Goal: Task Accomplishment & Management: Manage account settings

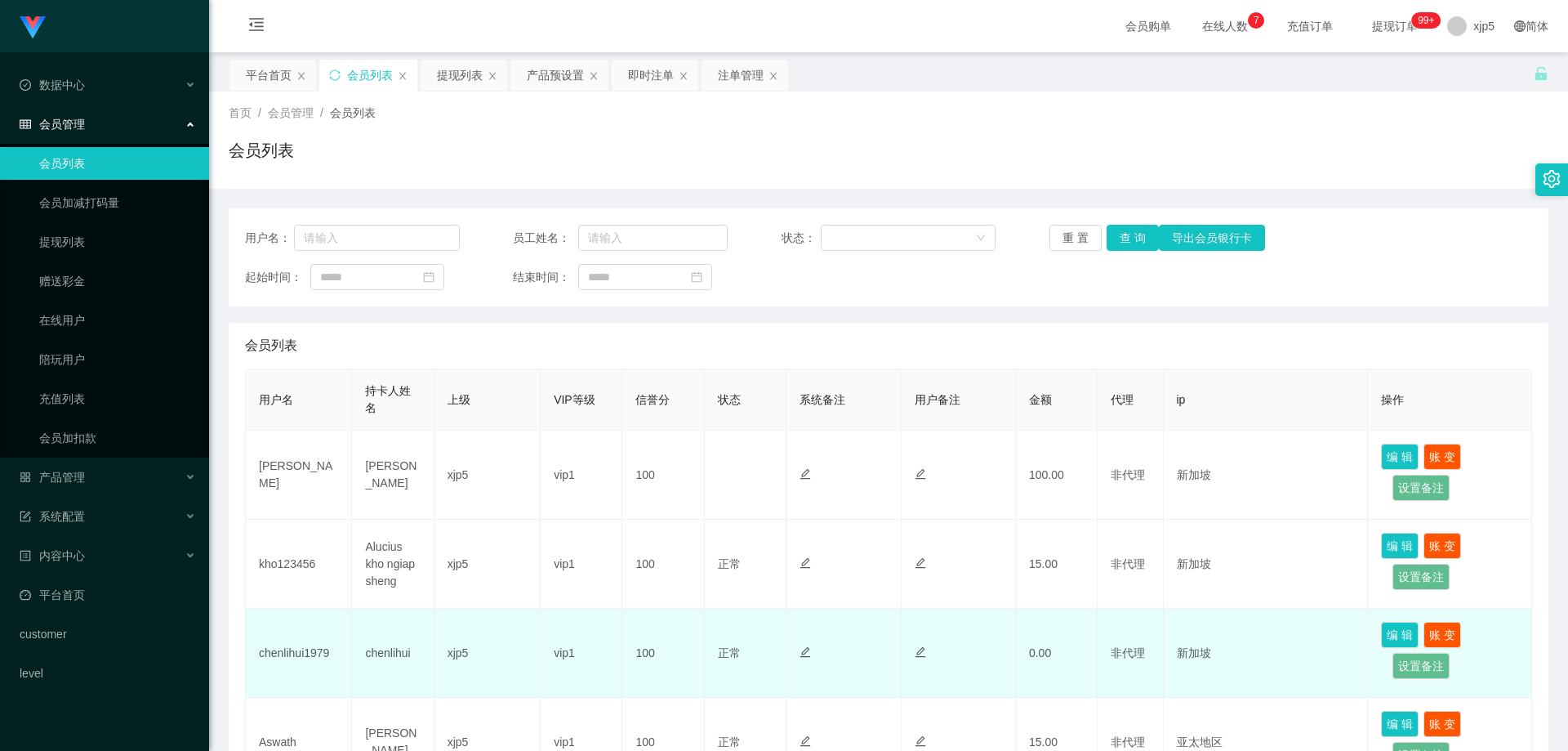
scroll to position [245, 0]
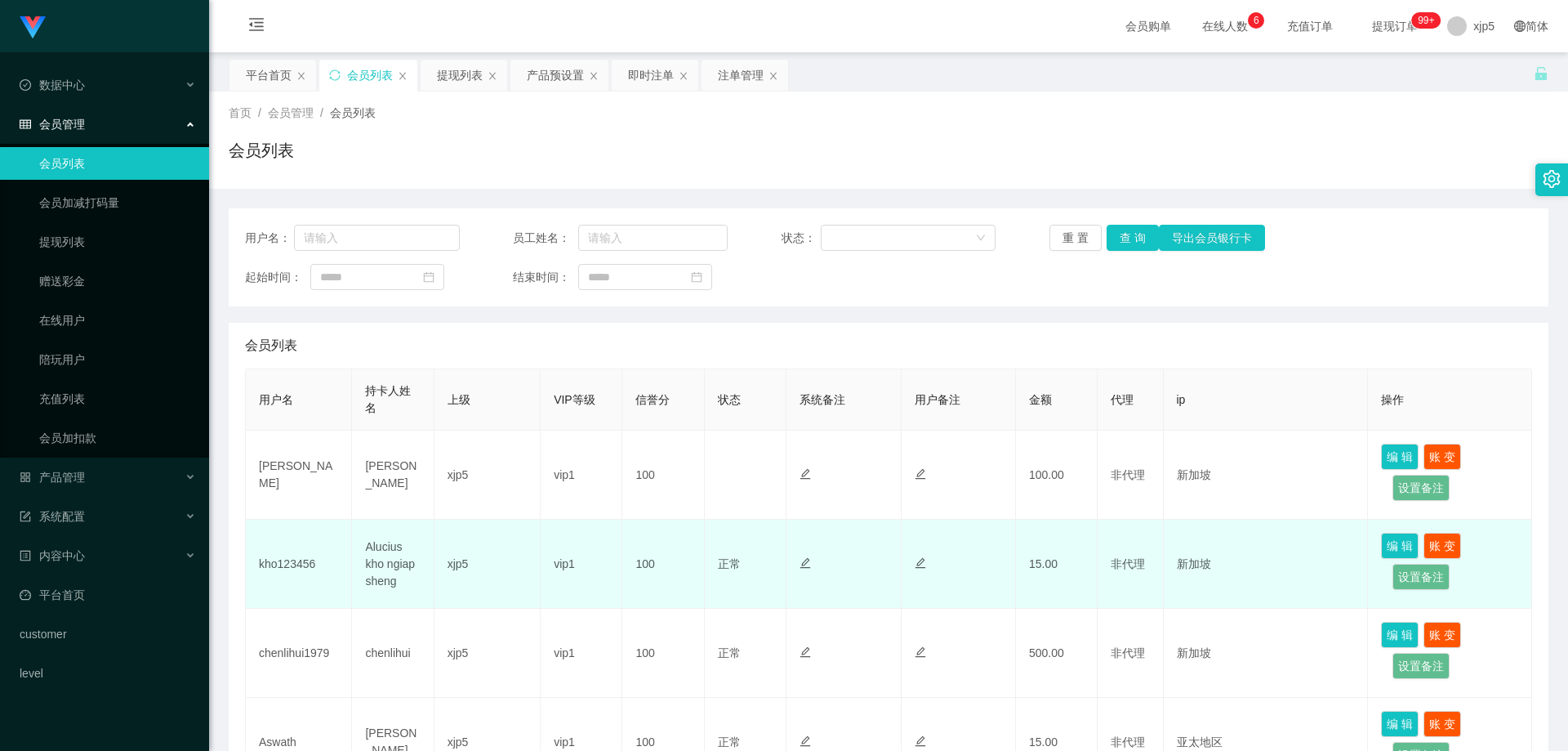
scroll to position [163, 0]
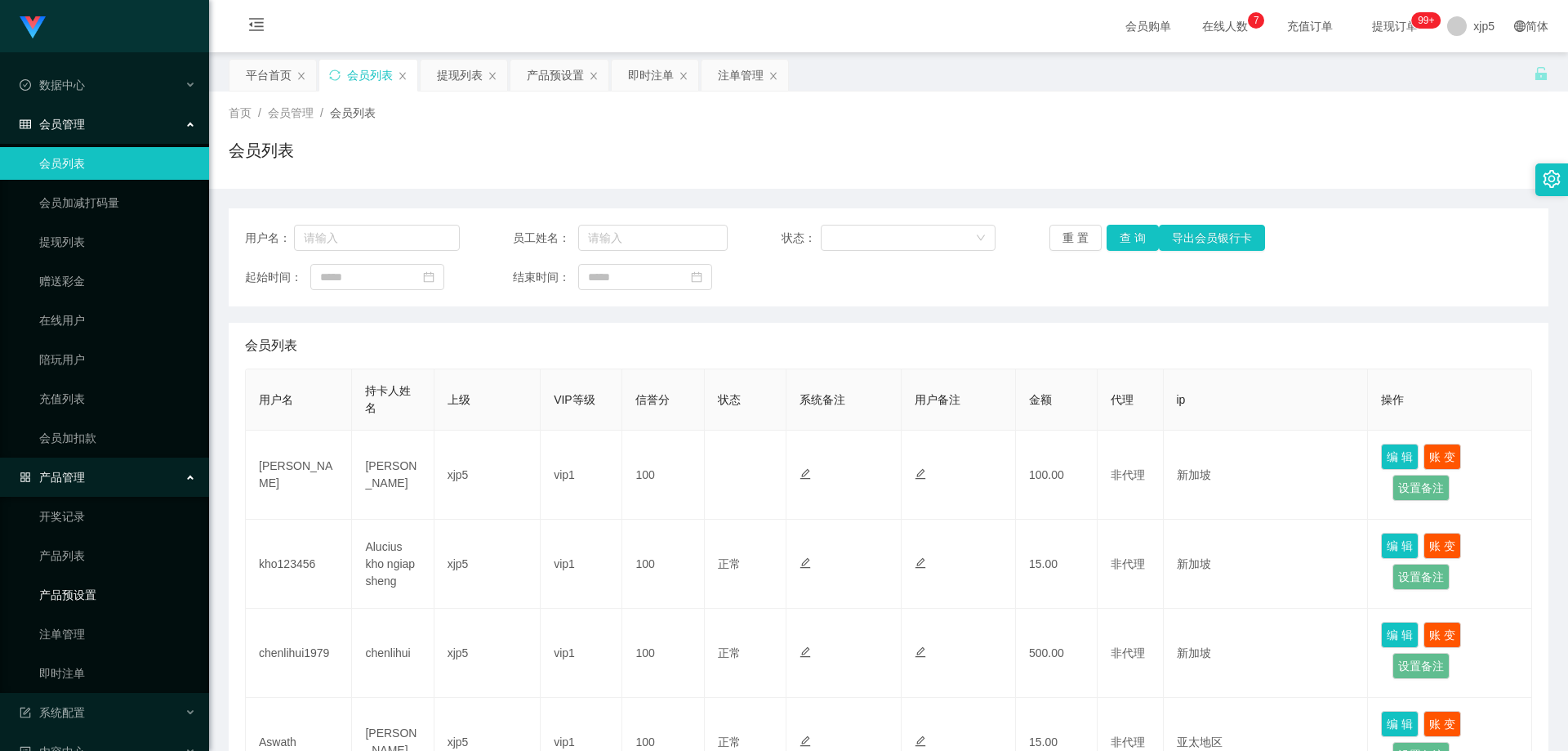
scroll to position [82, 0]
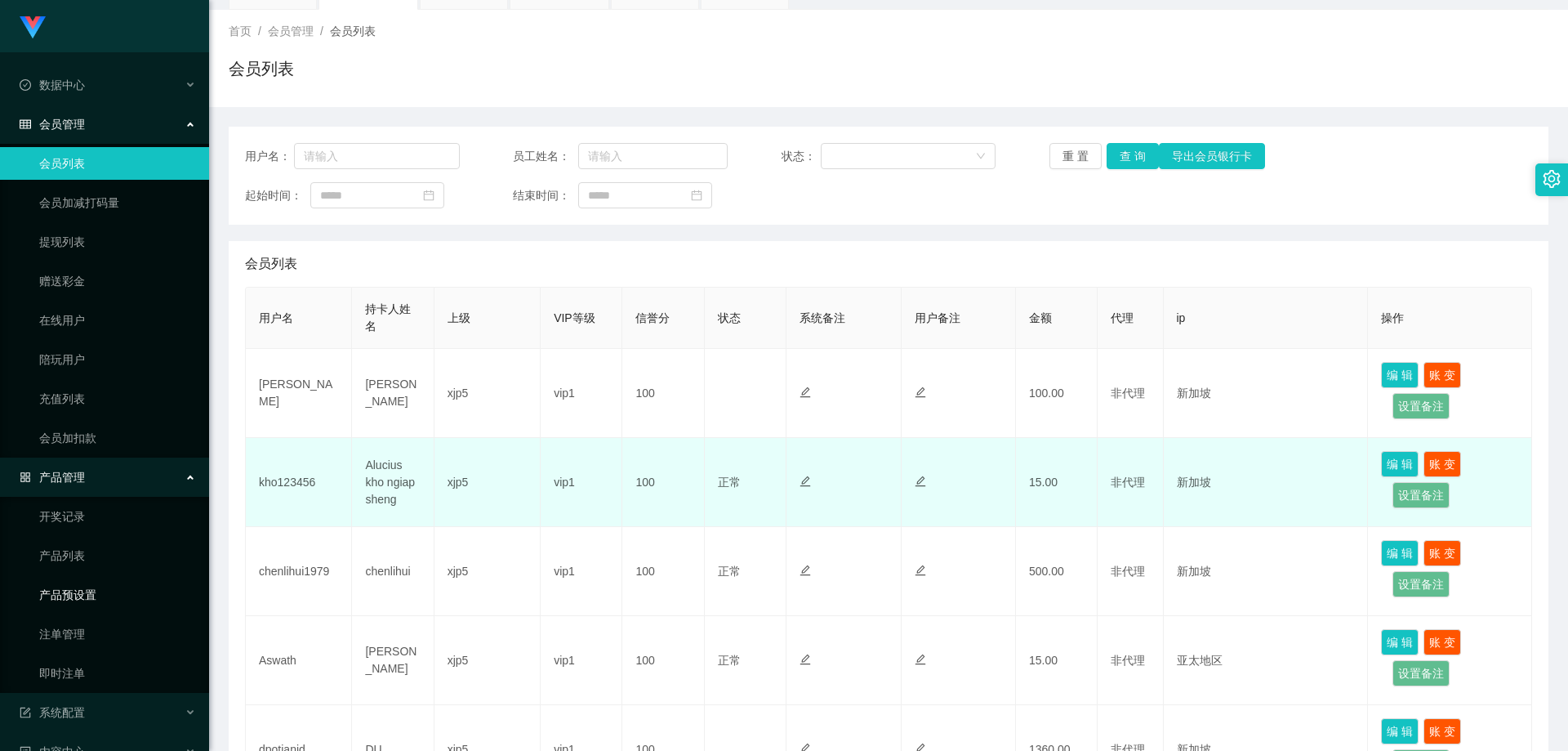
drag, startPoint x: 123, startPoint y: 593, endPoint x: 536, endPoint y: 576, distance: 413.3
click at [123, 592] on link "产品预设置" at bounding box center [118, 595] width 157 height 33
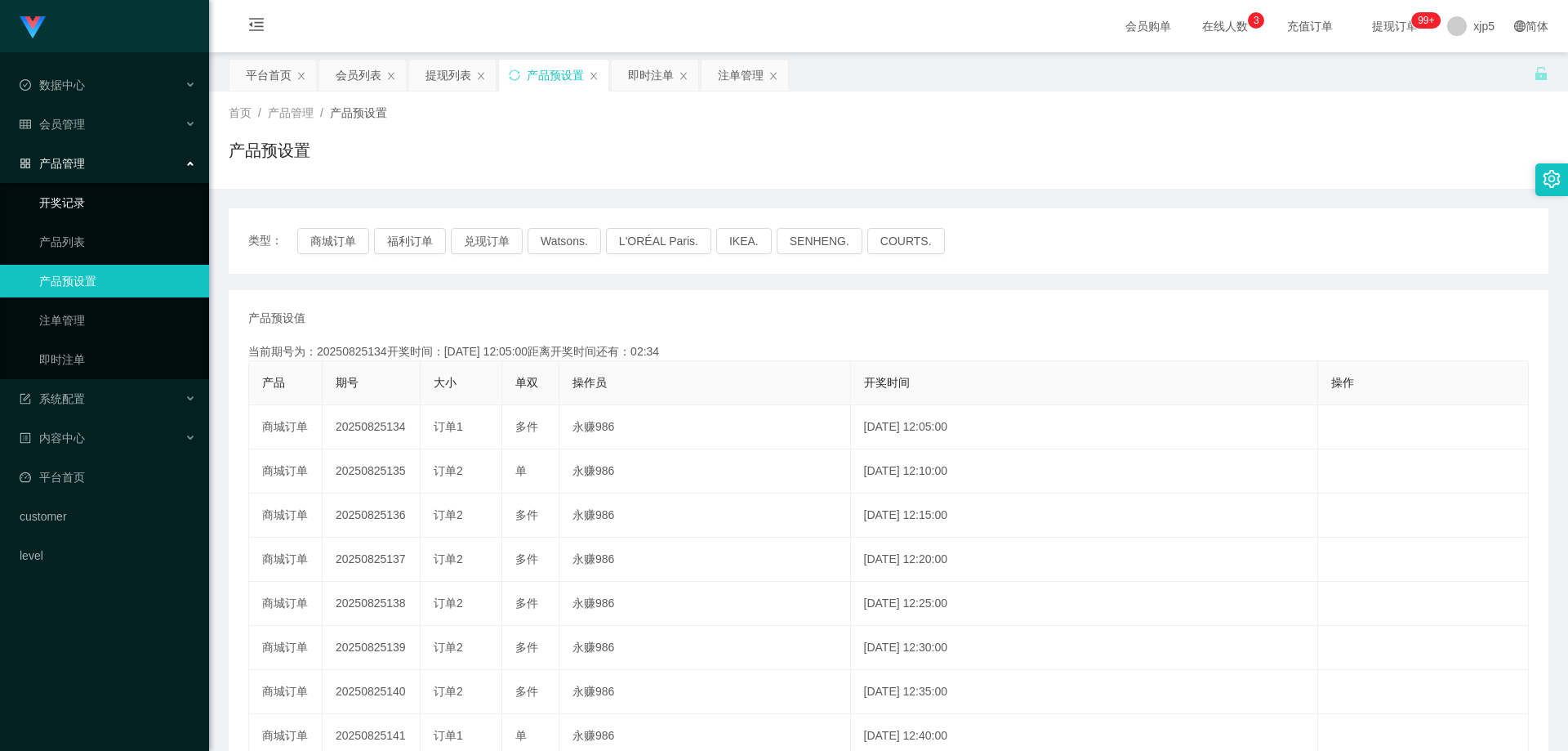
click at [88, 202] on link "开奖记录" at bounding box center [118, 203] width 157 height 33
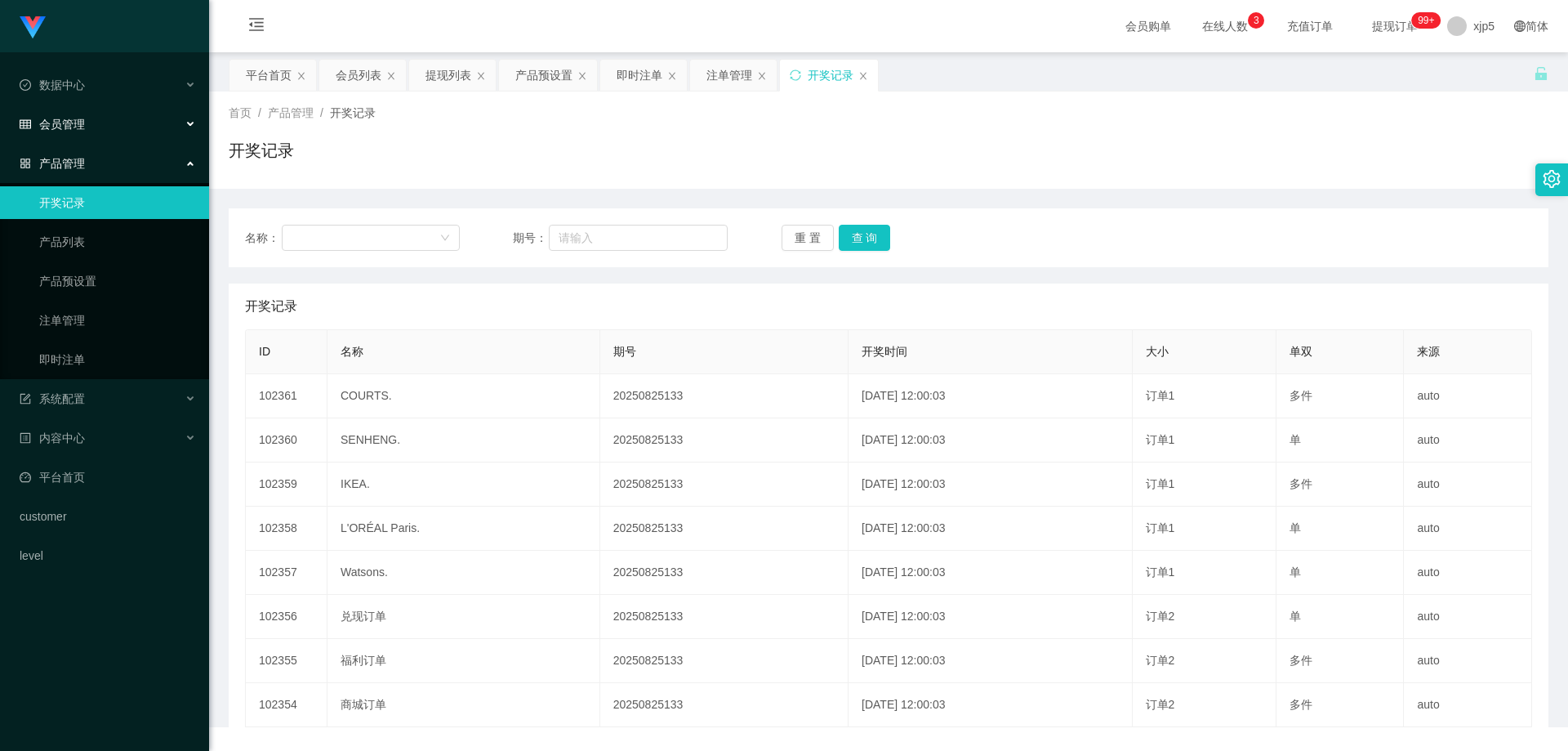
click at [92, 123] on div "会员管理" at bounding box center [105, 124] width 209 height 33
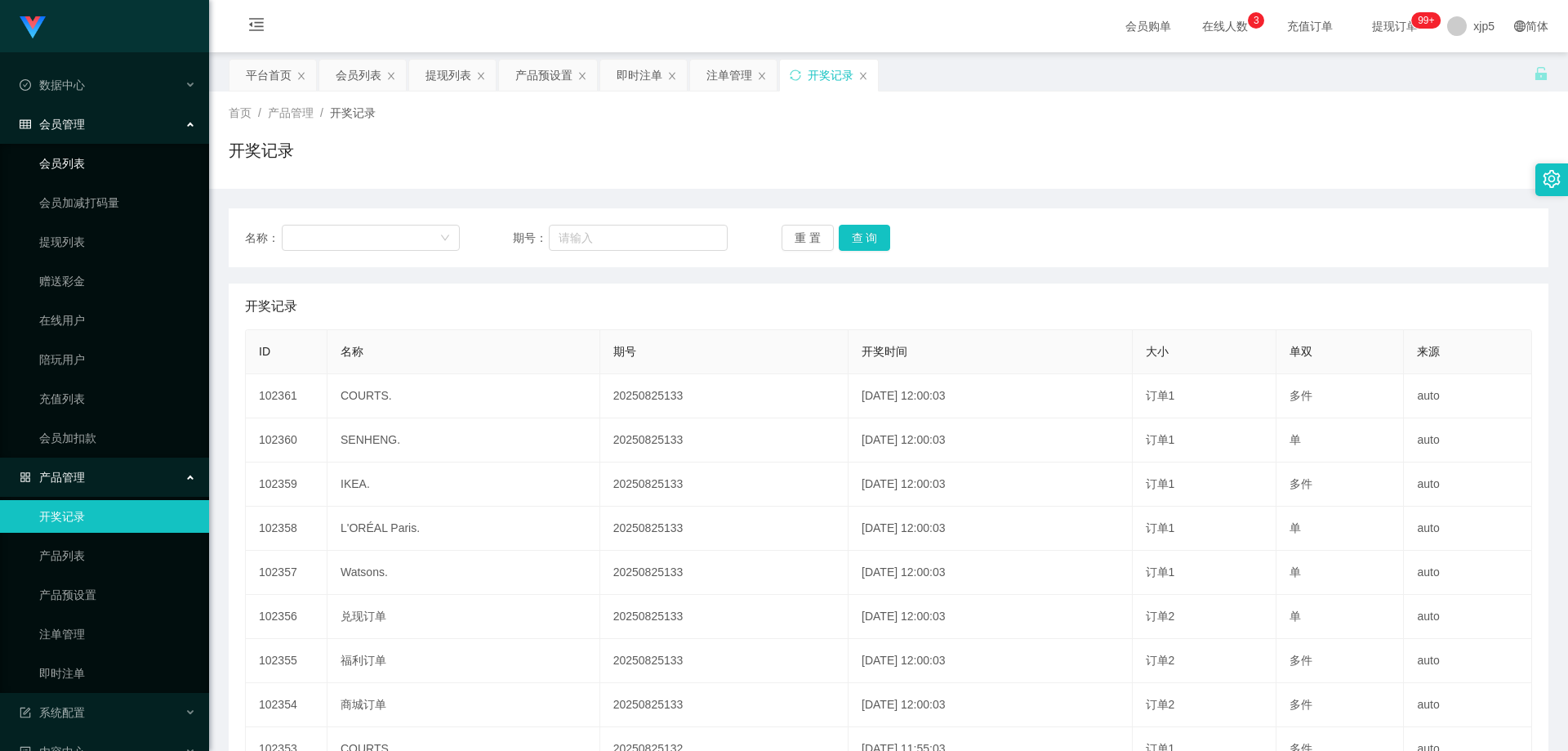
click at [76, 167] on link "会员列表" at bounding box center [118, 163] width 157 height 33
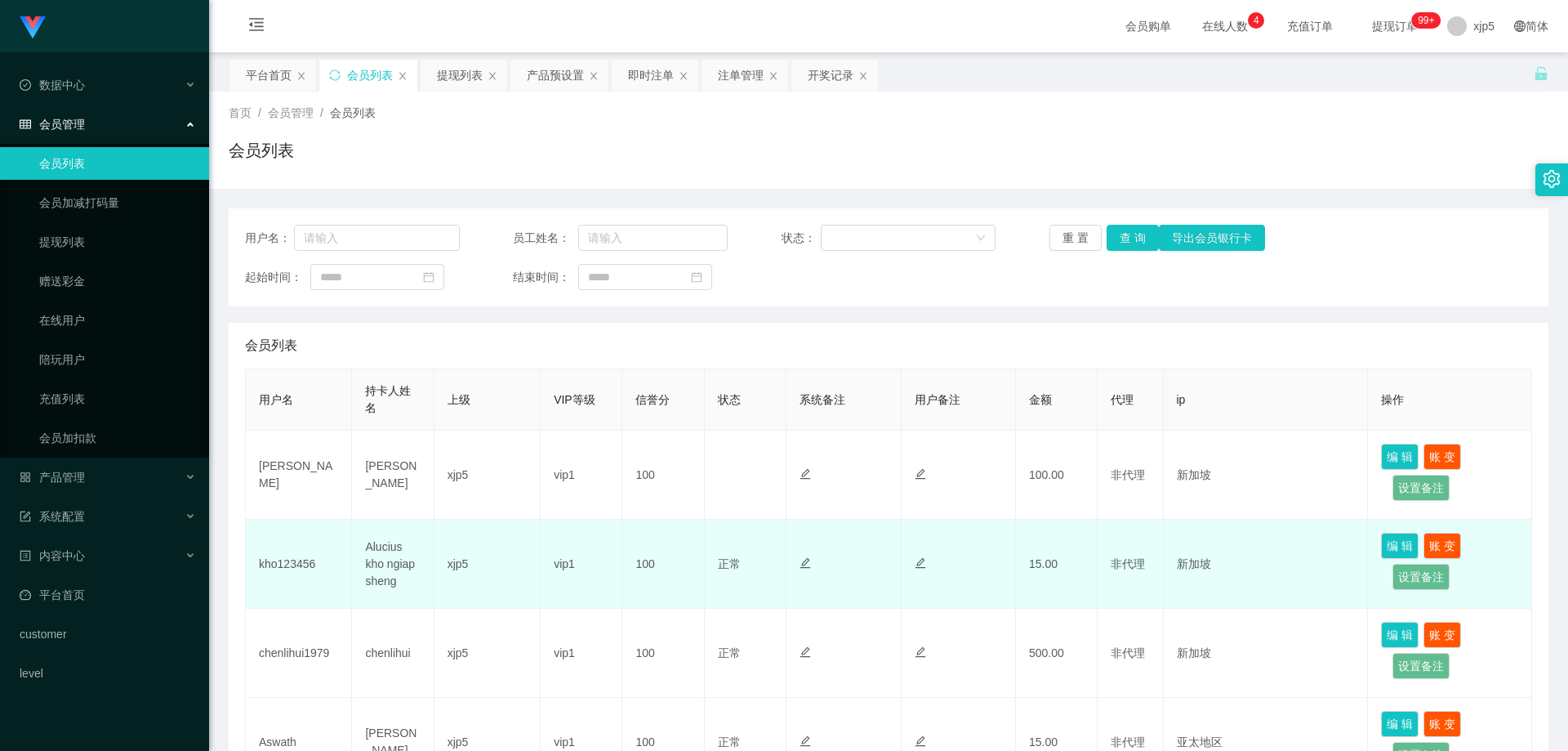
scroll to position [163, 0]
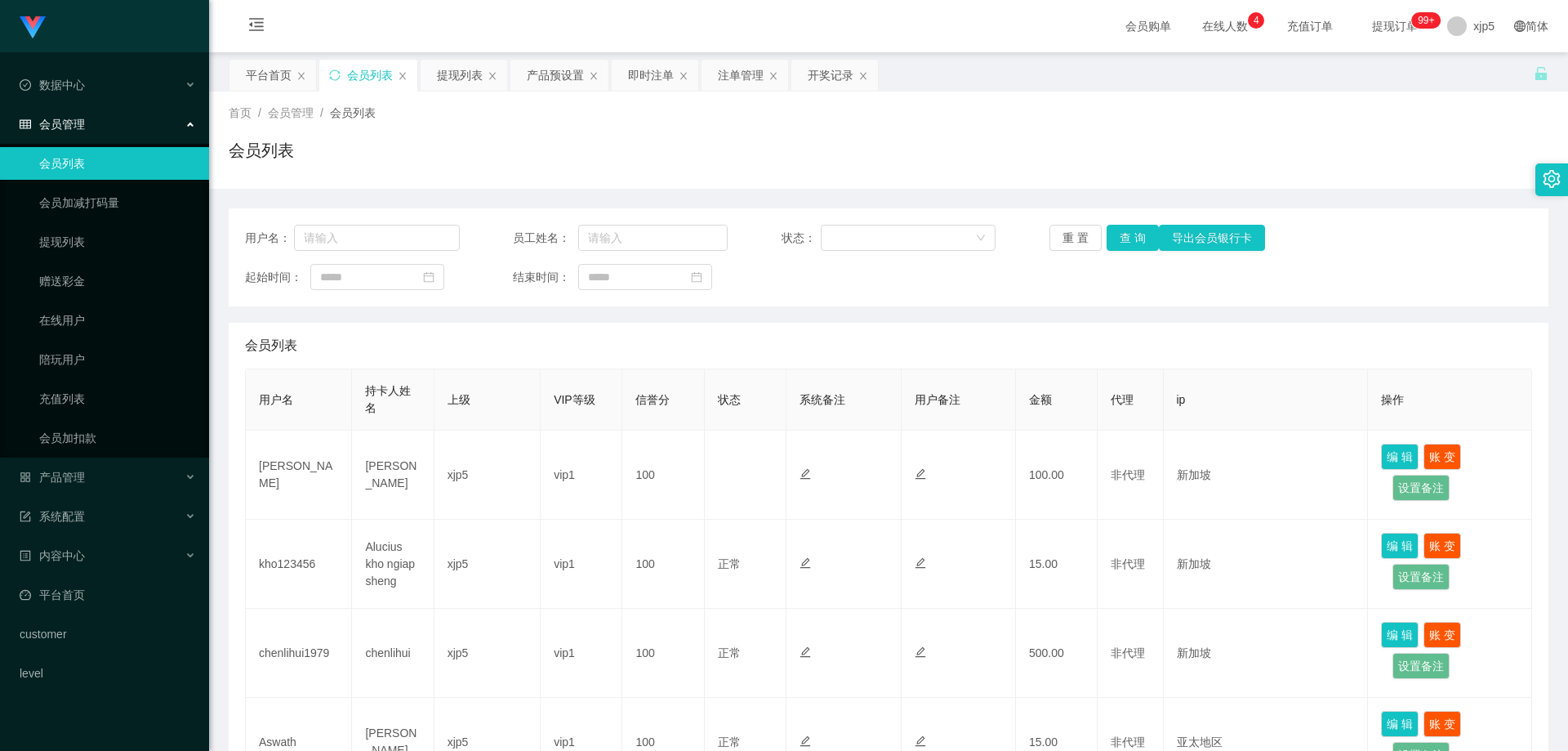
scroll to position [163, 0]
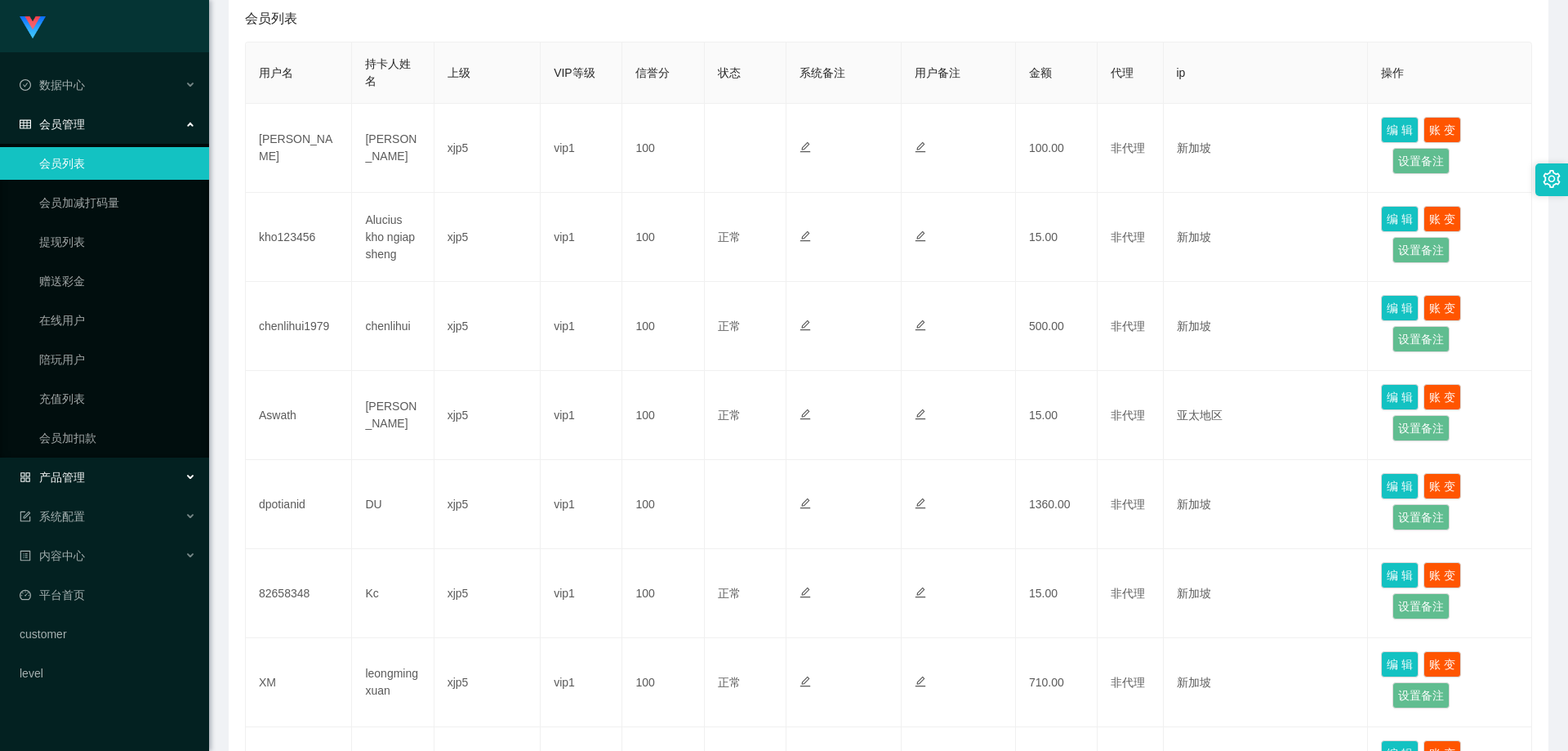
click at [110, 469] on div "产品管理" at bounding box center [105, 477] width 209 height 33
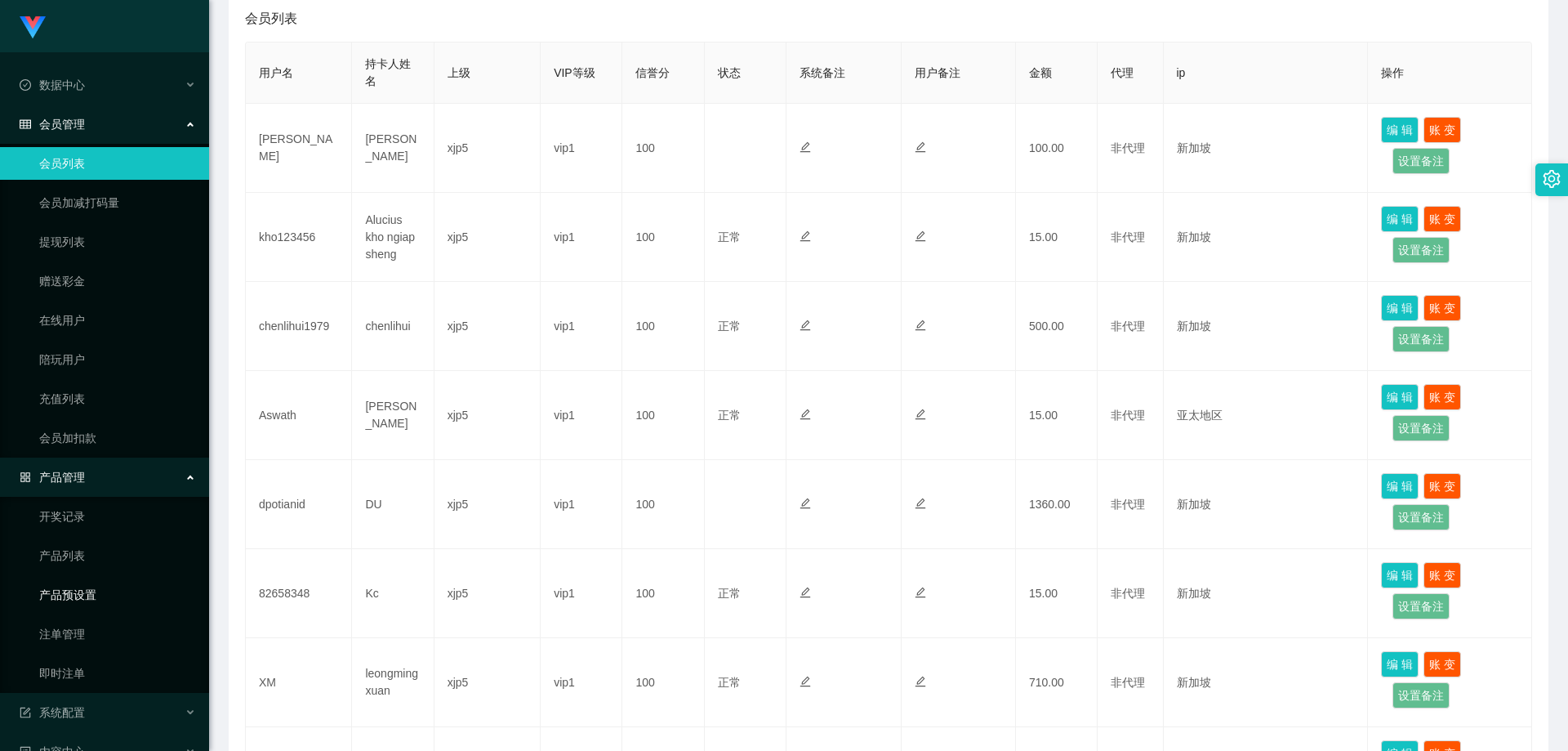
click at [93, 599] on link "产品预设置" at bounding box center [118, 595] width 157 height 33
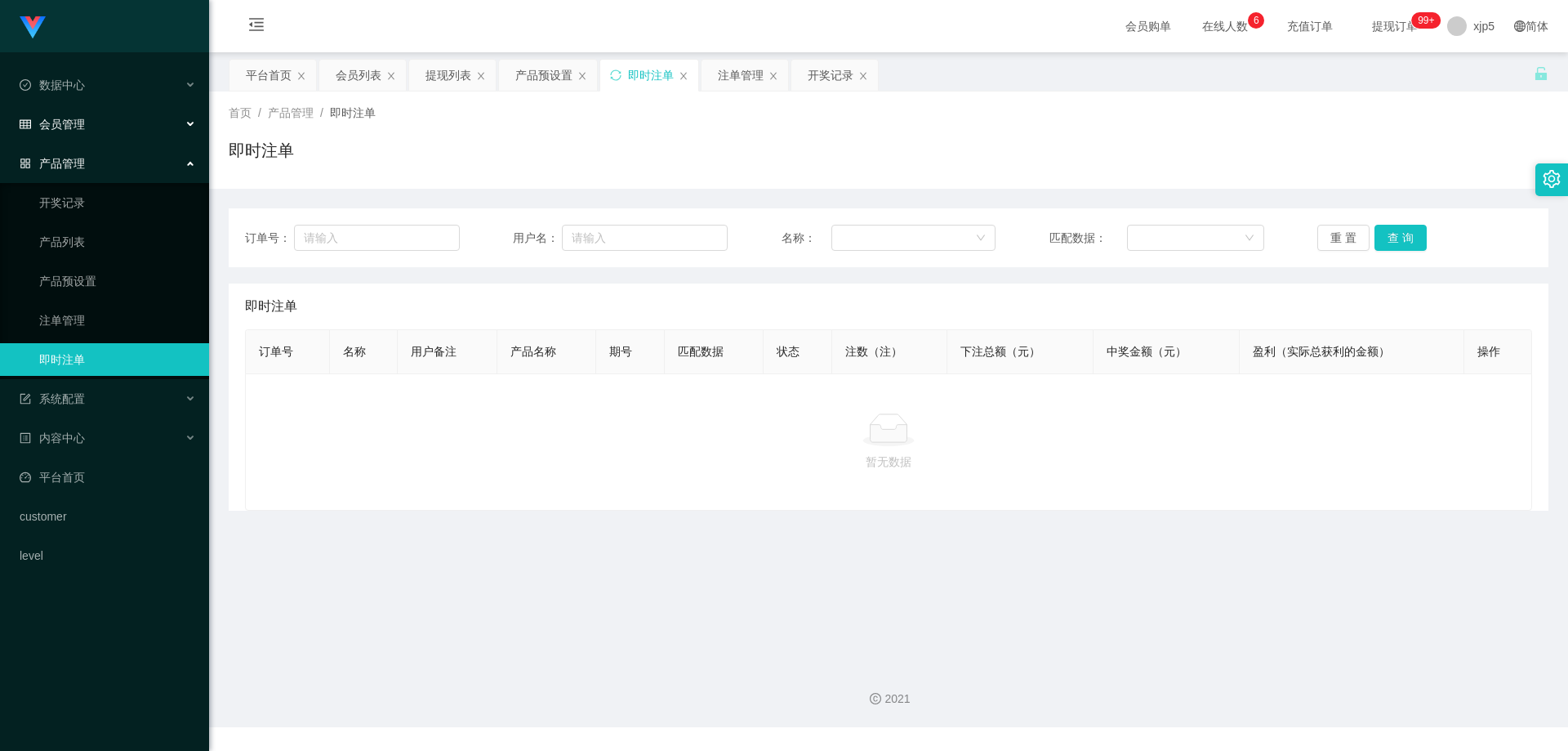
click at [100, 127] on div "会员管理" at bounding box center [105, 124] width 209 height 33
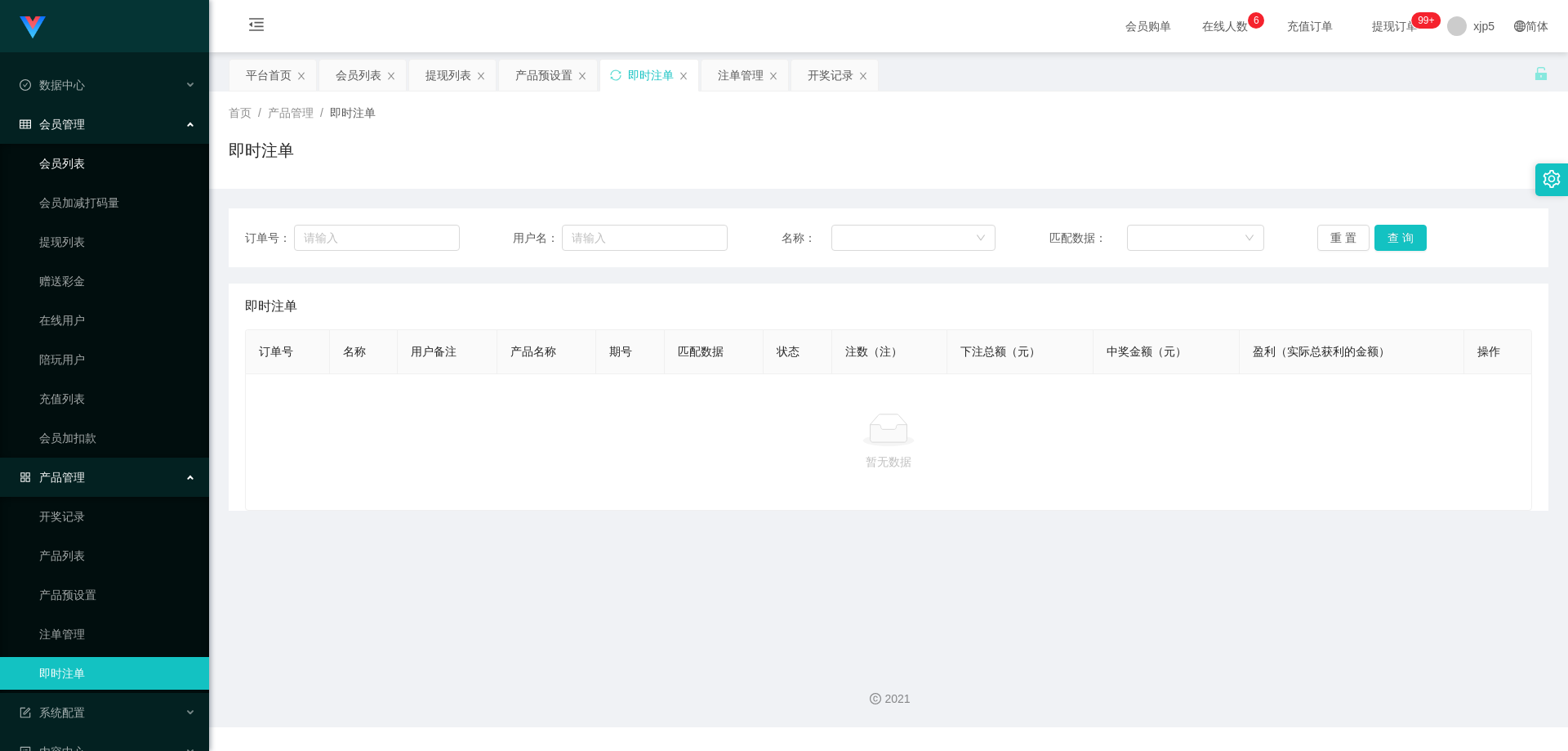
drag, startPoint x: 92, startPoint y: 157, endPoint x: 127, endPoint y: 52, distance: 110.7
click at [87, 160] on link "会员列表" at bounding box center [118, 163] width 157 height 33
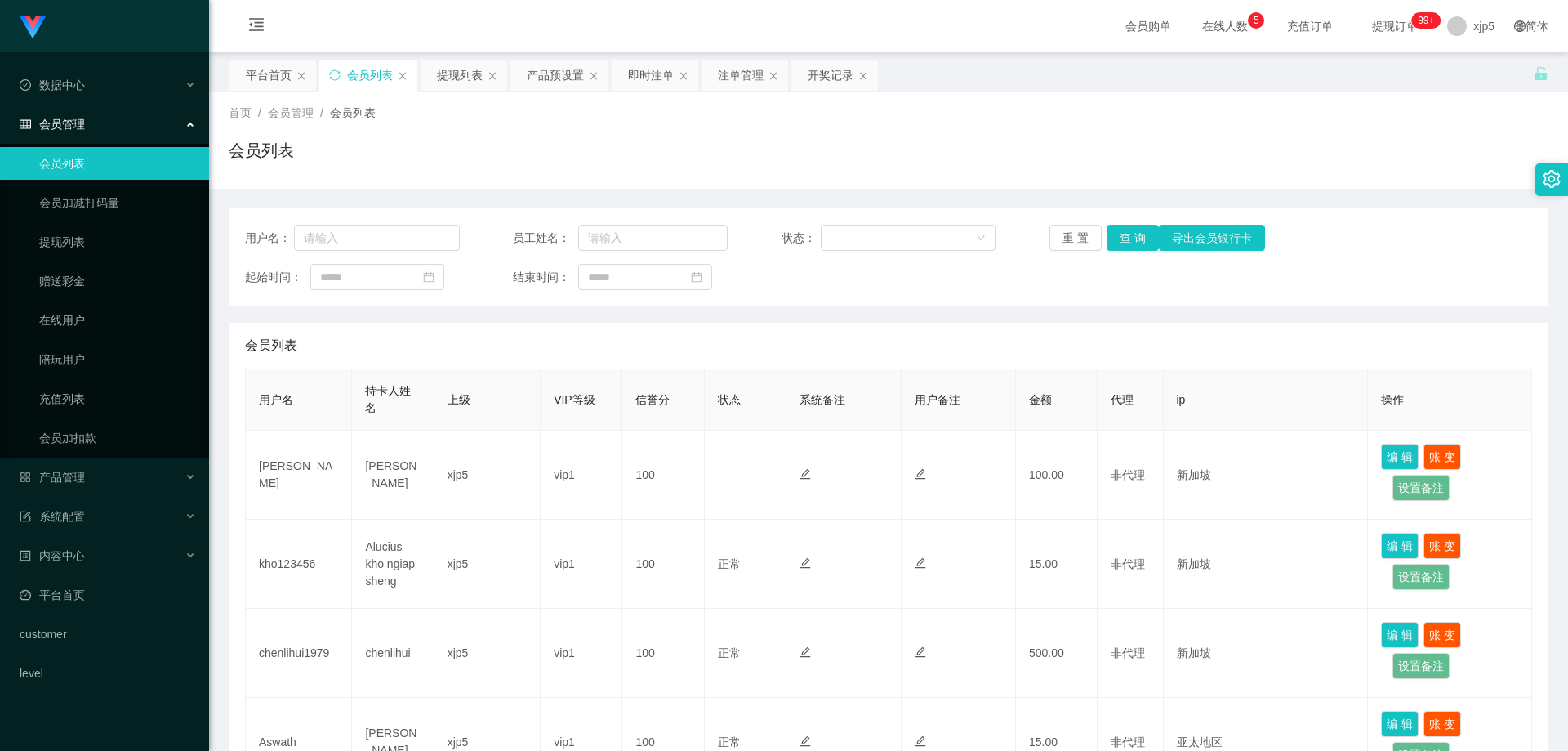
scroll to position [163, 0]
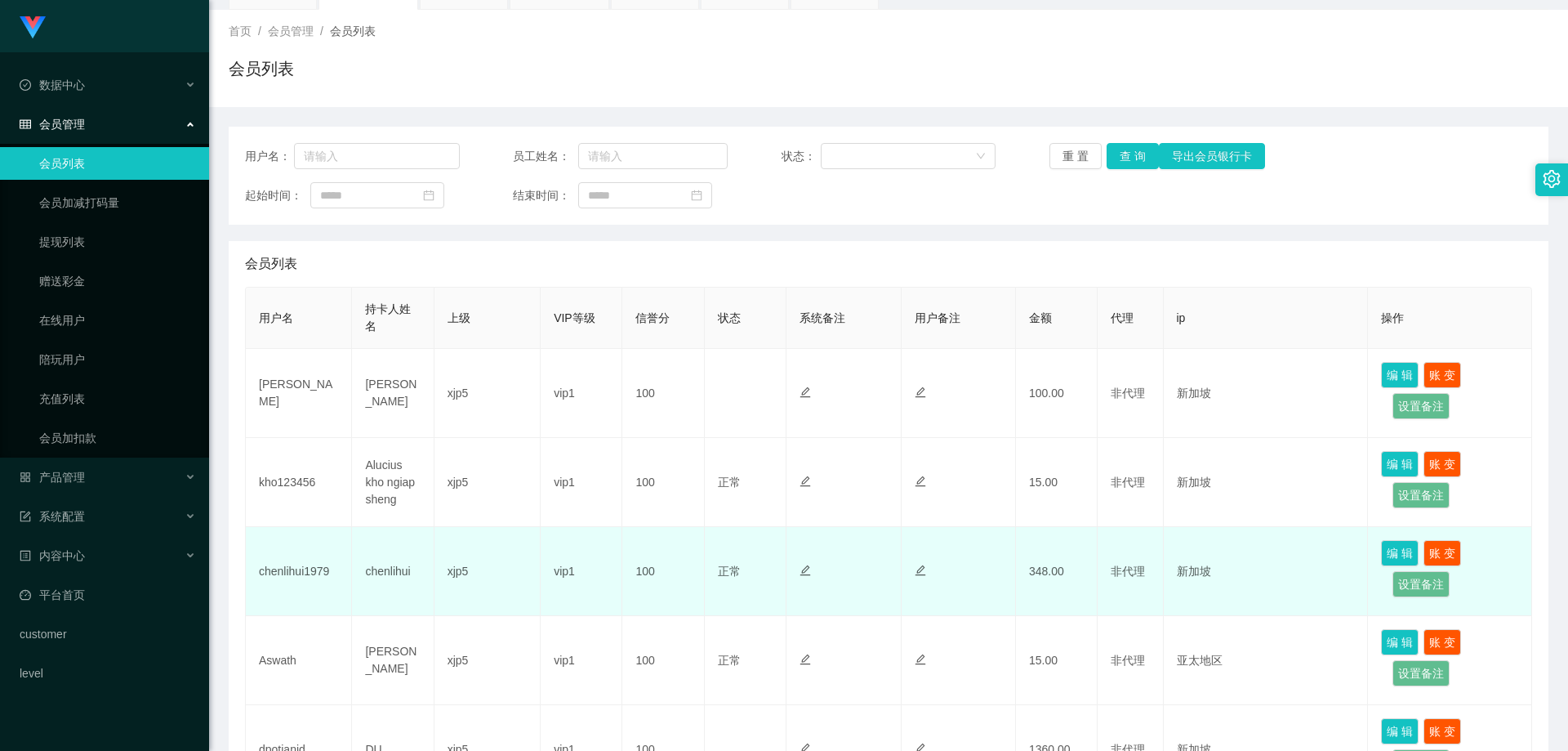
scroll to position [163, 0]
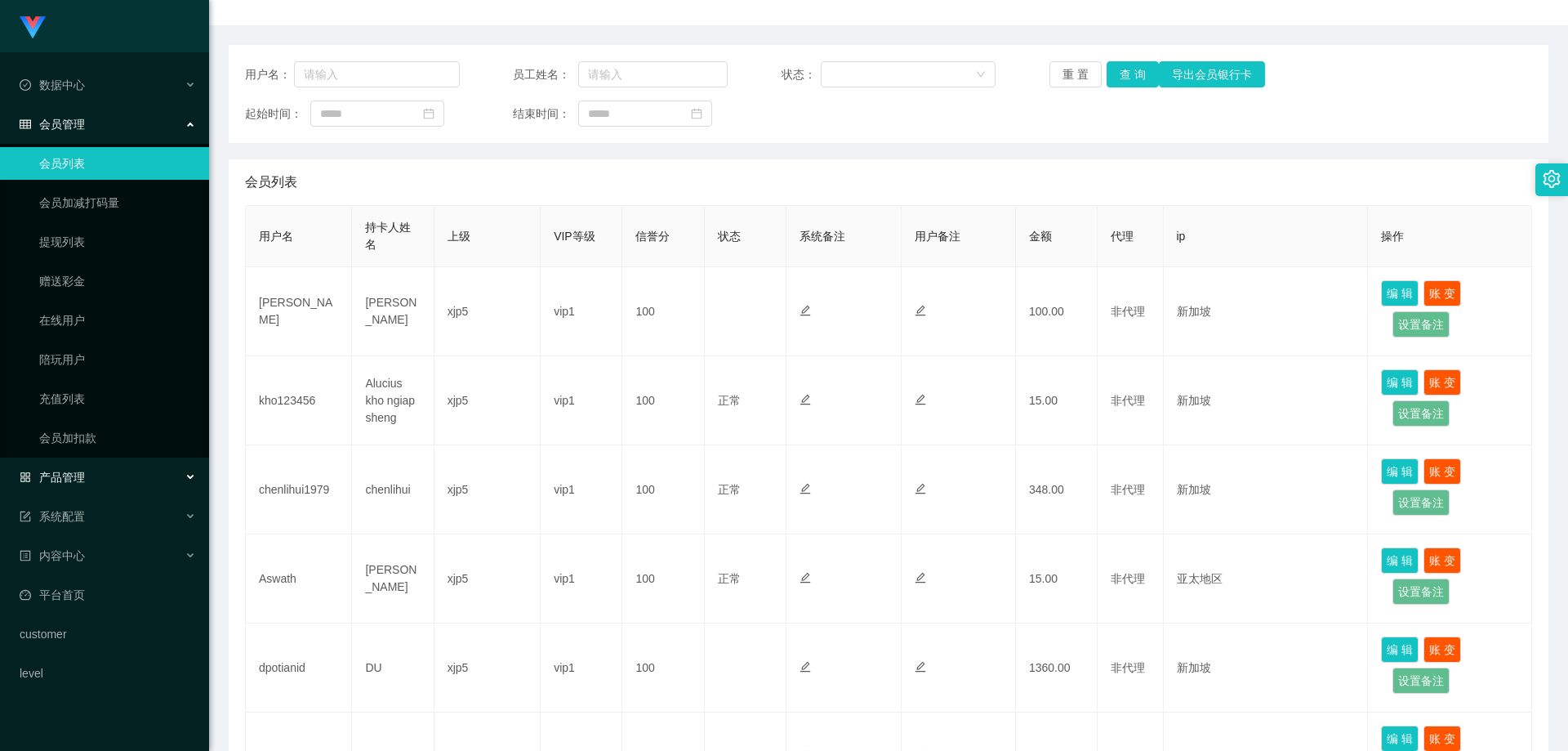
click at [98, 476] on div "产品管理" at bounding box center [105, 477] width 209 height 33
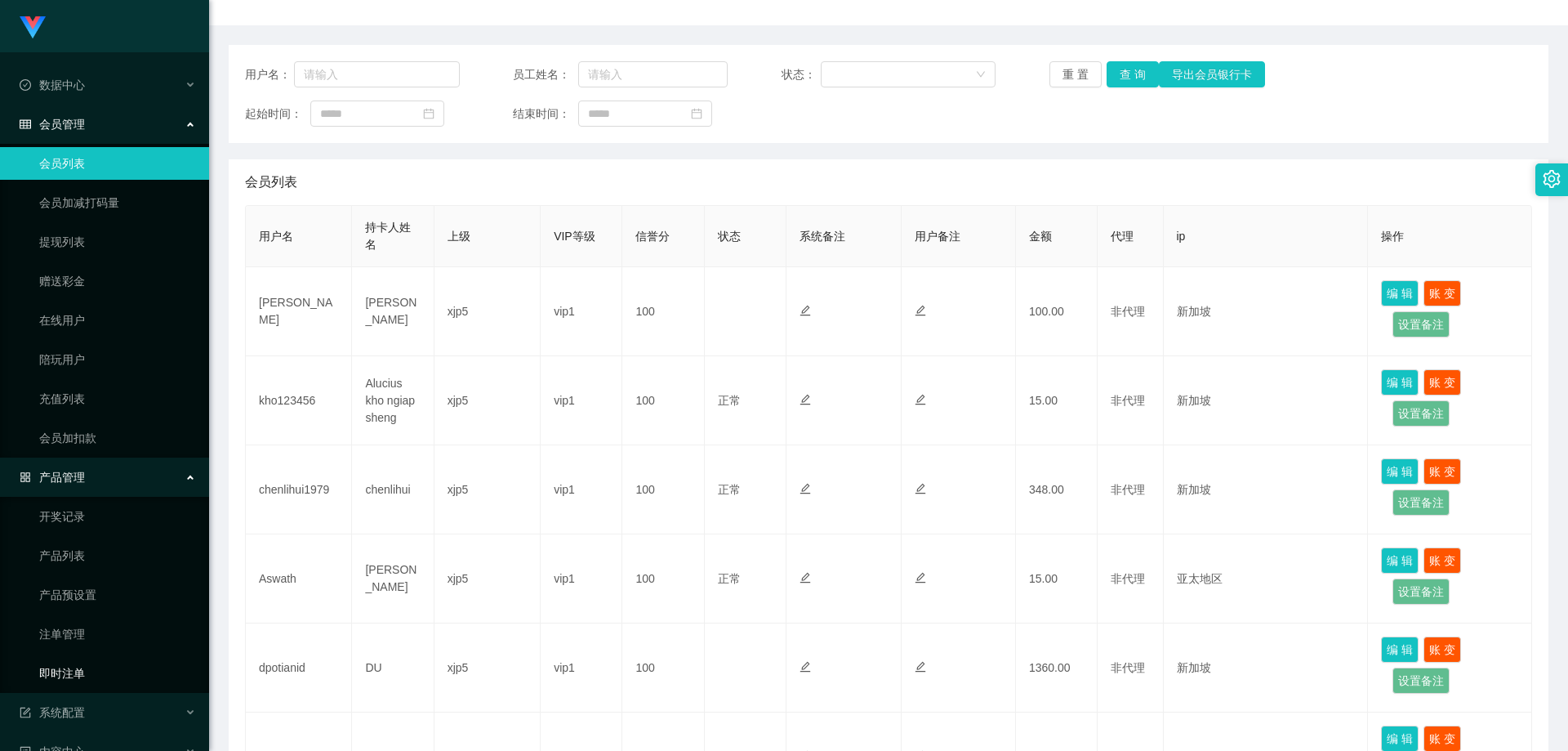
click at [106, 666] on link "即时注单" at bounding box center [118, 673] width 157 height 33
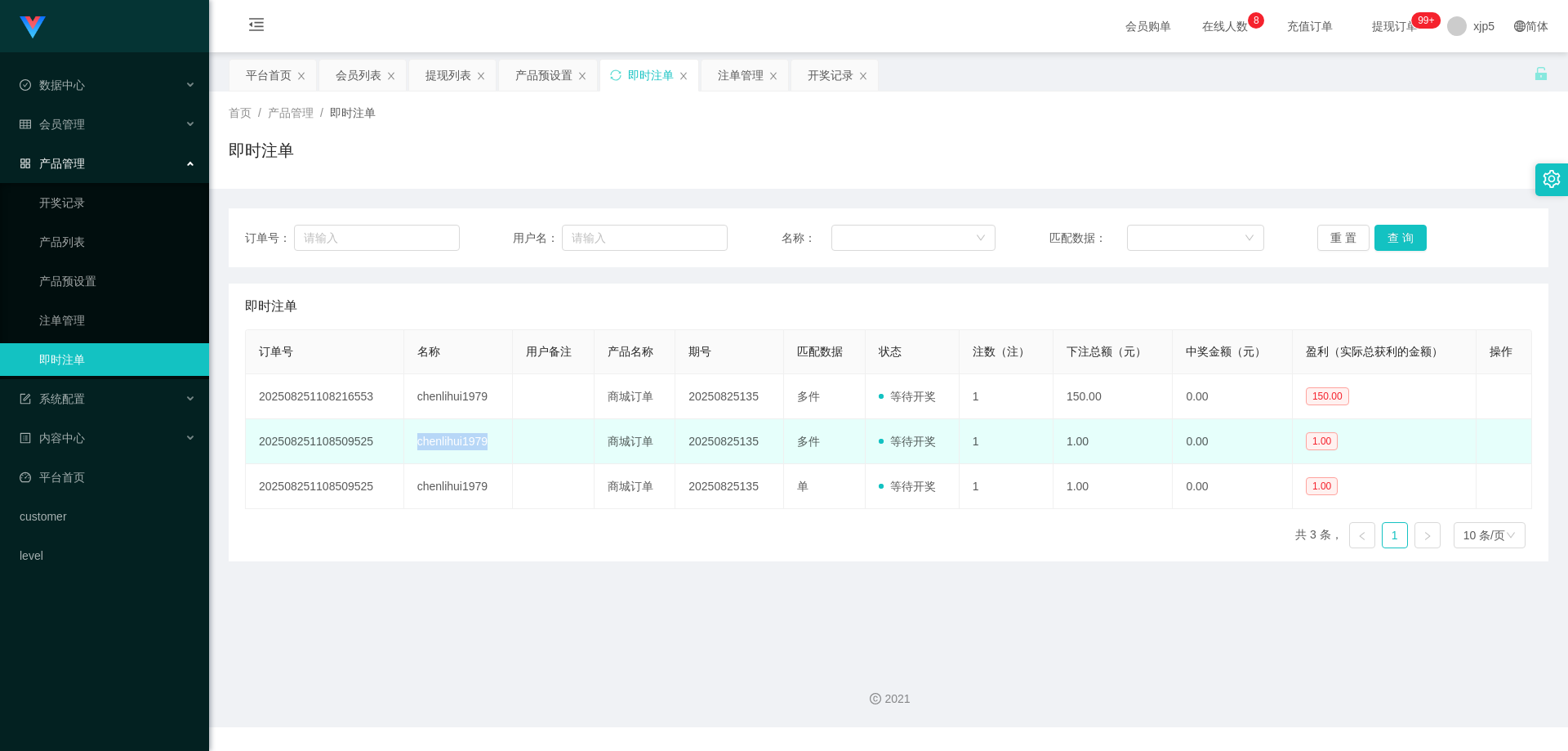
drag, startPoint x: 493, startPoint y: 442, endPoint x: 409, endPoint y: 446, distance: 84.1
click at [409, 446] on td "chenlihui1979" at bounding box center [459, 441] width 110 height 45
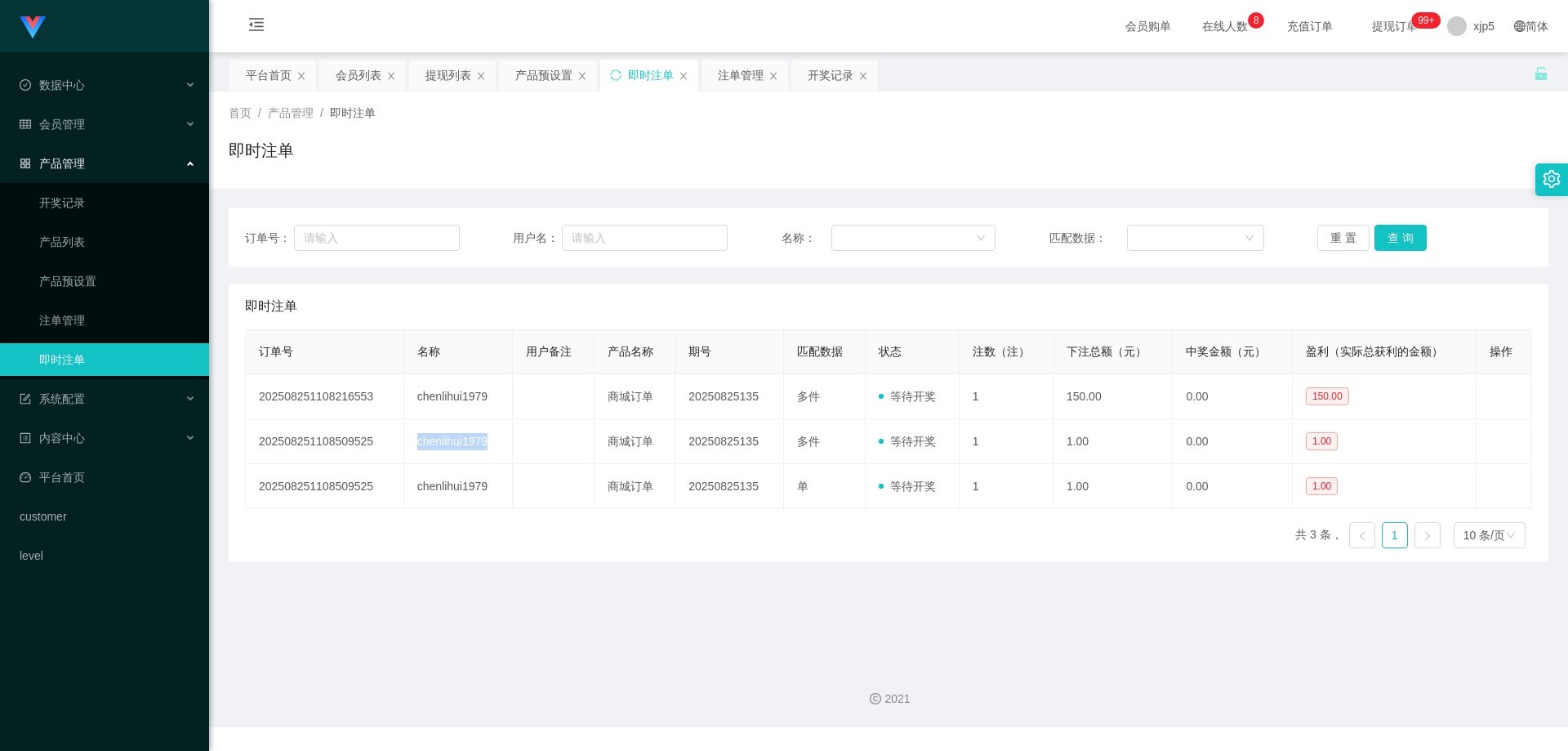
copy td "chenlihui1979"
click at [140, 287] on link "产品预设置" at bounding box center [118, 281] width 157 height 33
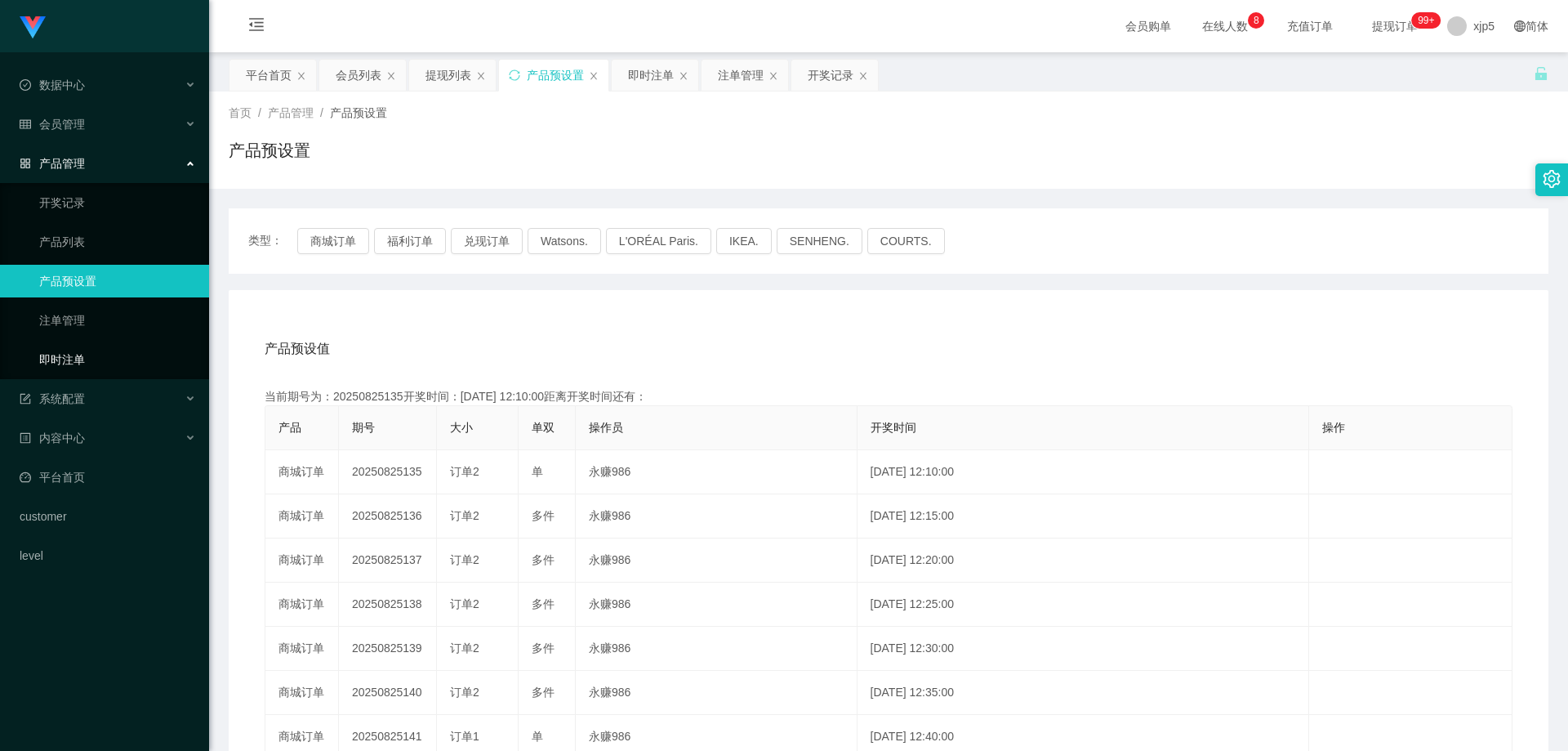
click at [93, 361] on link "即时注单" at bounding box center [118, 360] width 157 height 33
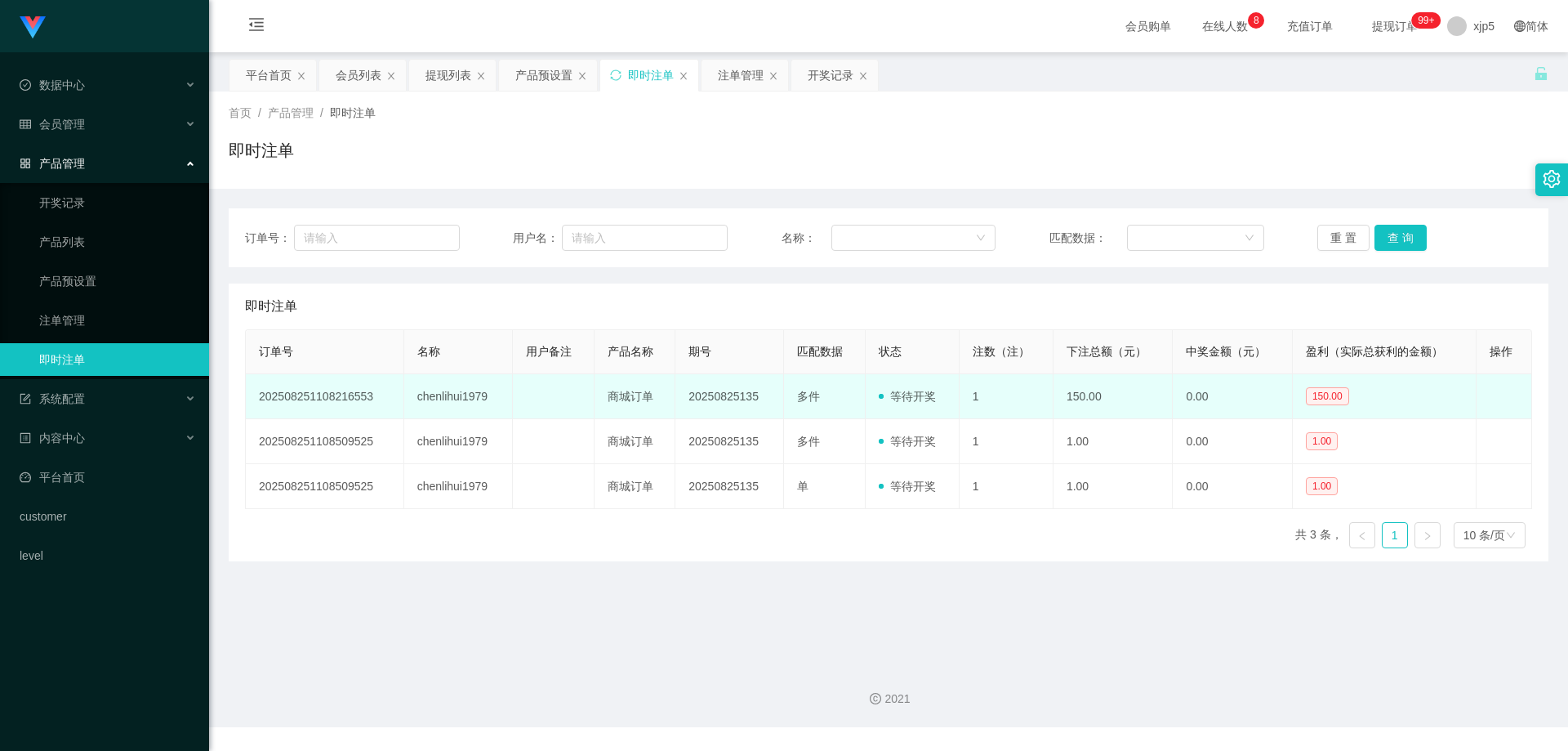
click at [513, 397] on td at bounding box center [554, 397] width 82 height 45
drag, startPoint x: 482, startPoint y: 397, endPoint x: 410, endPoint y: 393, distance: 72.1
click at [410, 395] on td "chenlihui1979" at bounding box center [459, 397] width 110 height 45
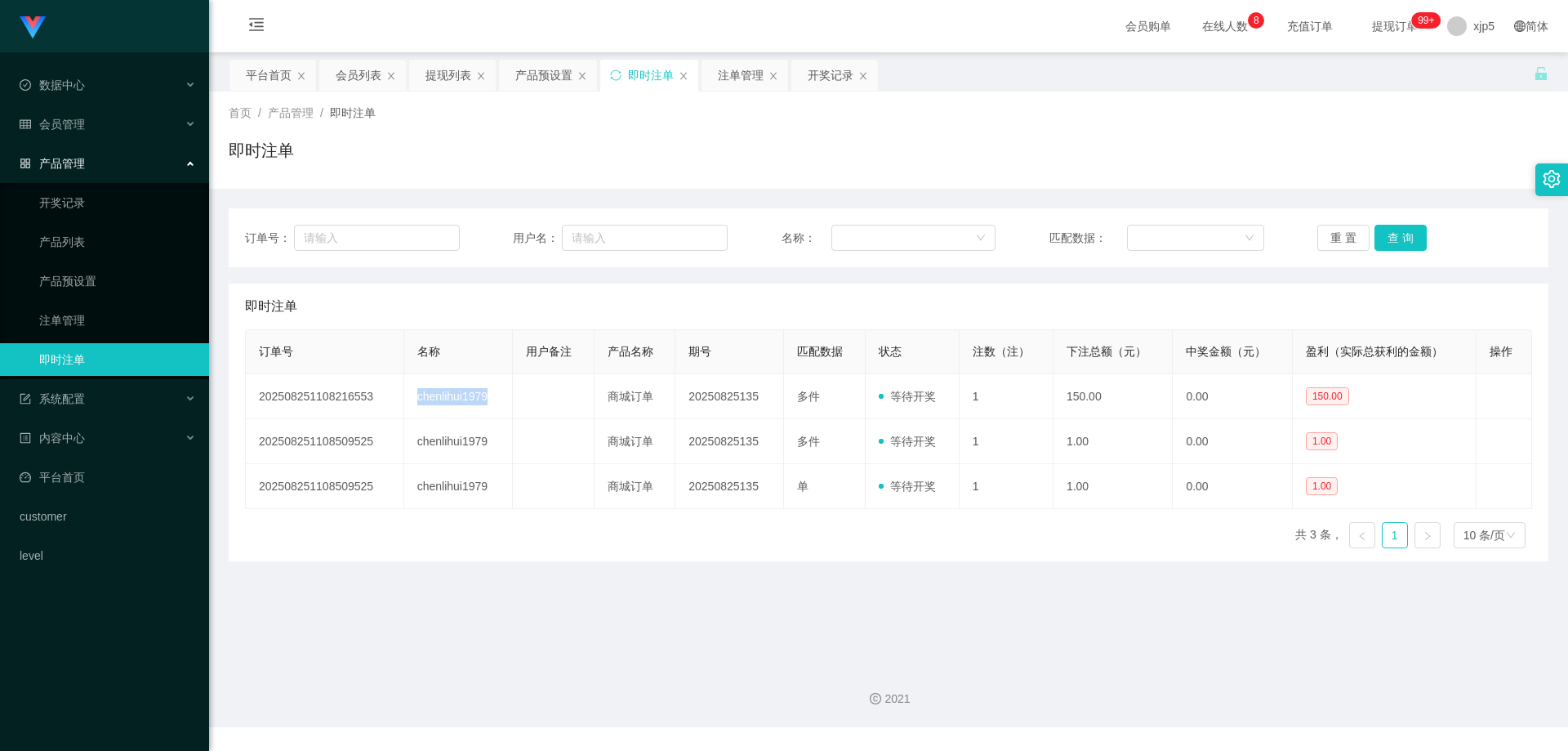
copy td "chenlihui1979"
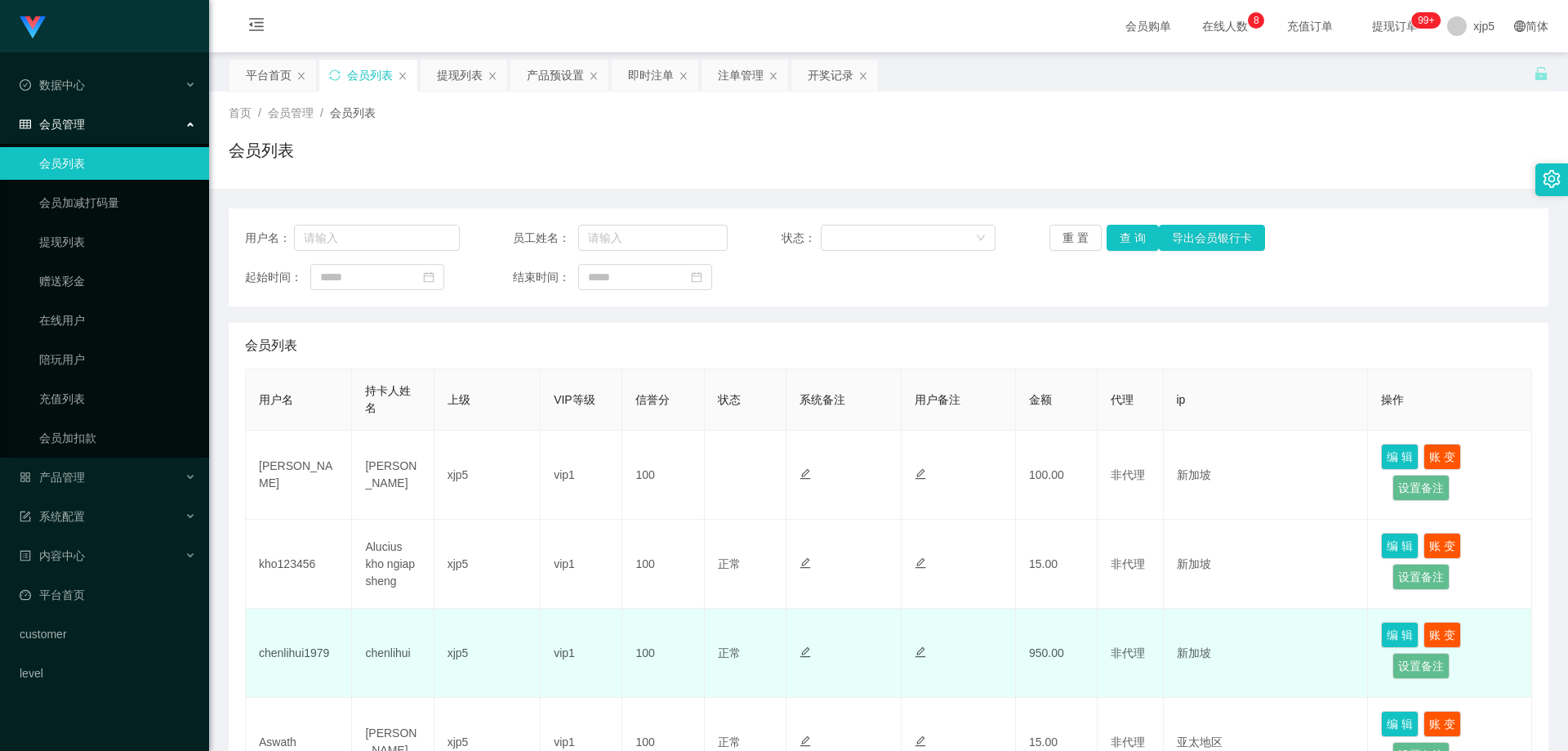
scroll to position [163, 0]
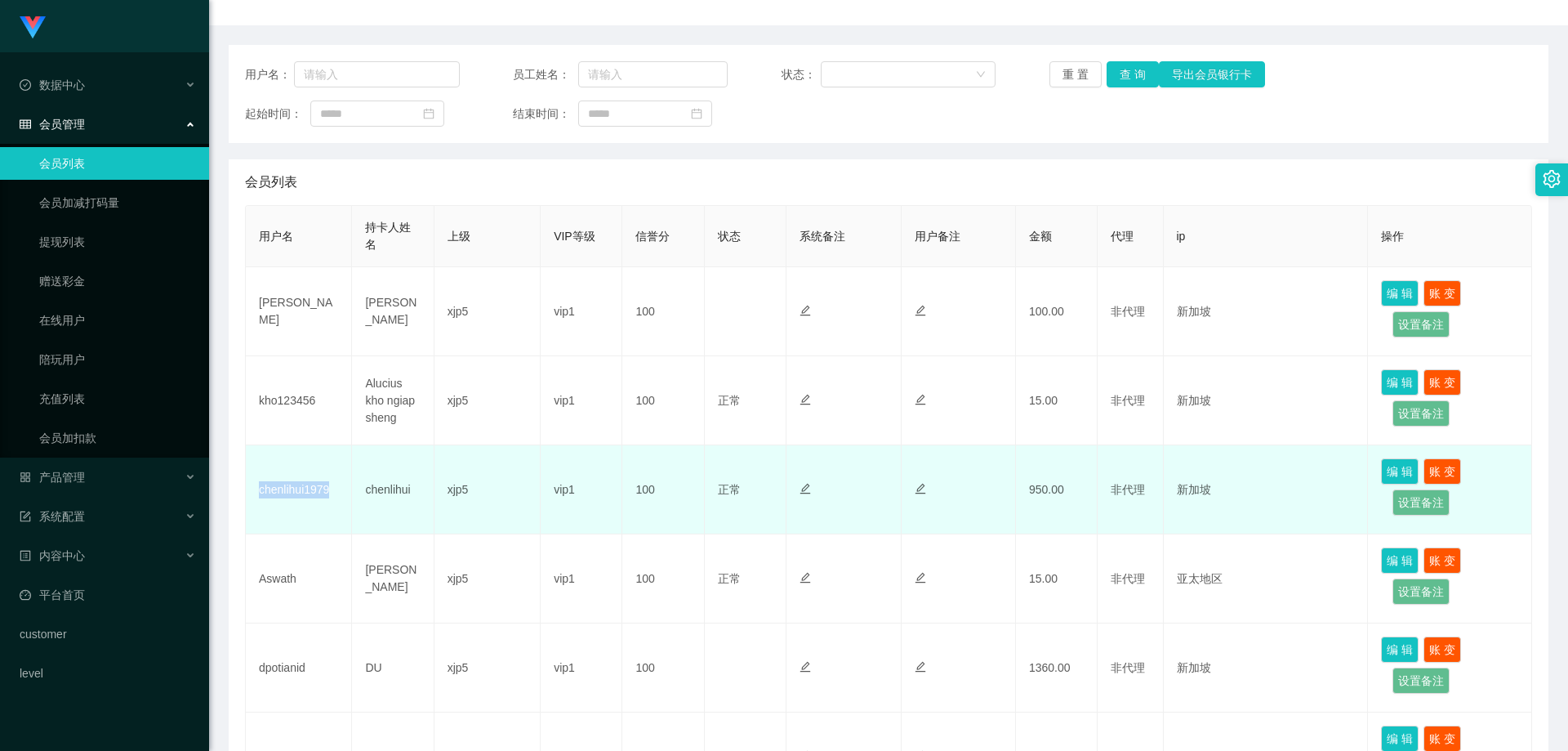
drag, startPoint x: 313, startPoint y: 492, endPoint x: 257, endPoint y: 494, distance: 56.0
click at [257, 494] on td "chenlihui1979" at bounding box center [299, 490] width 106 height 89
copy td "chenlihui1979"
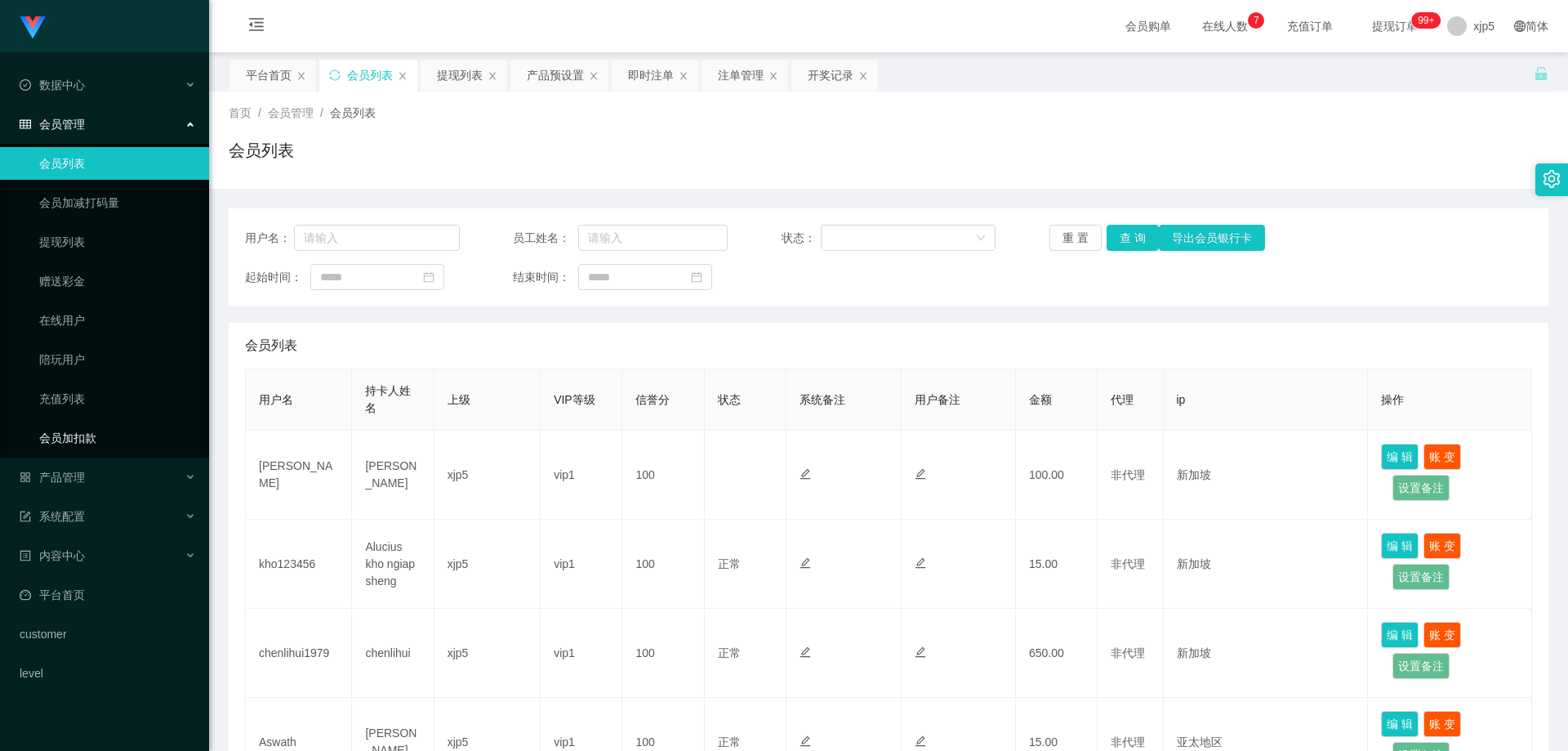
scroll to position [245, 0]
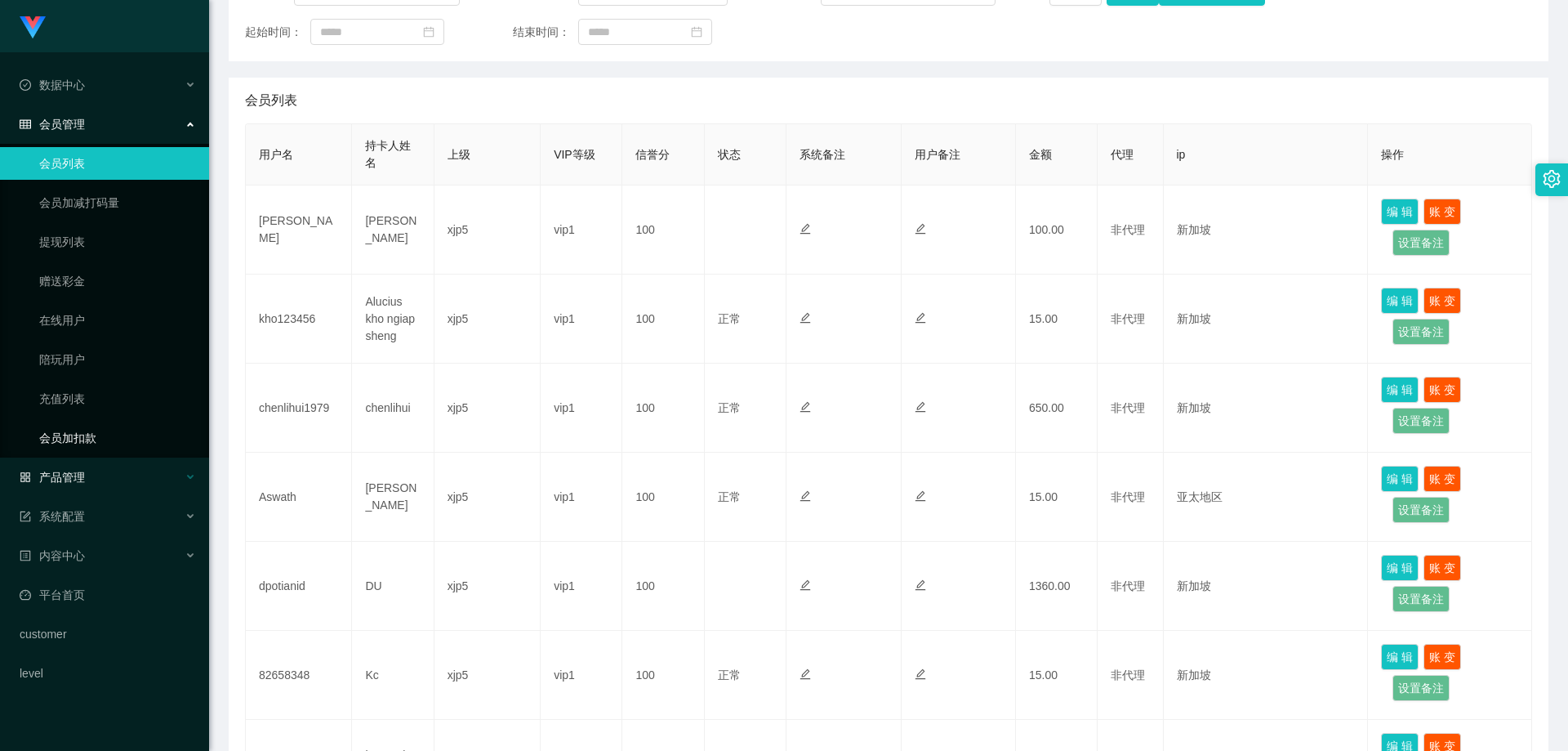
click at [109, 475] on div "产品管理" at bounding box center [105, 477] width 209 height 33
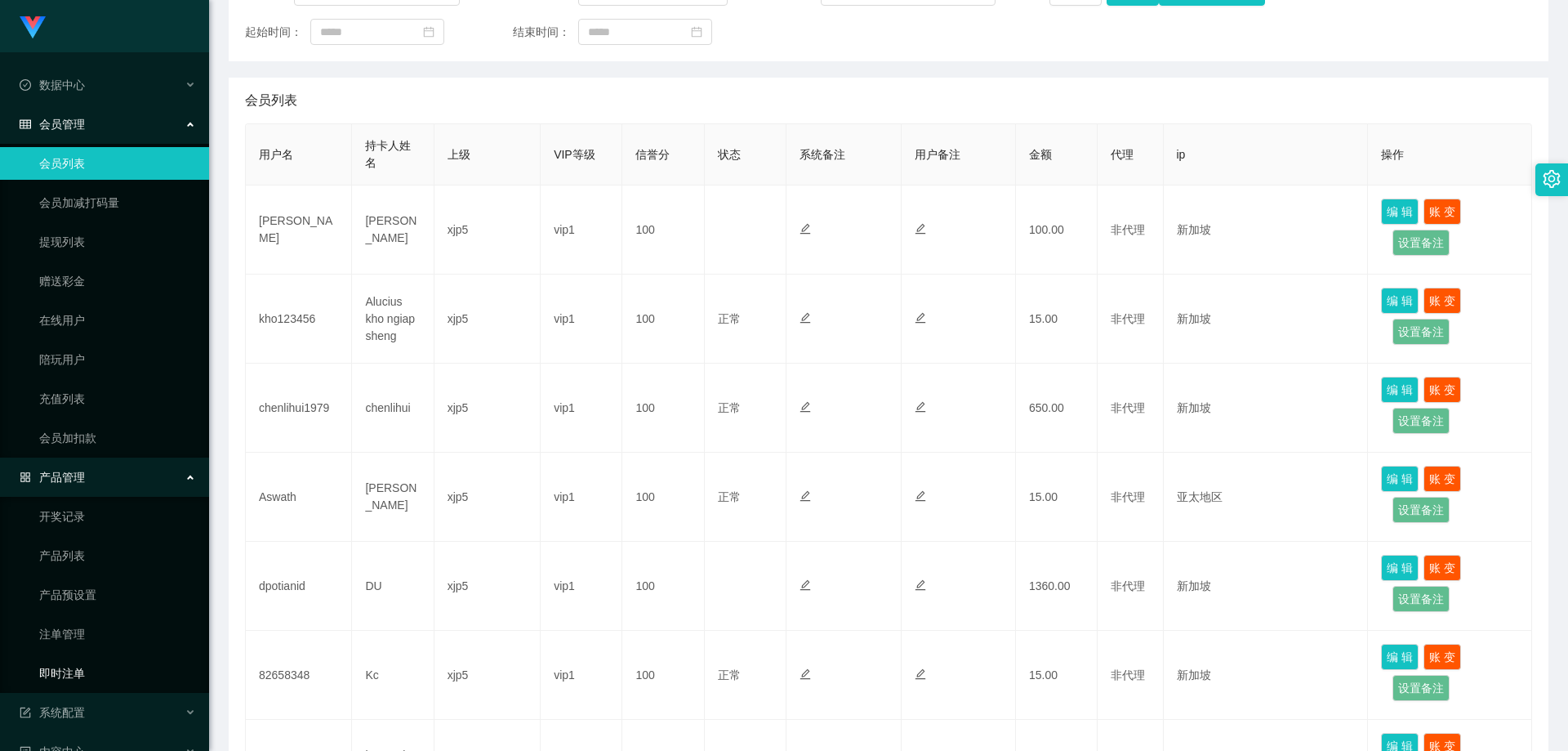
click at [107, 667] on link "即时注单" at bounding box center [118, 673] width 157 height 33
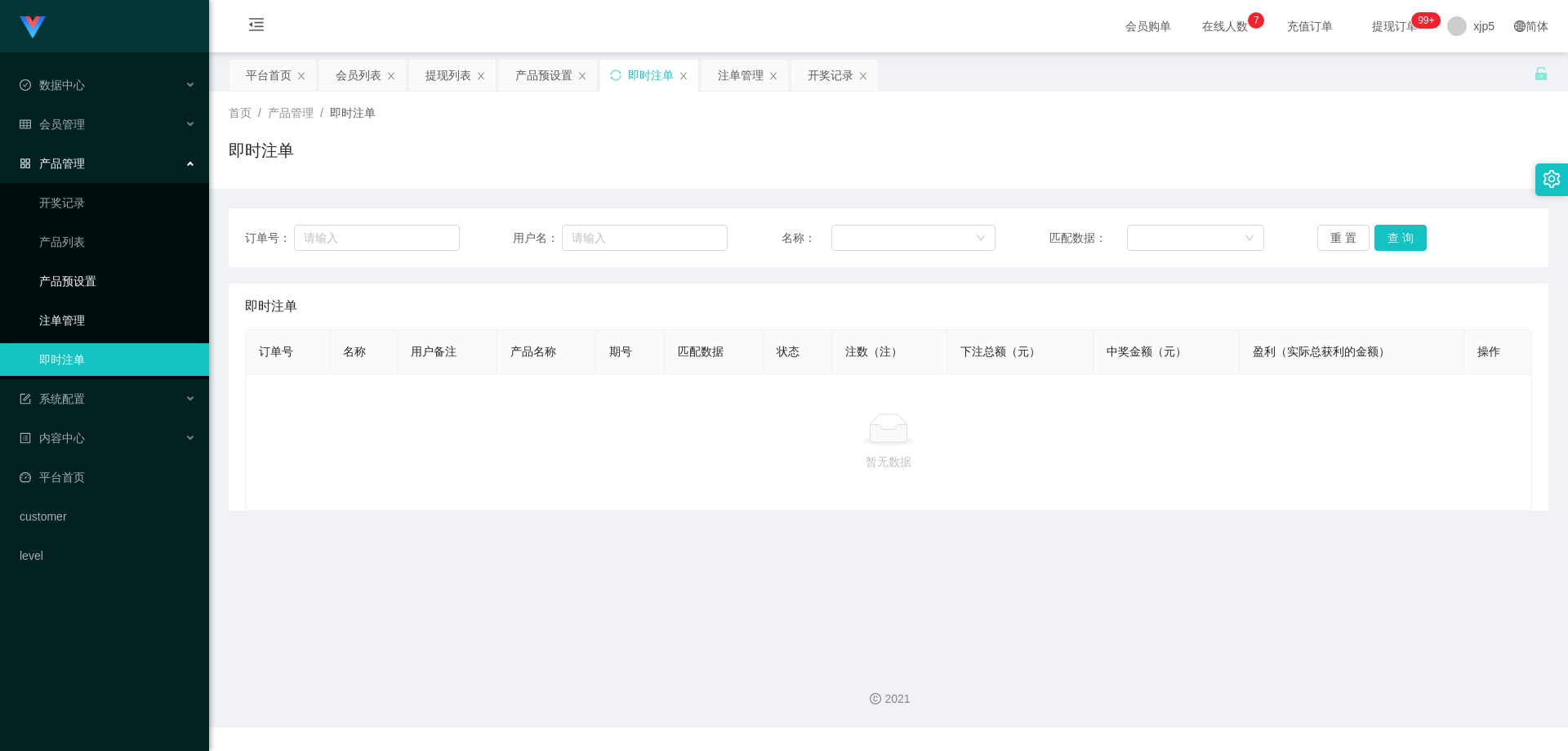
click at [91, 319] on link "注单管理" at bounding box center [118, 320] width 157 height 33
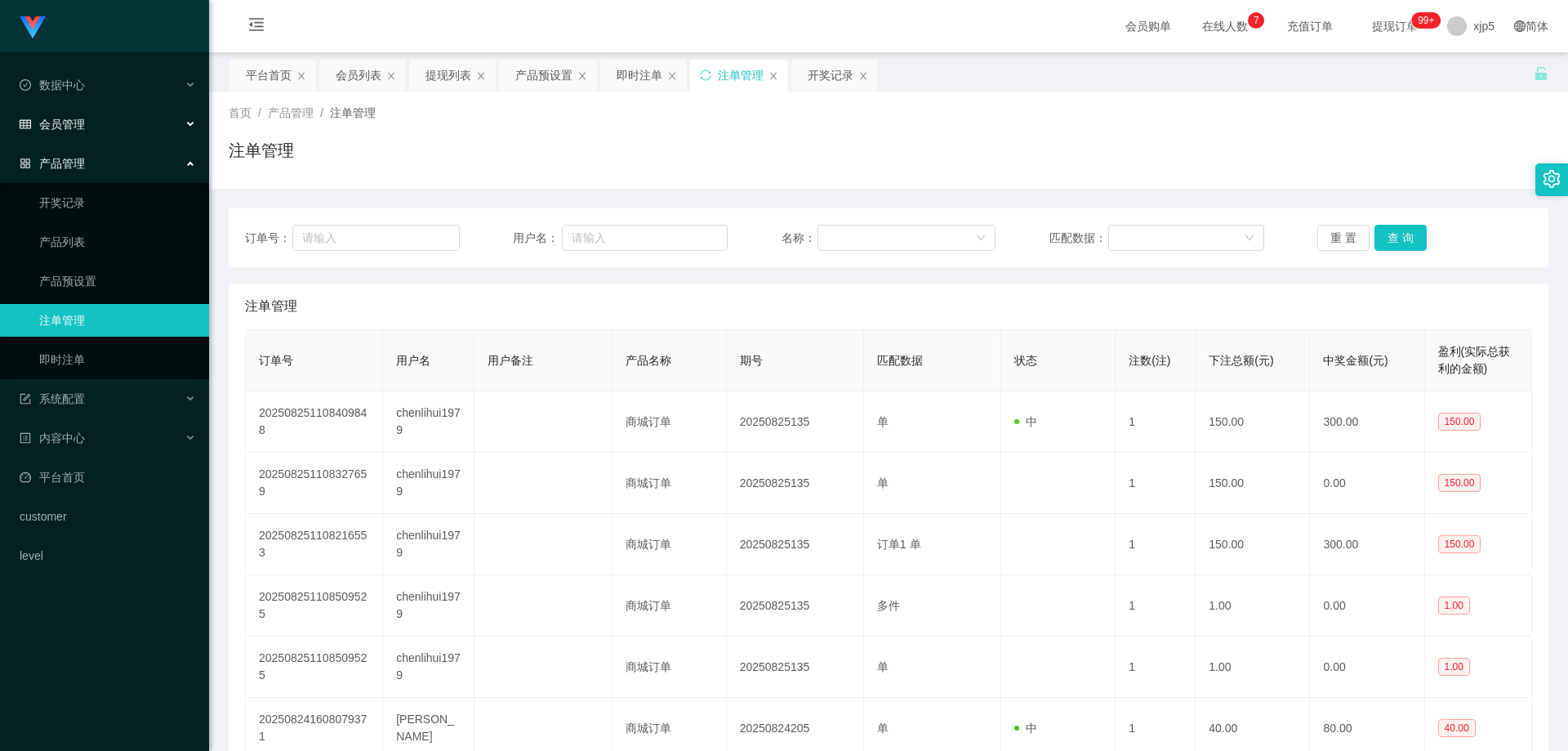
click at [113, 124] on div "会员管理" at bounding box center [105, 124] width 209 height 33
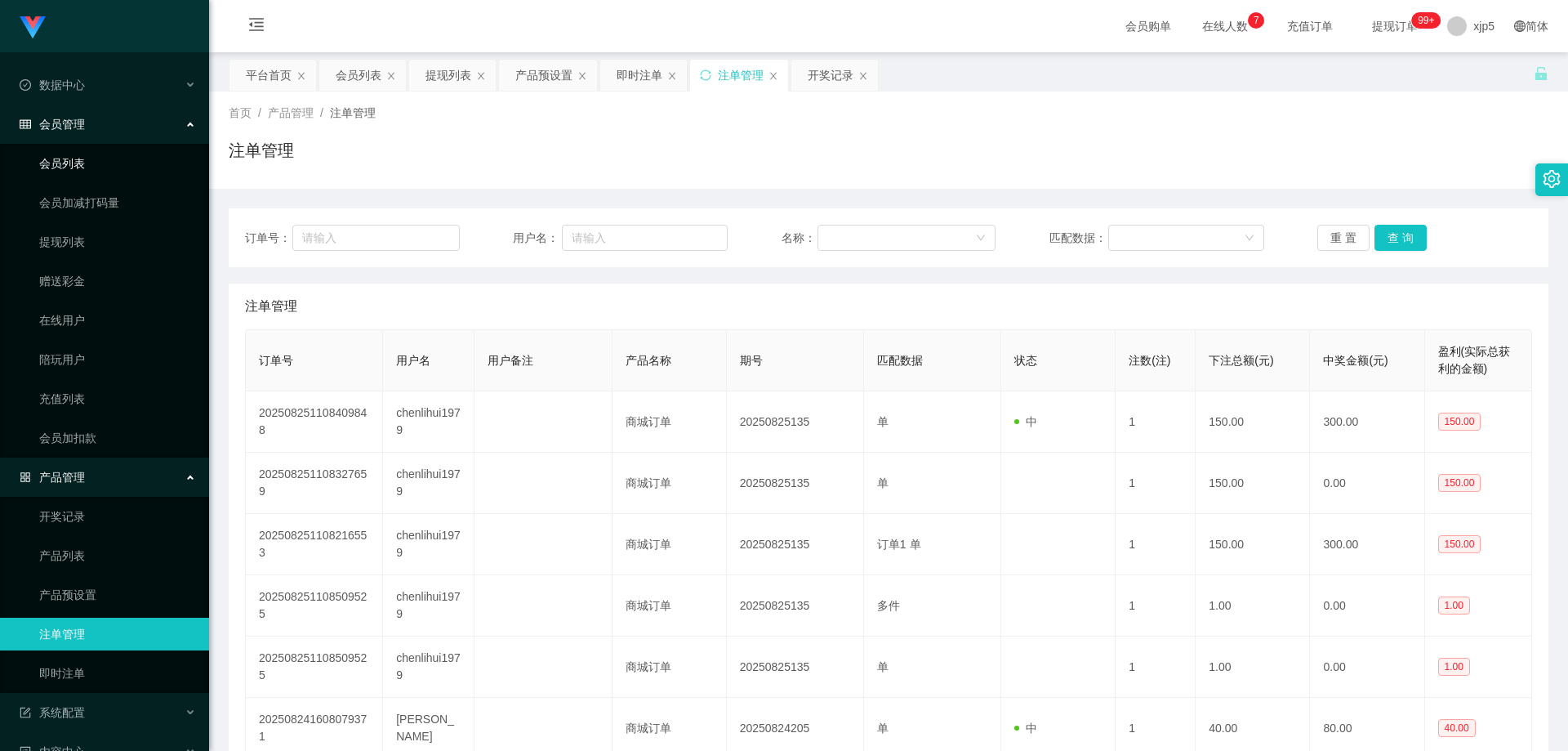
click at [88, 160] on link "会员列表" at bounding box center [118, 163] width 157 height 33
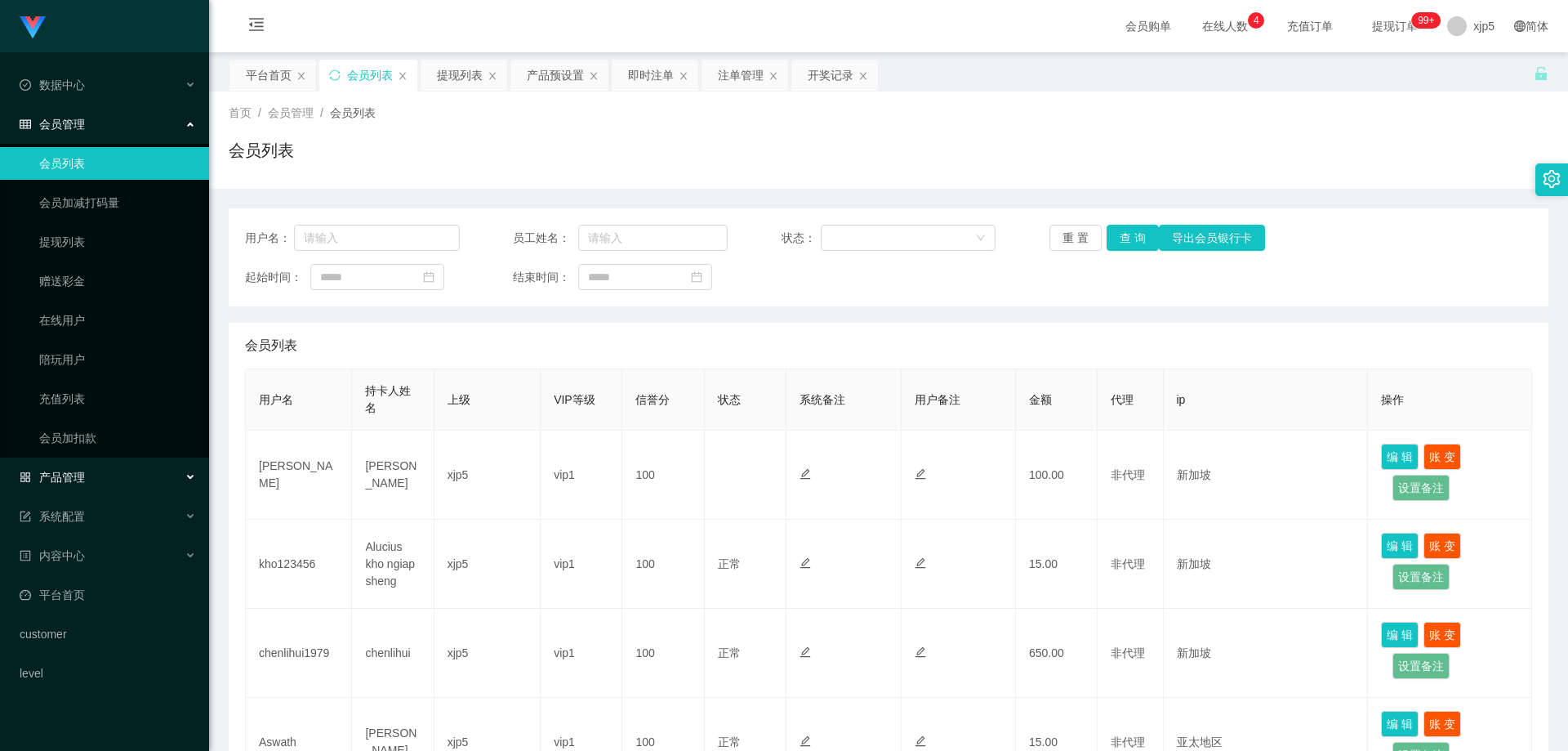
click at [76, 487] on div "产品管理" at bounding box center [105, 477] width 209 height 33
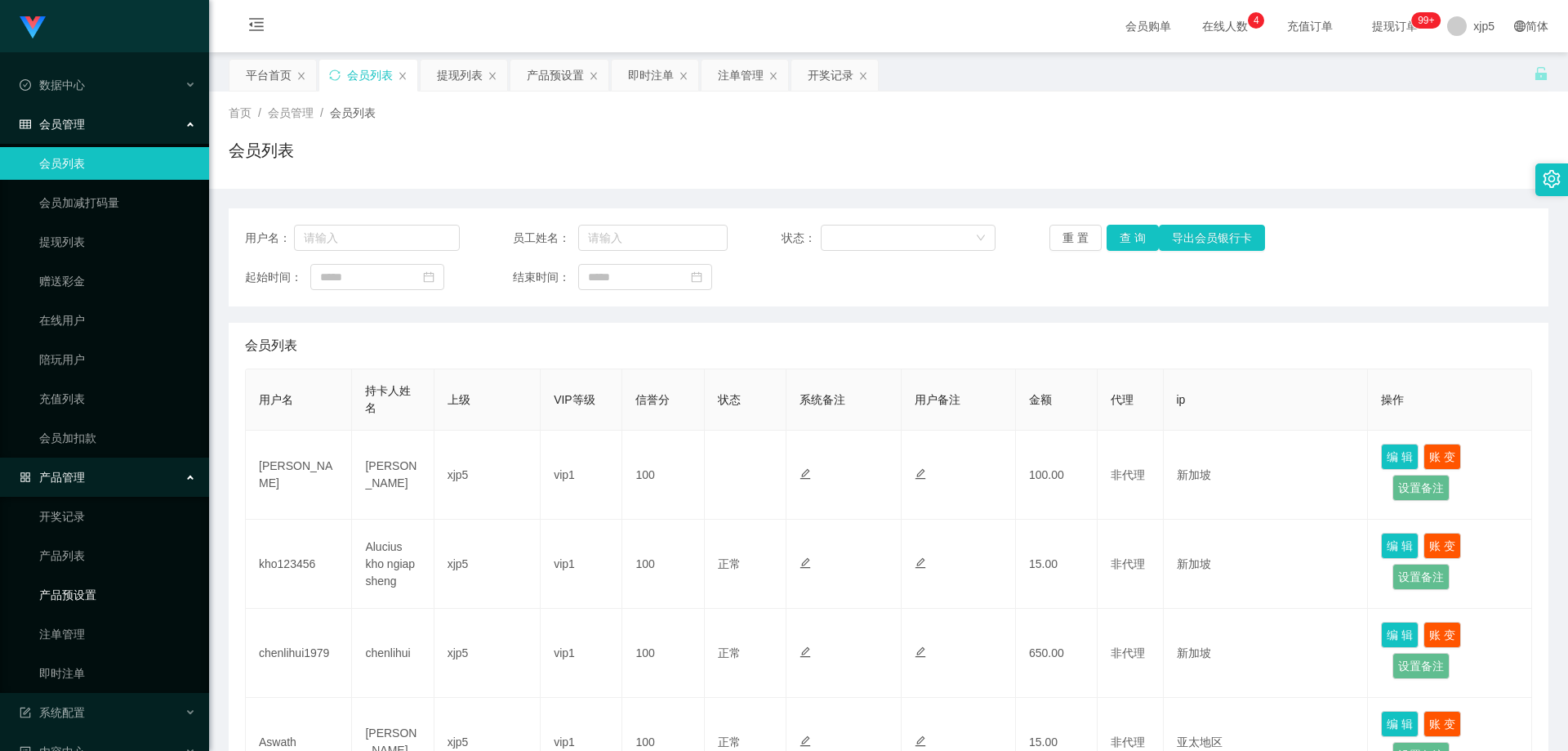
click at [108, 591] on link "产品预设置" at bounding box center [118, 595] width 157 height 33
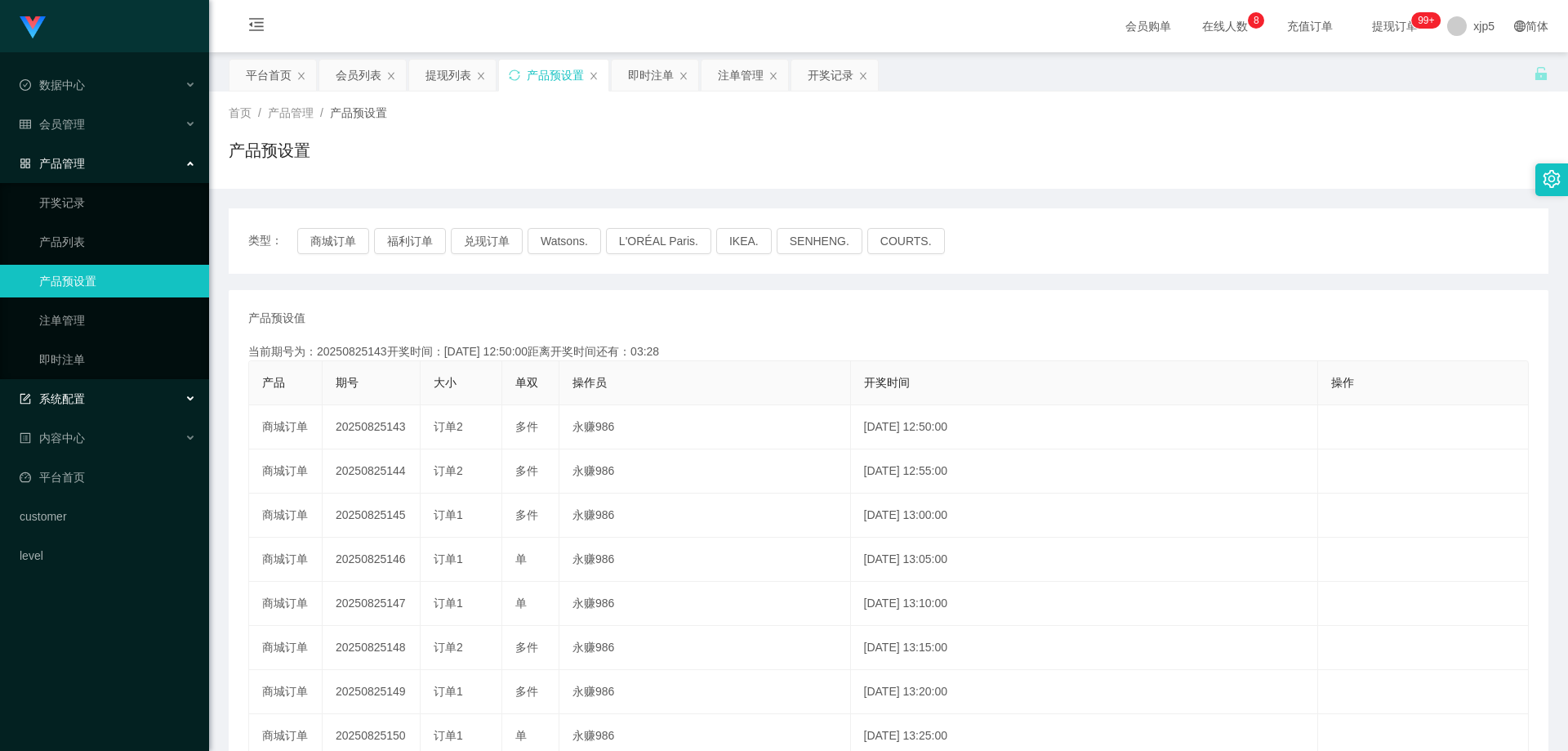
click at [94, 398] on div "系统配置" at bounding box center [105, 398] width 209 height 33
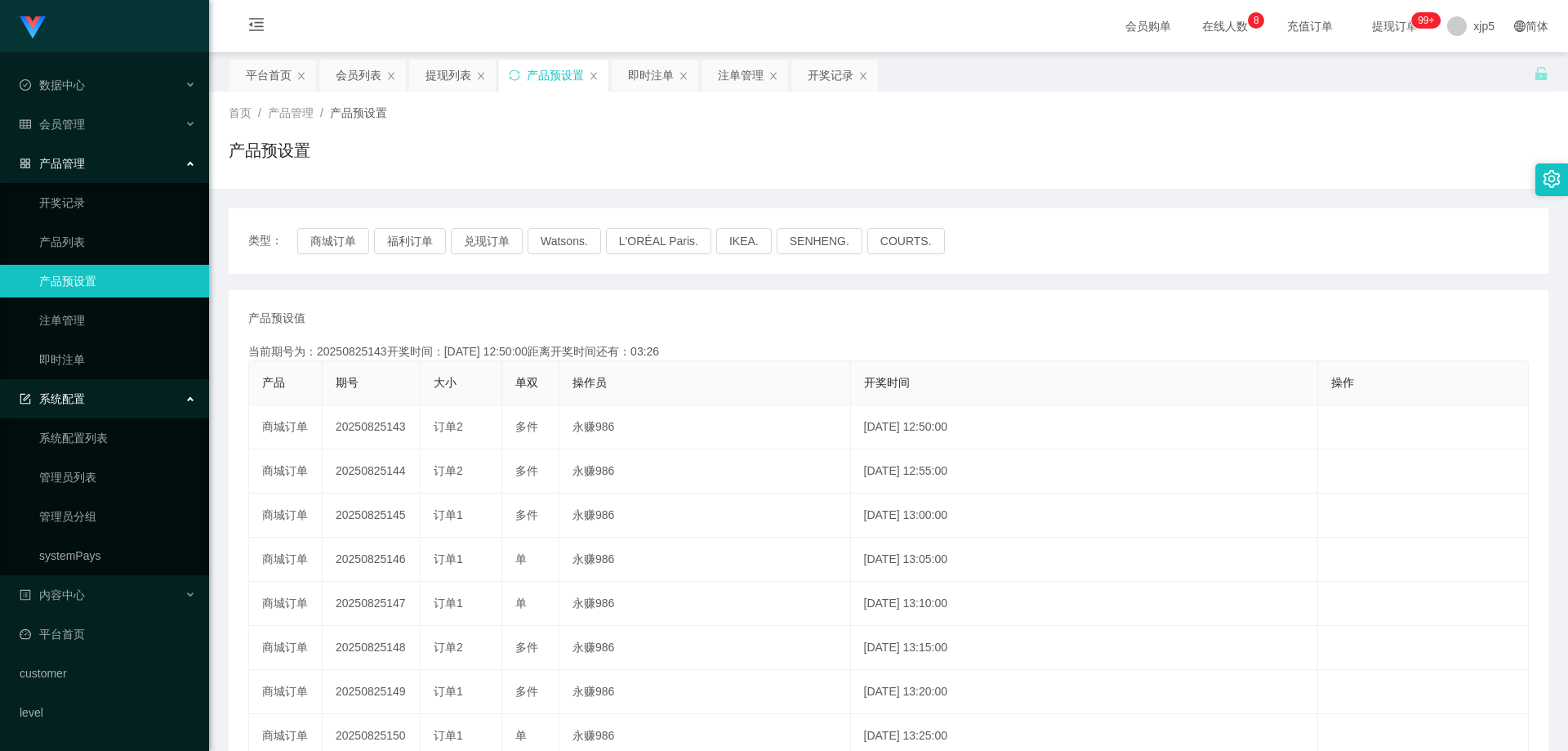
click at [86, 276] on link "产品预设置" at bounding box center [118, 281] width 157 height 33
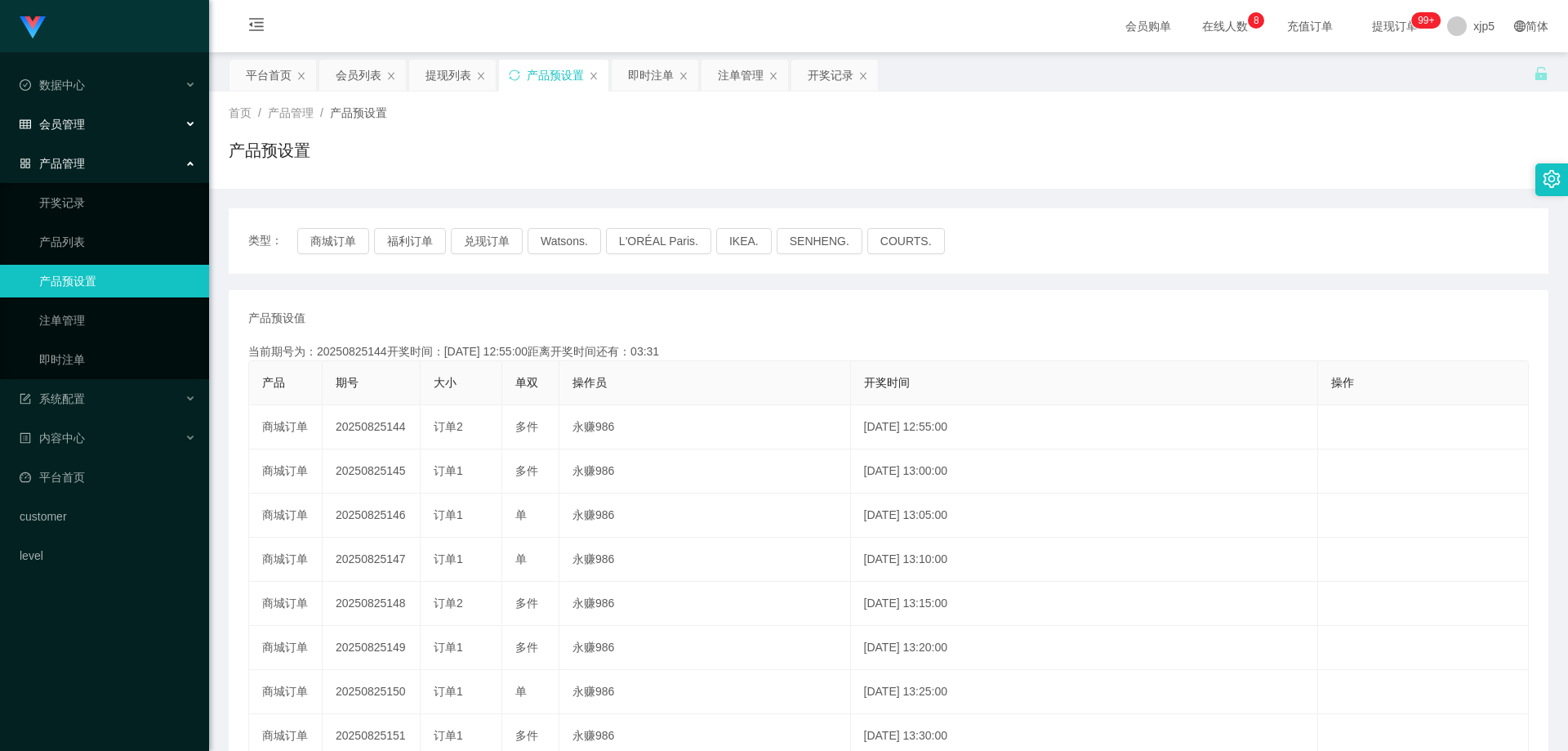
click at [99, 131] on div "会员管理" at bounding box center [105, 124] width 209 height 33
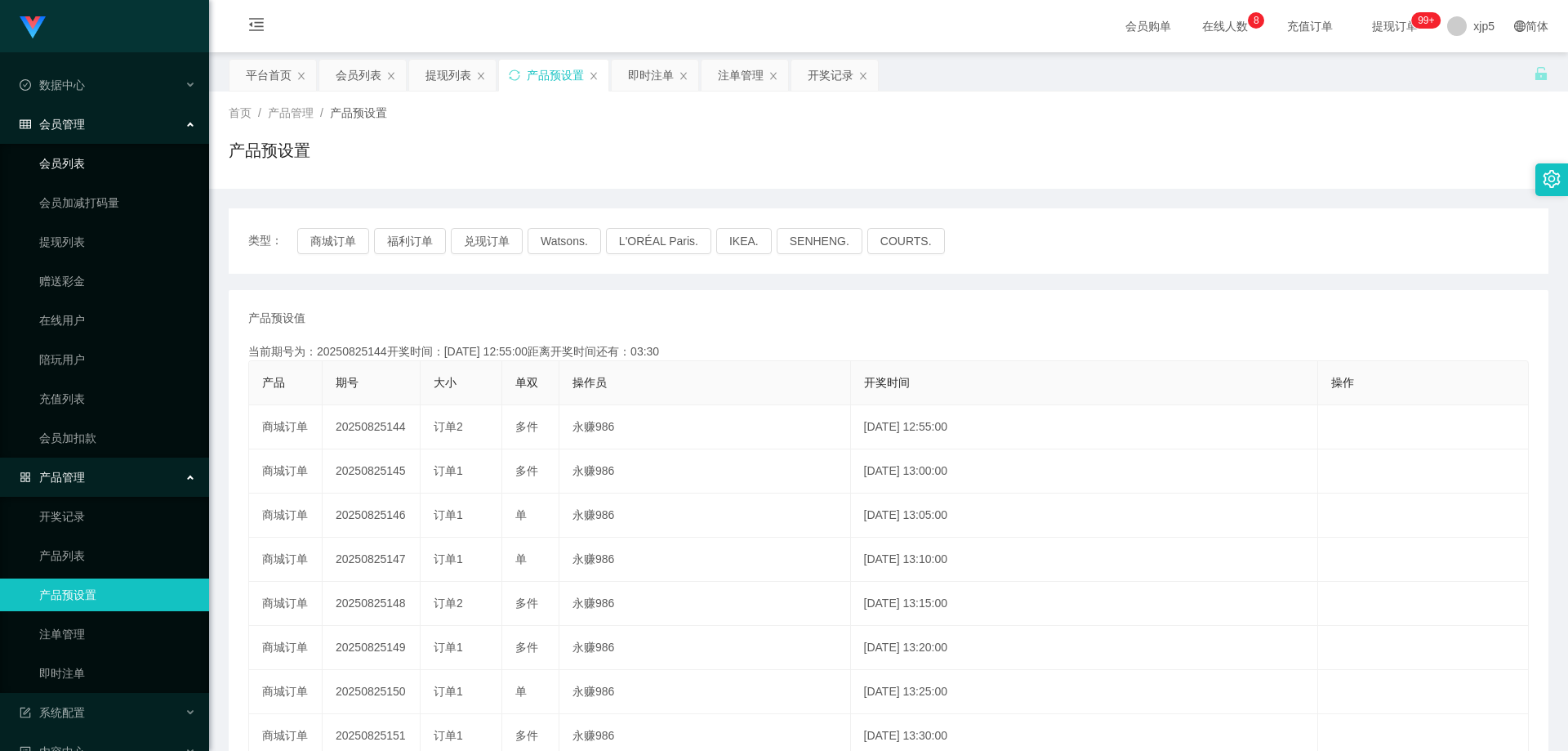
click at [79, 161] on link "会员列表" at bounding box center [118, 163] width 157 height 33
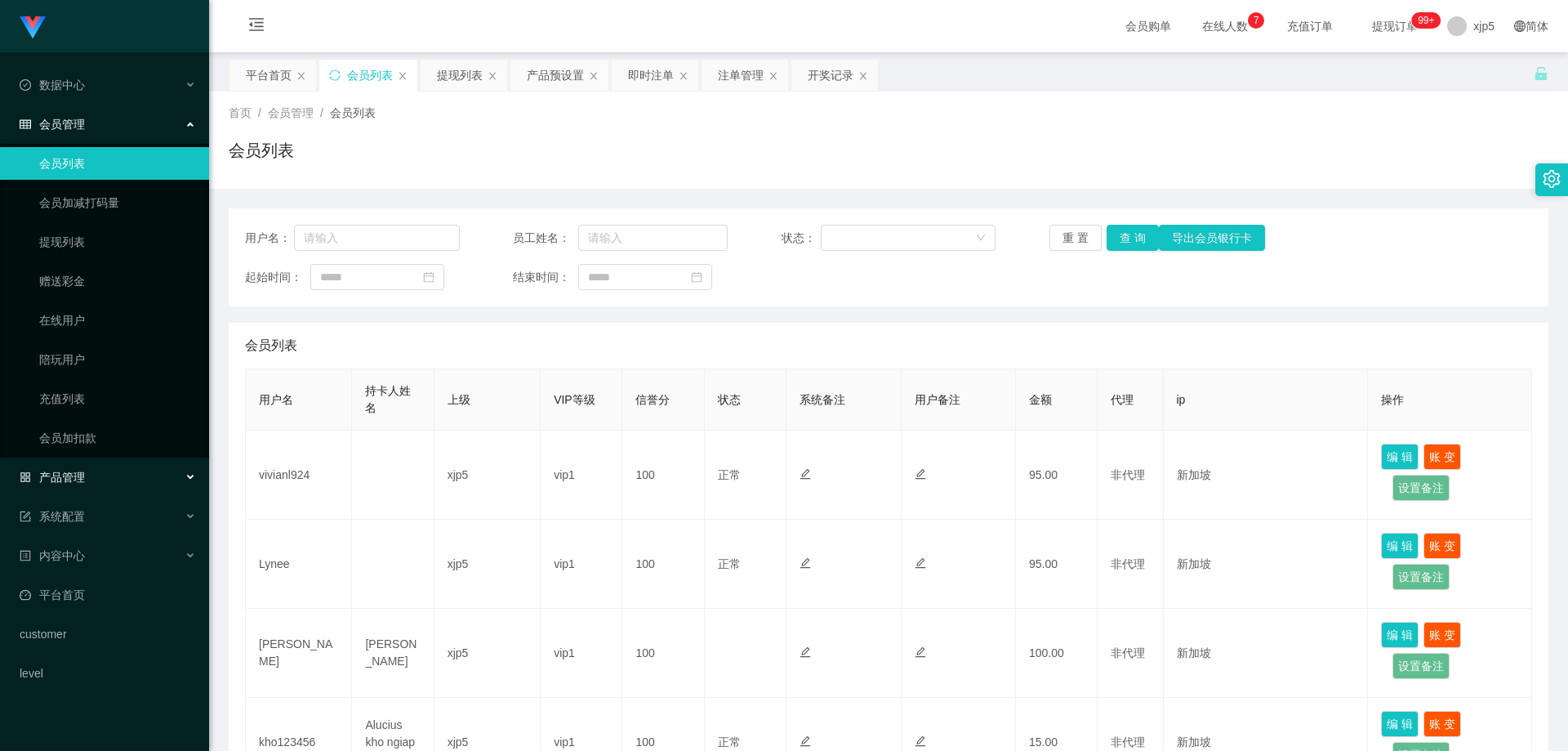
click at [86, 465] on div "产品管理" at bounding box center [105, 477] width 209 height 33
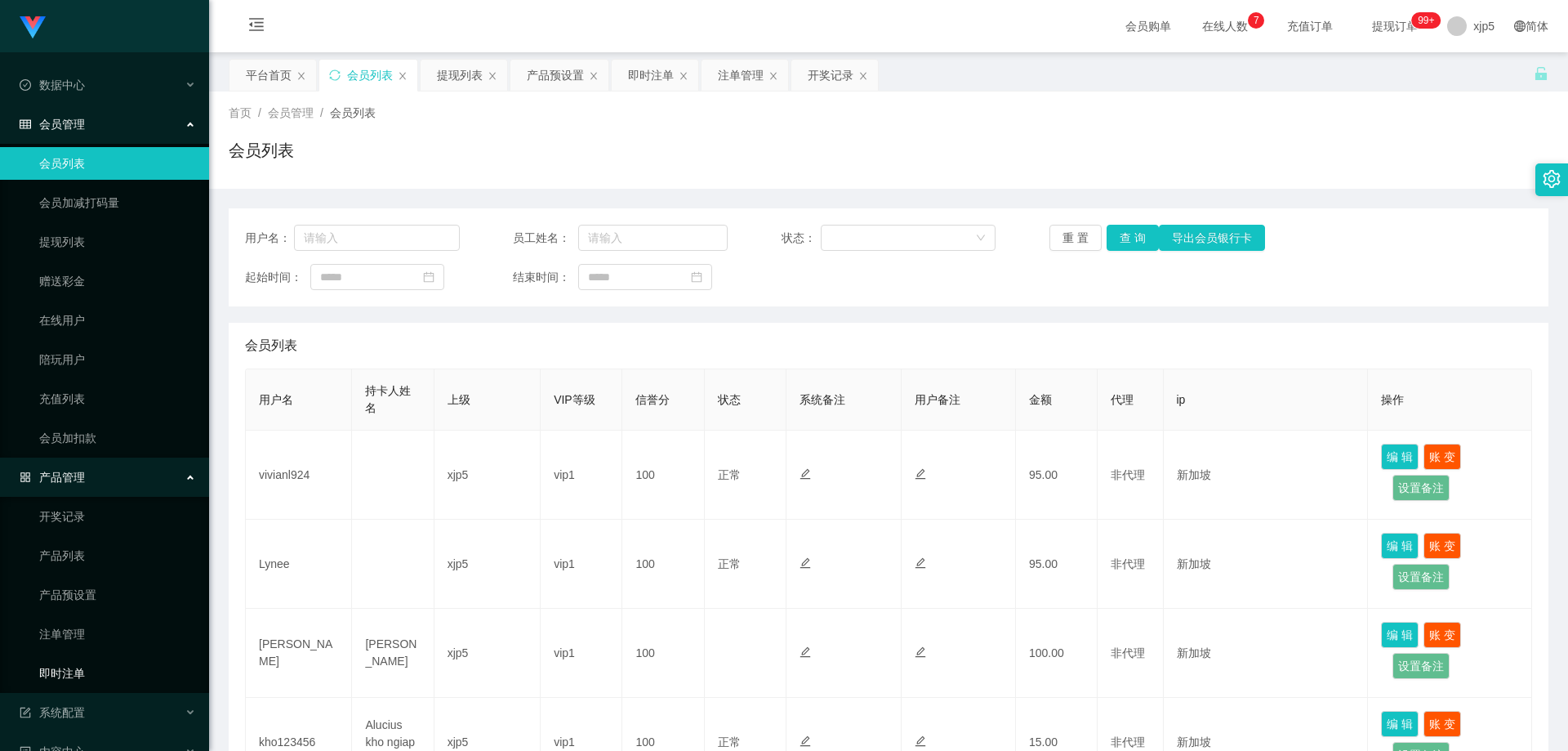
click at [78, 667] on link "即时注单" at bounding box center [118, 673] width 157 height 33
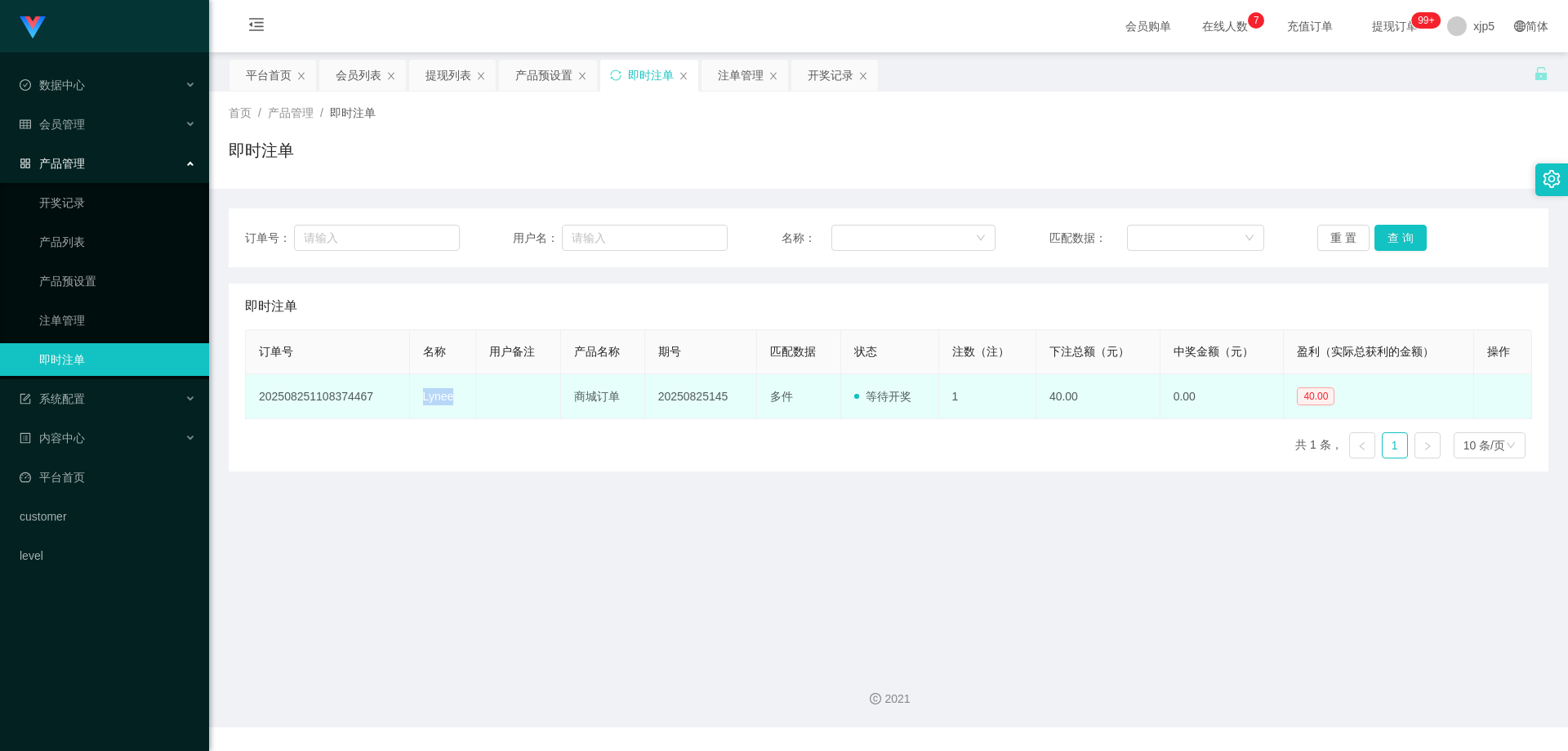
drag, startPoint x: 457, startPoint y: 400, endPoint x: 412, endPoint y: 402, distance: 45.0
click at [412, 402] on td "Lynee" at bounding box center [444, 397] width 67 height 45
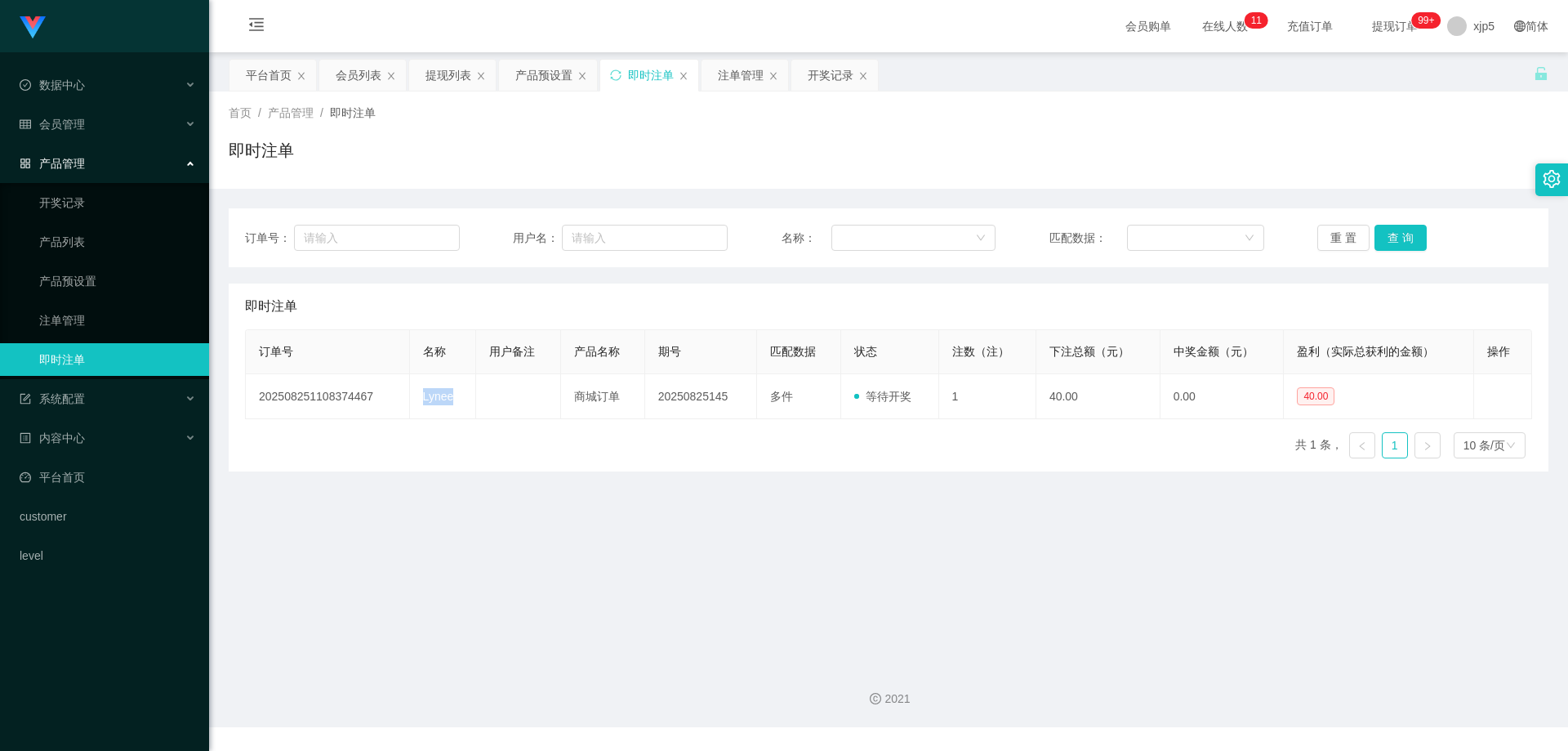
copy td "Lynee"
click at [89, 127] on div "会员管理" at bounding box center [105, 124] width 209 height 33
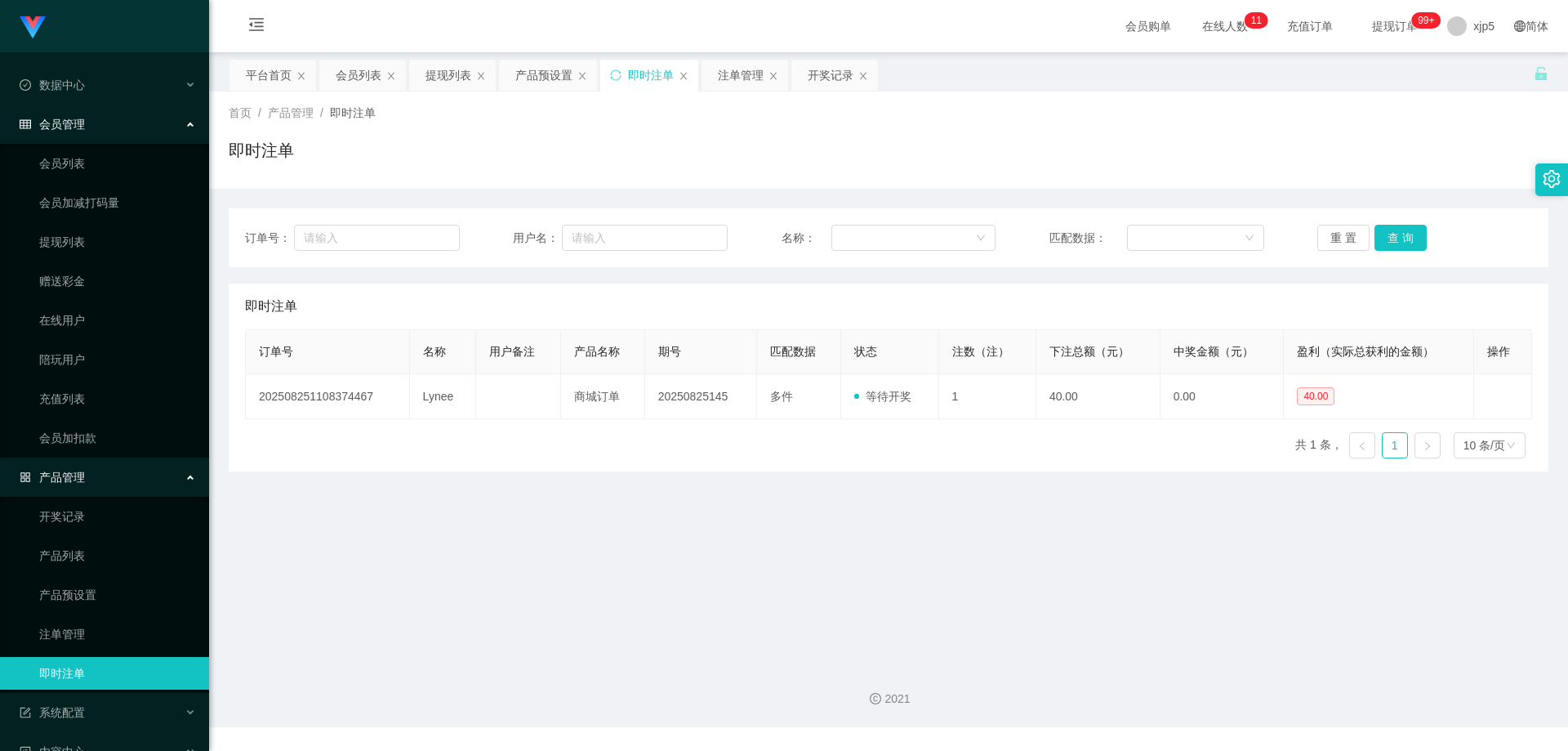
click at [68, 167] on link "会员列表" at bounding box center [118, 163] width 157 height 33
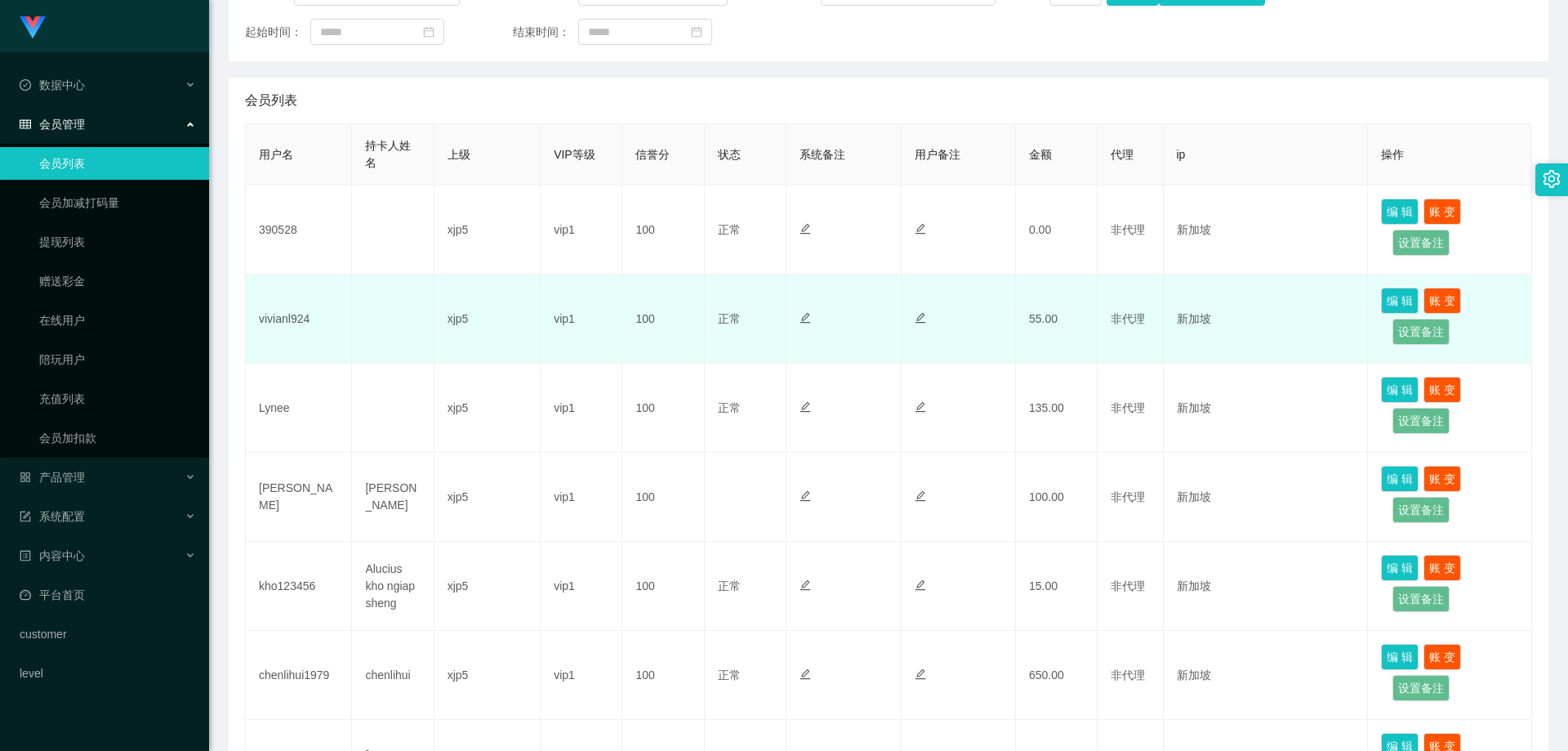
scroll to position [327, 0]
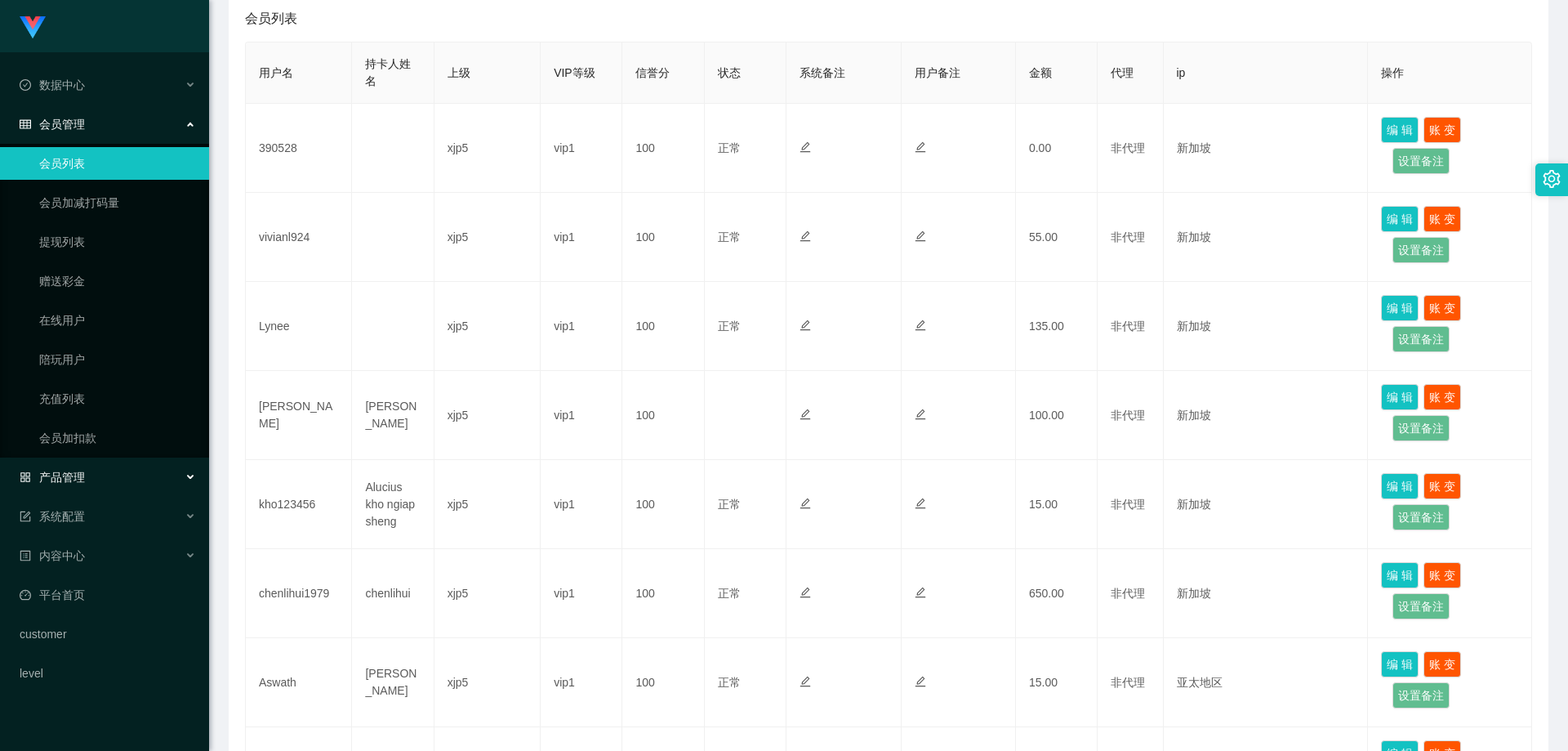
click at [100, 474] on div "产品管理" at bounding box center [105, 477] width 209 height 33
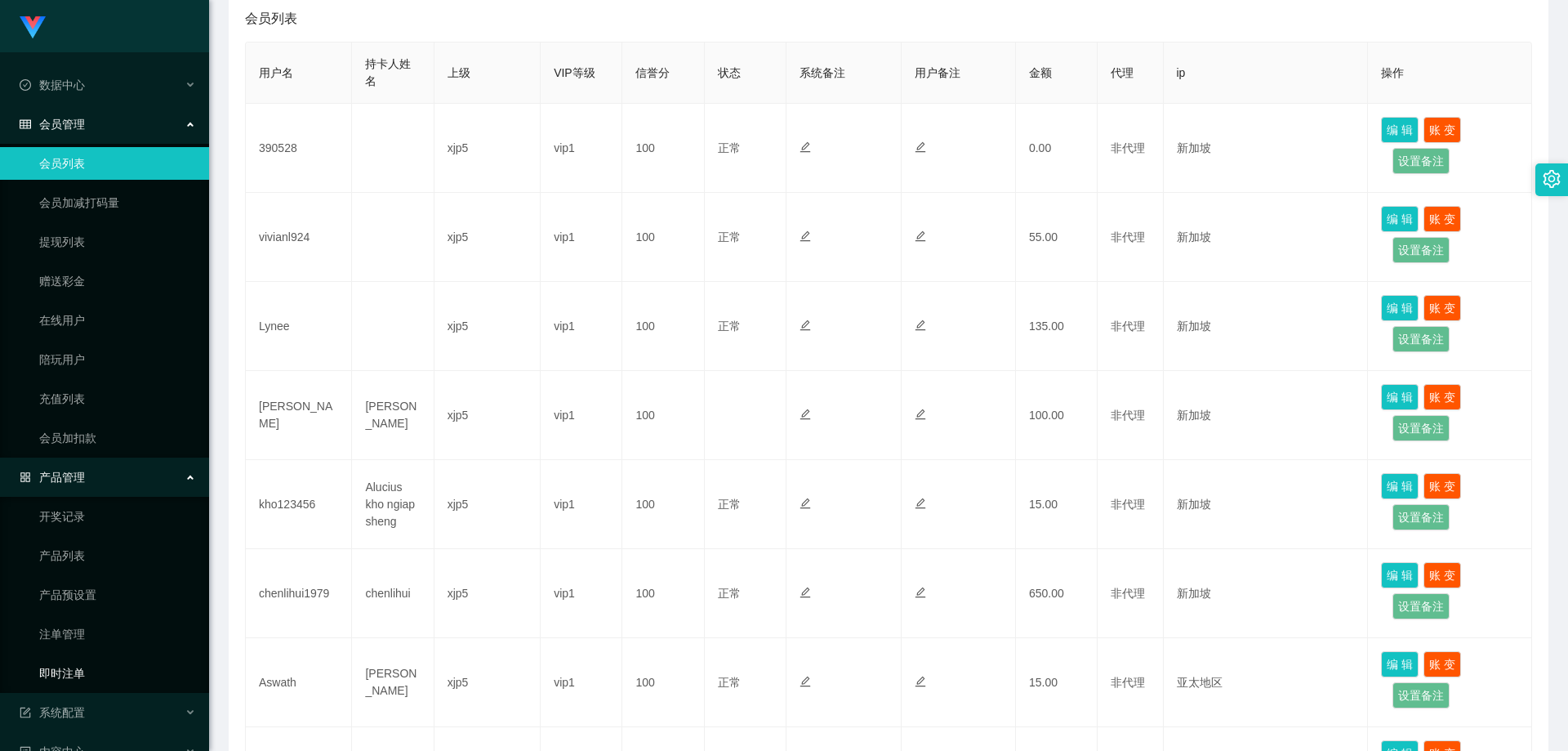
click at [81, 673] on link "即时注单" at bounding box center [118, 673] width 157 height 33
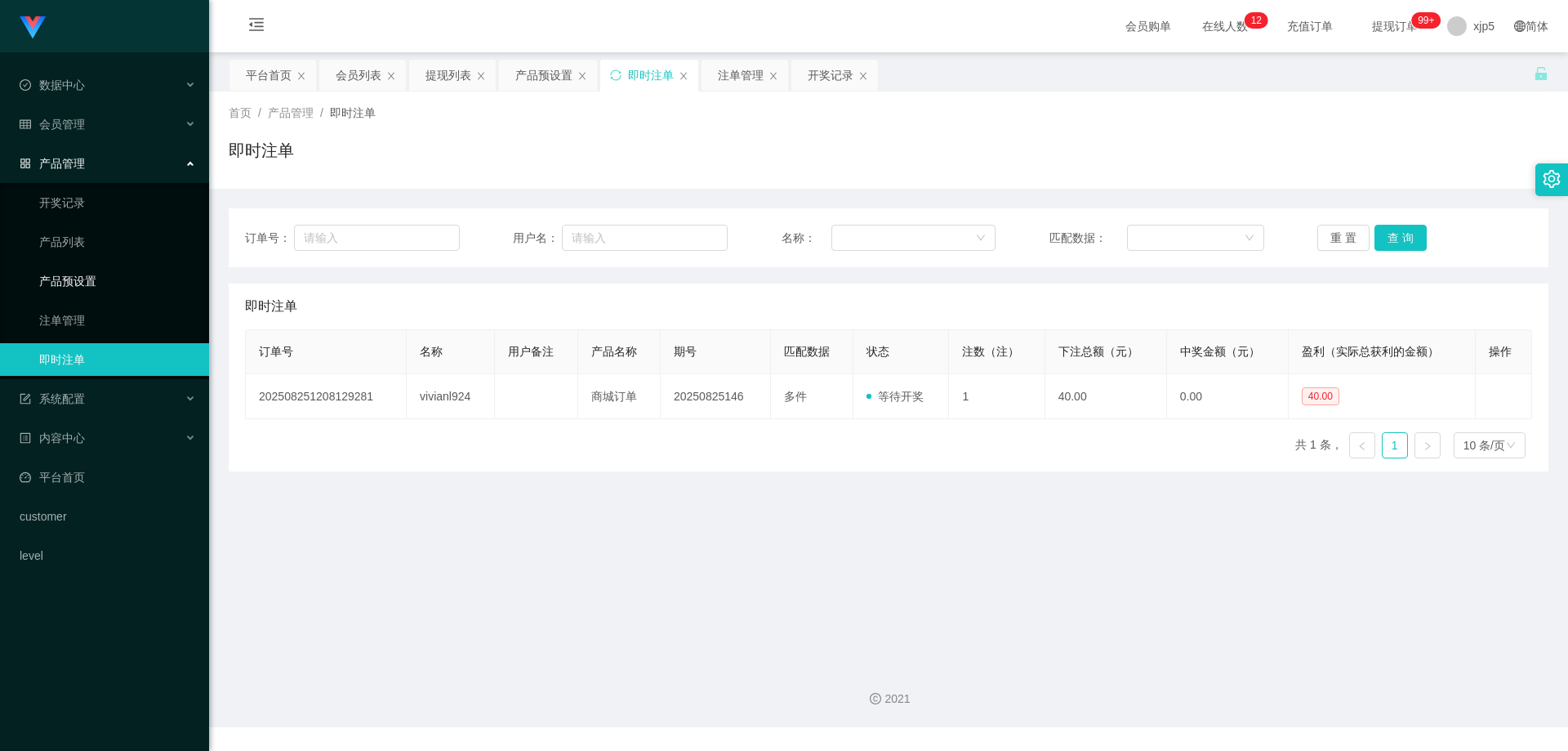
click at [69, 279] on link "产品预设置" at bounding box center [118, 281] width 157 height 33
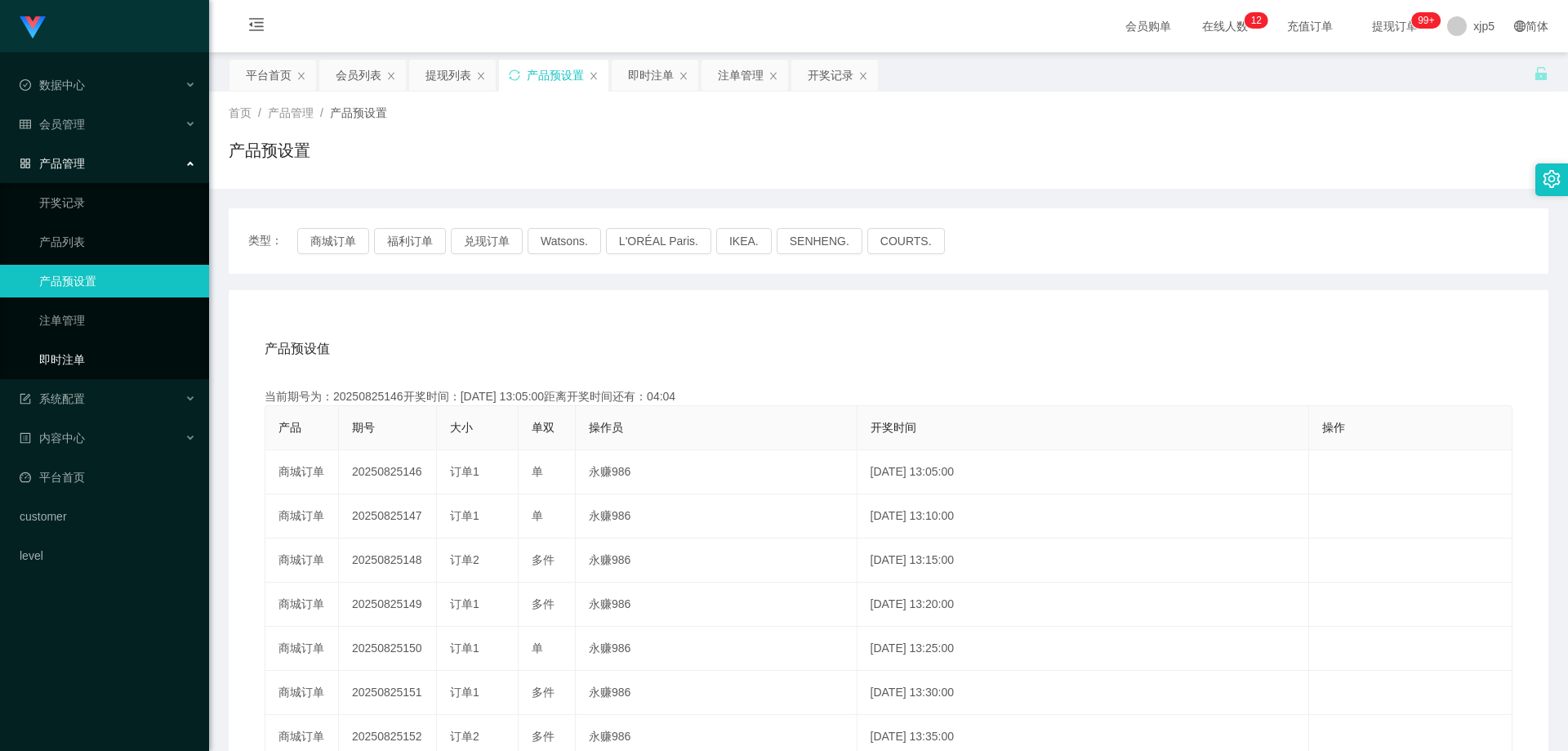
click at [123, 361] on link "即时注单" at bounding box center [118, 360] width 157 height 33
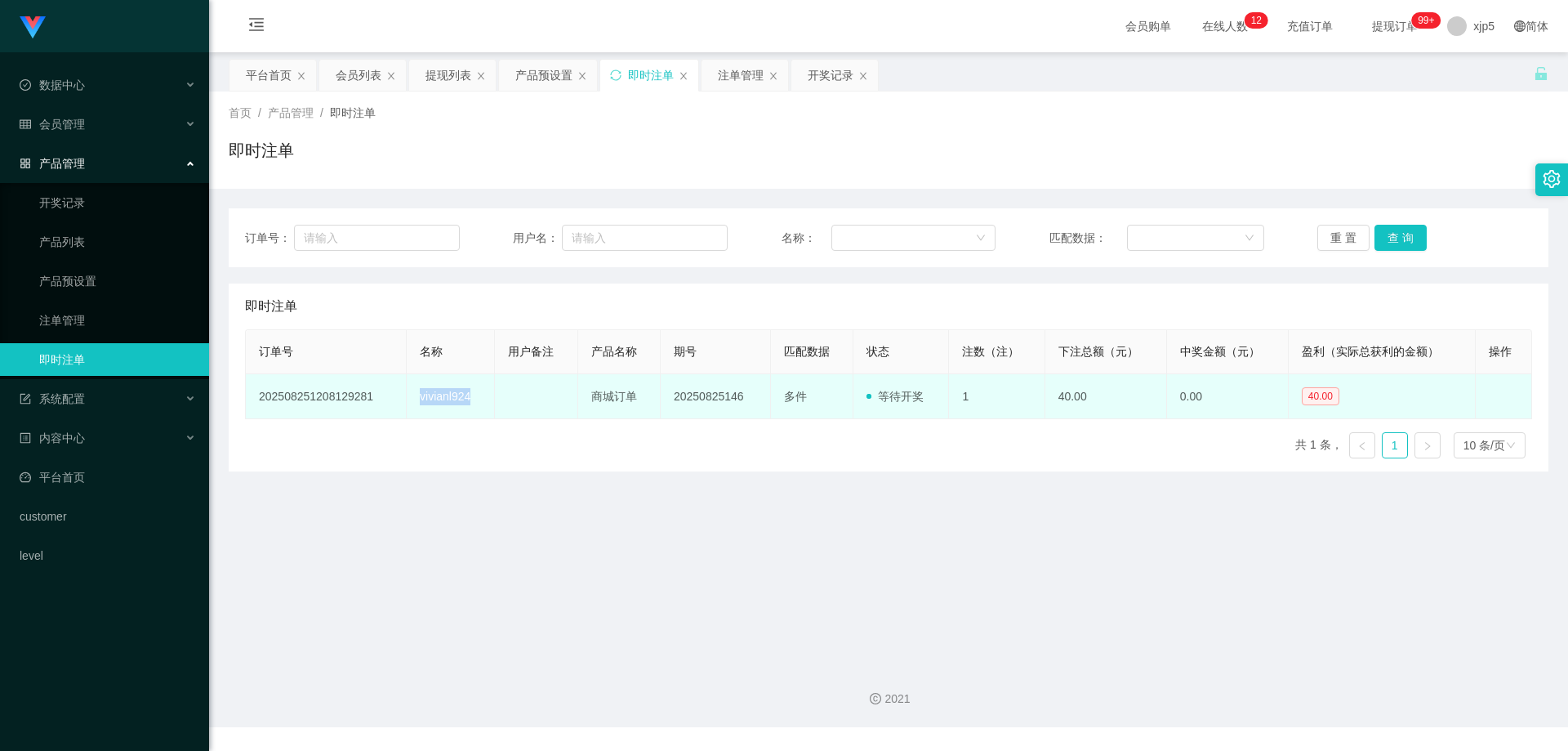
drag, startPoint x: 473, startPoint y: 400, endPoint x: 411, endPoint y: 402, distance: 62.0
click at [411, 401] on td "vivianl924" at bounding box center [451, 397] width 88 height 45
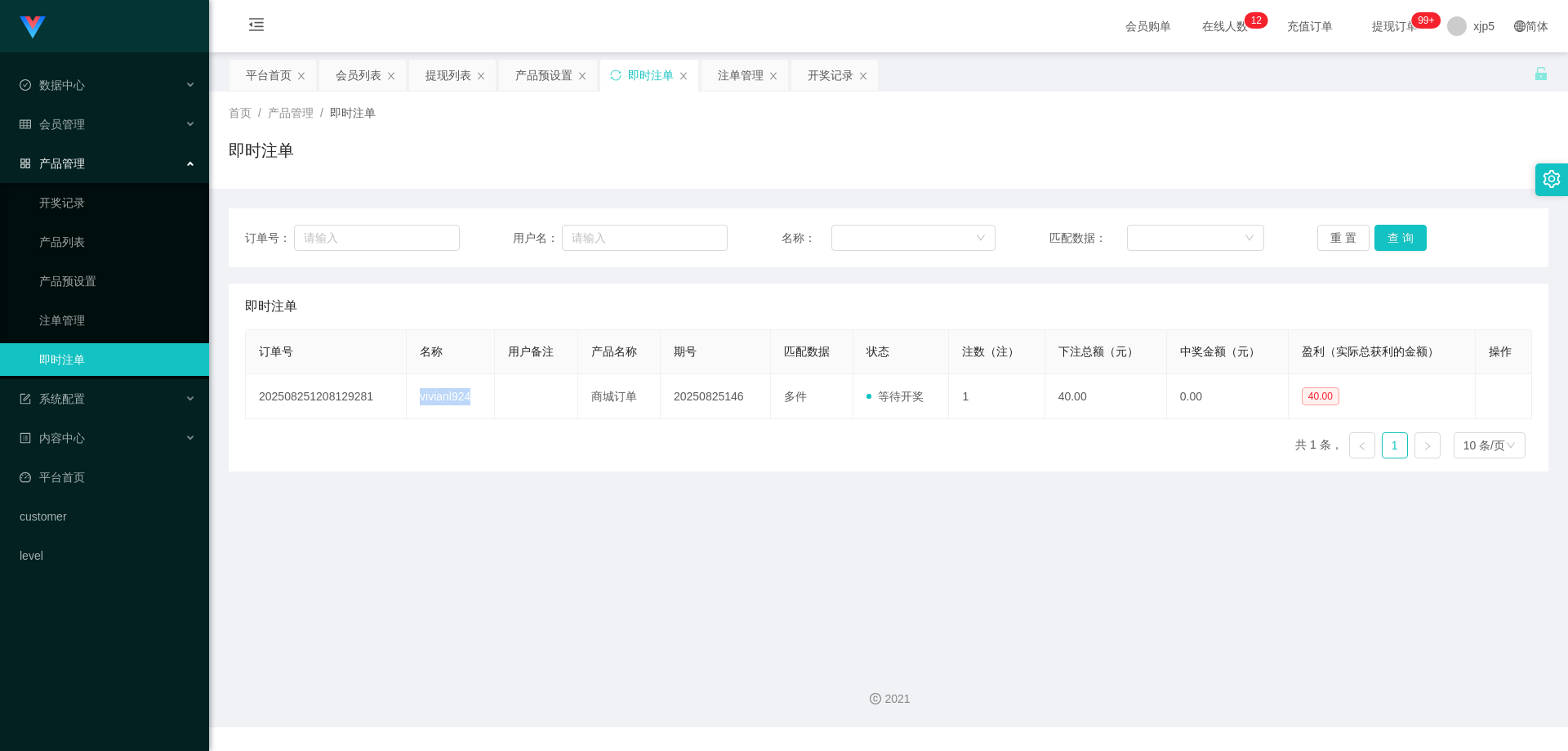
copy td "vivianl924"
click at [93, 130] on div "会员管理" at bounding box center [105, 124] width 209 height 33
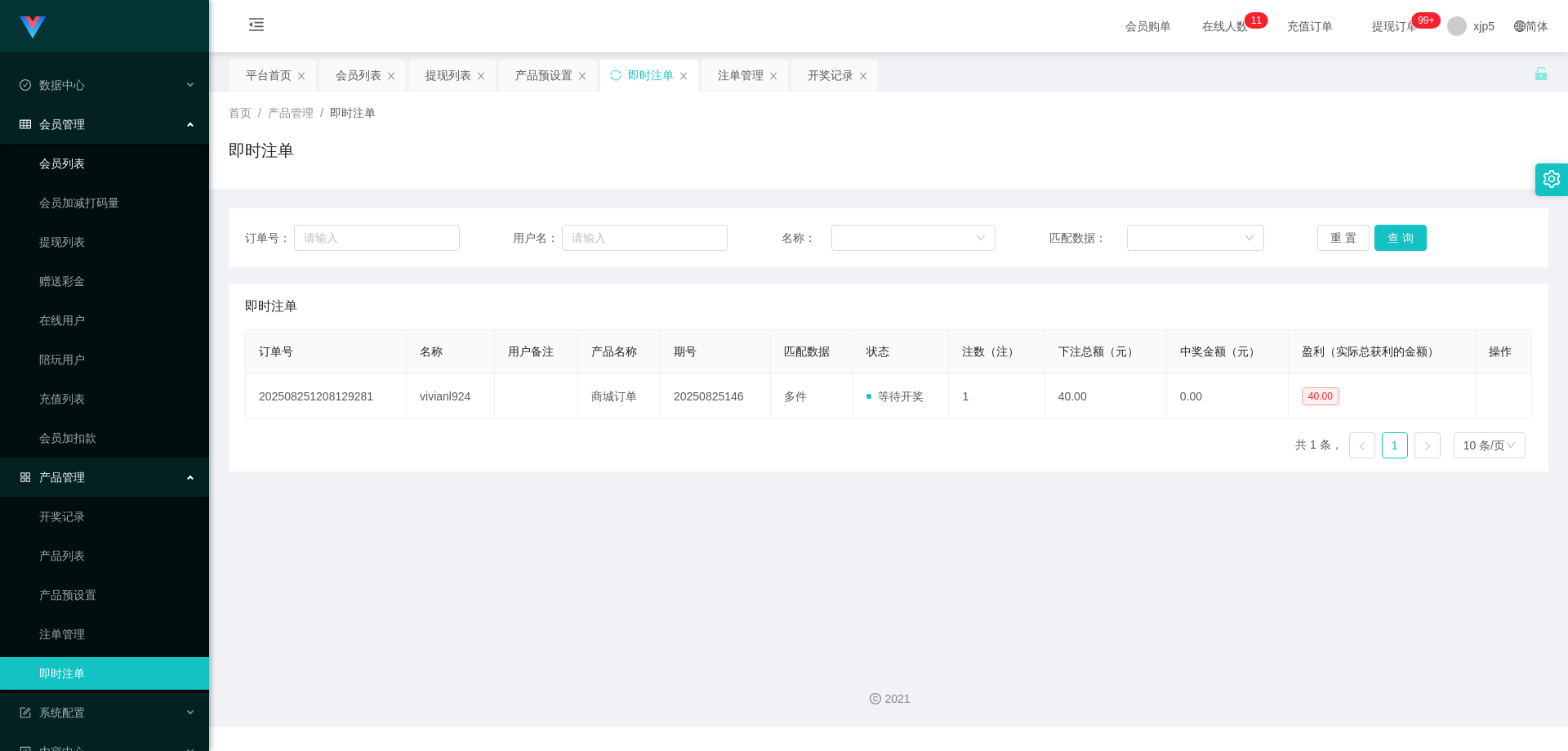
click at [87, 165] on link "会员列表" at bounding box center [118, 163] width 157 height 33
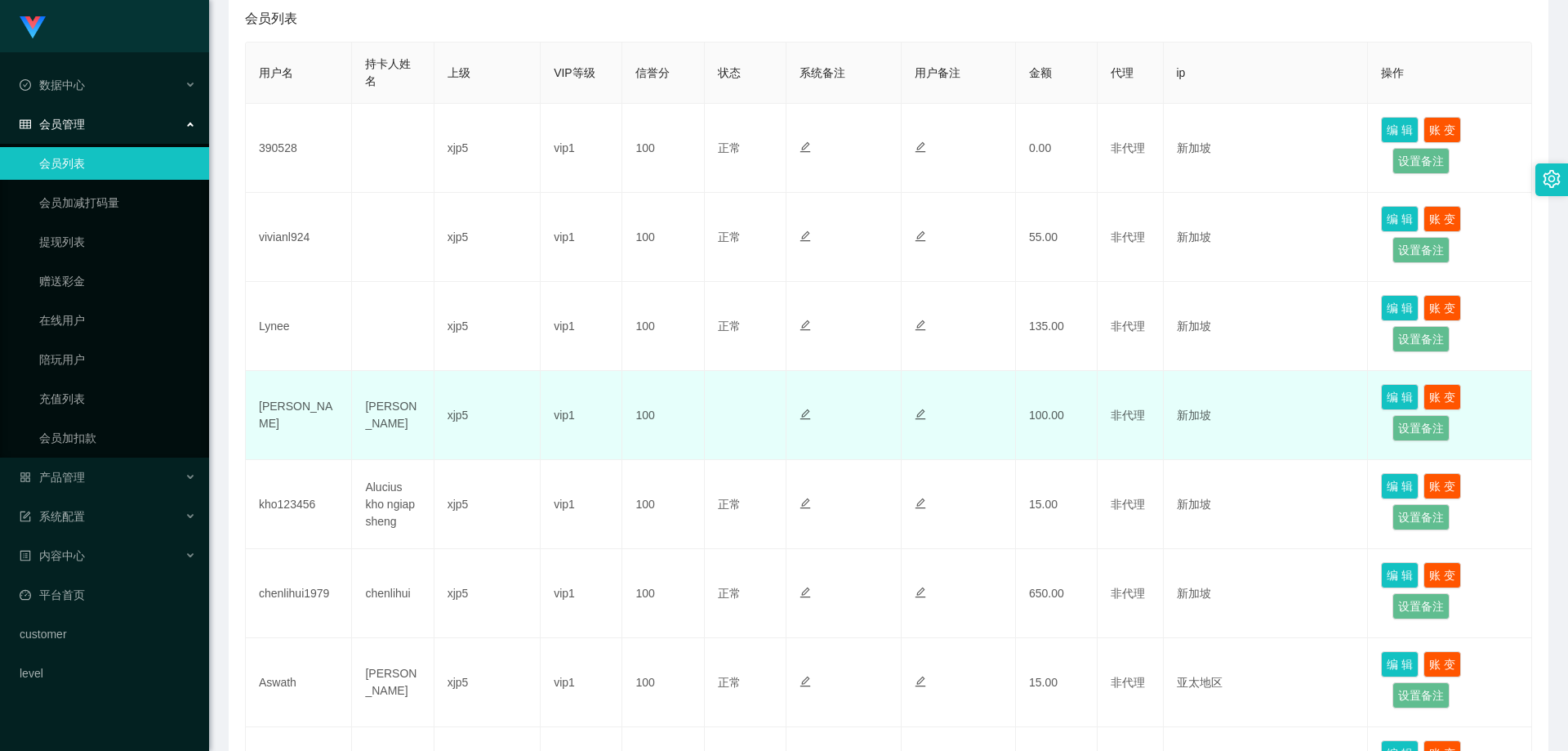
scroll to position [490, 0]
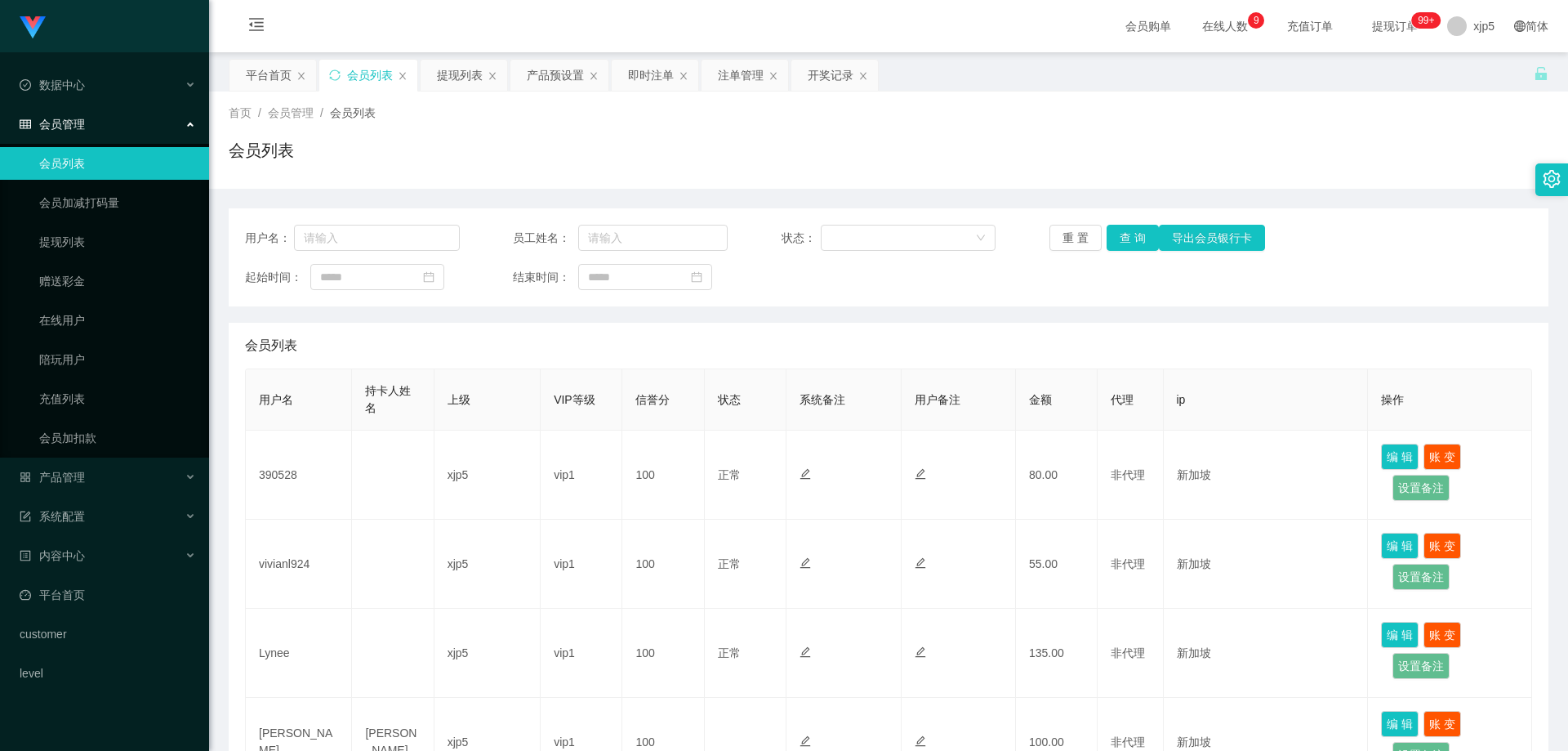
scroll to position [327, 0]
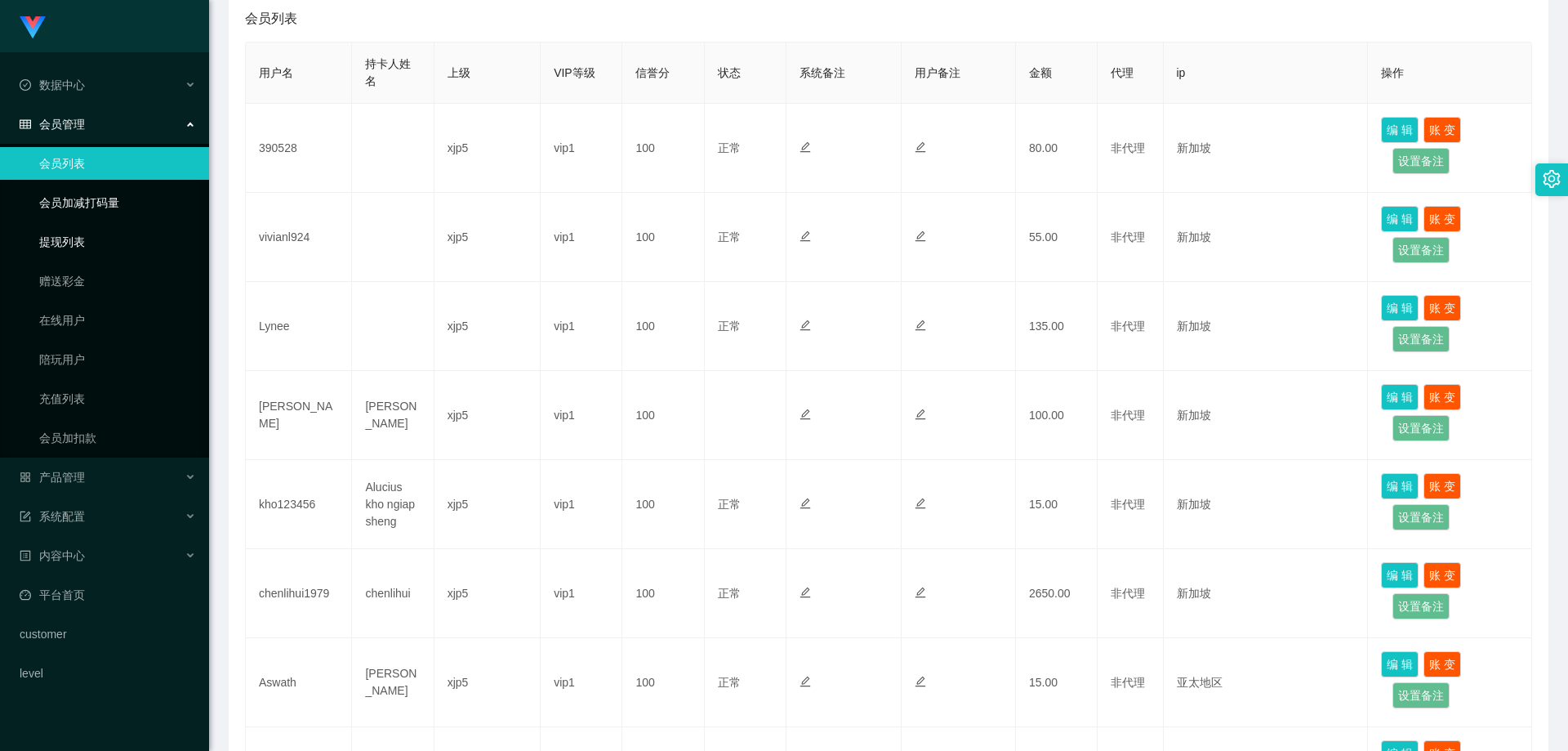
click at [96, 241] on link "提现列表" at bounding box center [118, 242] width 157 height 33
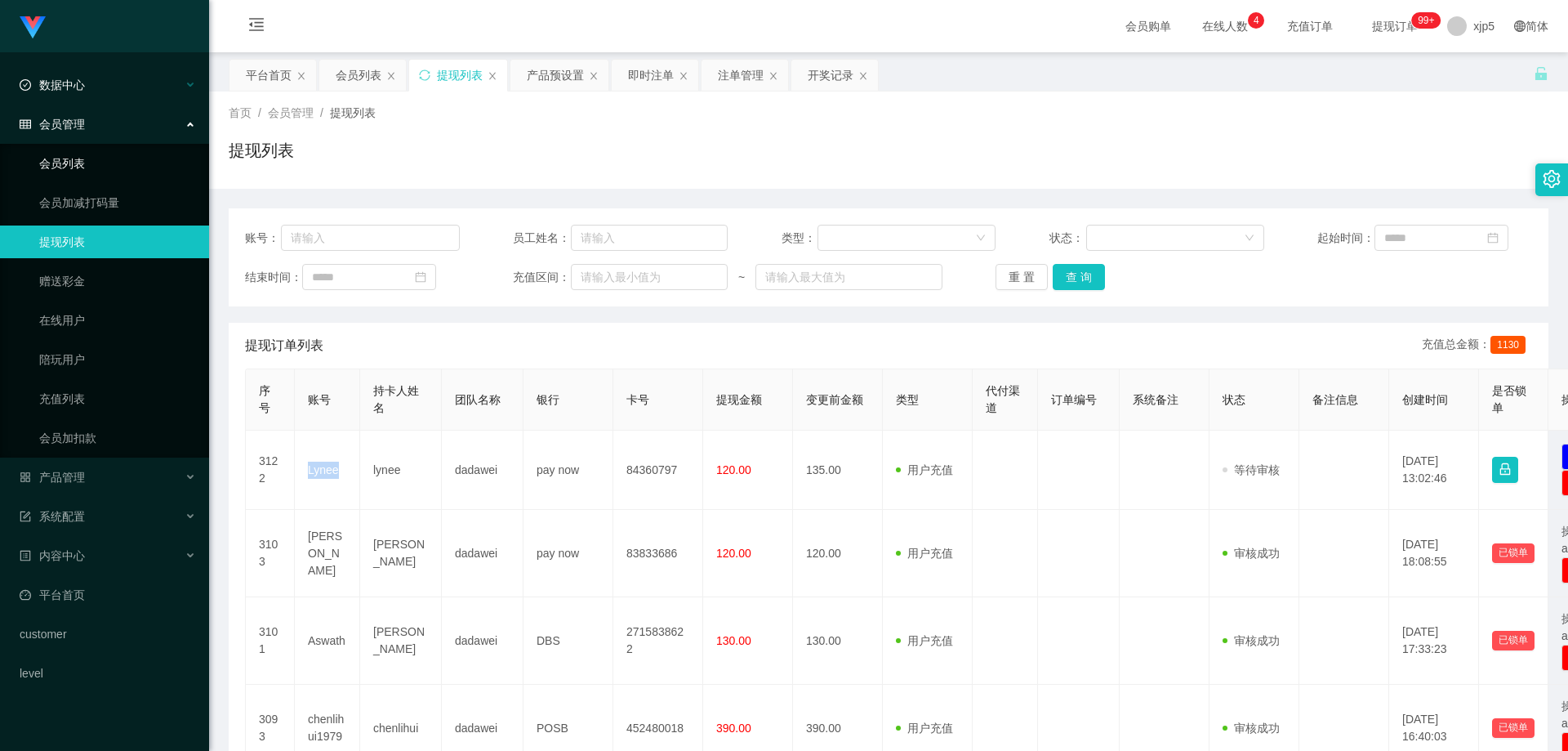
drag, startPoint x: 82, startPoint y: 165, endPoint x: 94, endPoint y: 70, distance: 95.8
click at [83, 165] on link "会员列表" at bounding box center [118, 163] width 157 height 33
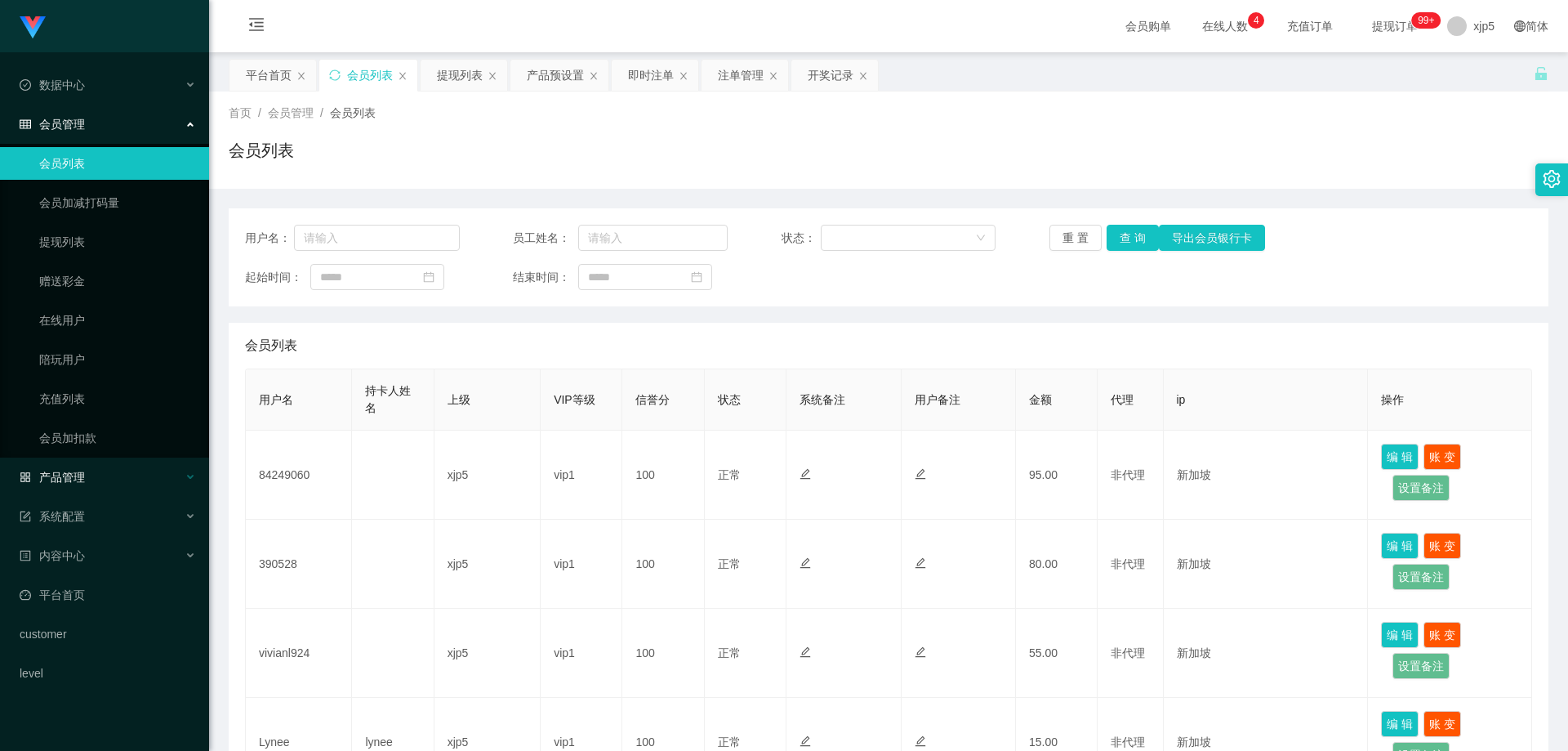
scroll to position [82, 0]
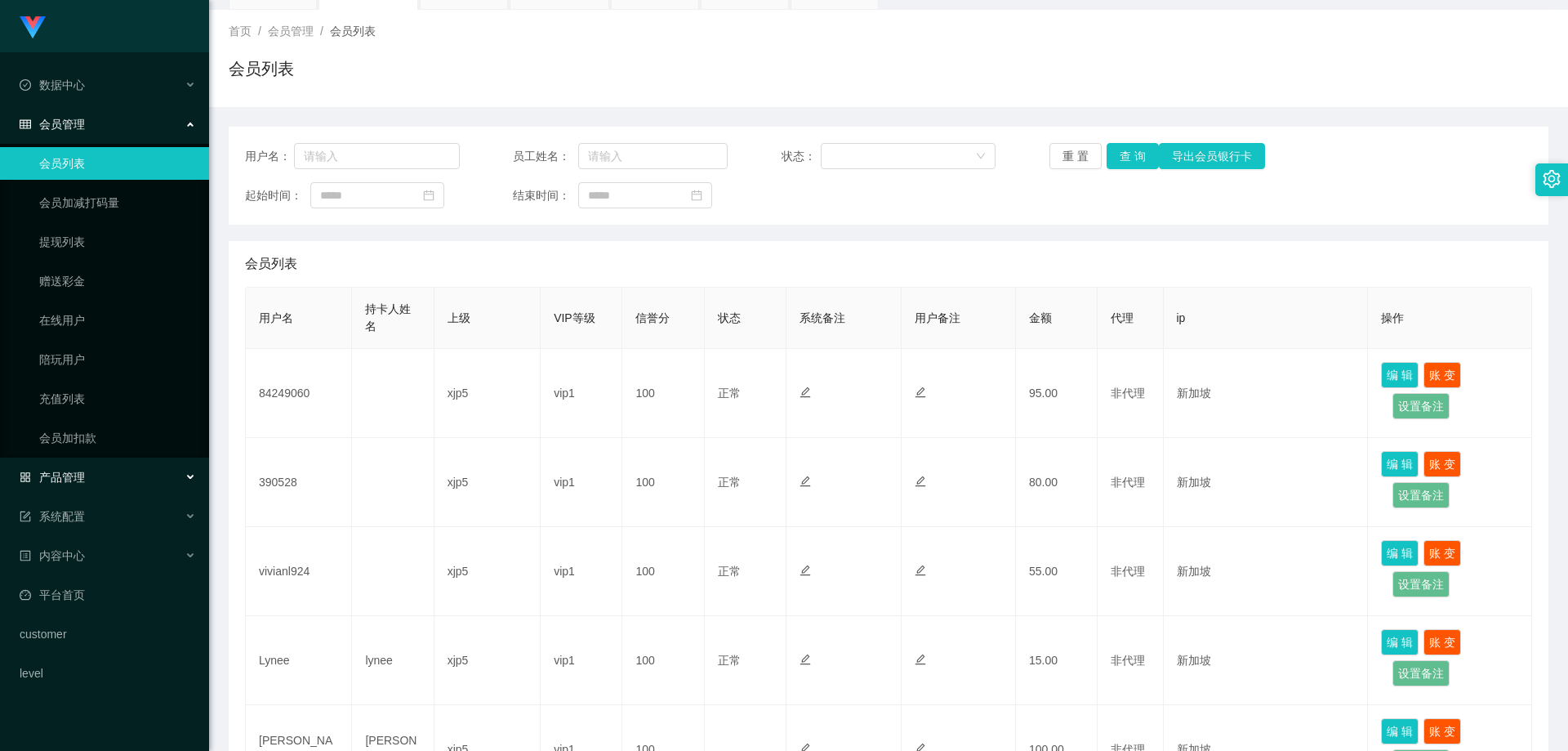
click at [143, 463] on div "产品管理" at bounding box center [105, 477] width 209 height 33
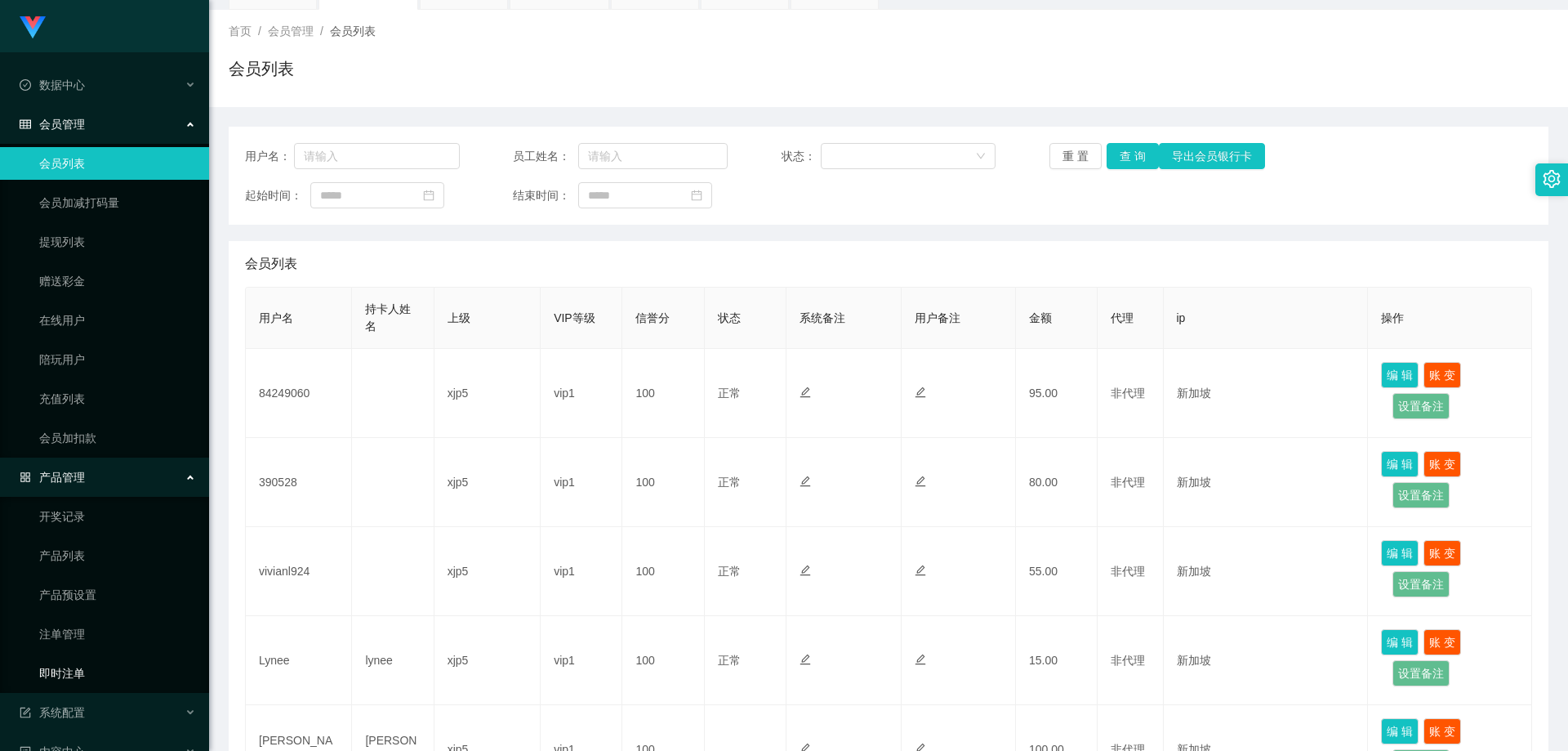
click at [99, 678] on link "即时注单" at bounding box center [118, 673] width 157 height 33
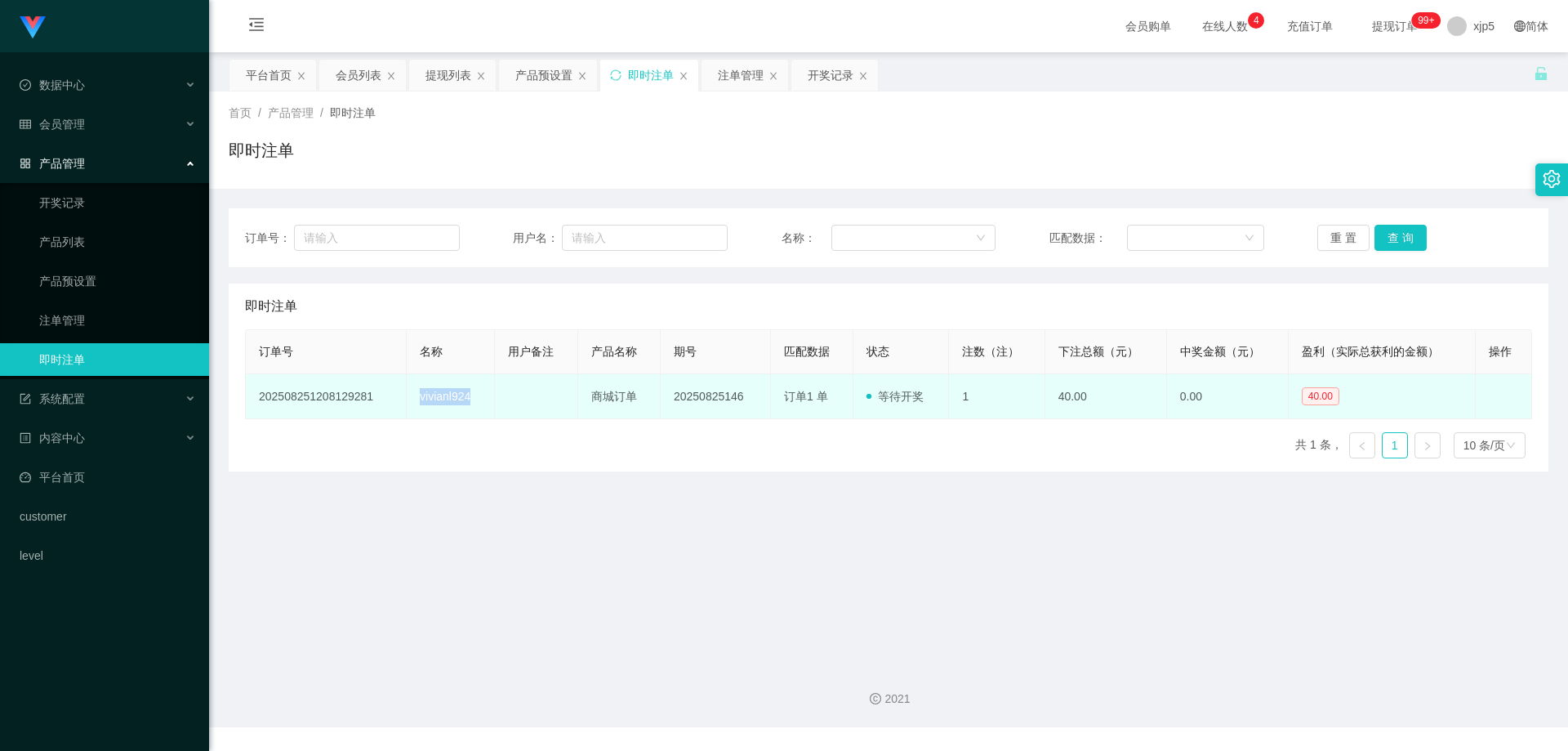
drag, startPoint x: 477, startPoint y: 395, endPoint x: 408, endPoint y: 401, distance: 69.3
click at [408, 401] on td "vivianl924" at bounding box center [451, 397] width 88 height 45
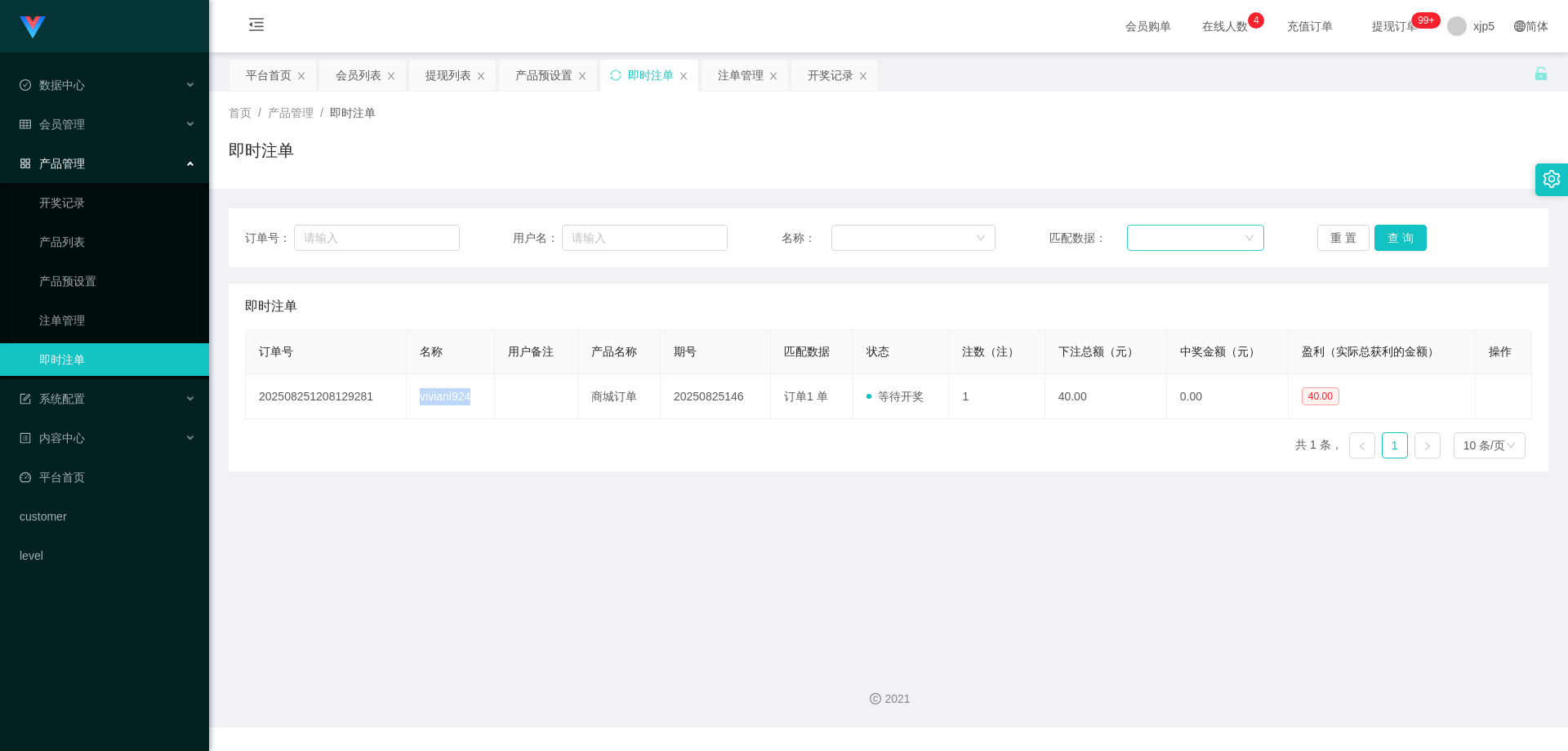
copy td "vivianl924"
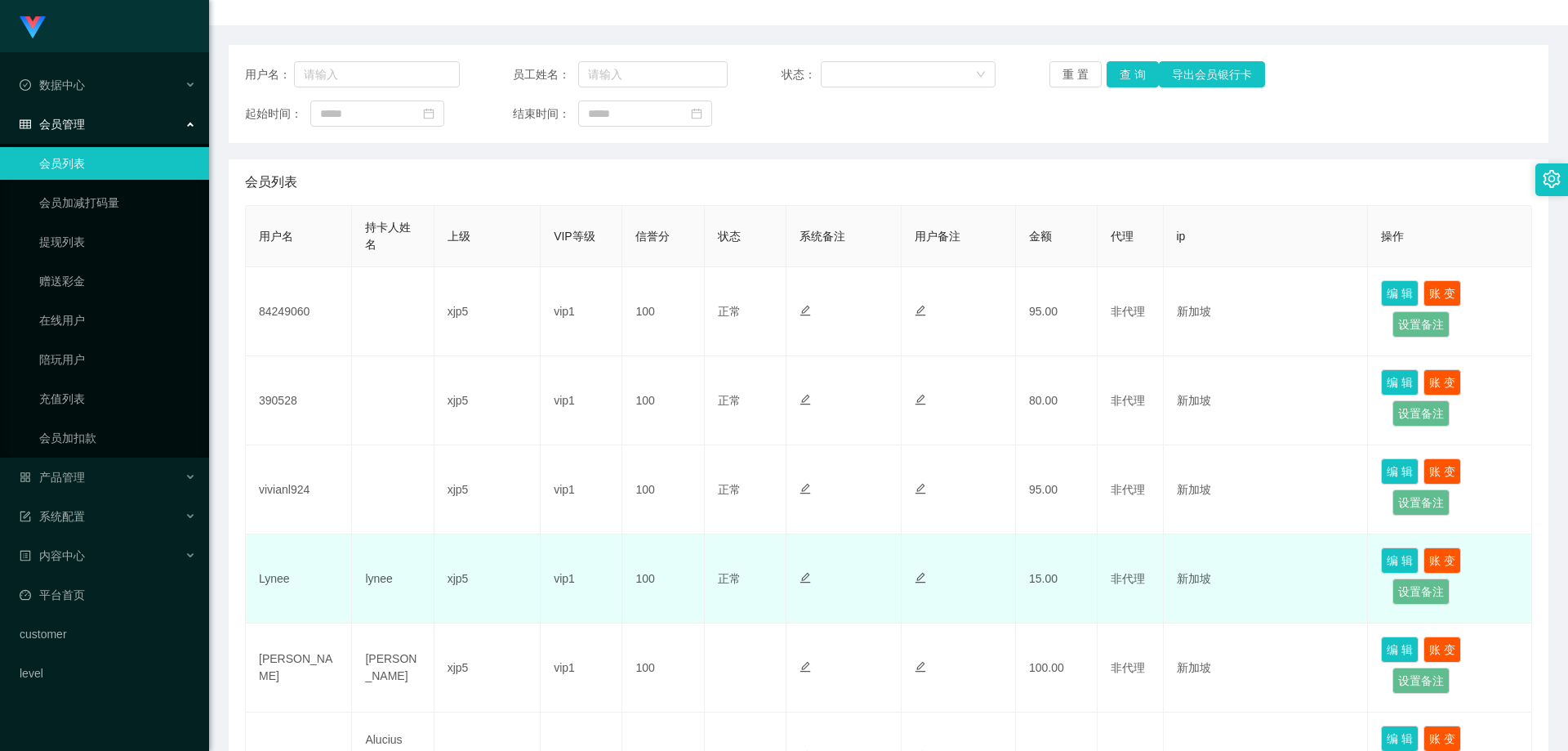
scroll to position [245, 0]
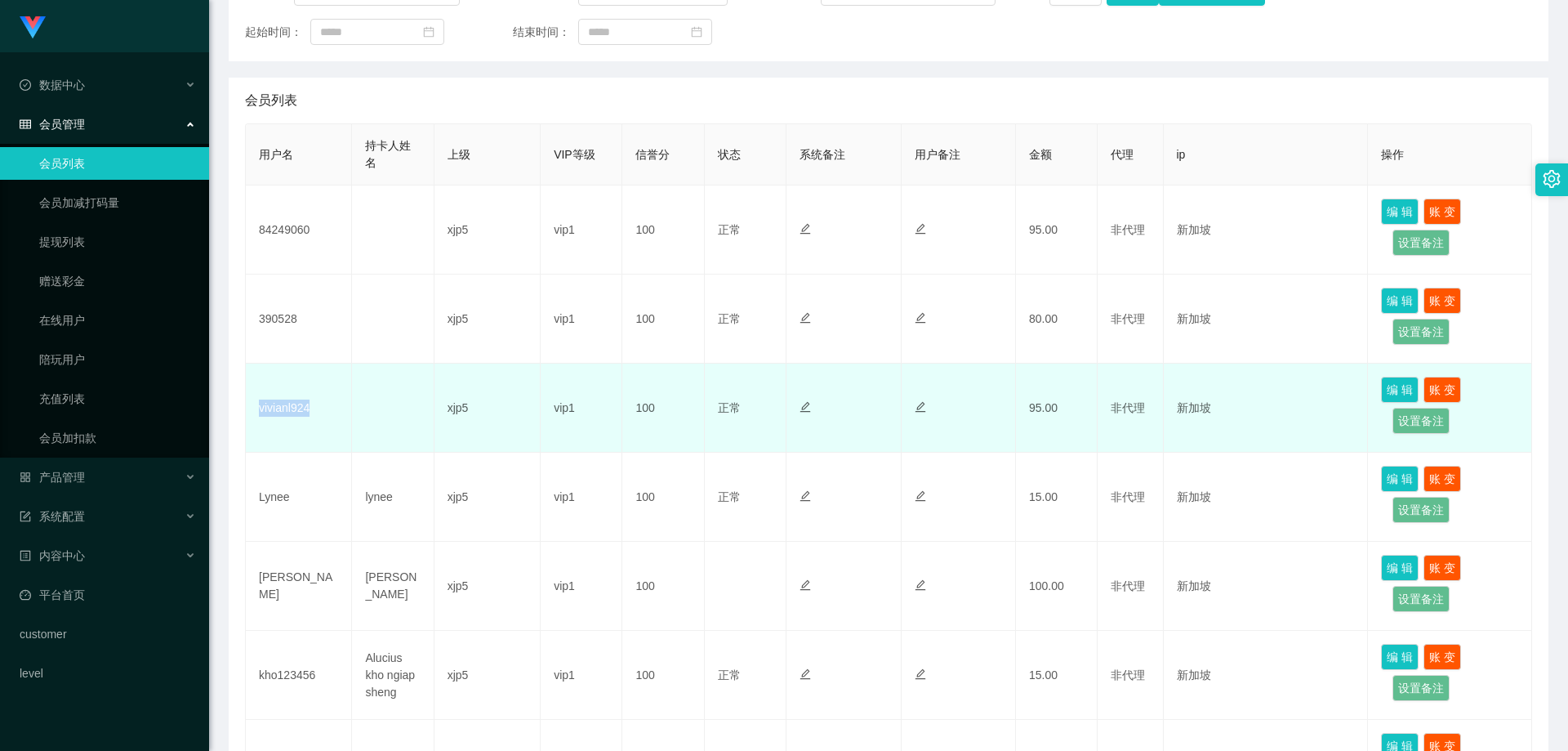
drag, startPoint x: 320, startPoint y: 415, endPoint x: 254, endPoint y: 415, distance: 66.0
click at [254, 415] on td "vivianl924" at bounding box center [299, 409] width 106 height 89
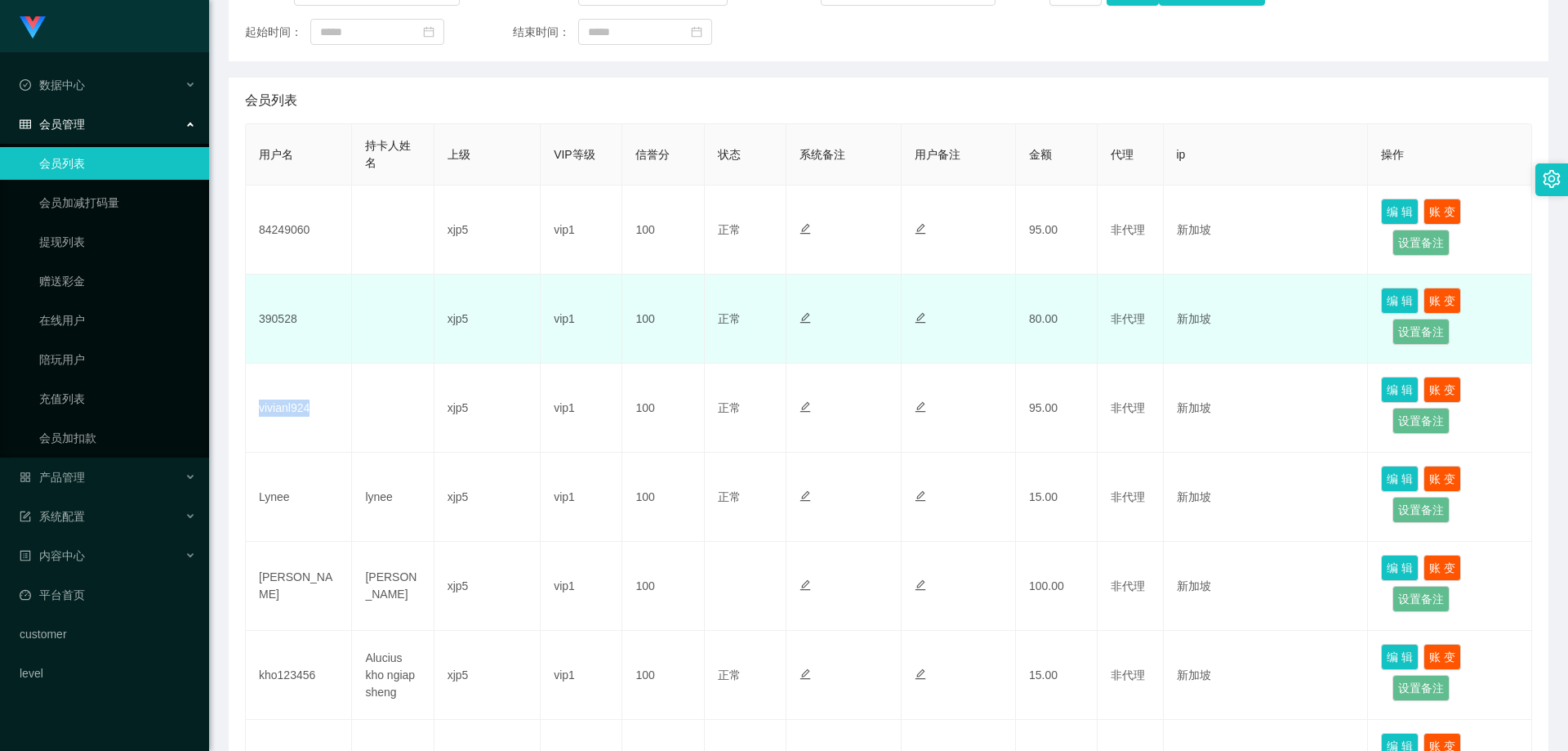
copy td "vivianl924"
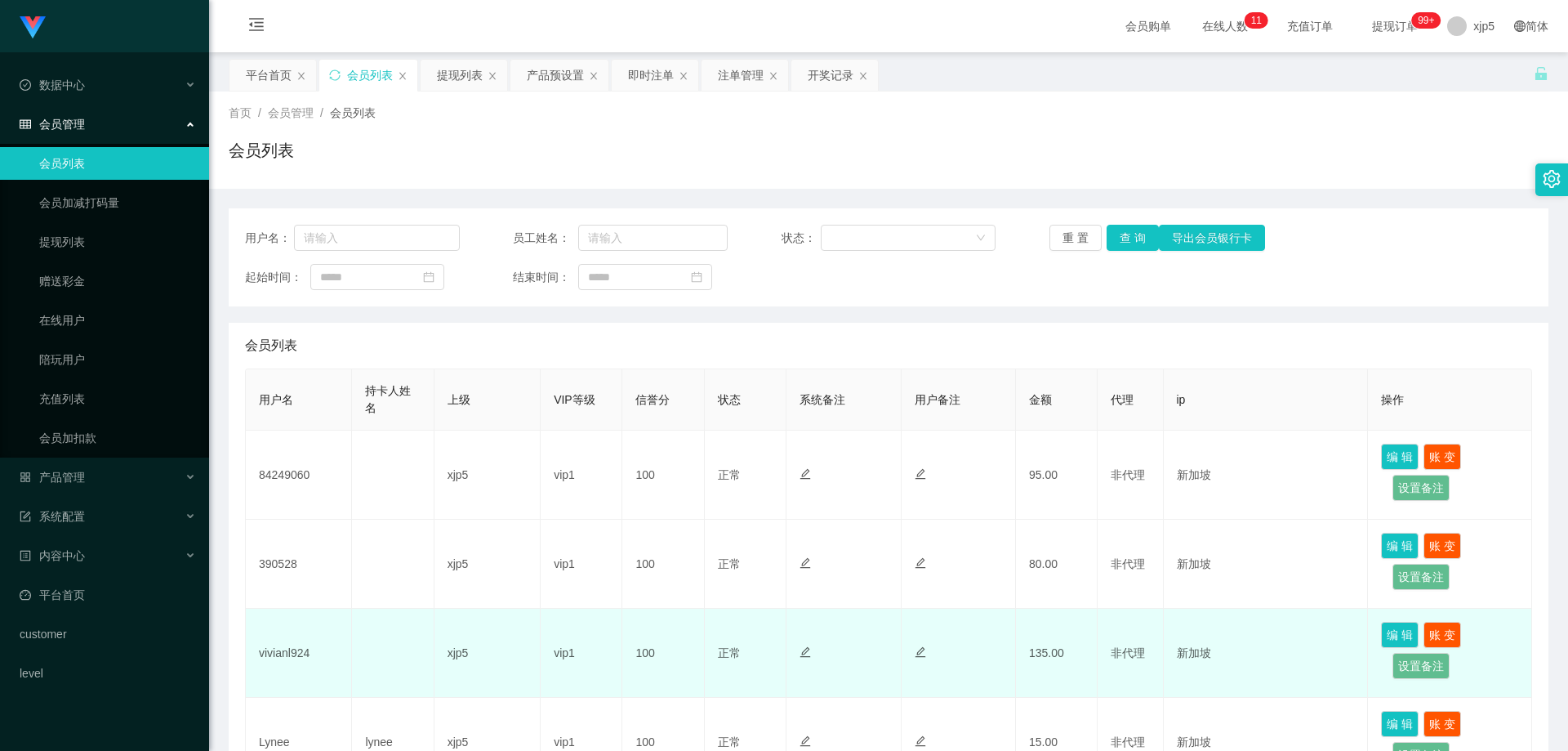
scroll to position [409, 0]
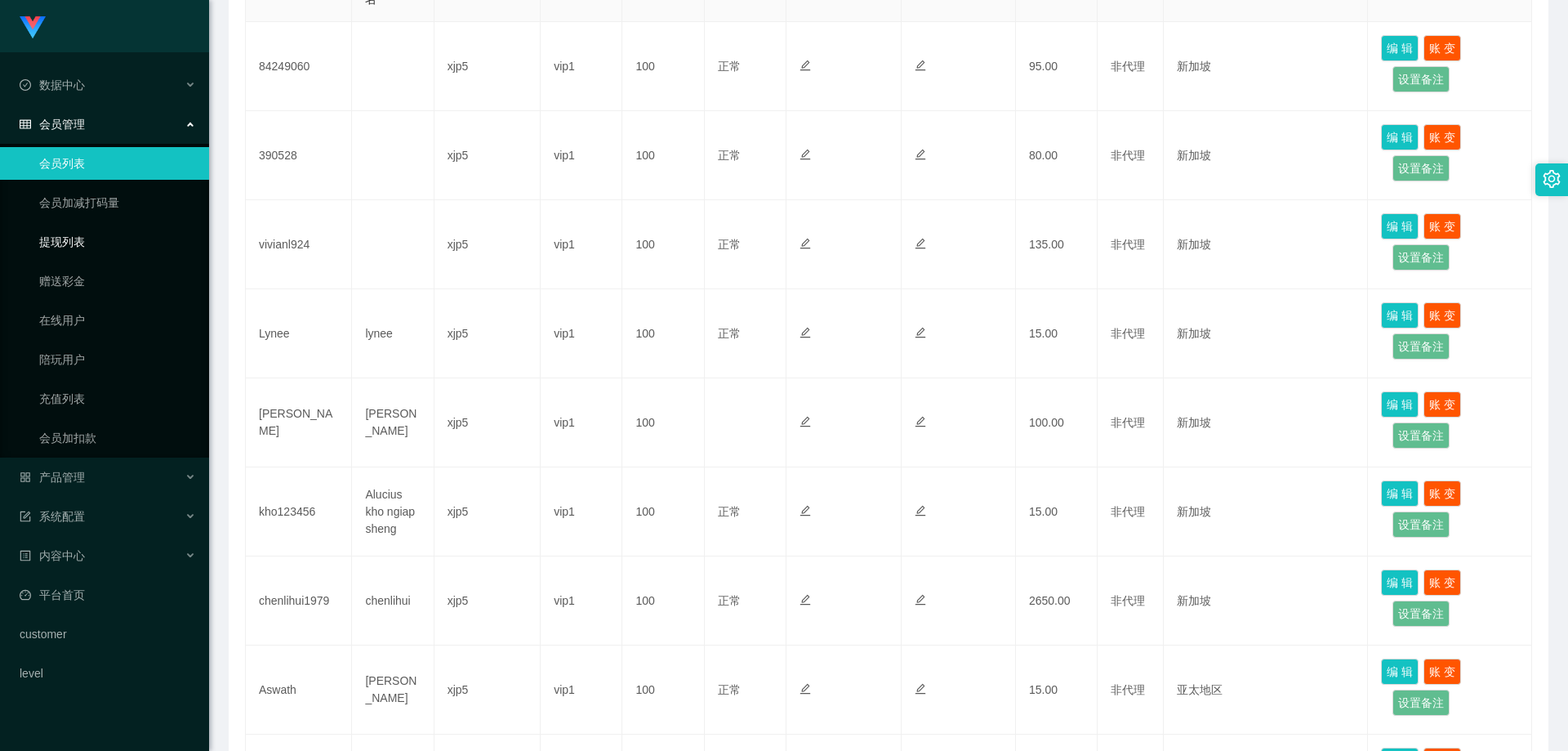
click at [87, 238] on link "提现列表" at bounding box center [118, 242] width 157 height 33
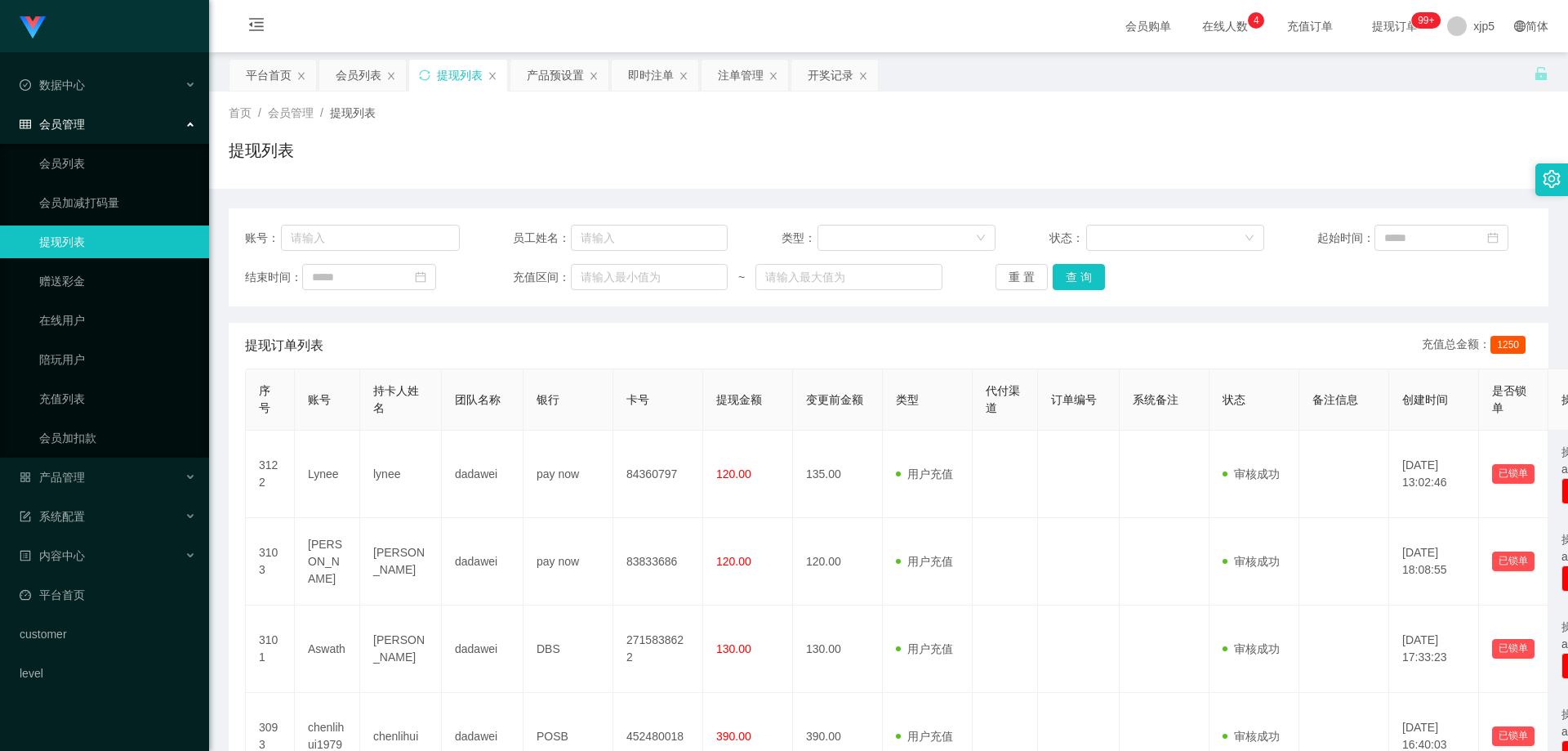
drag, startPoint x: 1256, startPoint y: 320, endPoint x: 1219, endPoint y: 329, distance: 38.1
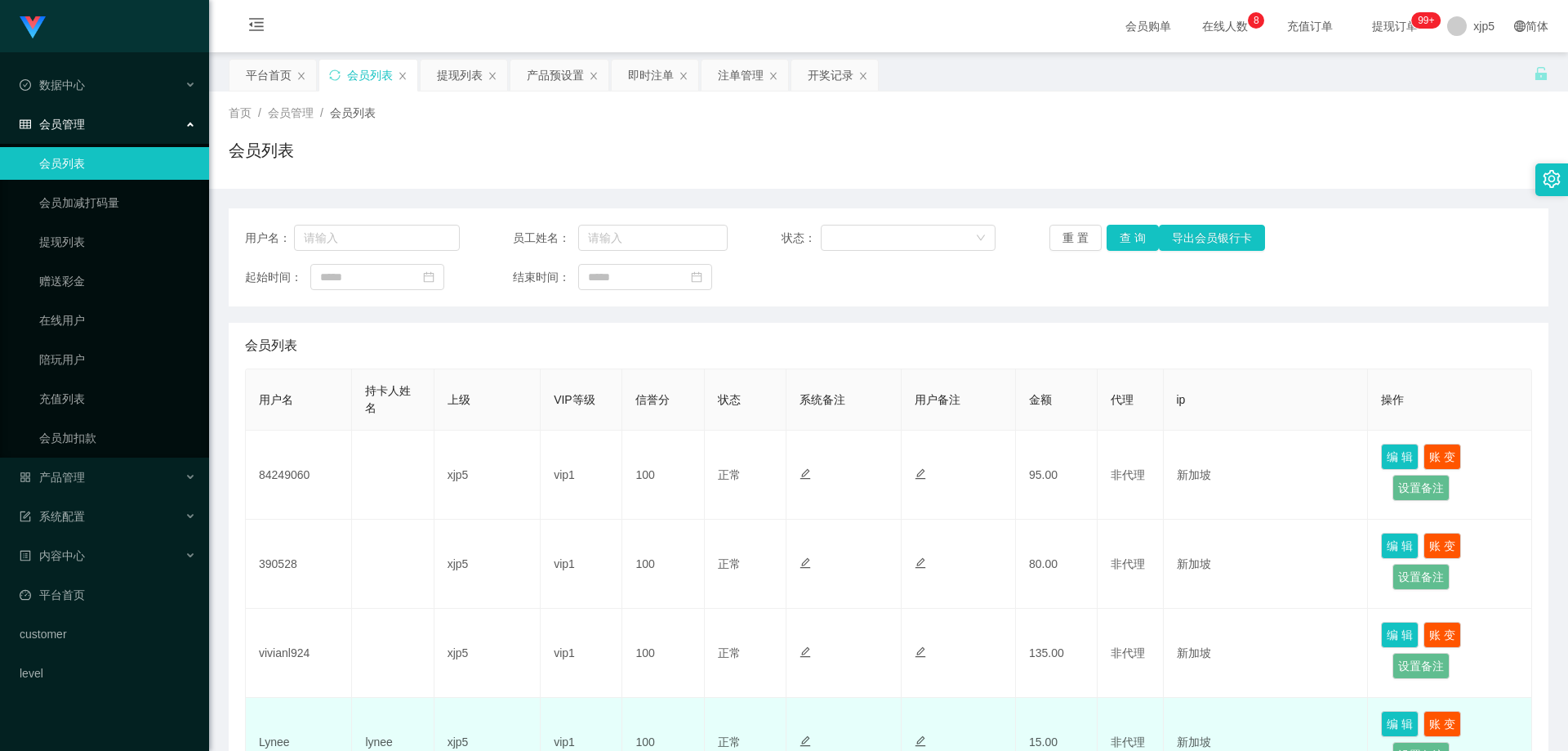
scroll to position [163, 0]
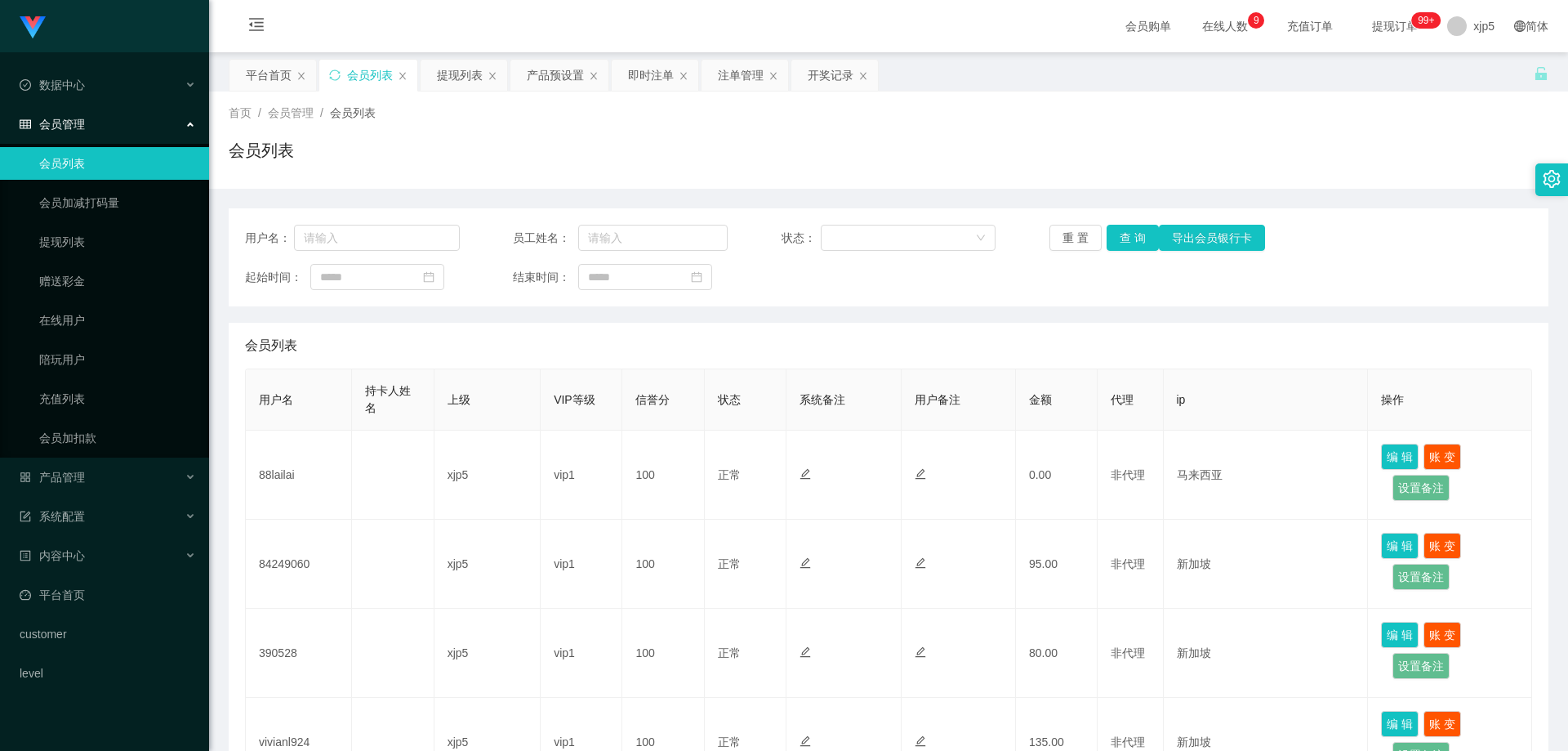
scroll to position [490, 0]
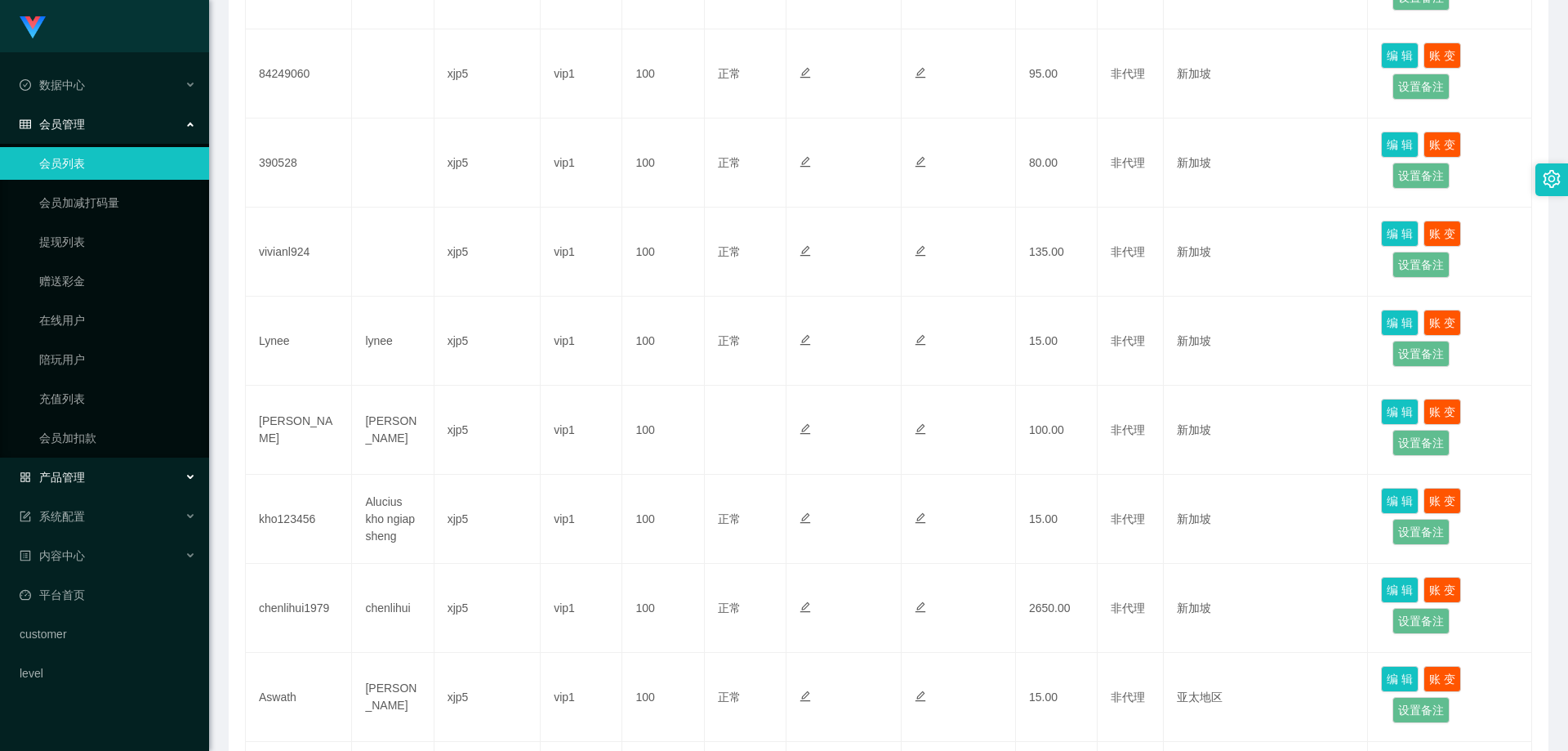
click at [94, 481] on div "产品管理" at bounding box center [105, 477] width 209 height 33
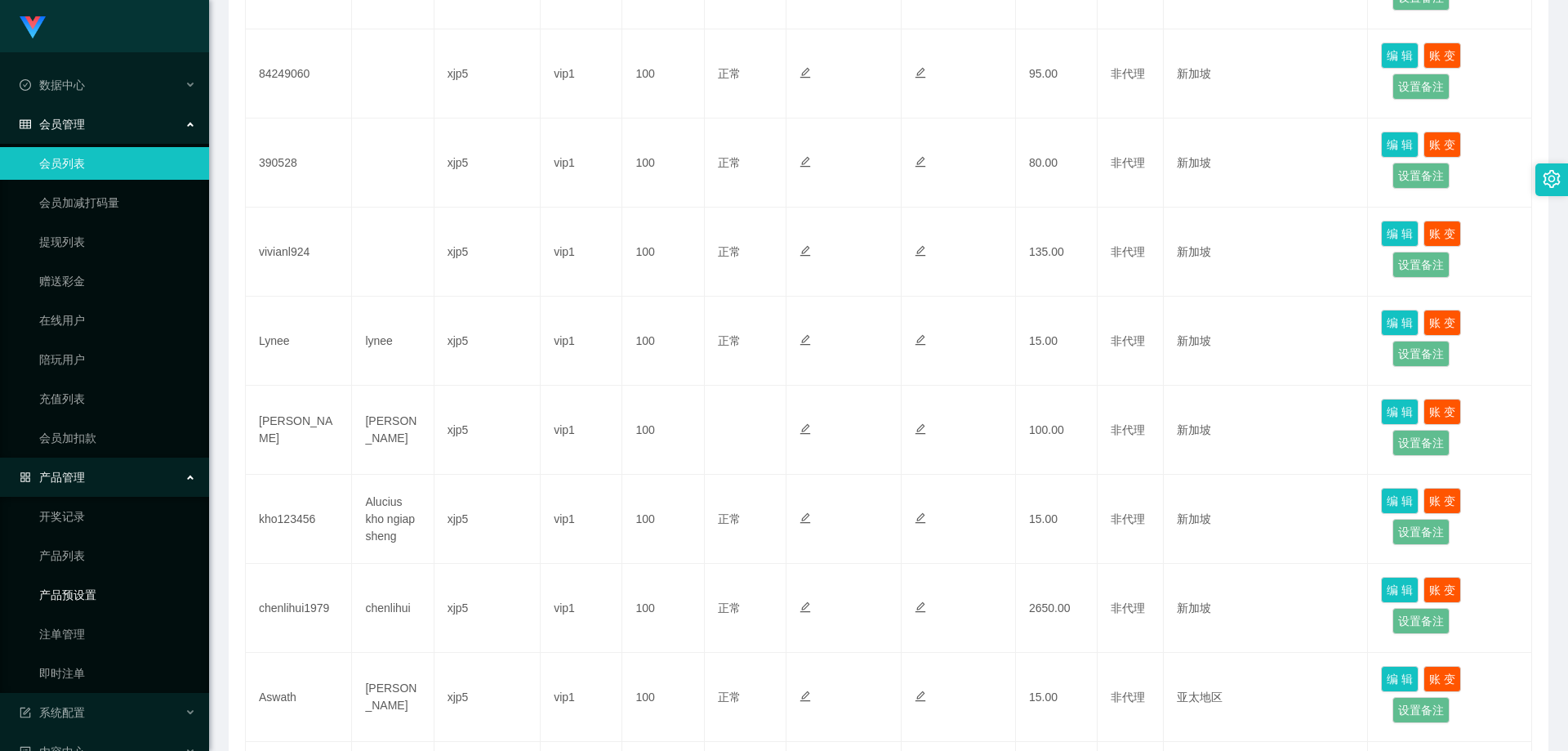
click at [101, 594] on link "产品预设置" at bounding box center [118, 595] width 157 height 33
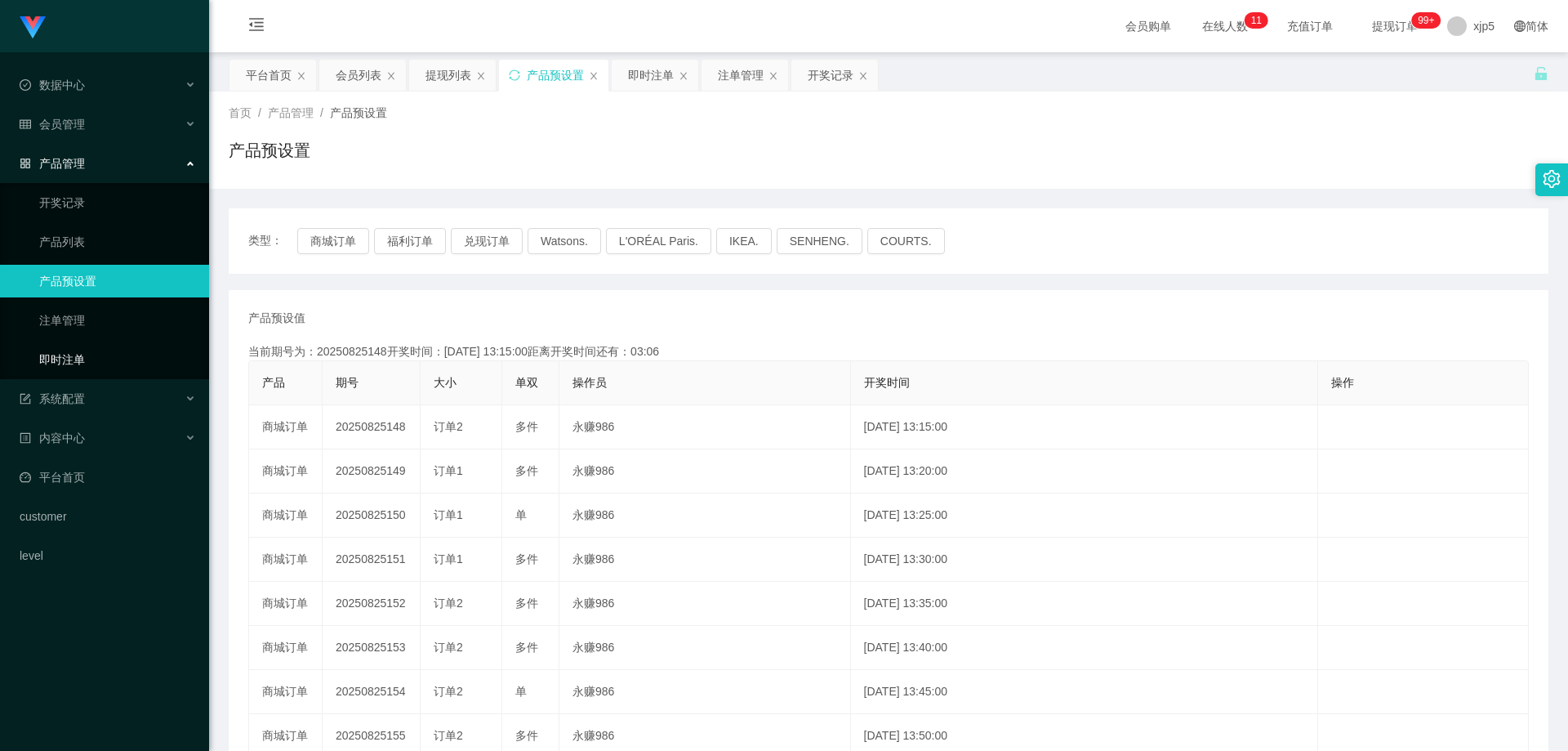
click at [144, 347] on link "即时注单" at bounding box center [118, 360] width 157 height 33
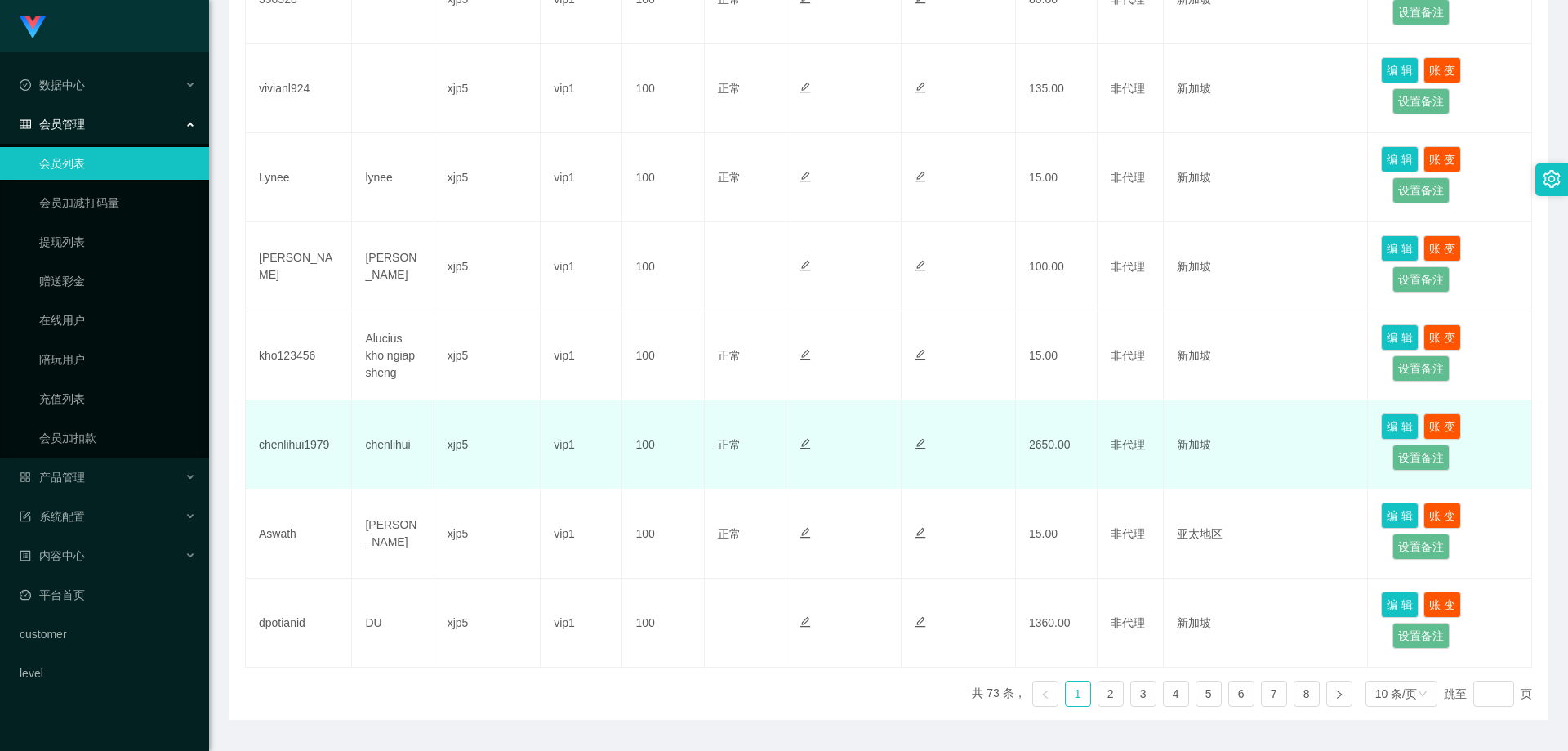
scroll to position [699, 0]
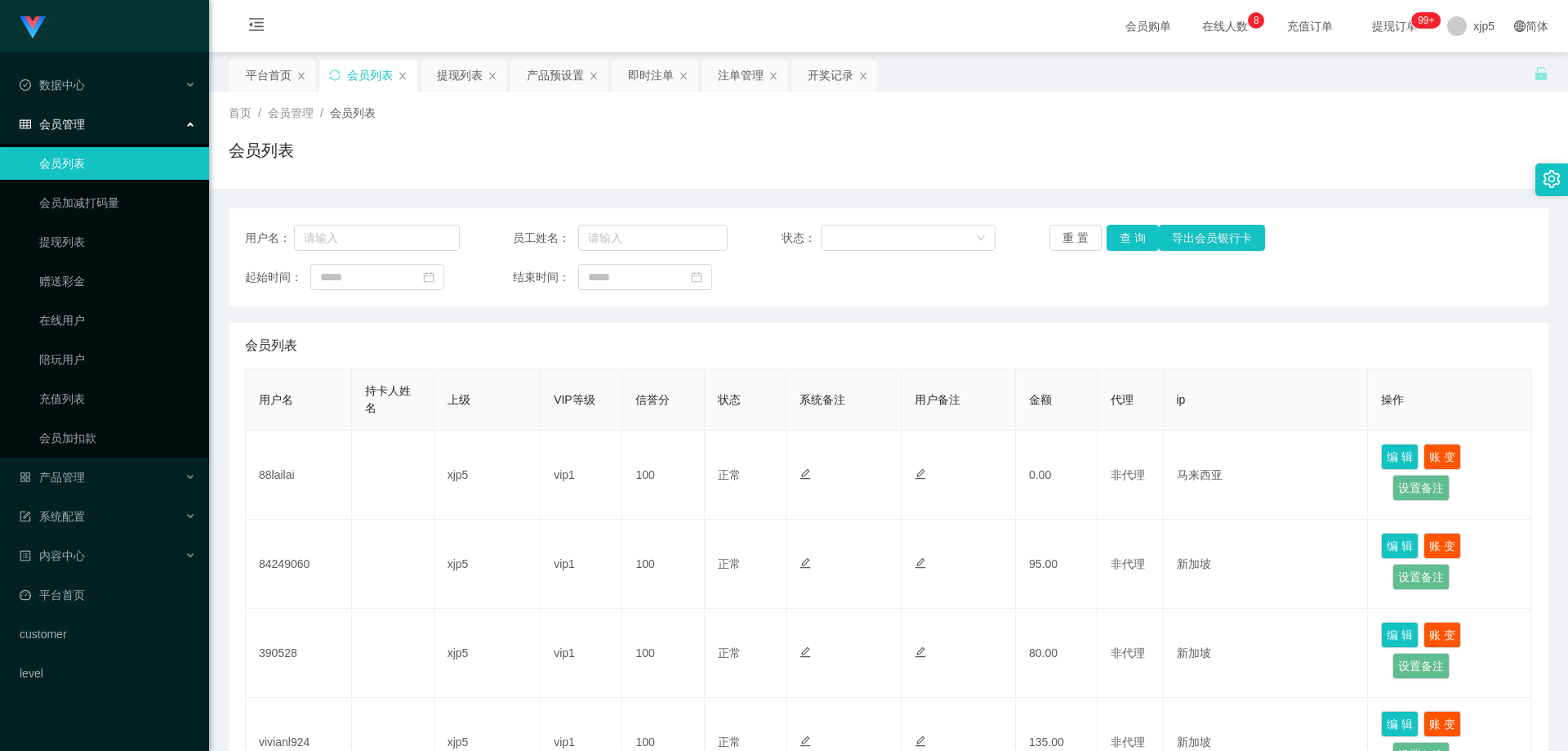
scroll to position [490, 0]
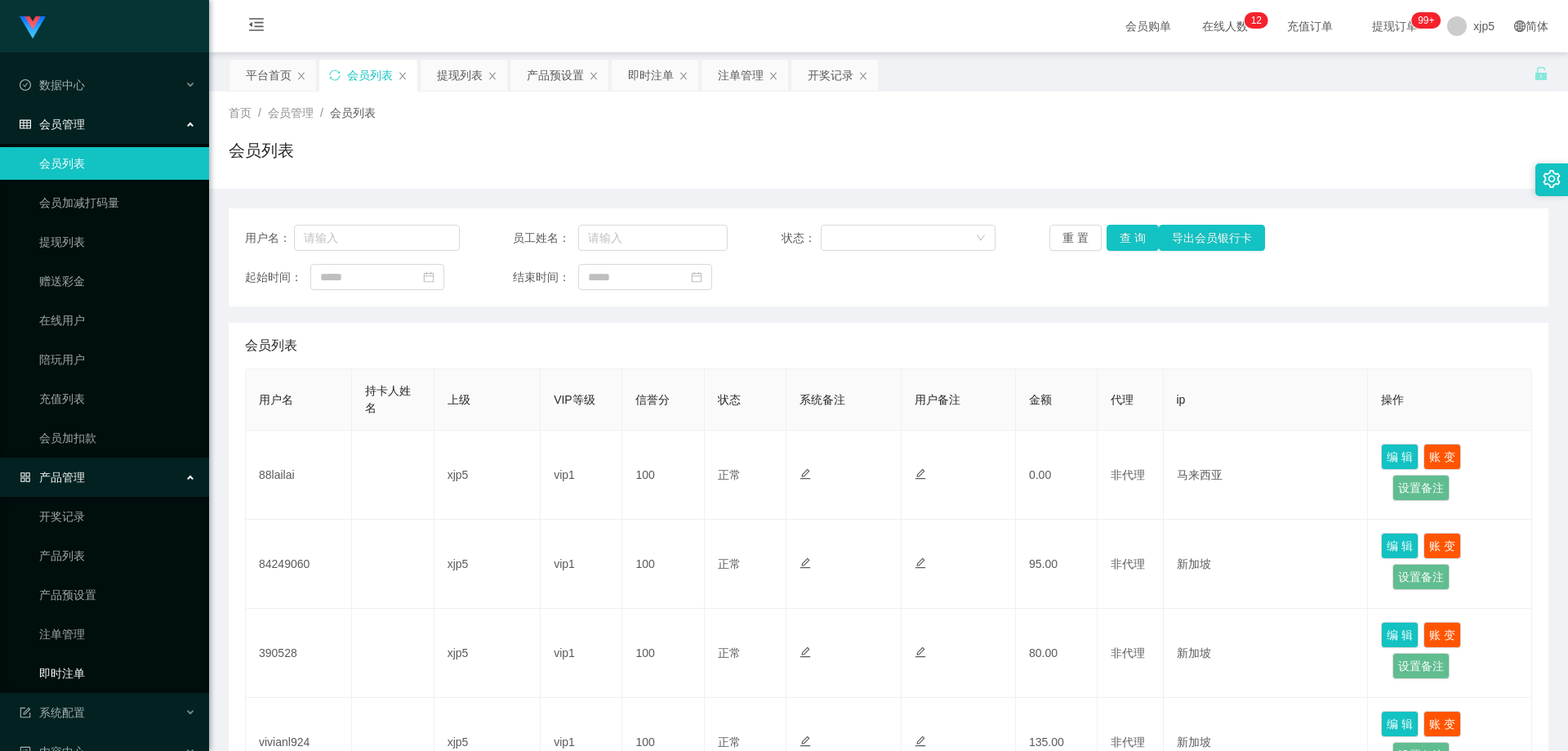
click at [94, 665] on link "即时注单" at bounding box center [118, 673] width 157 height 33
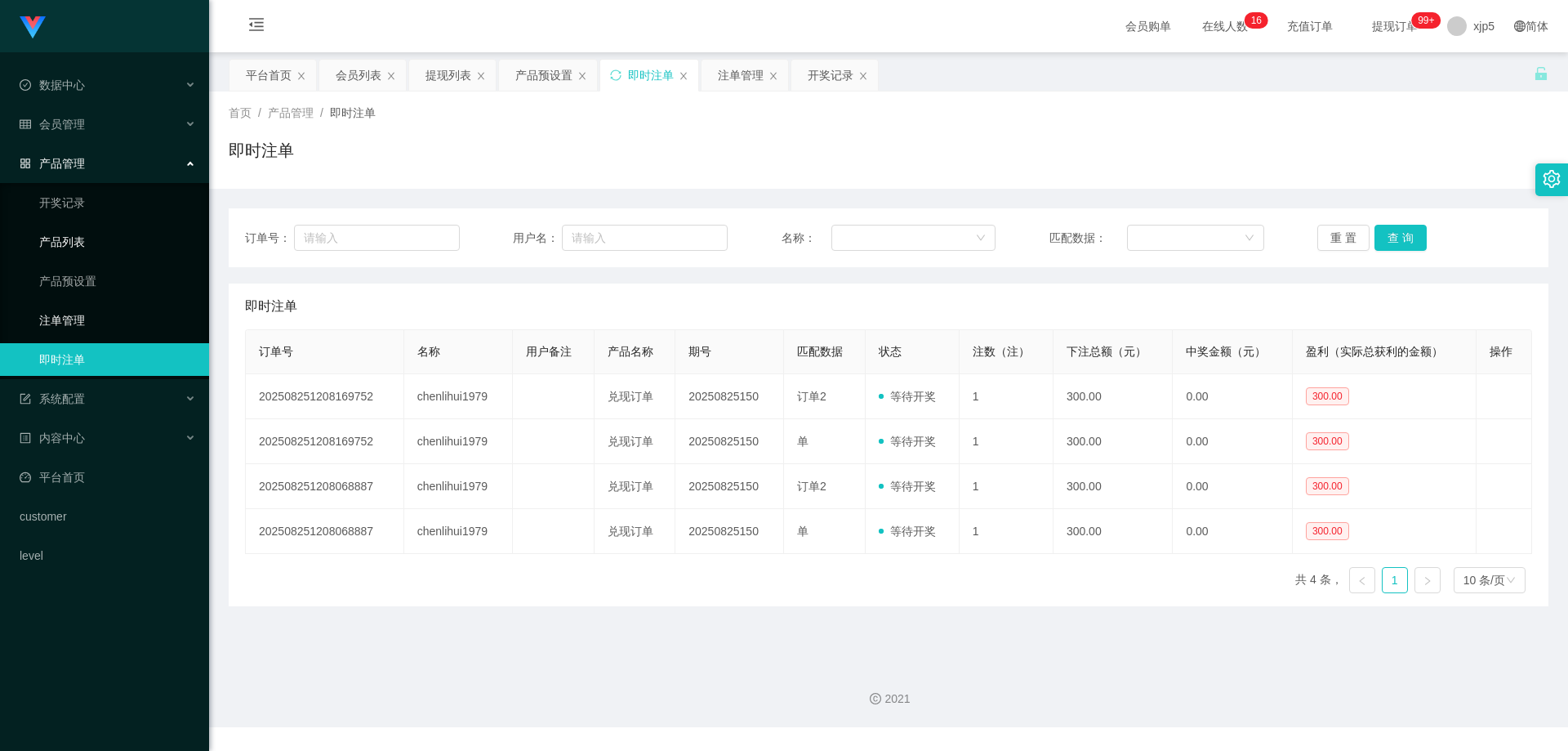
drag, startPoint x: 91, startPoint y: 311, endPoint x: 94, endPoint y: 253, distance: 58.1
click at [91, 311] on link "注单管理" at bounding box center [118, 320] width 157 height 33
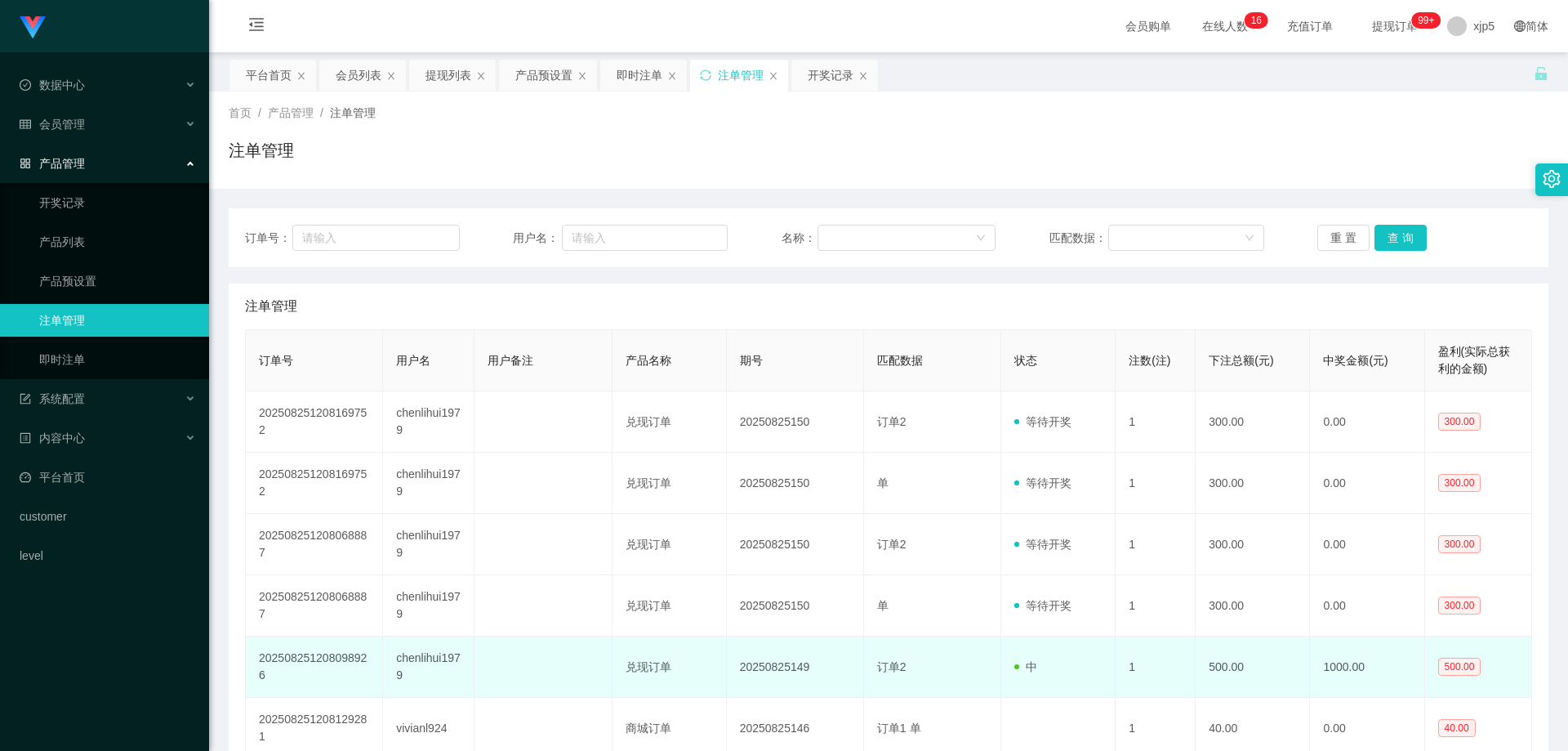
scroll to position [163, 0]
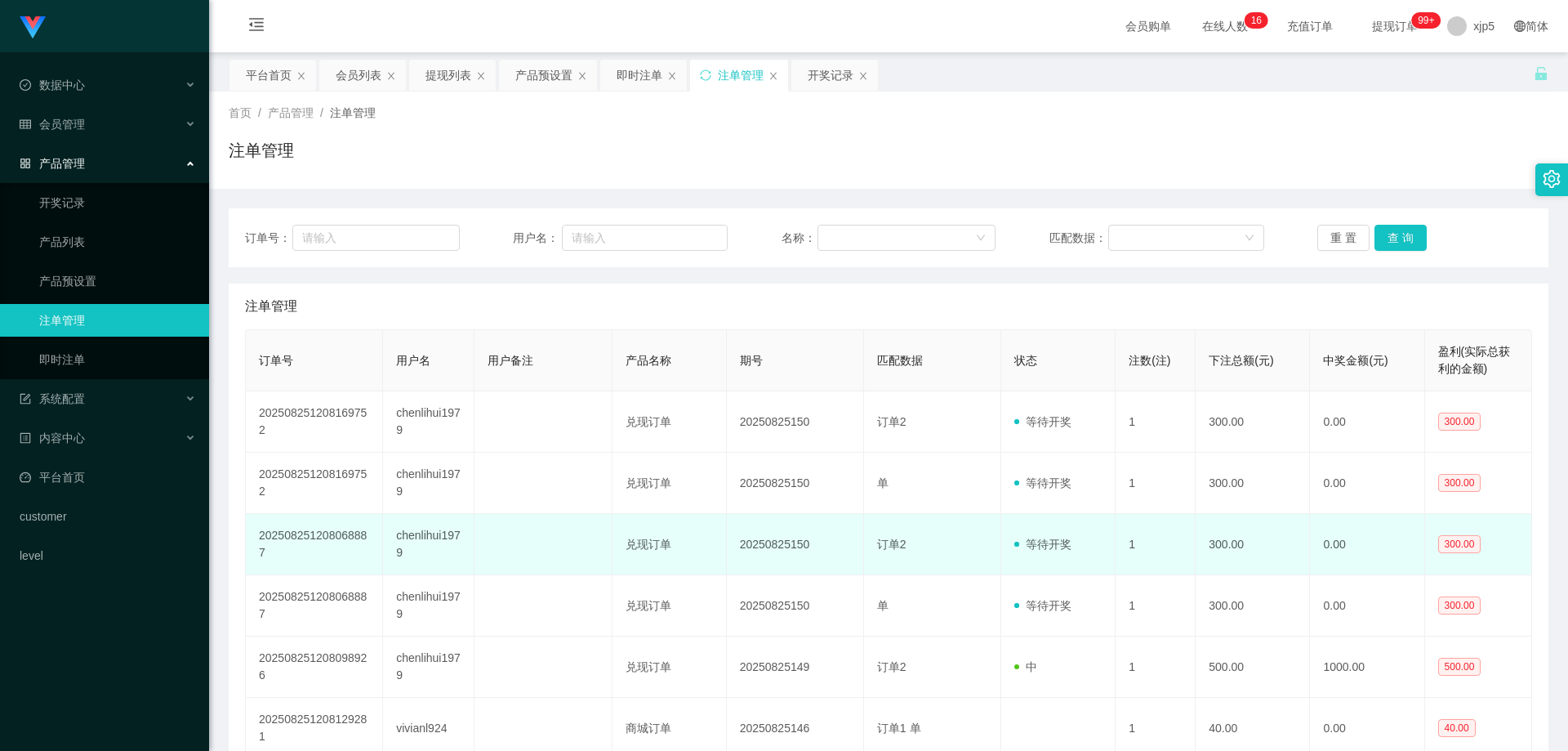
scroll to position [163, 0]
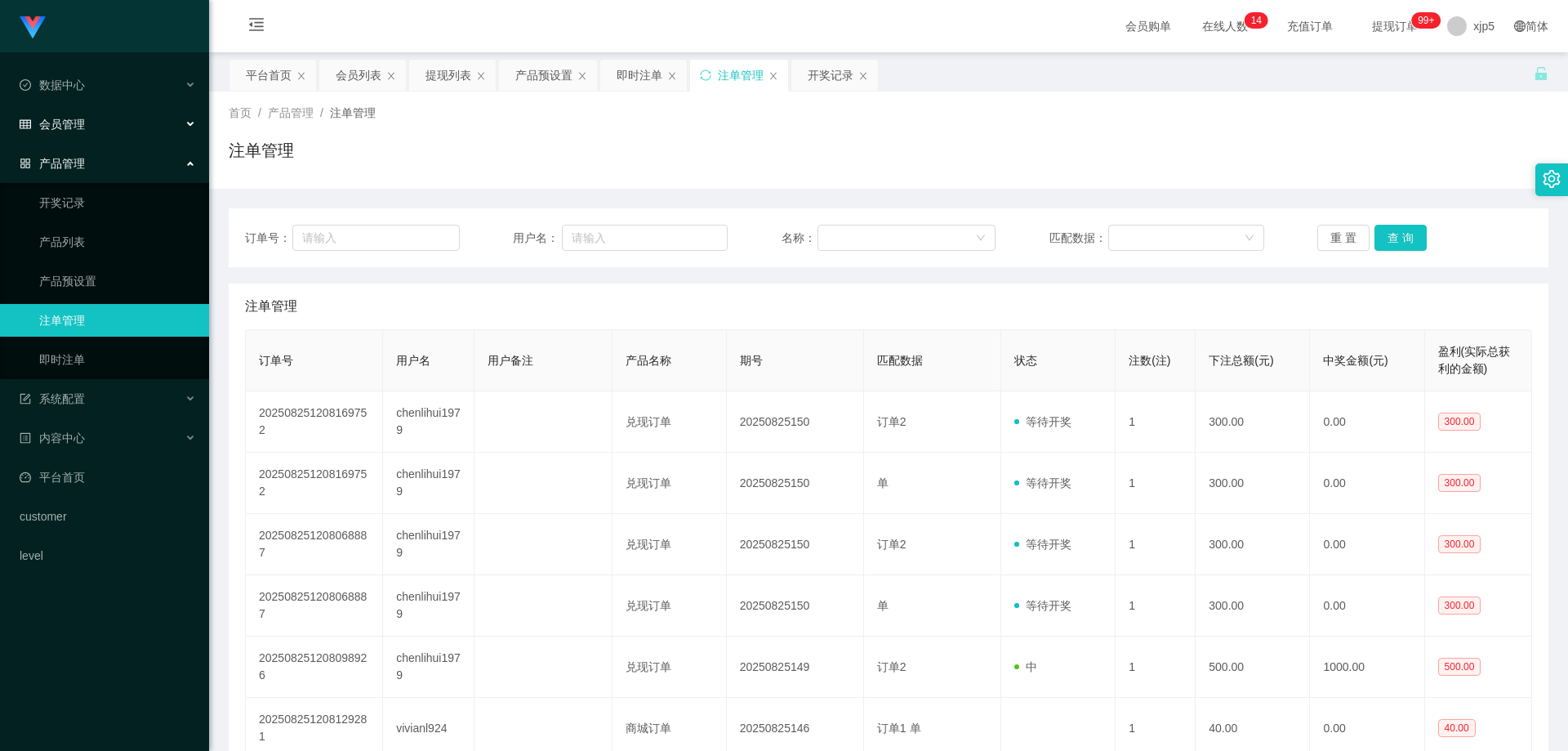
click at [71, 134] on div "会员管理" at bounding box center [105, 124] width 209 height 33
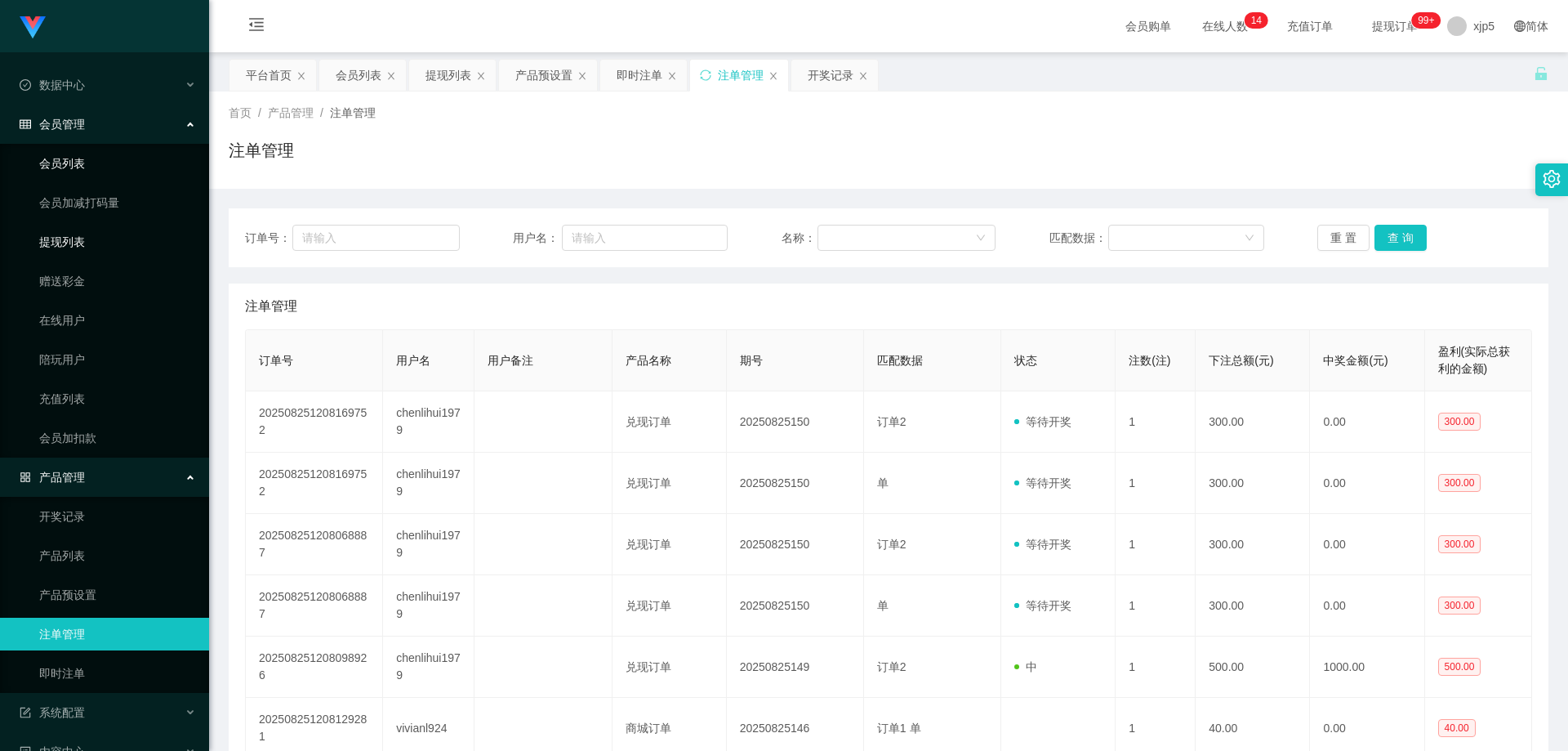
click at [79, 245] on link "提现列表" at bounding box center [118, 242] width 157 height 33
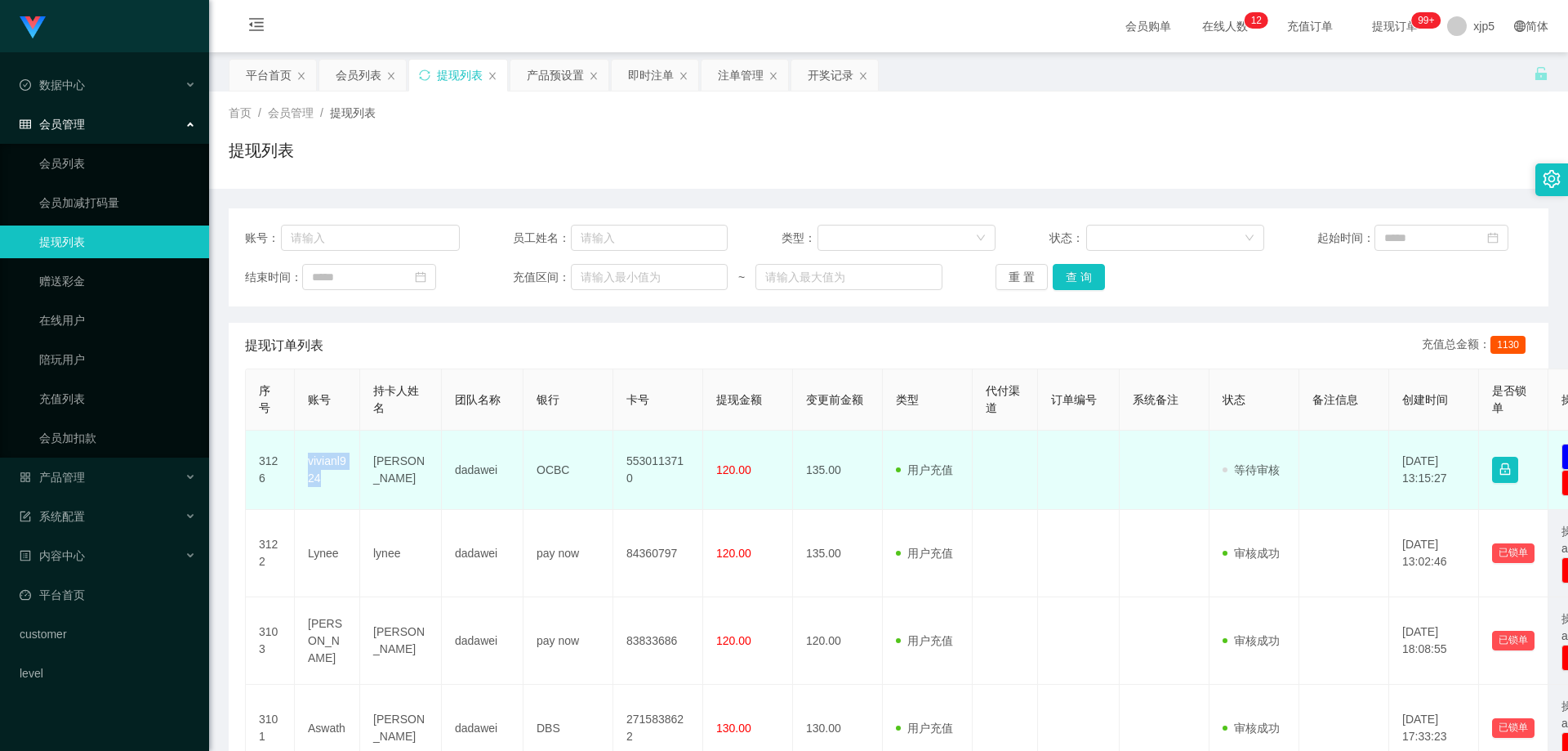
drag, startPoint x: 314, startPoint y: 474, endPoint x: 301, endPoint y: 468, distance: 14.3
click at [301, 468] on td "vivianl924" at bounding box center [328, 470] width 65 height 79
copy td "vivianl924"
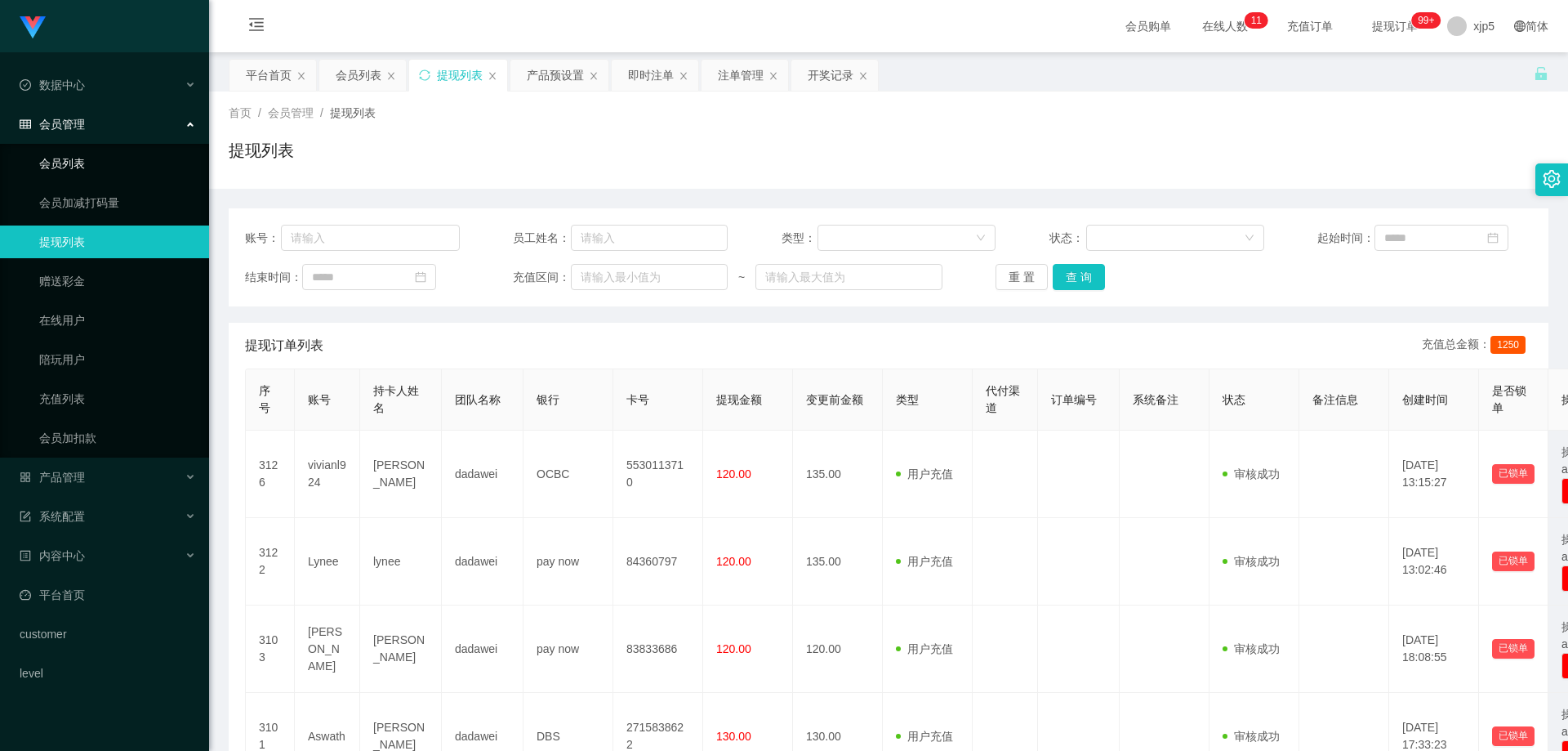
drag, startPoint x: 0, startPoint y: 0, endPoint x: 84, endPoint y: 136, distance: 159.8
click at [76, 160] on link "会员列表" at bounding box center [118, 163] width 157 height 33
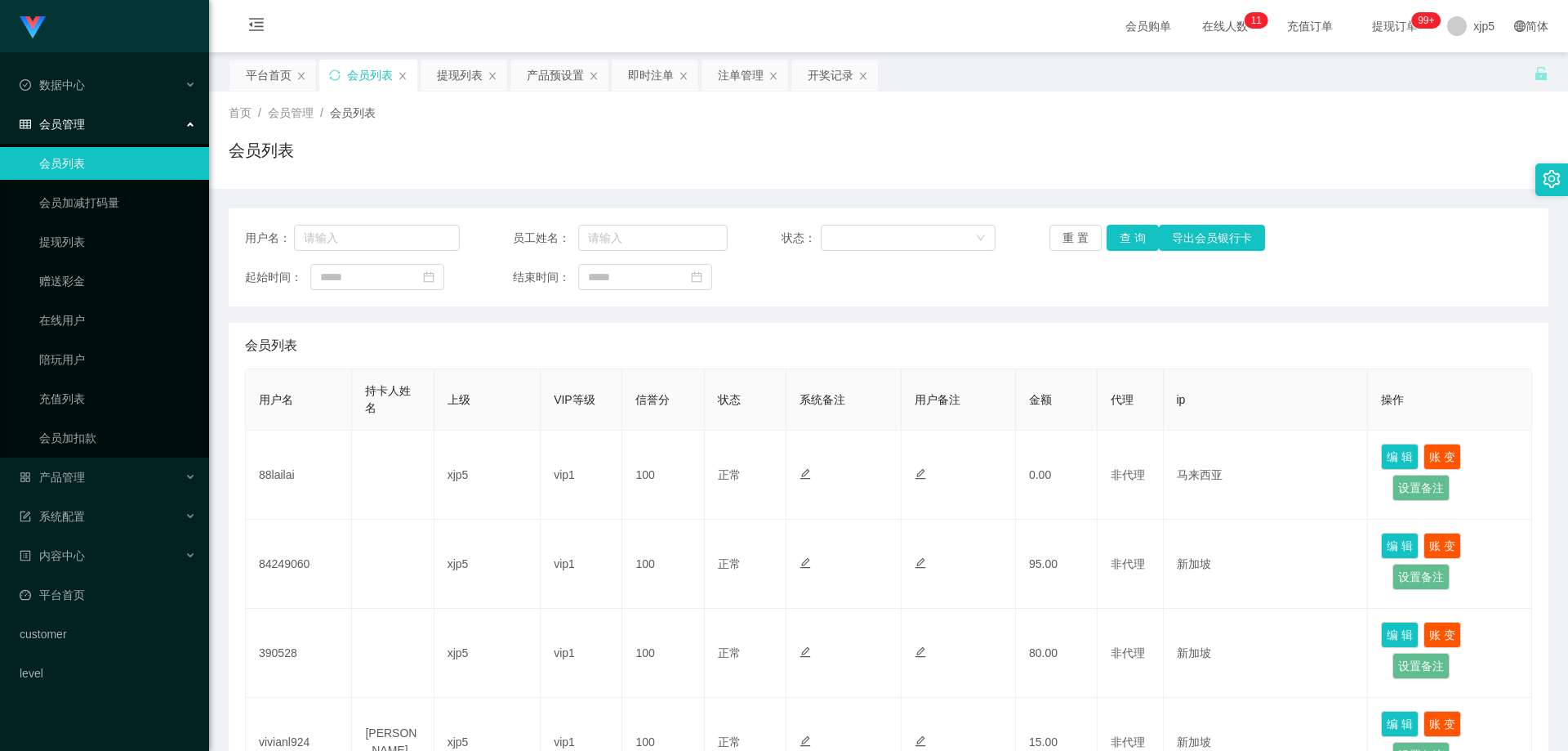
scroll to position [572, 0]
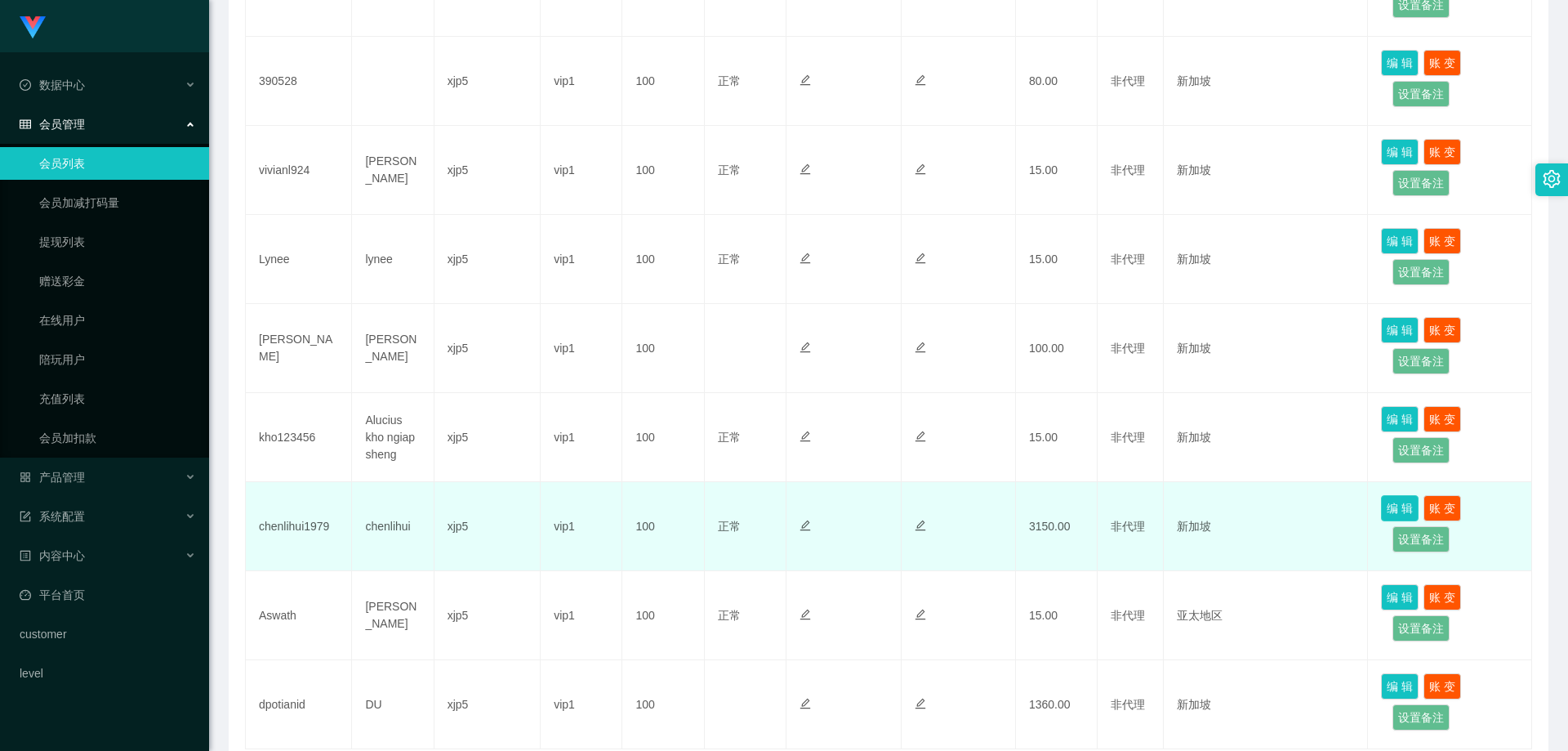
click at [1383, 506] on button "编 辑" at bounding box center [1400, 508] width 38 height 26
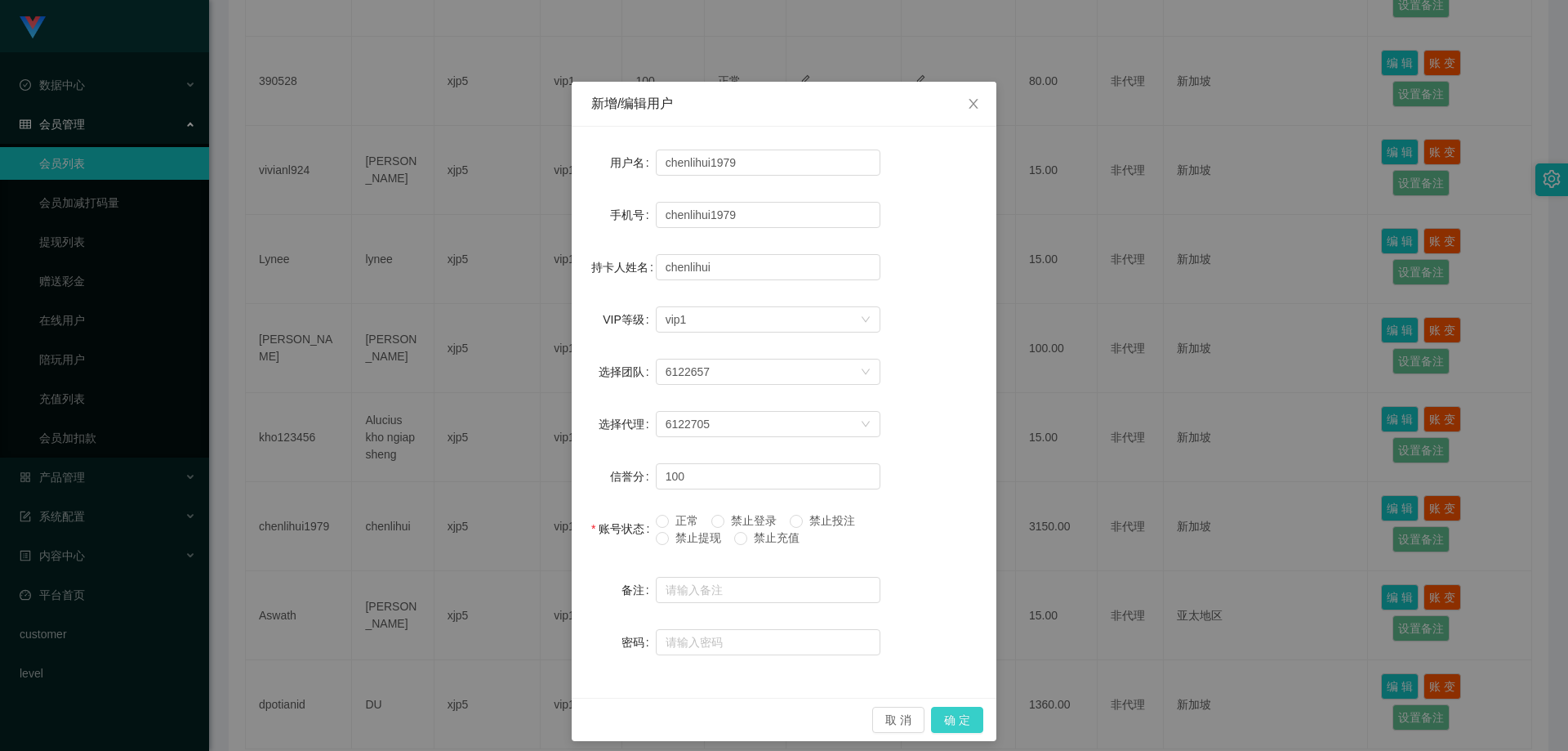
click at [957, 720] on button "确 定" at bounding box center [957, 719] width 52 height 26
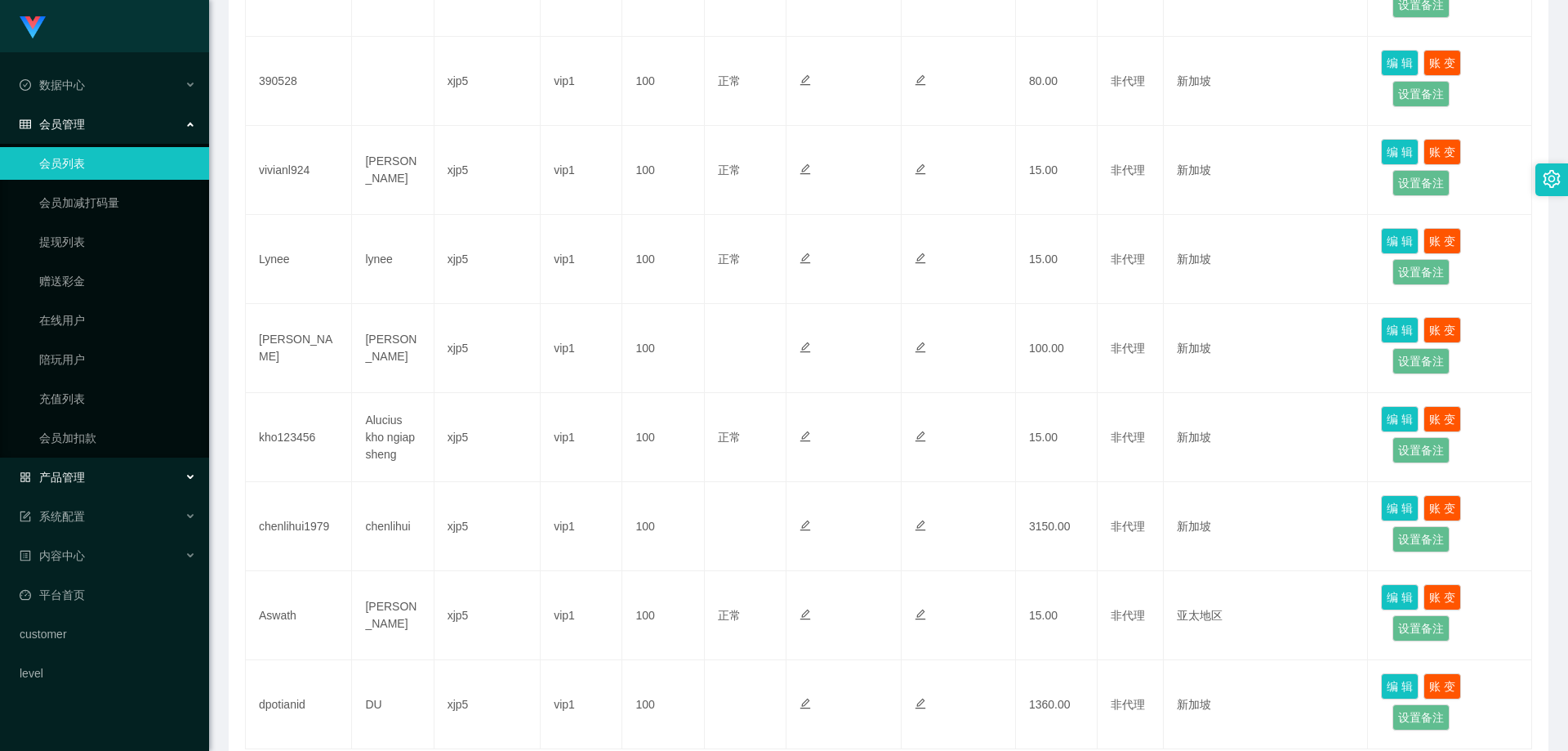
click at [83, 472] on span "产品管理" at bounding box center [52, 476] width 65 height 13
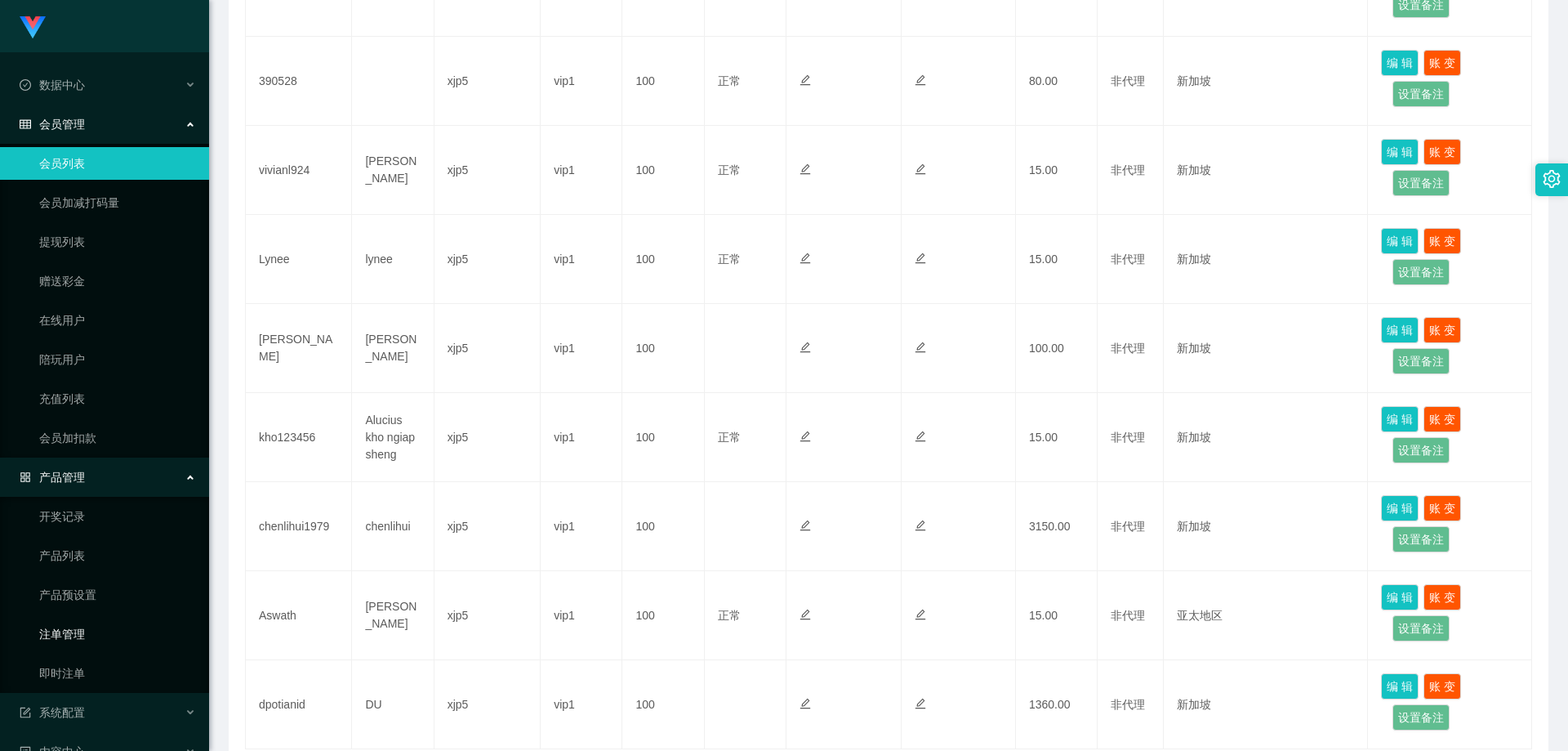
click at [77, 642] on link "注单管理" at bounding box center [118, 633] width 157 height 33
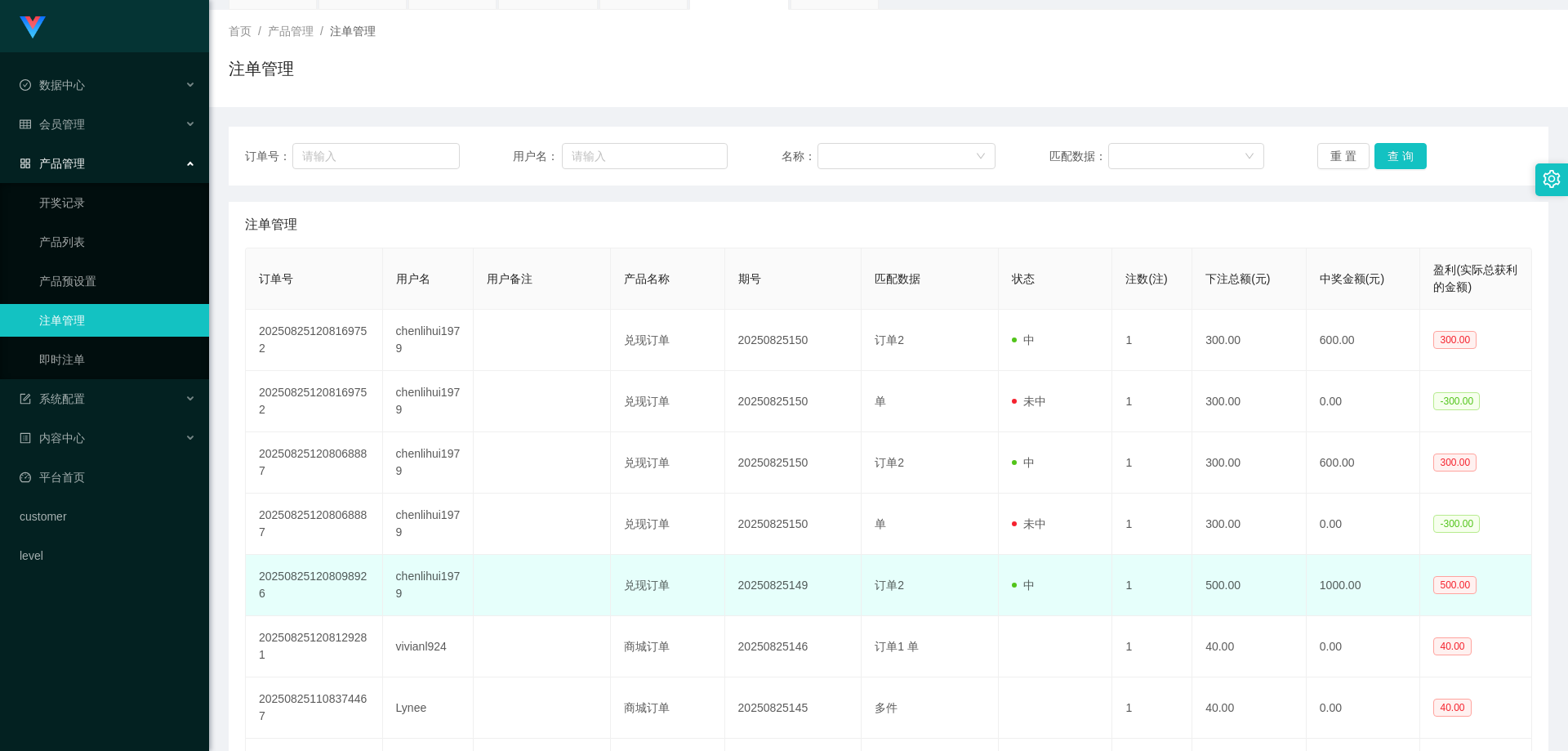
scroll to position [163, 0]
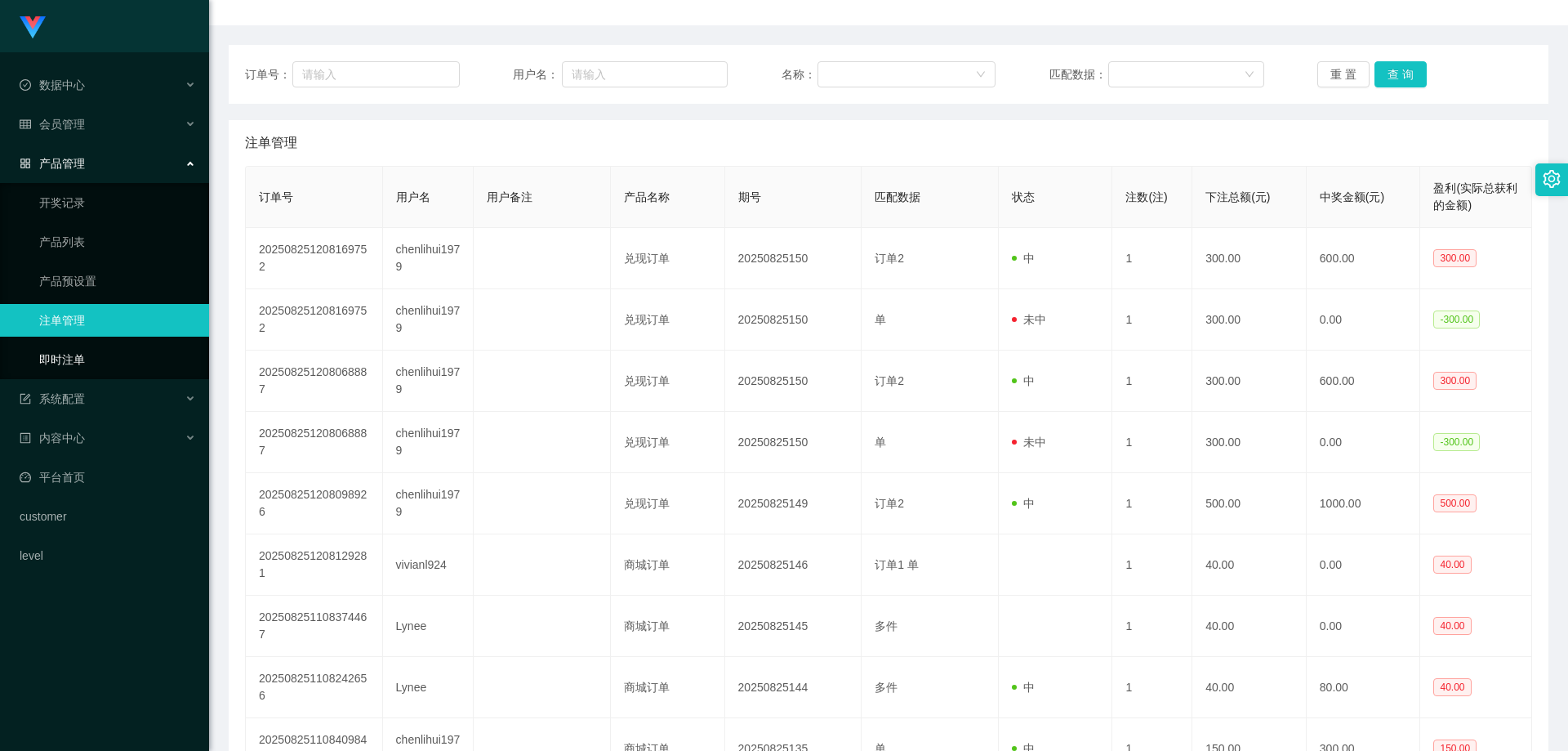
click at [72, 349] on link "即时注单" at bounding box center [118, 360] width 157 height 33
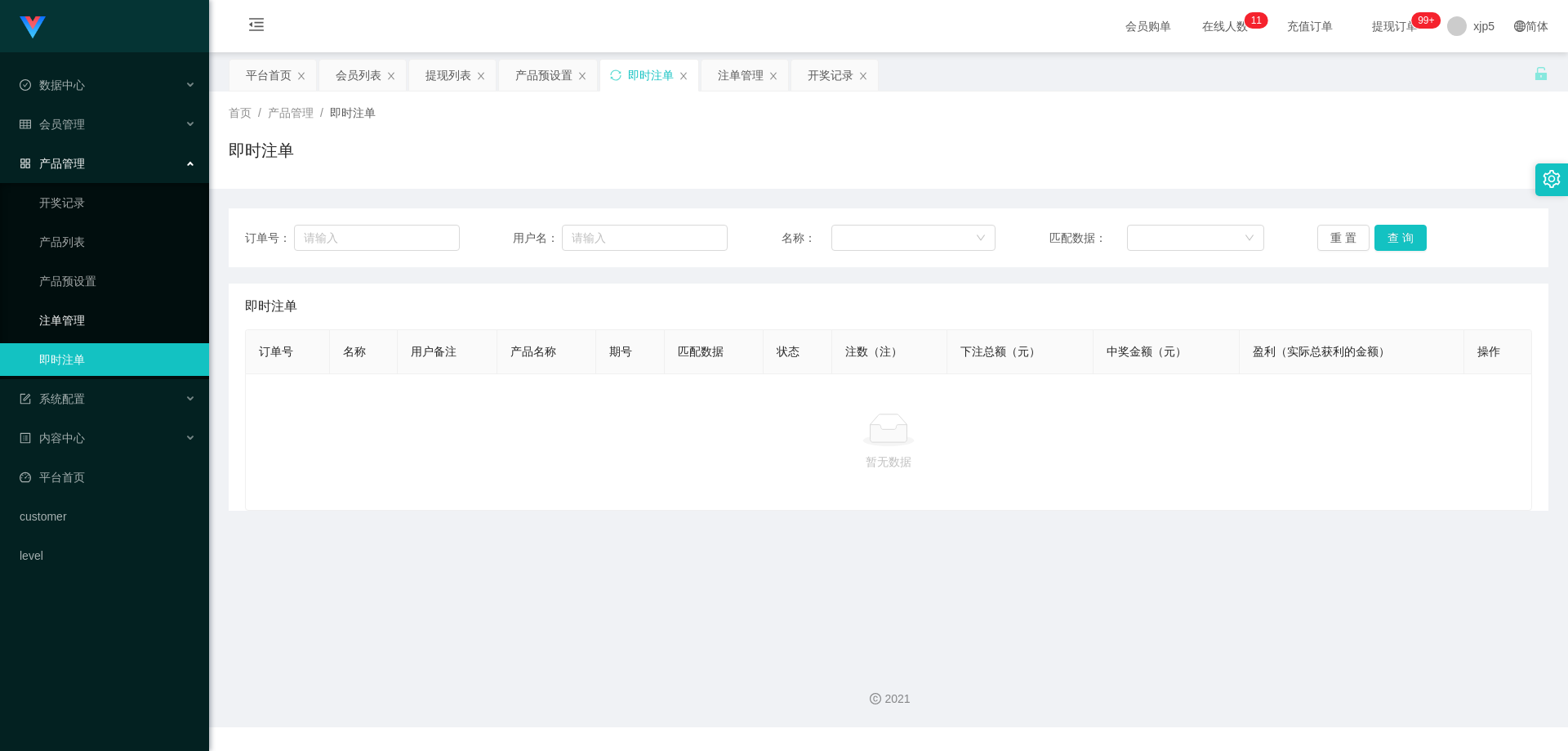
click at [109, 311] on link "注单管理" at bounding box center [118, 320] width 157 height 33
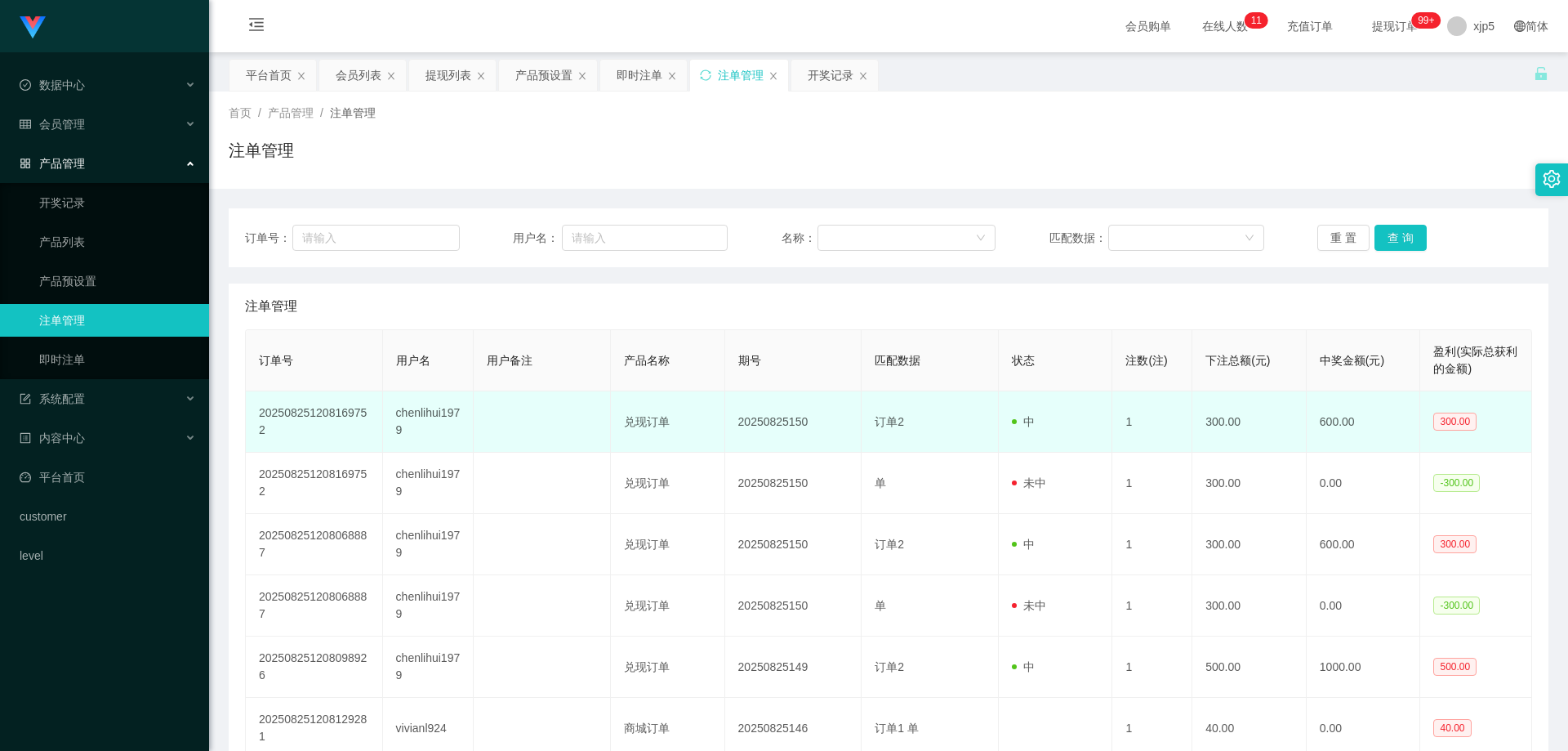
click at [525, 432] on td at bounding box center [542, 421] width 137 height 61
drag, startPoint x: 814, startPoint y: 431, endPoint x: 730, endPoint y: 430, distance: 84.0
click at [730, 430] on td "20250825150" at bounding box center [794, 421] width 137 height 61
copy td "20250825150"
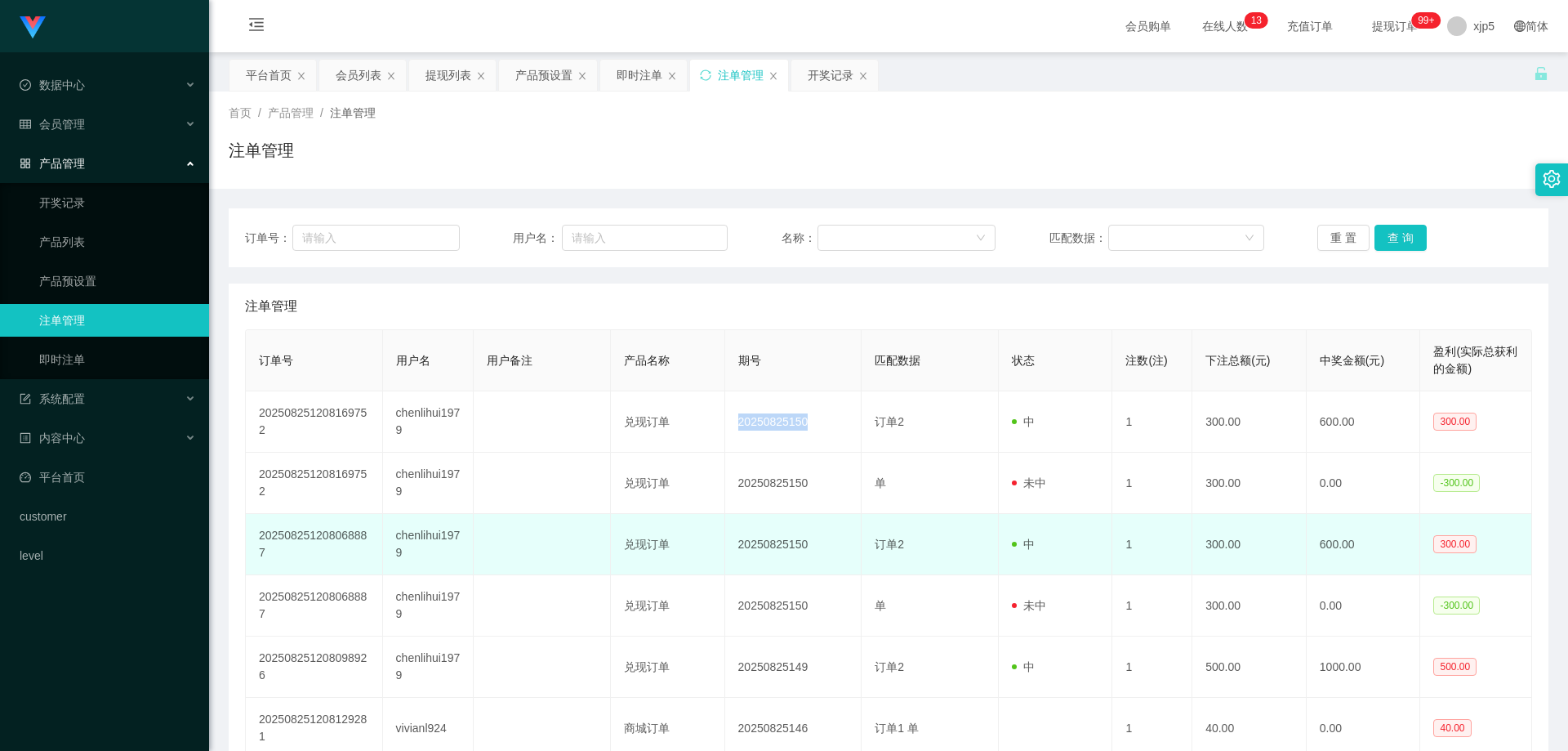
scroll to position [163, 0]
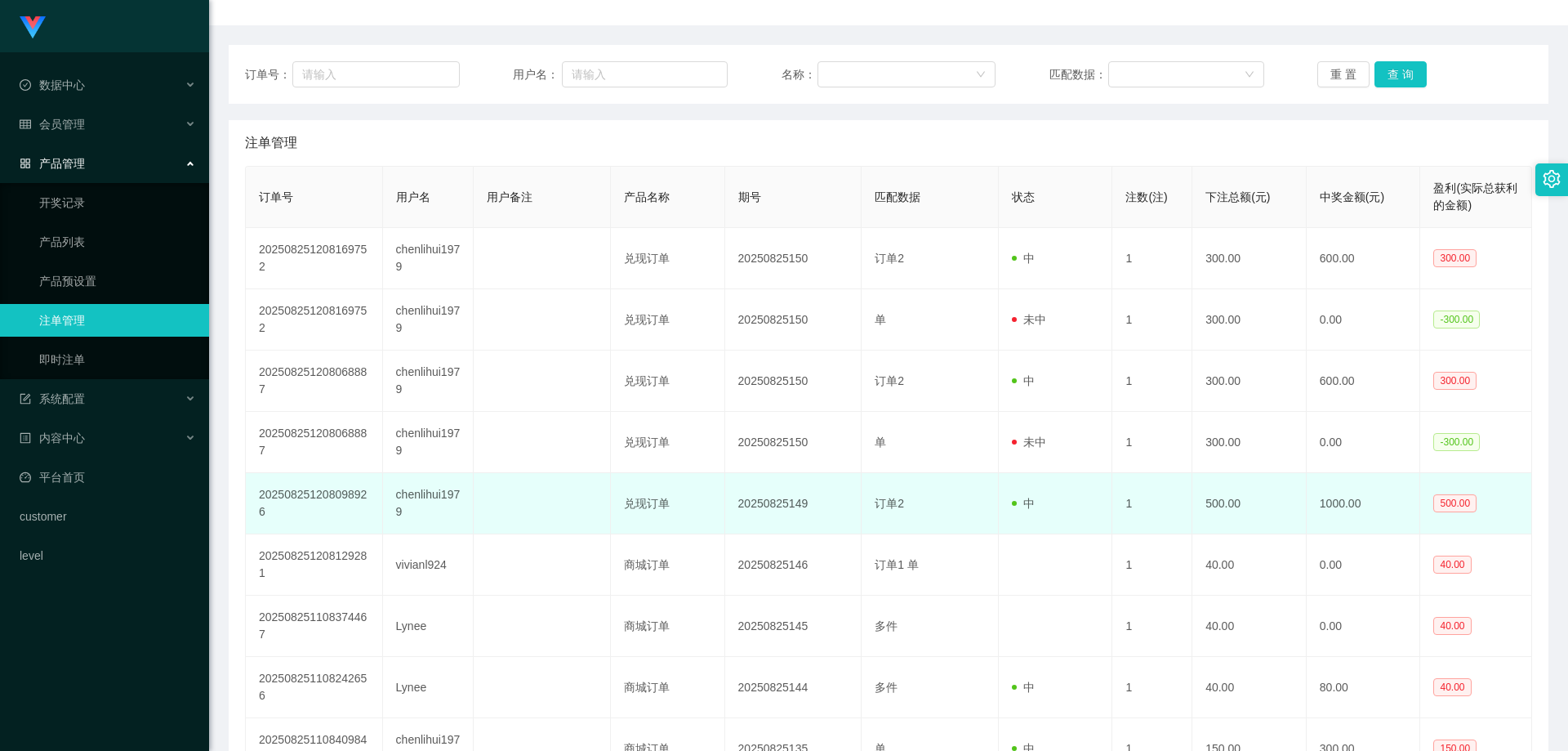
click at [826, 518] on td "20250825149" at bounding box center [794, 503] width 137 height 61
drag, startPoint x: 826, startPoint y: 516, endPoint x: 734, endPoint y: 510, distance: 92.2
click at [734, 510] on td "20250825149" at bounding box center [794, 503] width 137 height 61
copy td "20250825149"
click at [810, 512] on td "20250825149" at bounding box center [794, 503] width 137 height 61
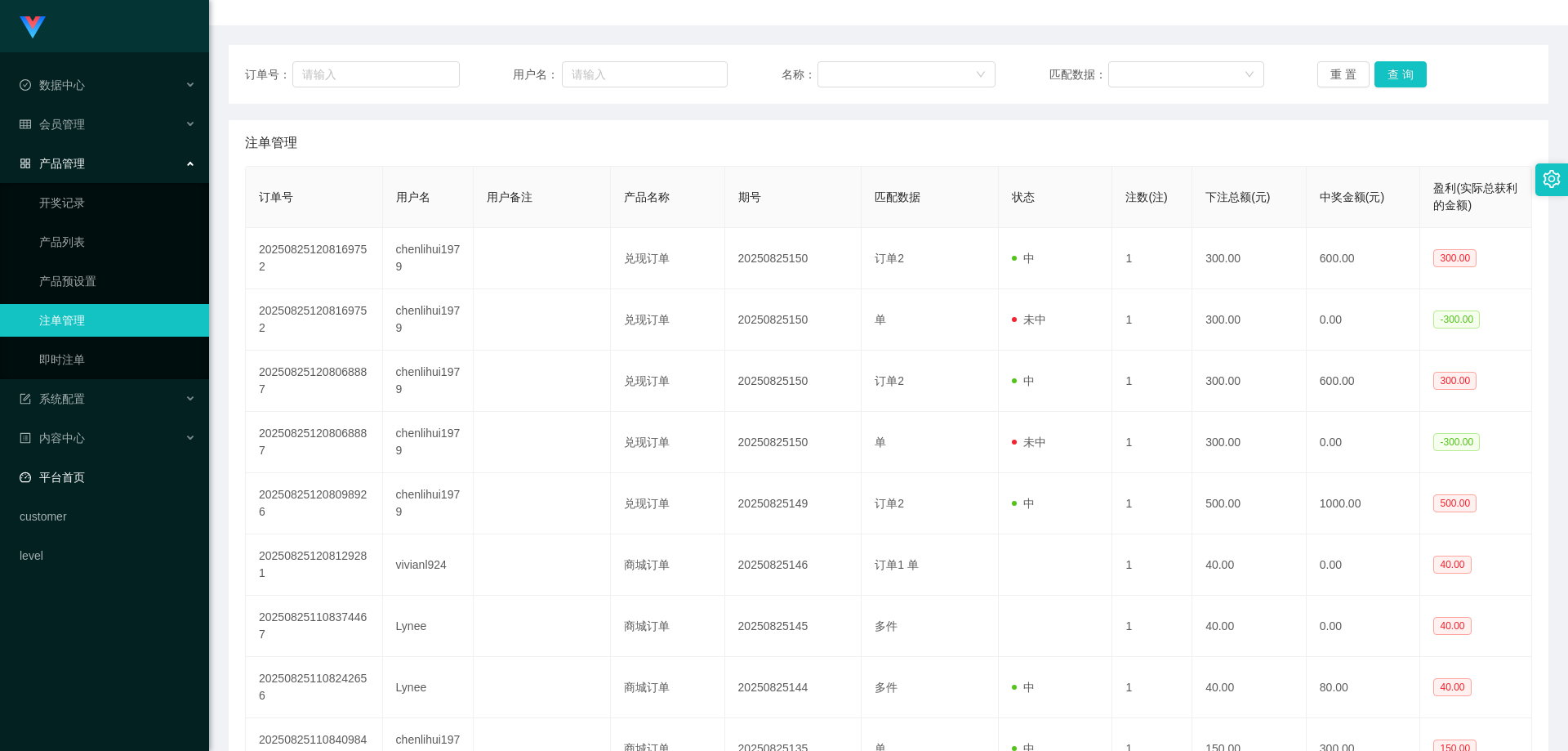
click at [92, 481] on link "平台首页" at bounding box center [108, 477] width 177 height 33
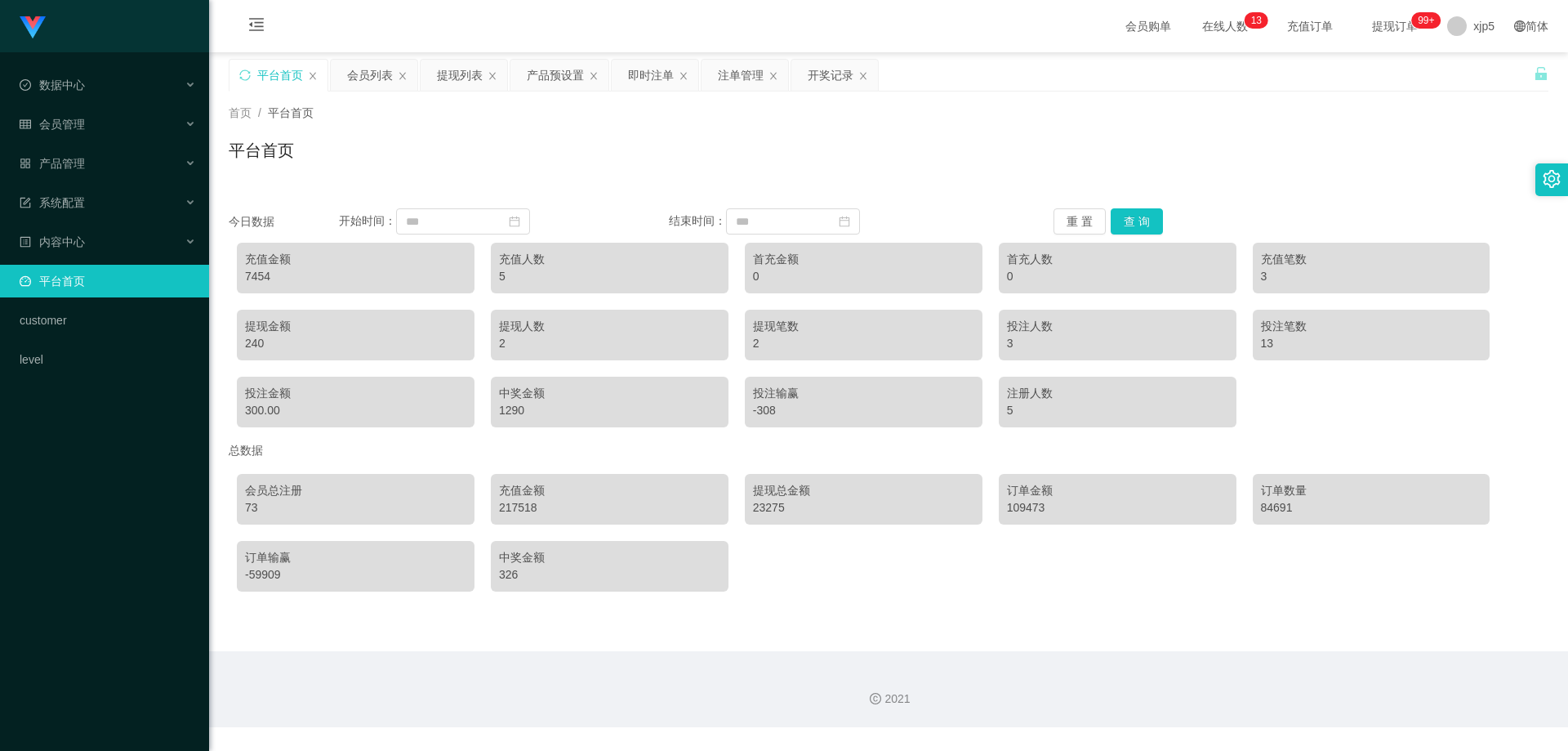
drag, startPoint x: 294, startPoint y: 279, endPoint x: 282, endPoint y: 276, distance: 12.4
click at [280, 276] on div "7454" at bounding box center [356, 276] width 221 height 17
click at [82, 124] on span "会员管理" at bounding box center [52, 124] width 65 height 13
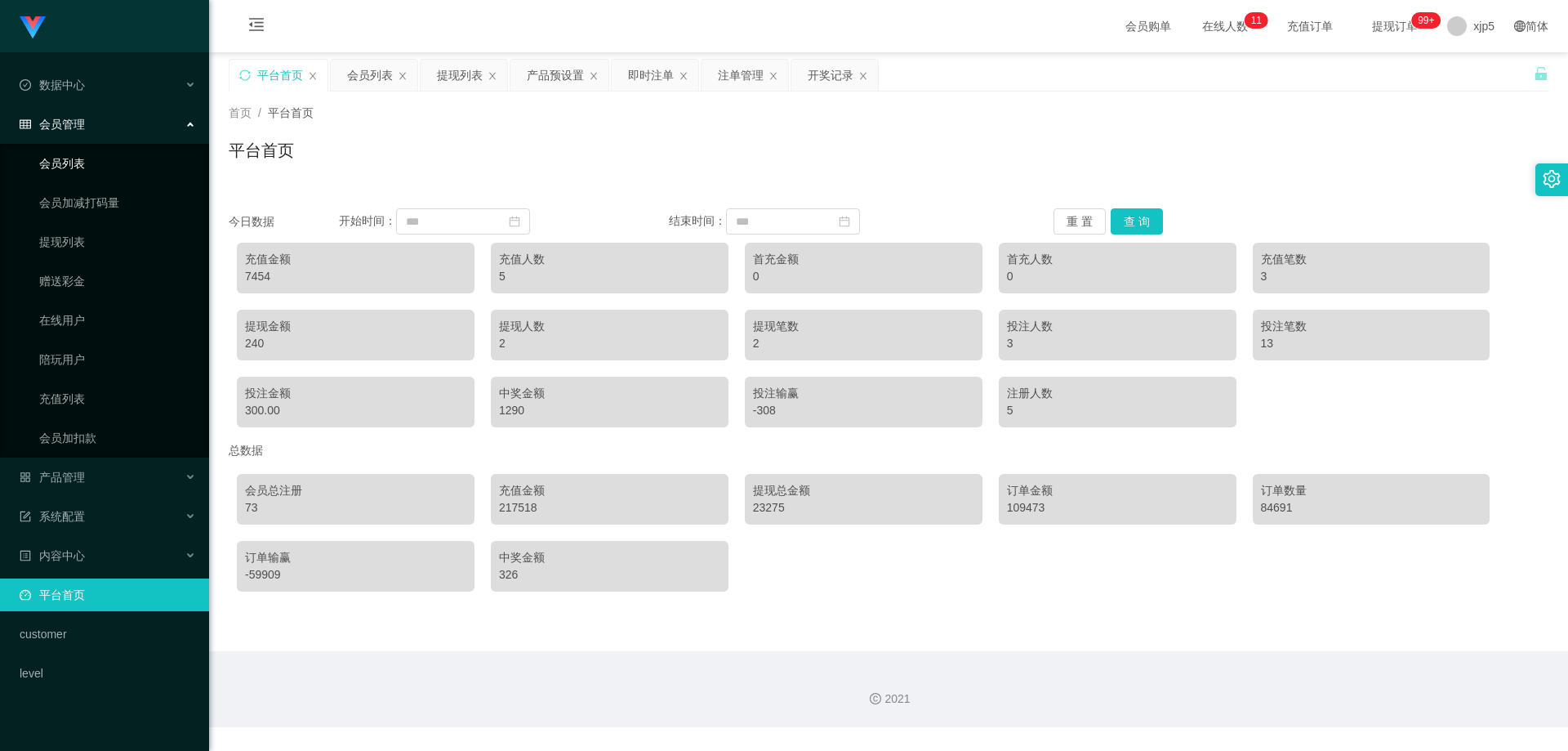
click at [70, 174] on link "会员列表" at bounding box center [118, 163] width 157 height 33
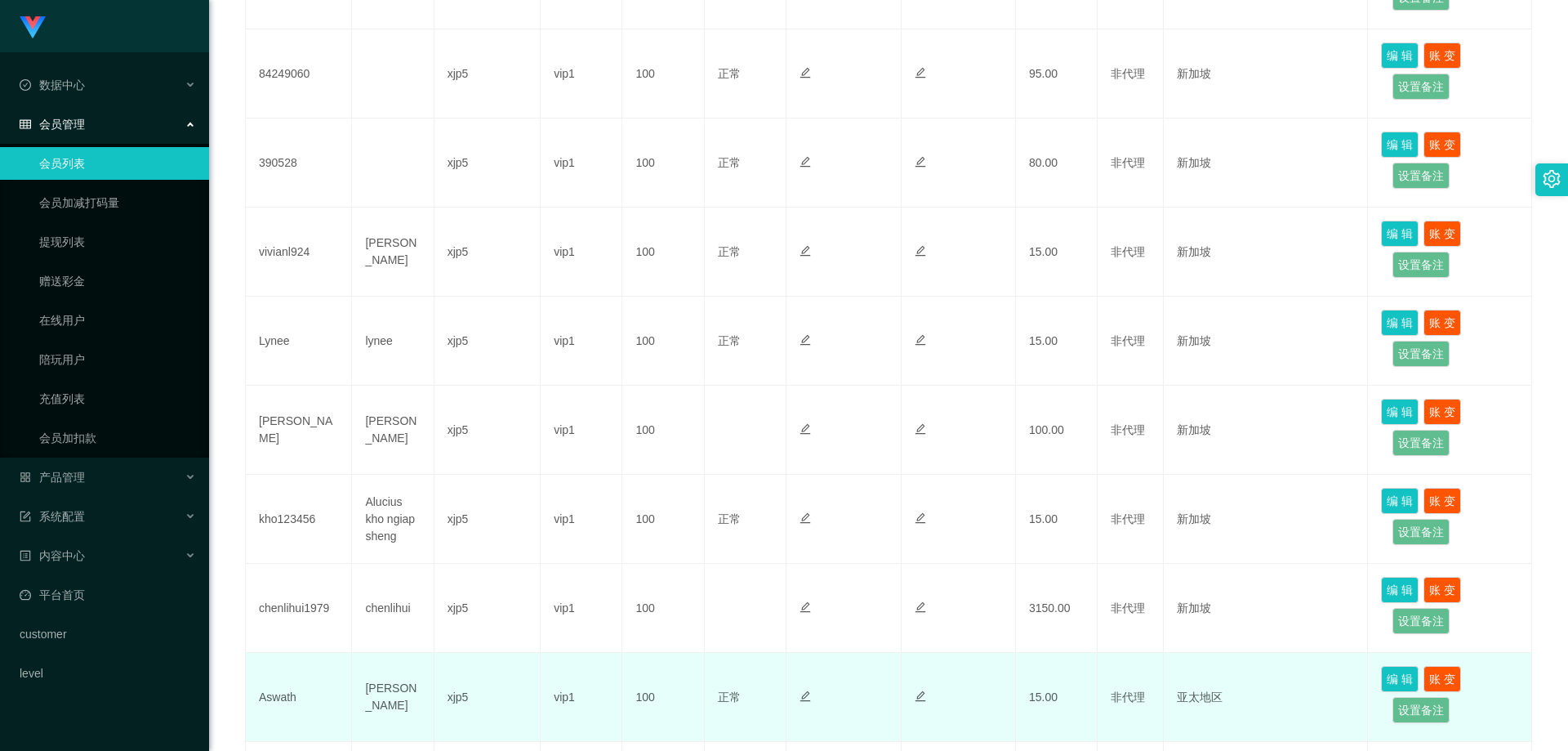
scroll to position [653, 0]
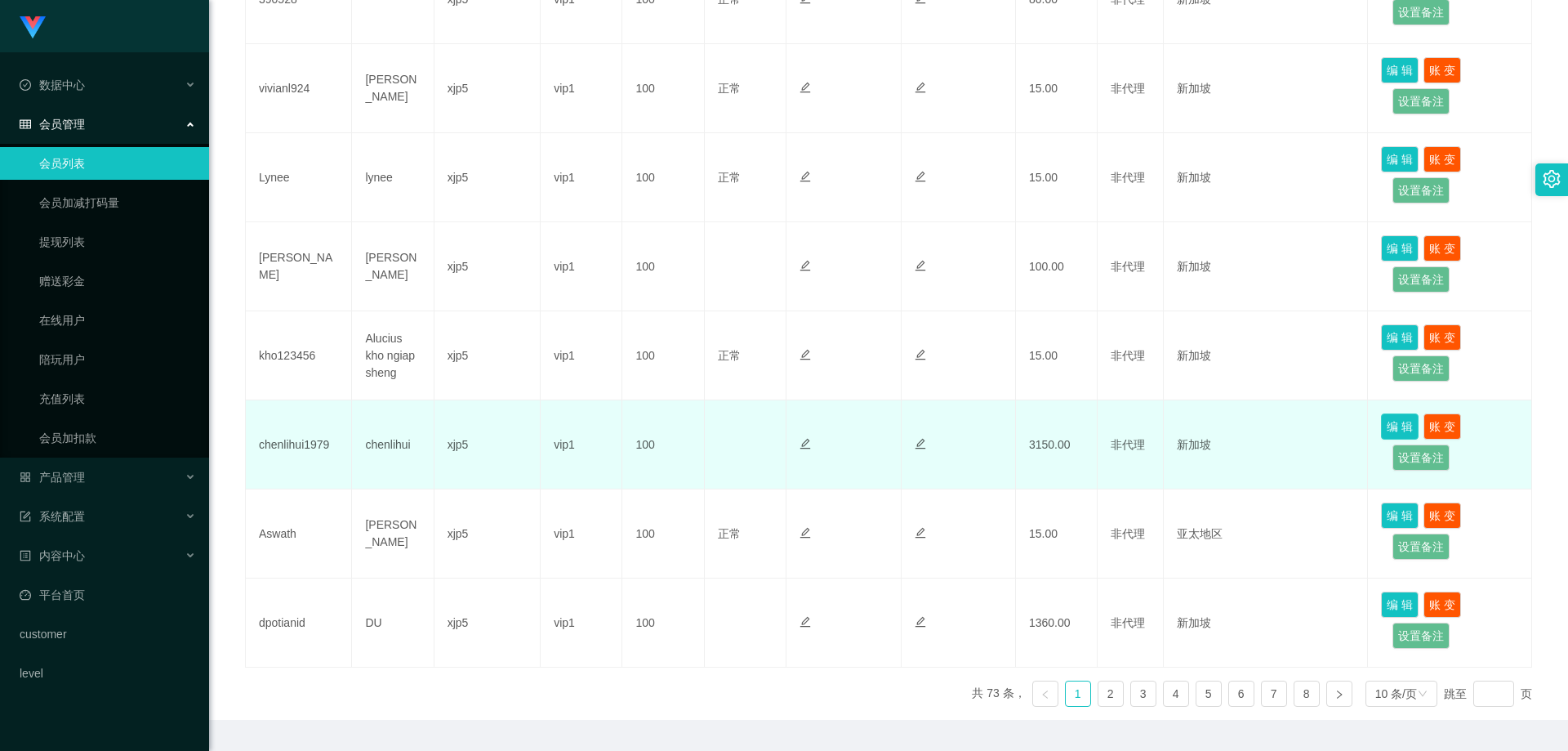
click at [1395, 422] on button "编 辑" at bounding box center [1400, 427] width 38 height 26
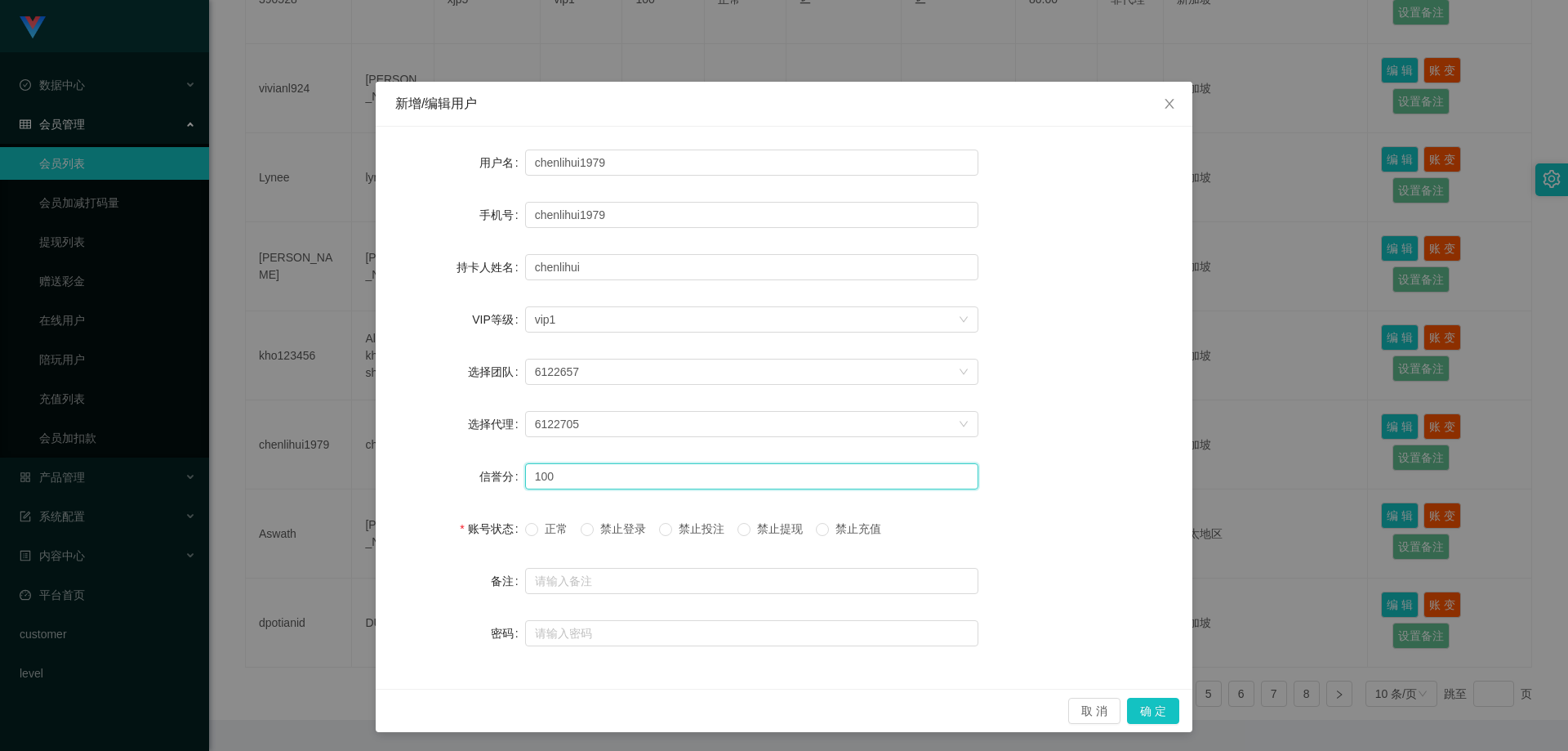
drag, startPoint x: 558, startPoint y: 480, endPoint x: 448, endPoint y: 478, distance: 110.0
click at [448, 478] on div "信誉分 100" at bounding box center [784, 476] width 778 height 33
type input "90"
click at [1153, 712] on button "确 定" at bounding box center [1153, 711] width 52 height 26
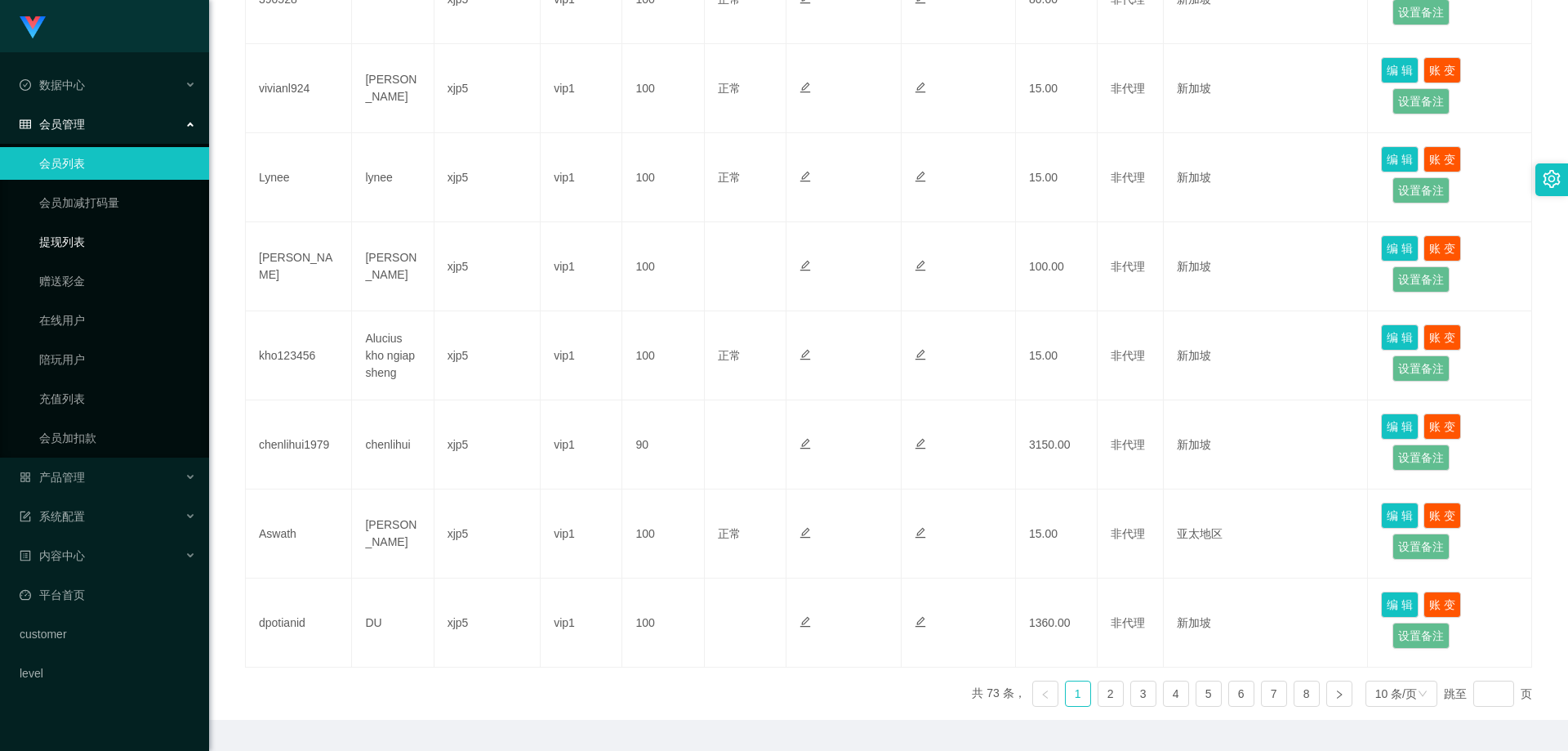
click at [70, 248] on link "提现列表" at bounding box center [118, 242] width 157 height 33
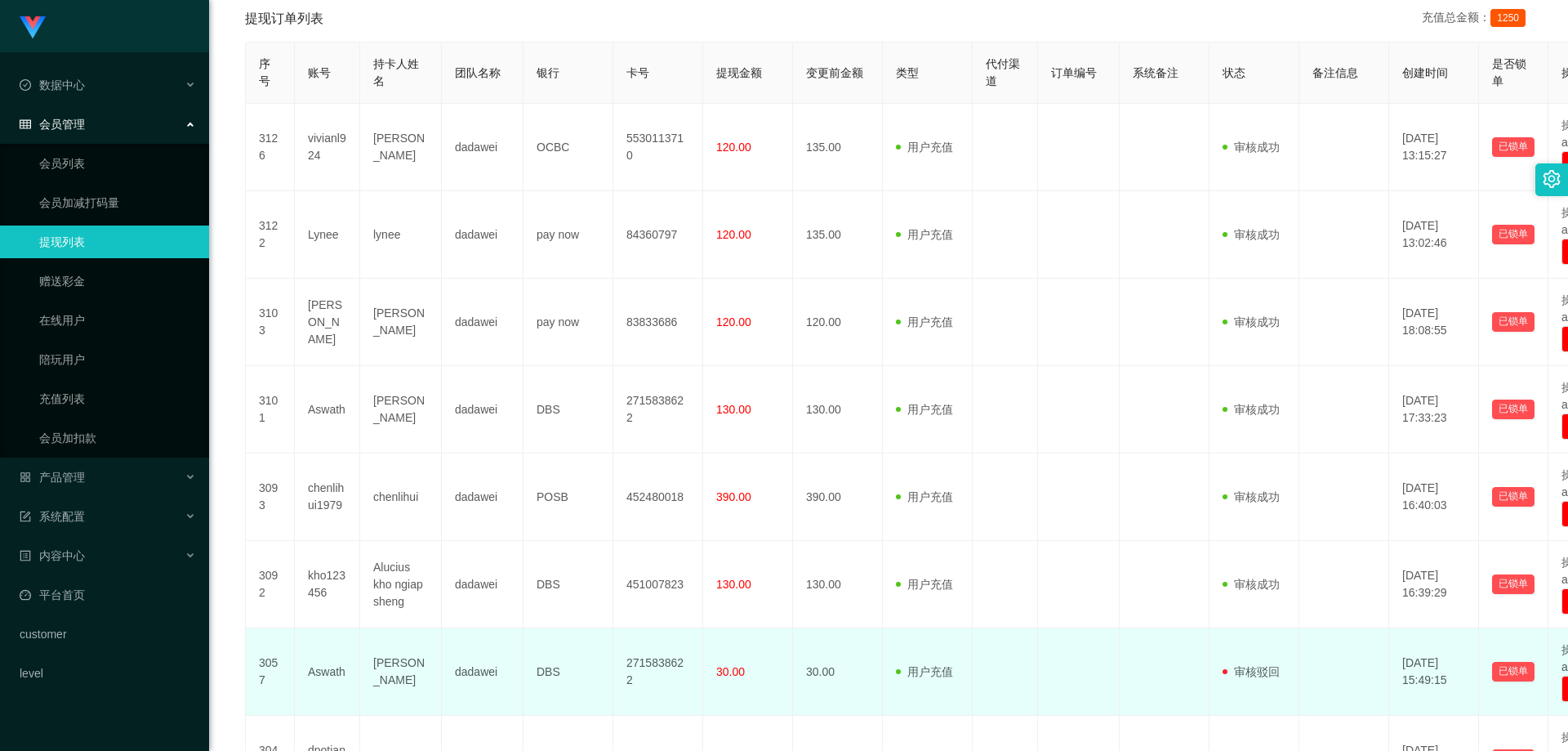
scroll to position [490, 0]
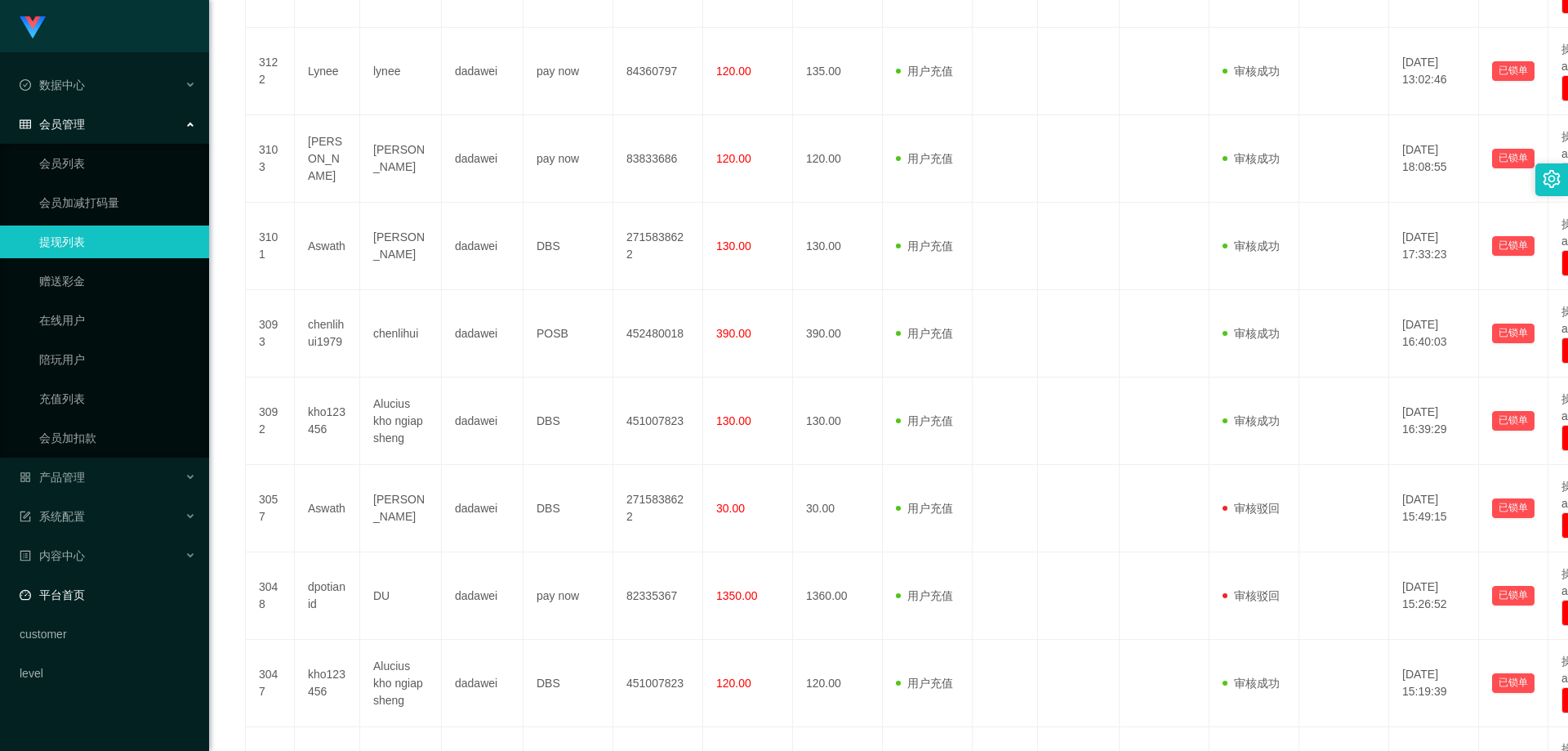
click at [88, 593] on link "平台首页" at bounding box center [108, 595] width 177 height 33
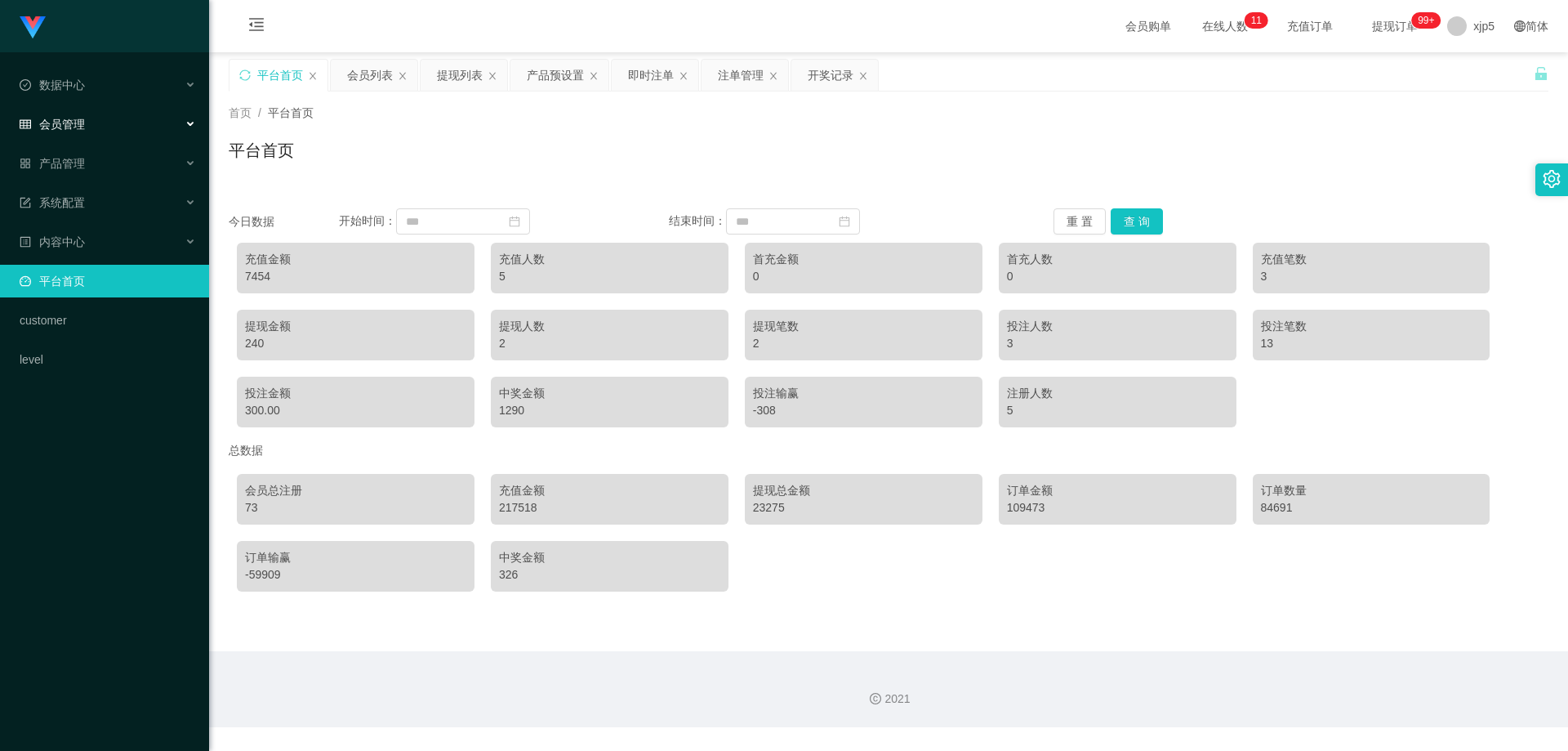
click at [98, 136] on div "会员管理" at bounding box center [105, 124] width 209 height 33
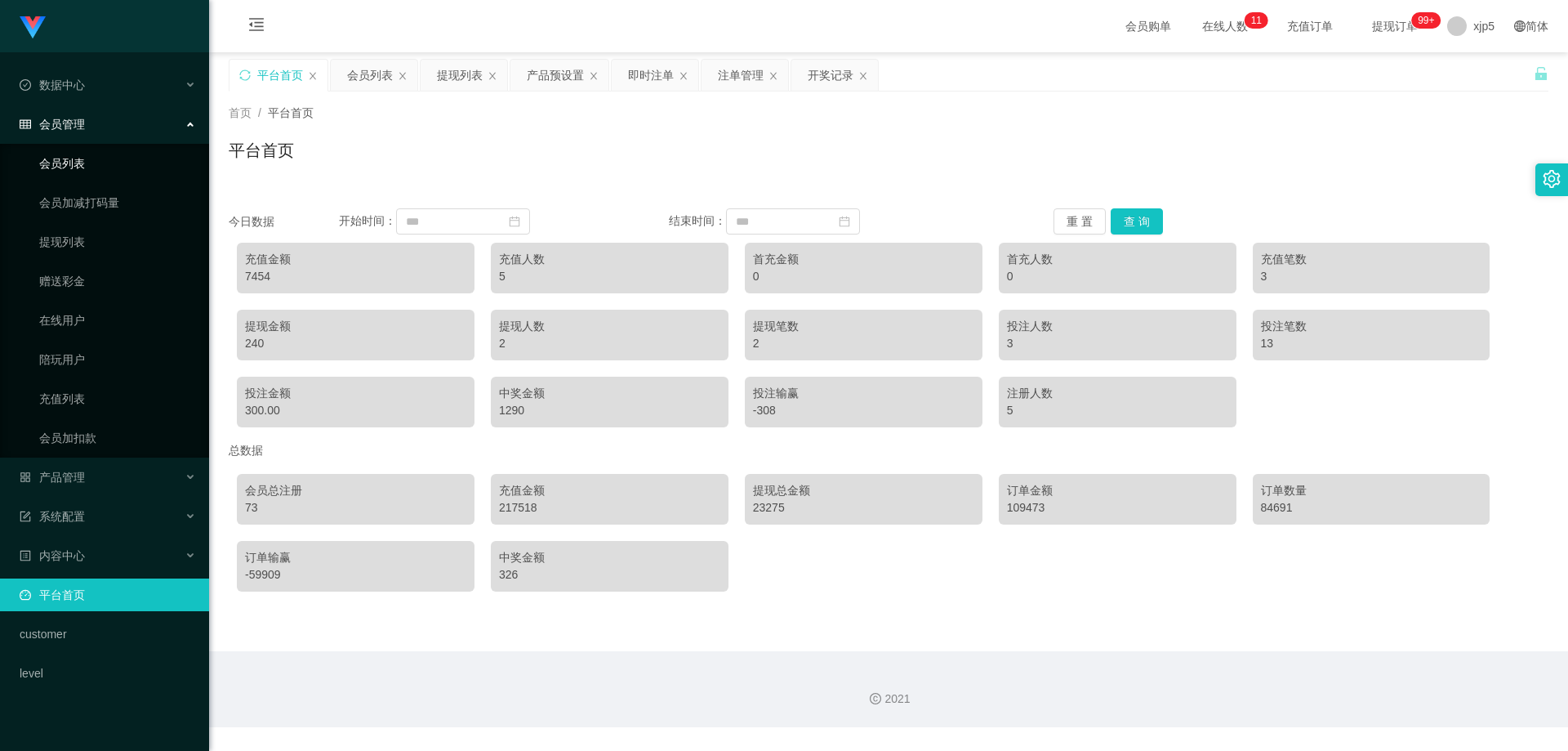
click at [80, 161] on link "会员列表" at bounding box center [118, 163] width 157 height 33
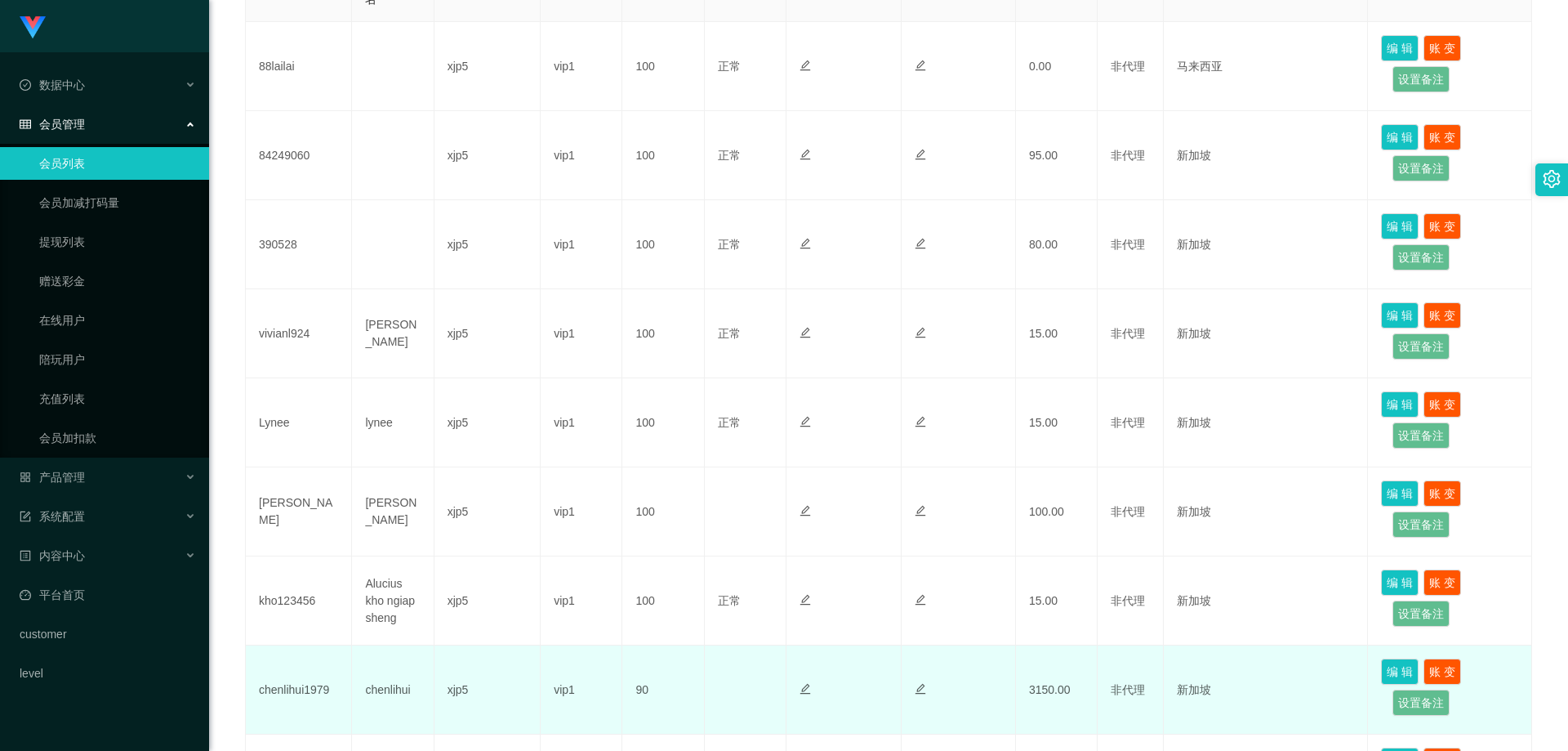
scroll to position [653, 0]
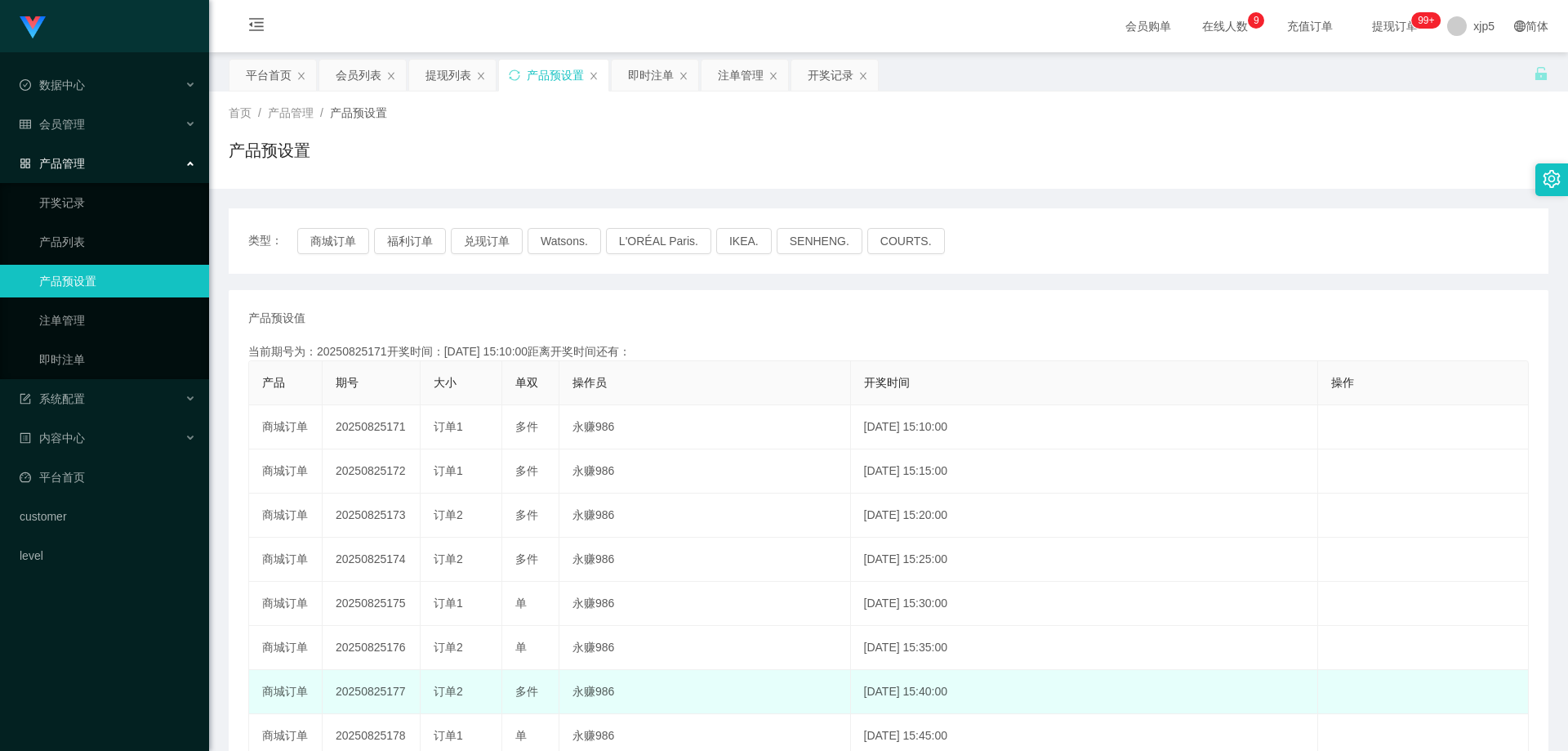
scroll to position [244, 0]
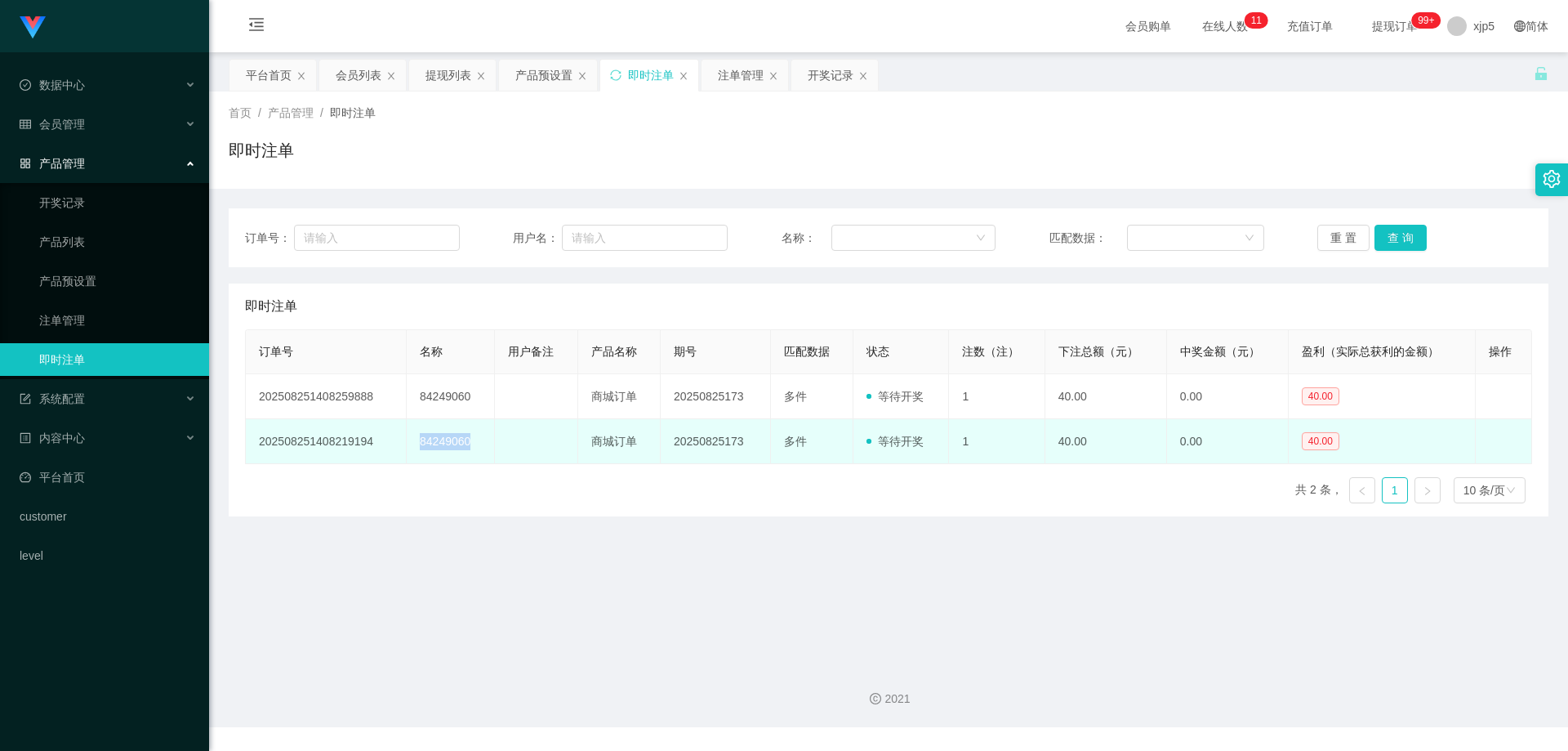
click at [412, 451] on td "84249060" at bounding box center [451, 441] width 88 height 45
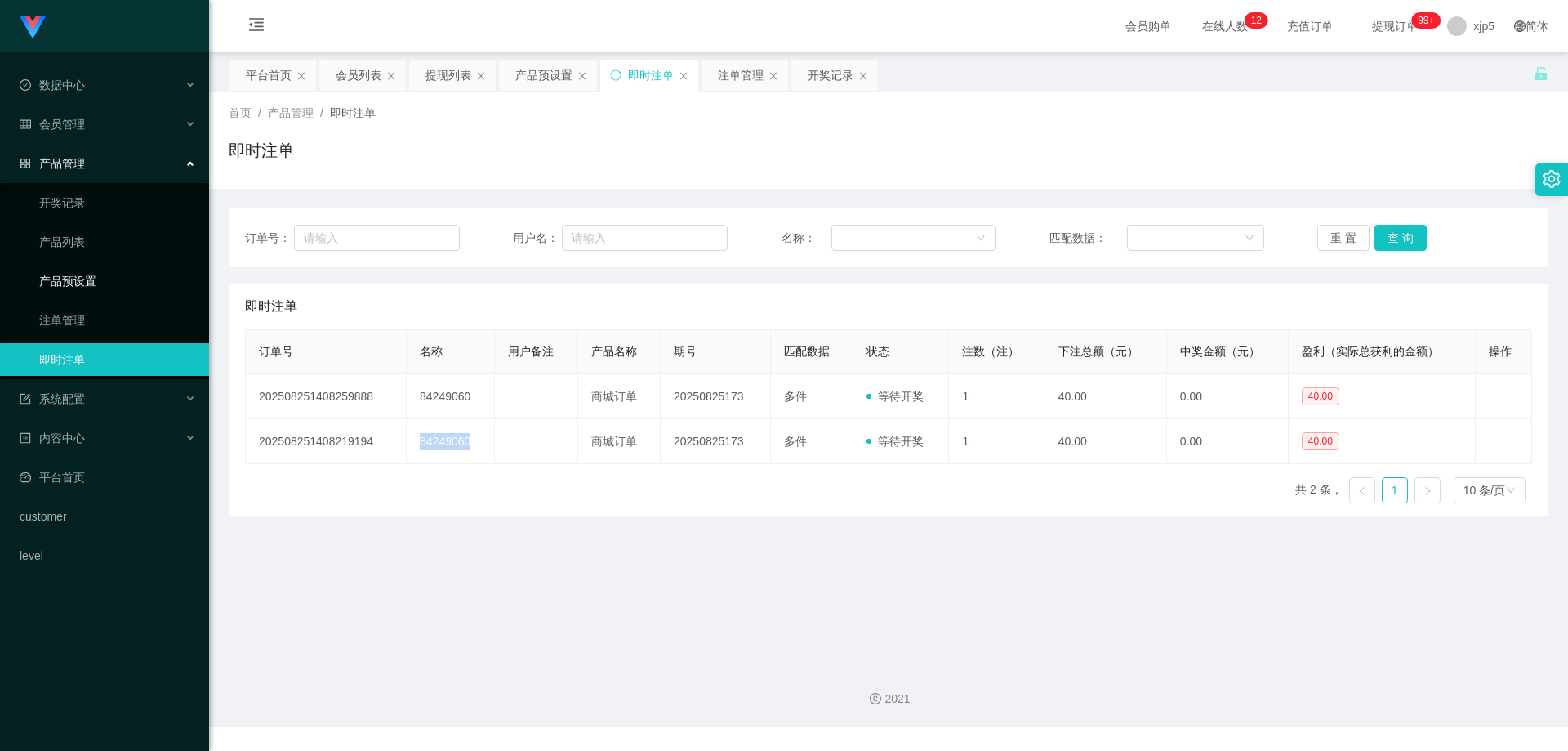
drag, startPoint x: 106, startPoint y: 282, endPoint x: 122, endPoint y: 262, distance: 25.6
click at [106, 282] on link "产品预设置" at bounding box center [118, 281] width 157 height 33
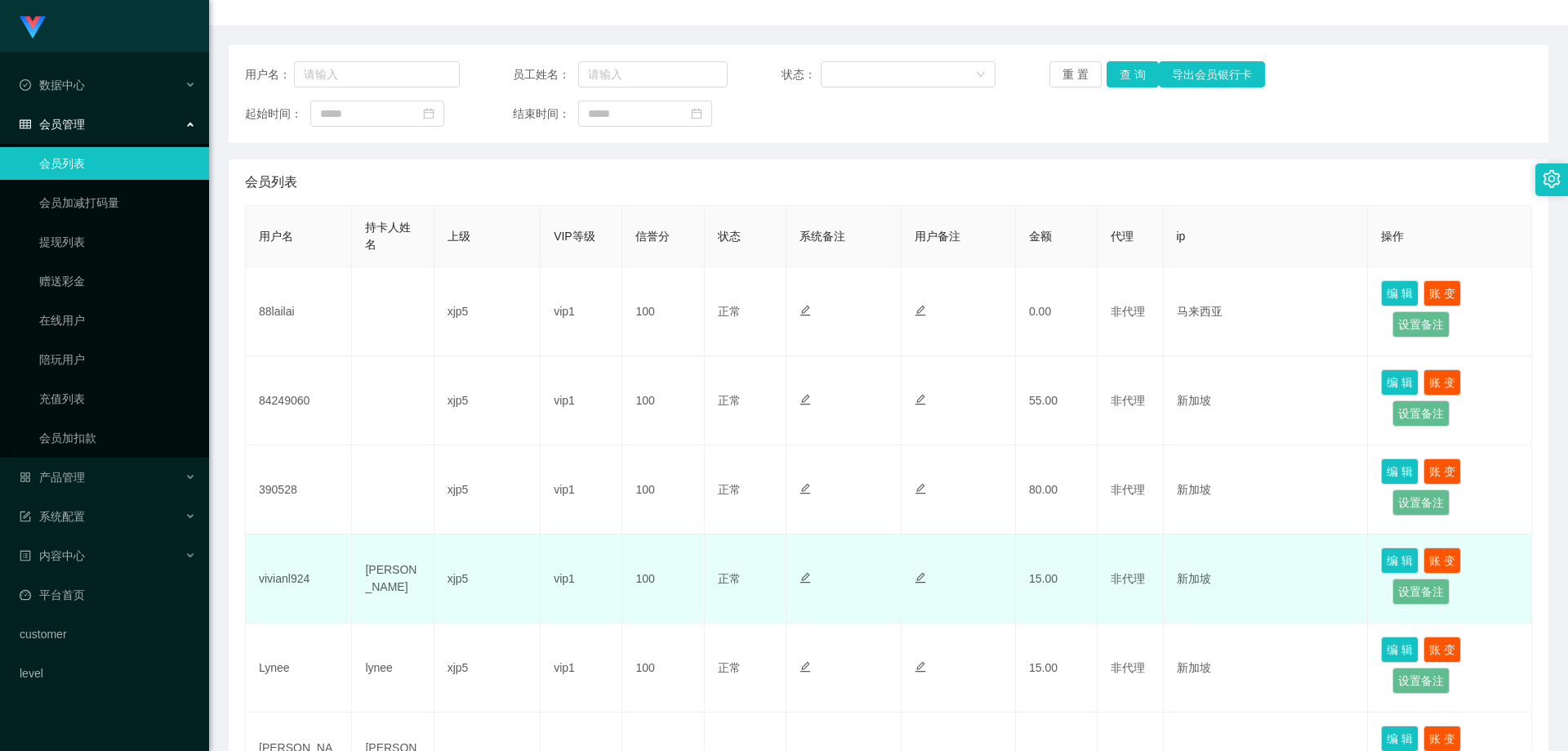
scroll to position [245, 0]
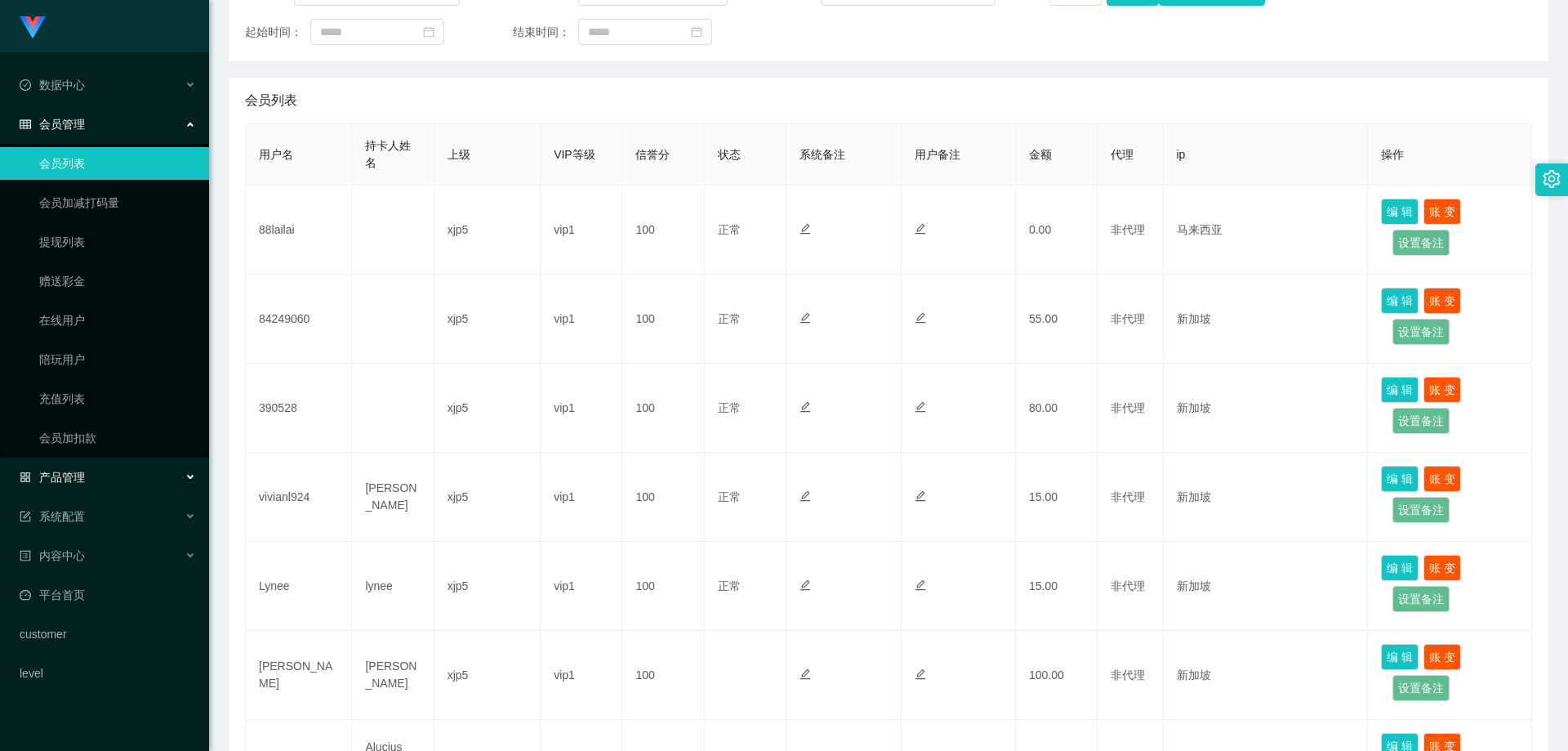
click at [106, 490] on div "产品管理" at bounding box center [105, 477] width 209 height 33
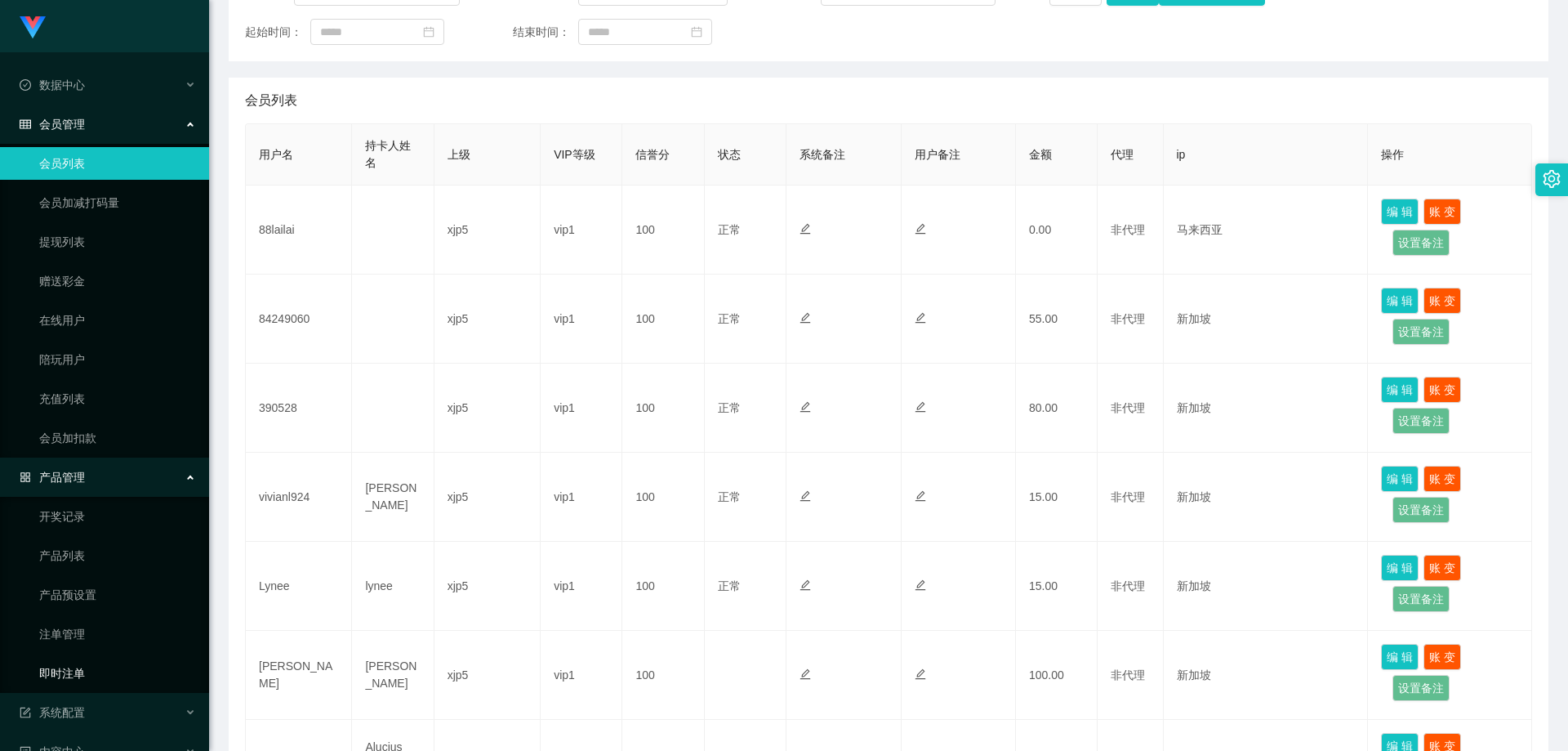
click at [109, 663] on link "即时注单" at bounding box center [118, 673] width 157 height 33
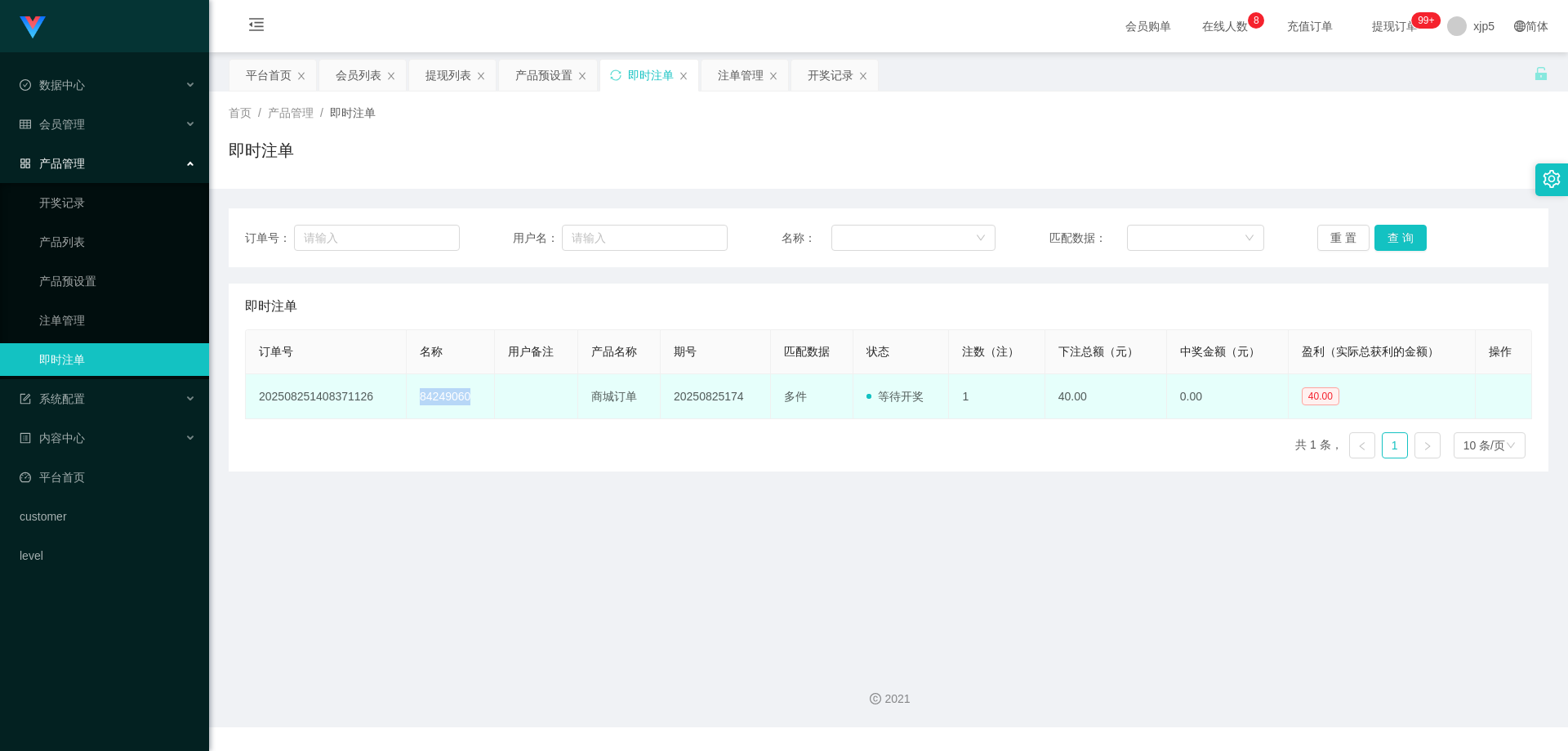
drag, startPoint x: 439, startPoint y: 404, endPoint x: 409, endPoint y: 403, distance: 30.0
click at [409, 403] on td "84249060" at bounding box center [451, 397] width 88 height 45
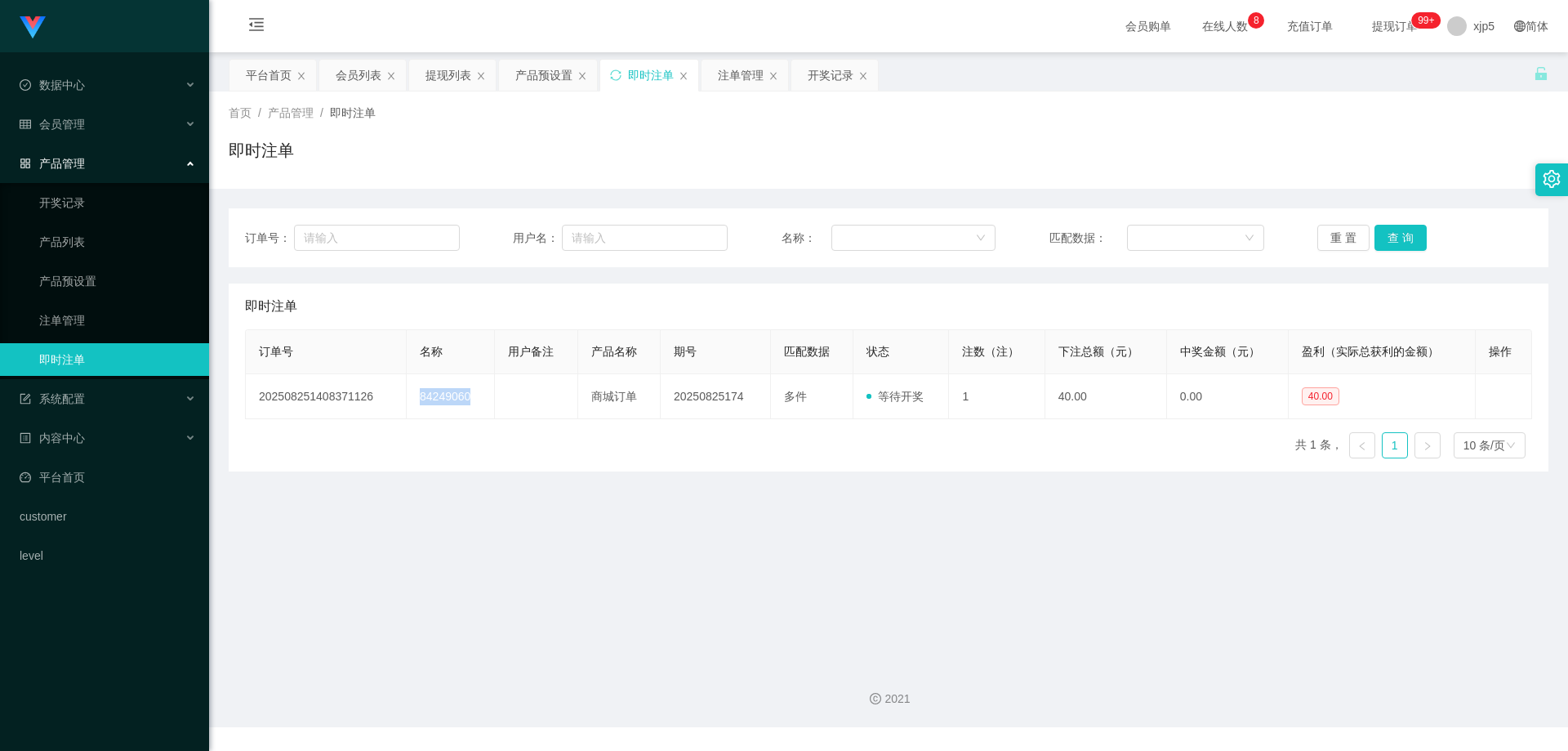
copy td "84249060"
click at [82, 323] on link "注单管理" at bounding box center [118, 320] width 157 height 33
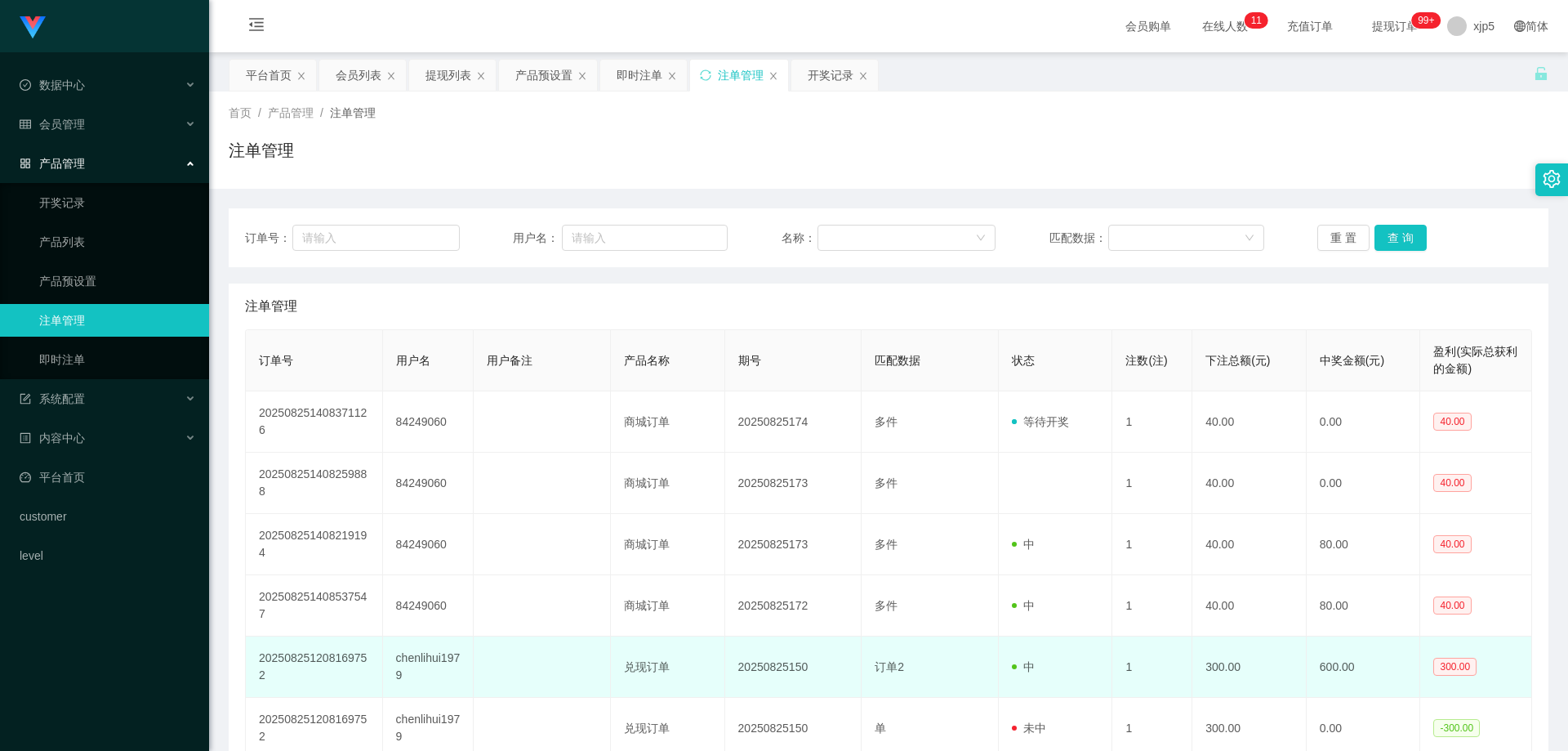
scroll to position [82, 0]
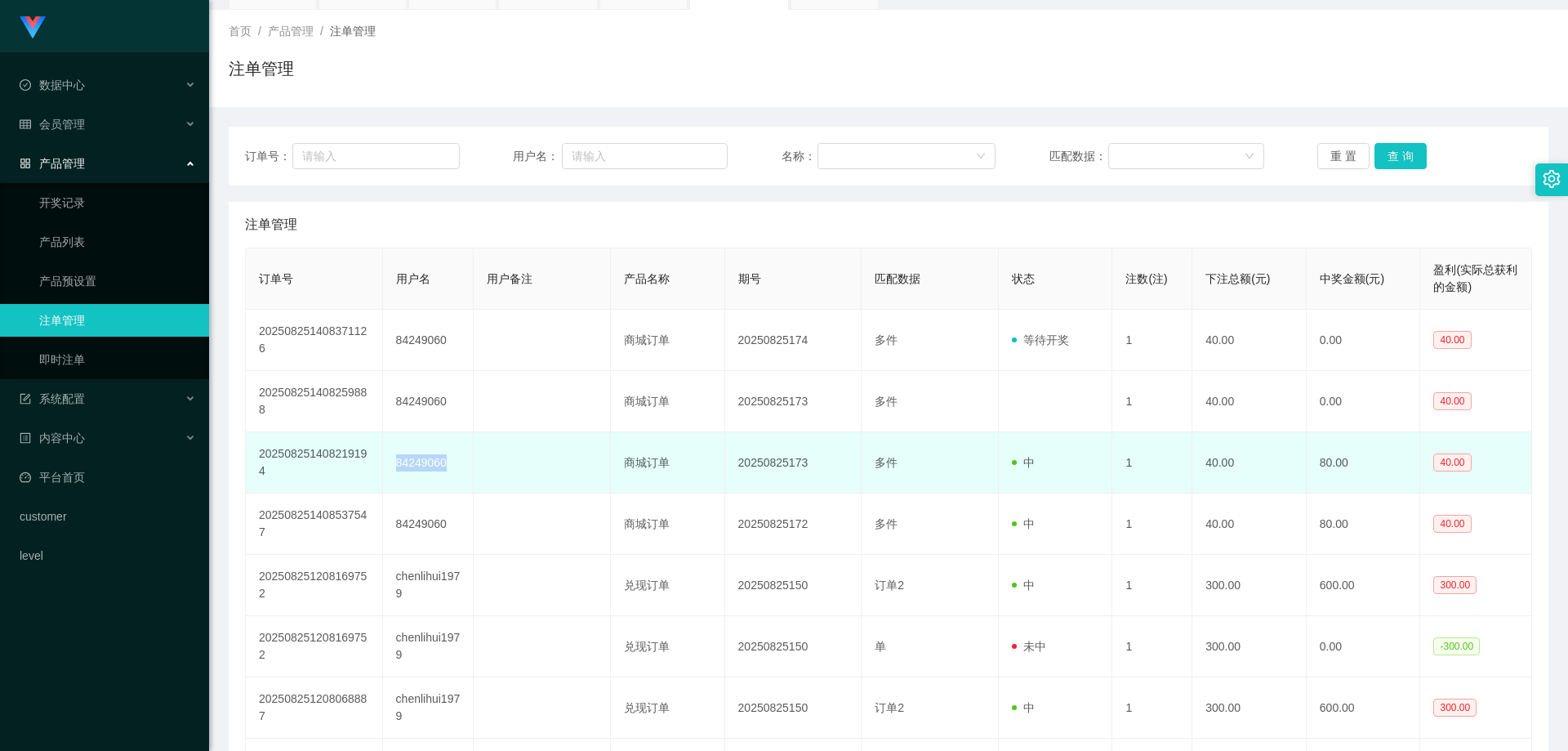
drag, startPoint x: 448, startPoint y: 465, endPoint x: 392, endPoint y: 465, distance: 56.0
click at [392, 465] on td "84249060" at bounding box center [428, 462] width 92 height 61
copy td "84249060"
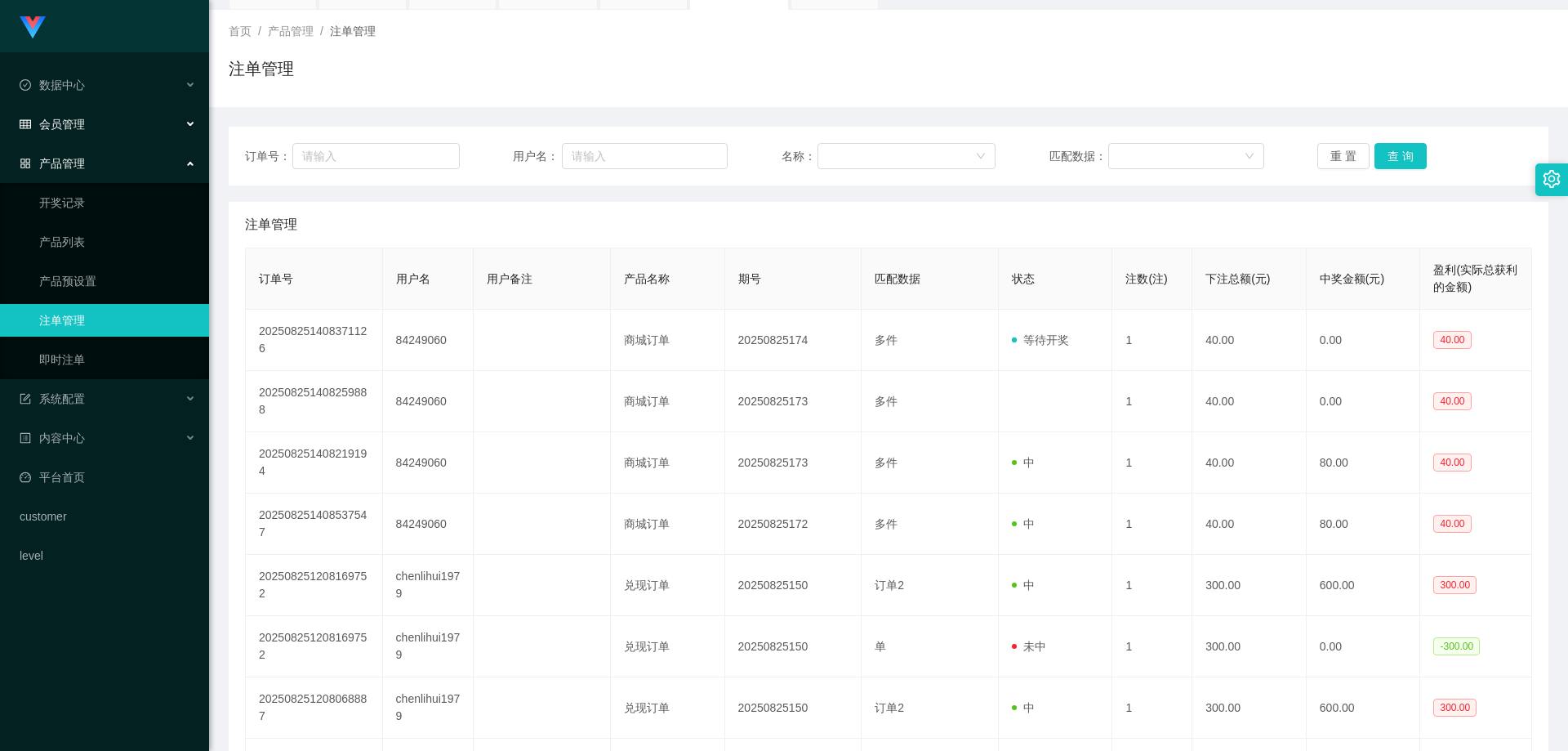
click at [82, 130] on span "会员管理" at bounding box center [52, 124] width 65 height 13
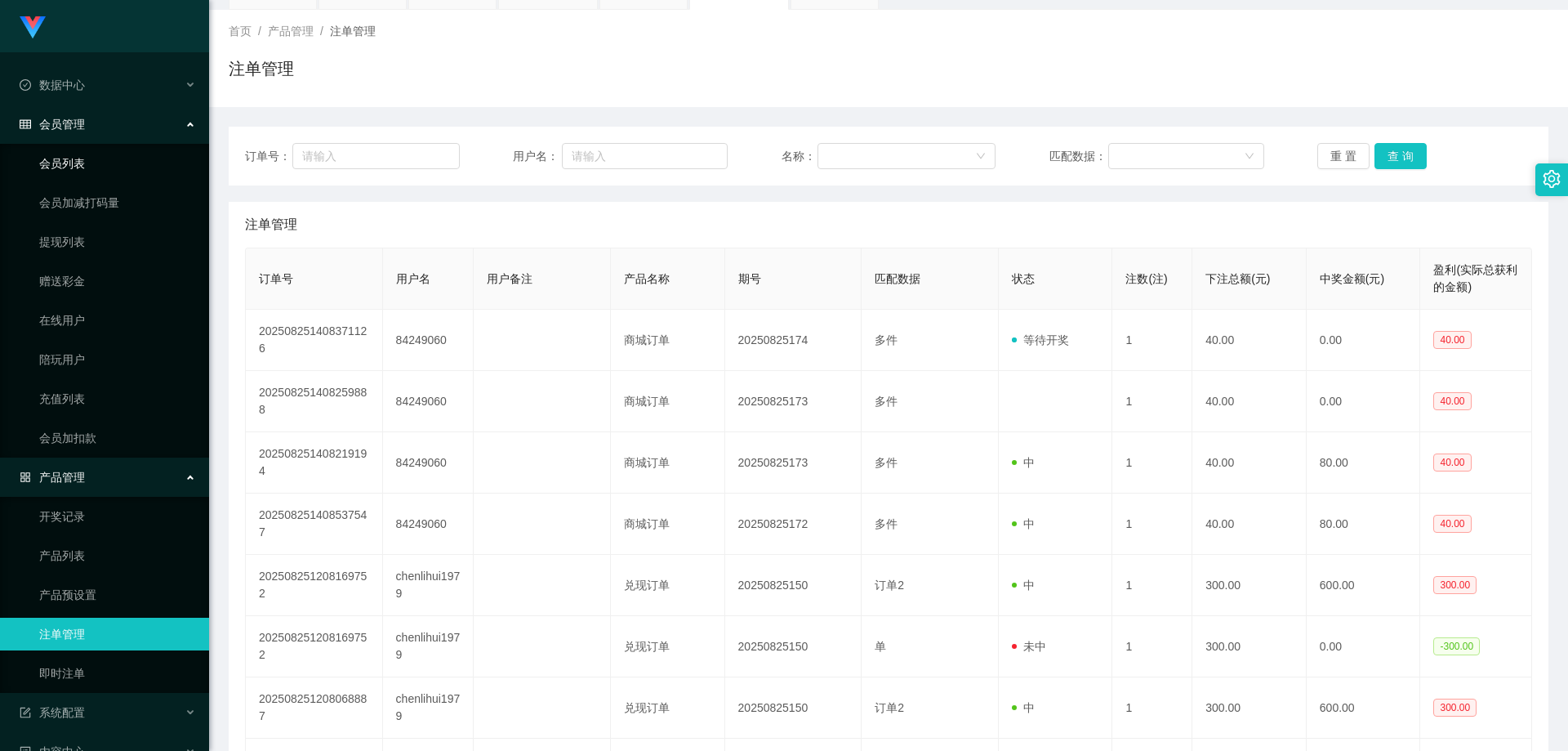
click at [82, 162] on link "会员列表" at bounding box center [118, 163] width 157 height 33
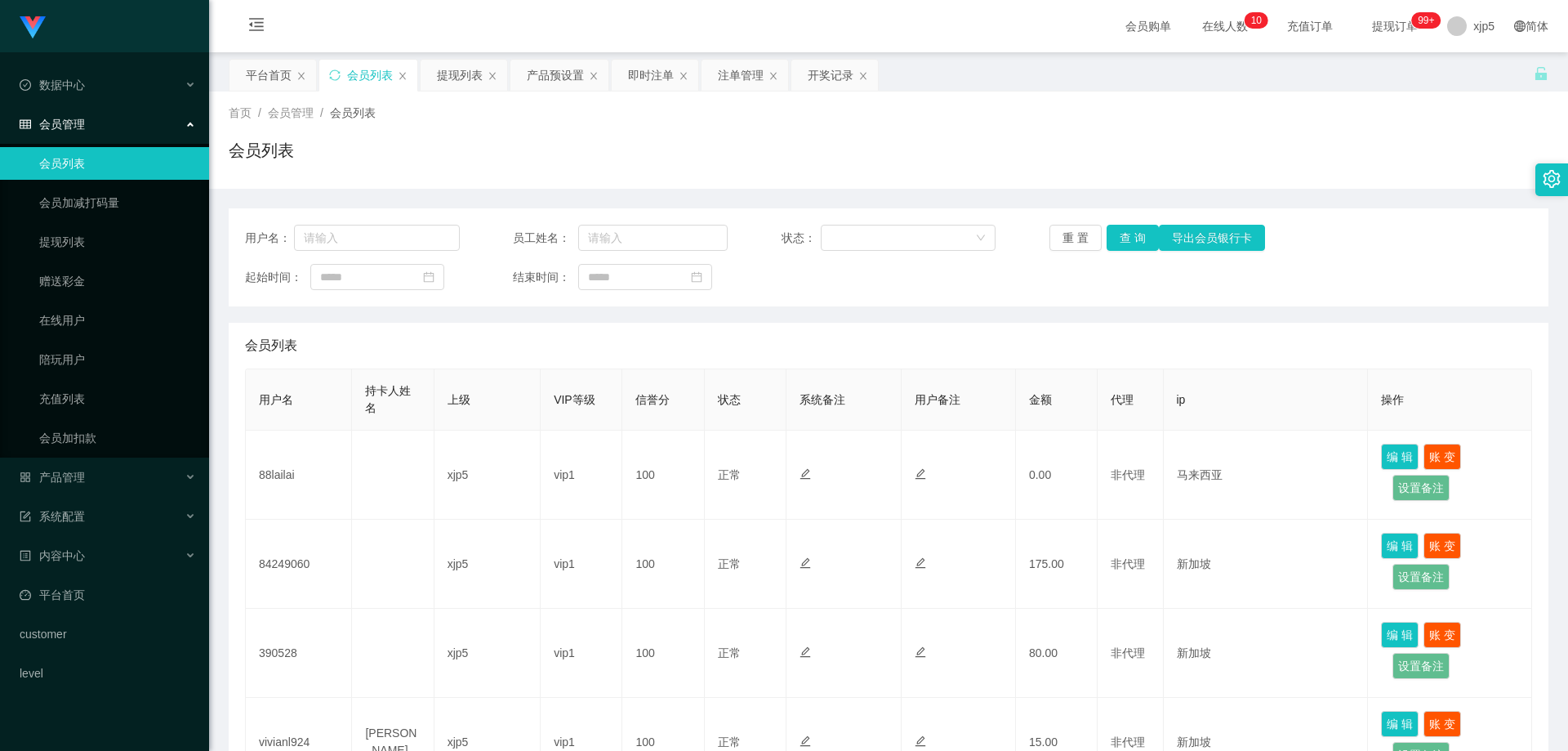
scroll to position [82, 0]
click at [106, 479] on div "产品管理" at bounding box center [105, 477] width 209 height 33
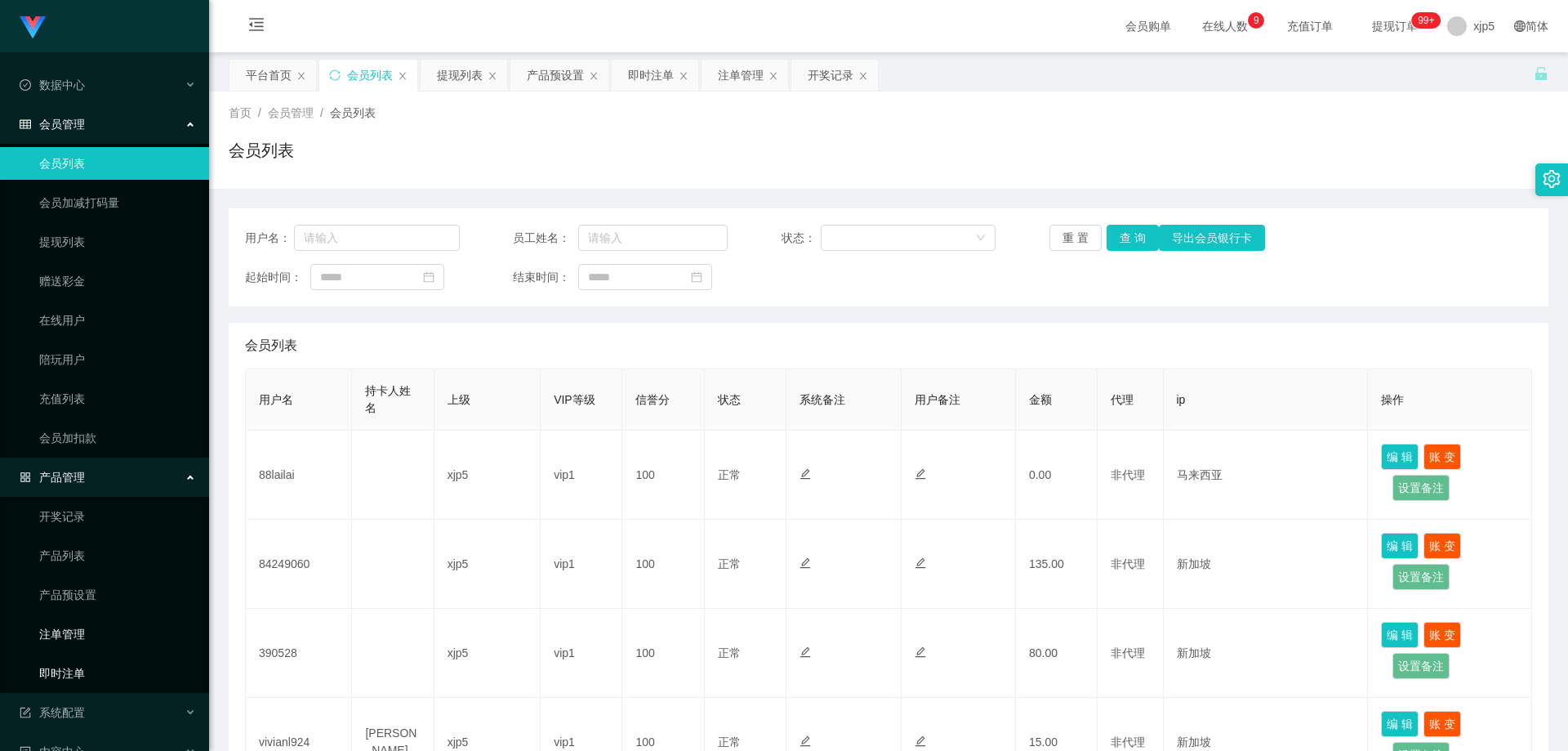
click at [94, 669] on link "即时注单" at bounding box center [118, 673] width 157 height 33
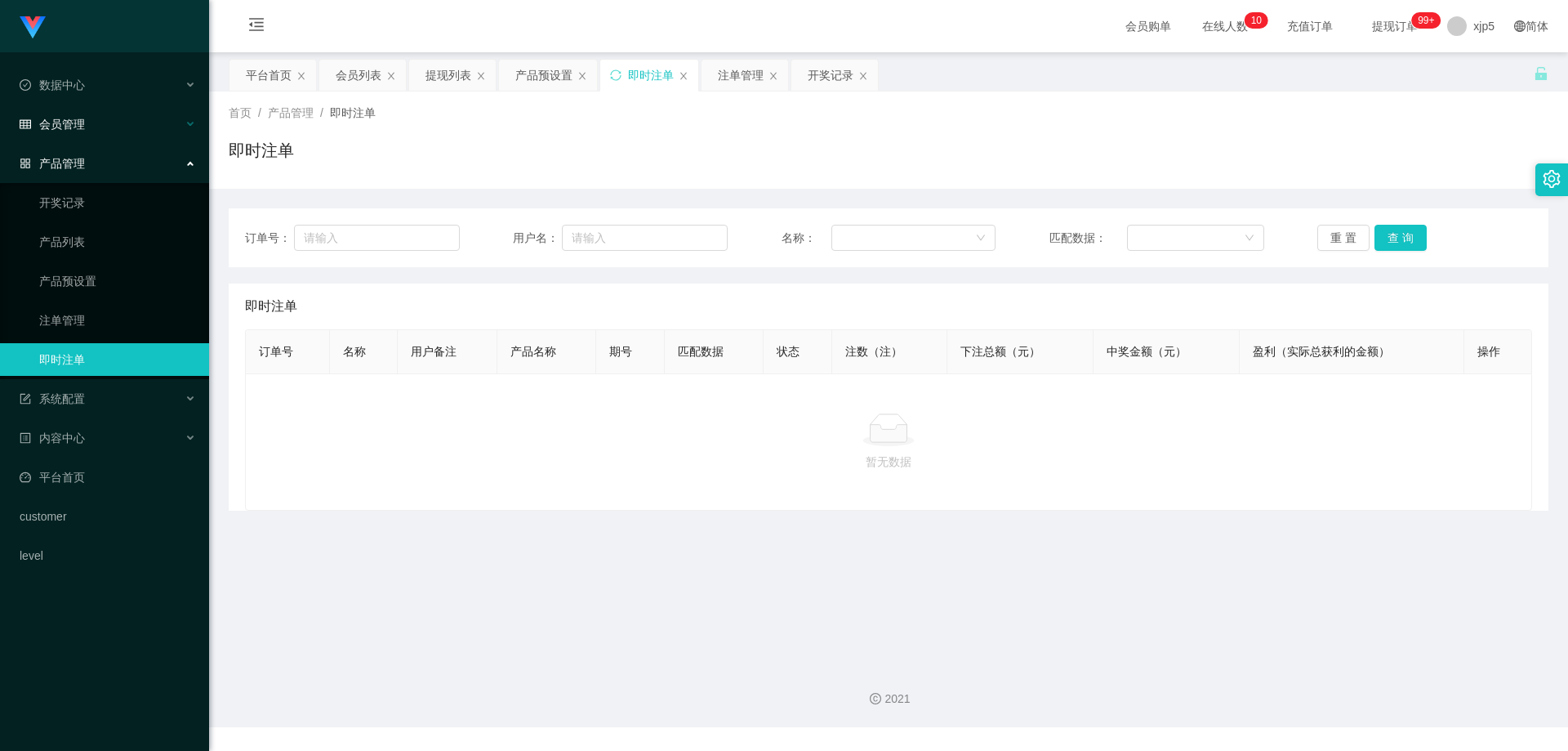
click at [78, 118] on span "会员管理" at bounding box center [52, 124] width 65 height 13
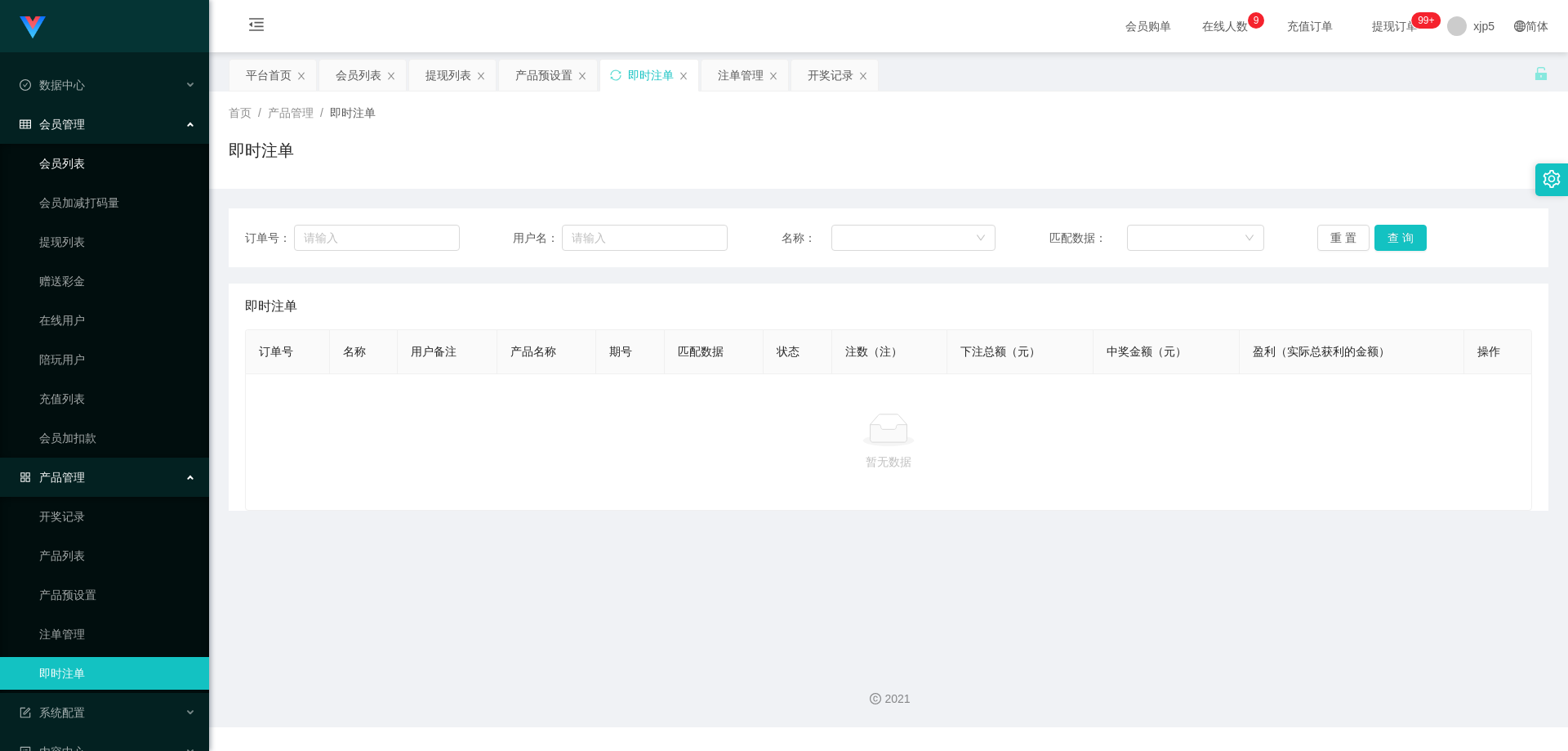
click at [78, 163] on link "会员列表" at bounding box center [118, 163] width 157 height 33
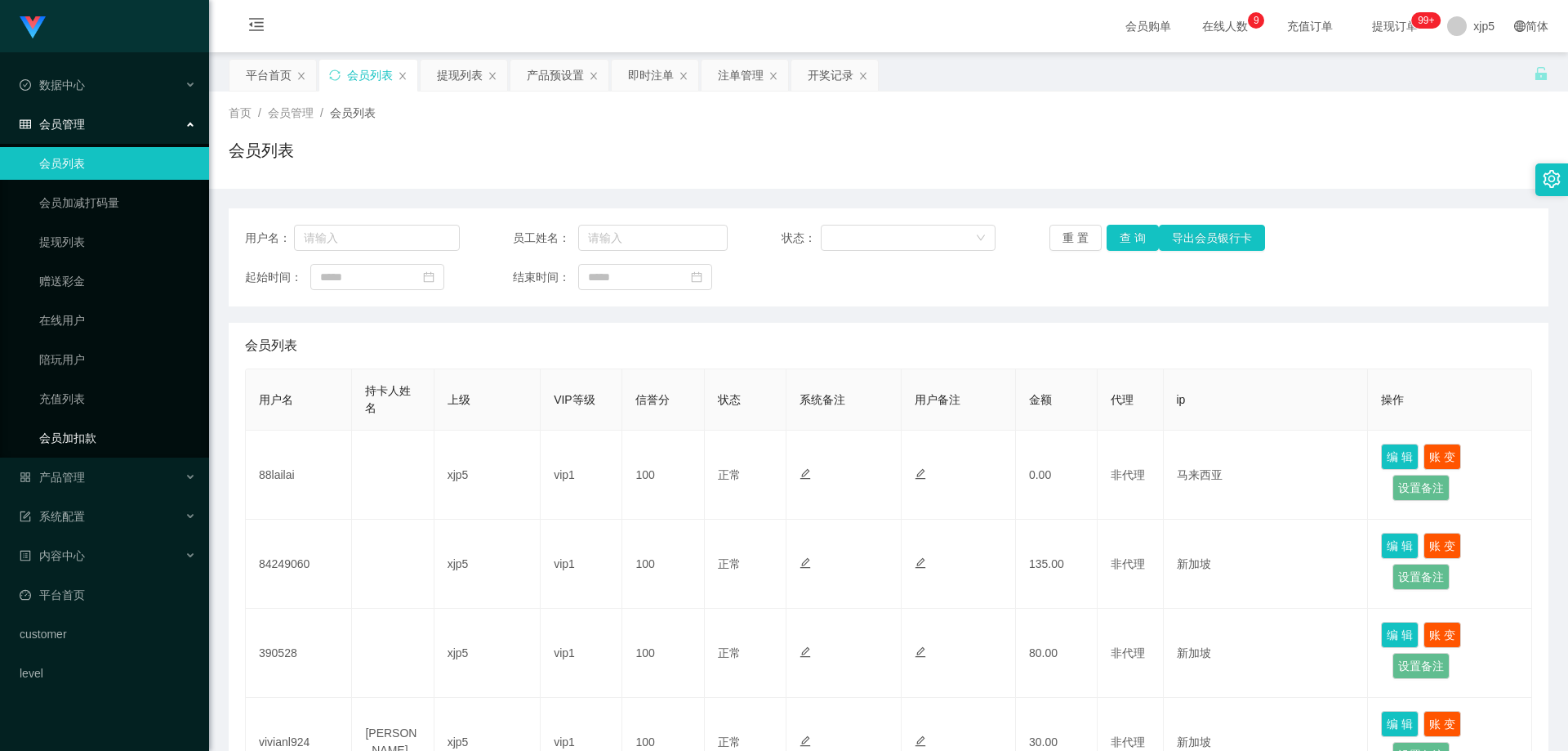
scroll to position [82, 0]
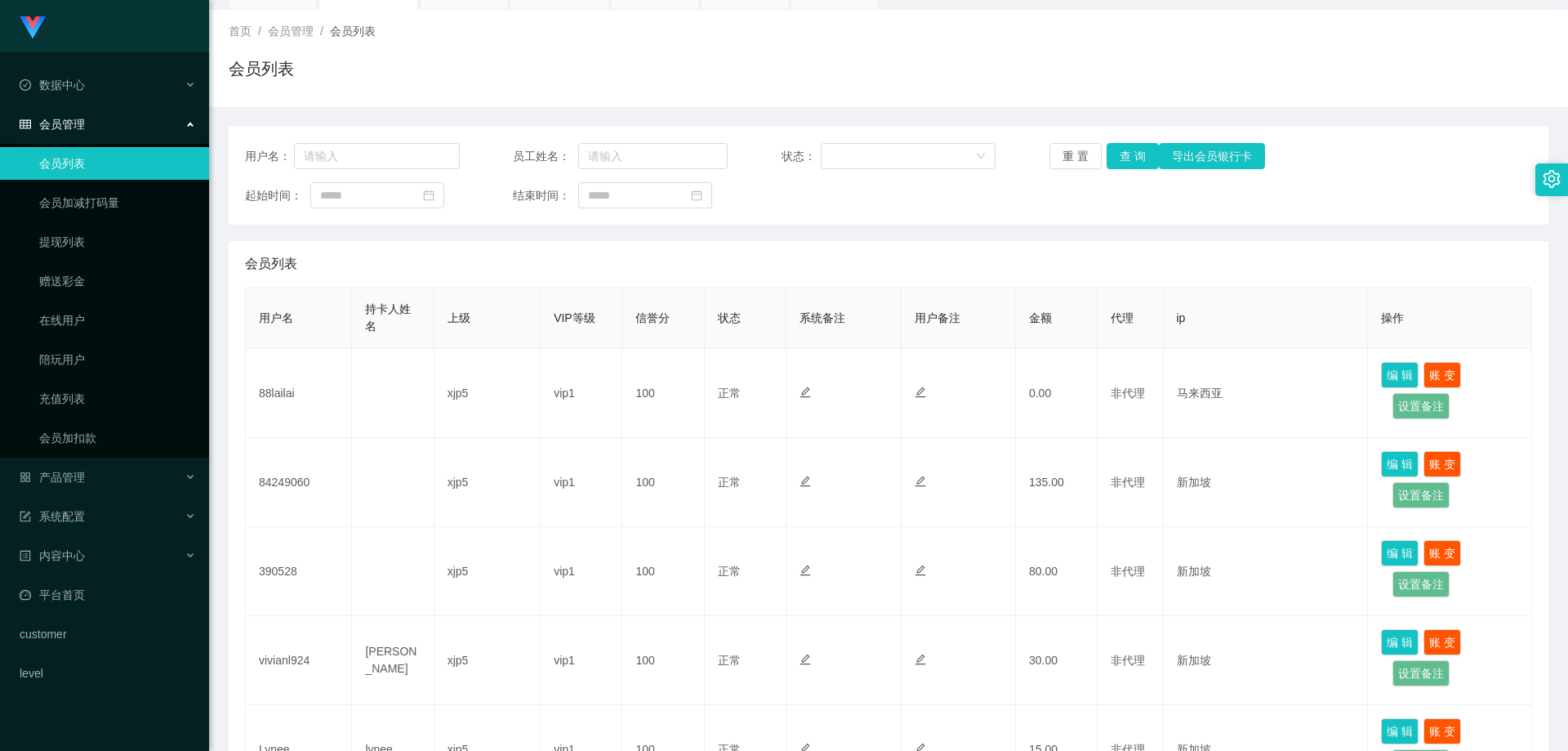
click at [88, 121] on div "会员管理" at bounding box center [105, 124] width 209 height 33
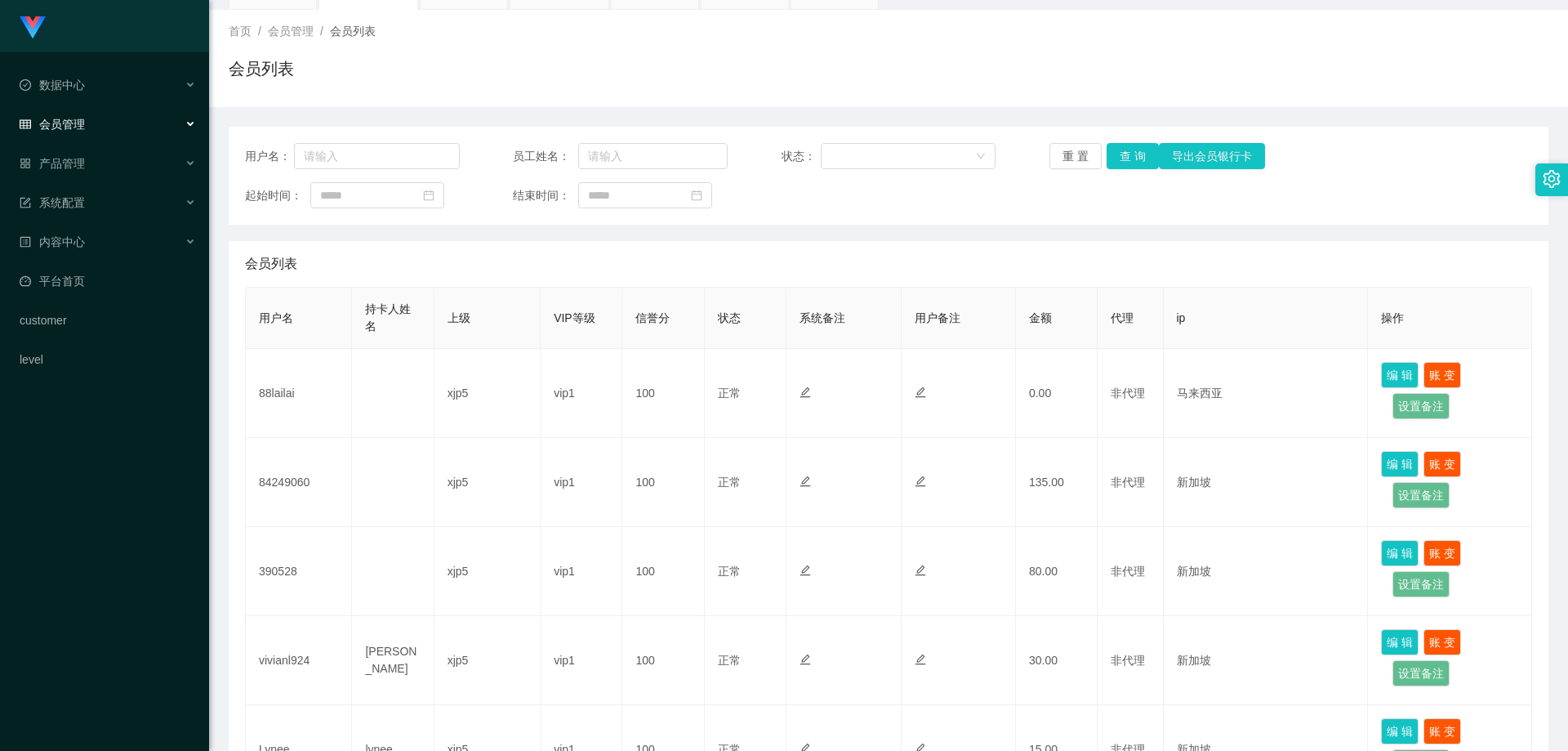
click at [70, 124] on span "会员管理" at bounding box center [52, 124] width 65 height 13
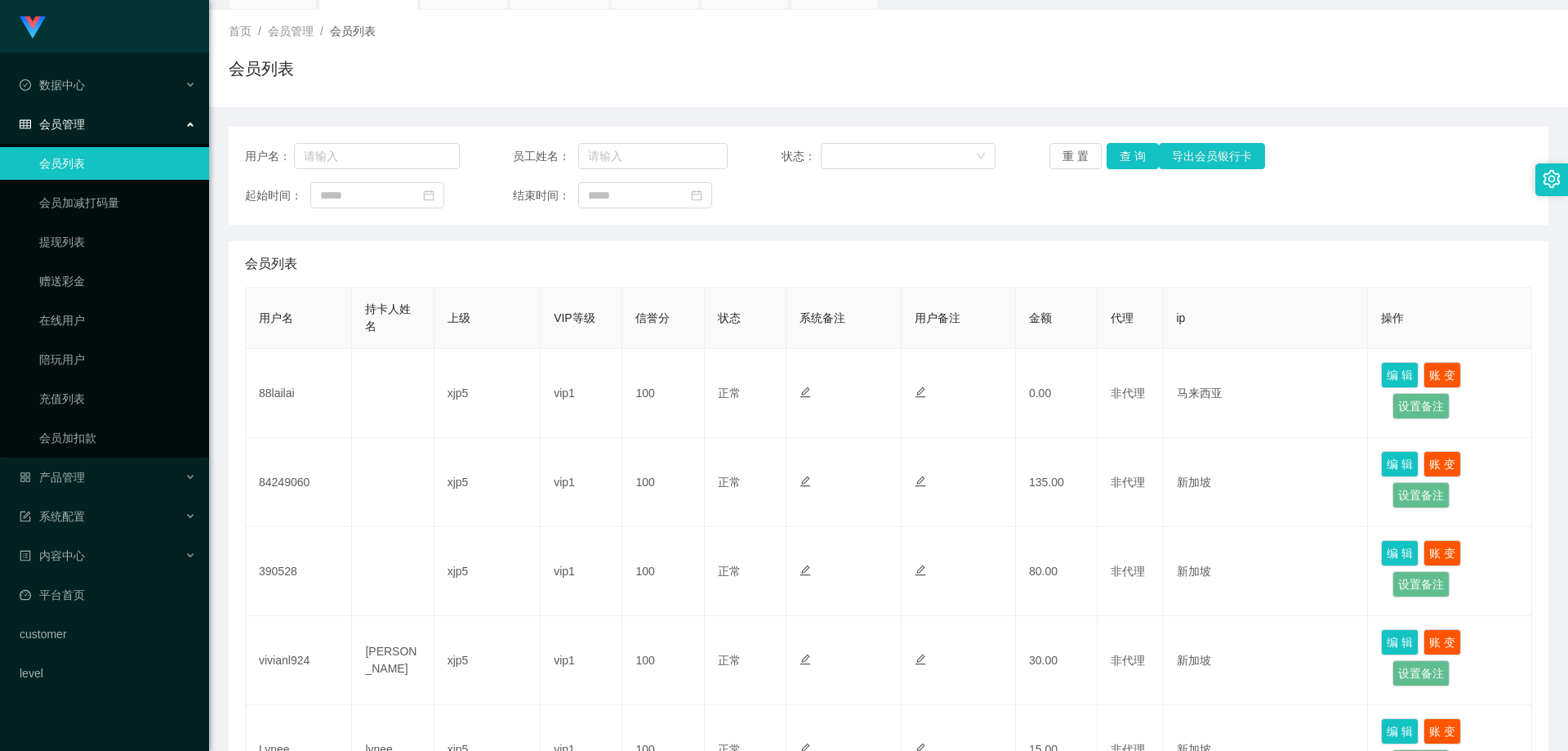
click at [76, 127] on span "会员管理" at bounding box center [52, 124] width 65 height 13
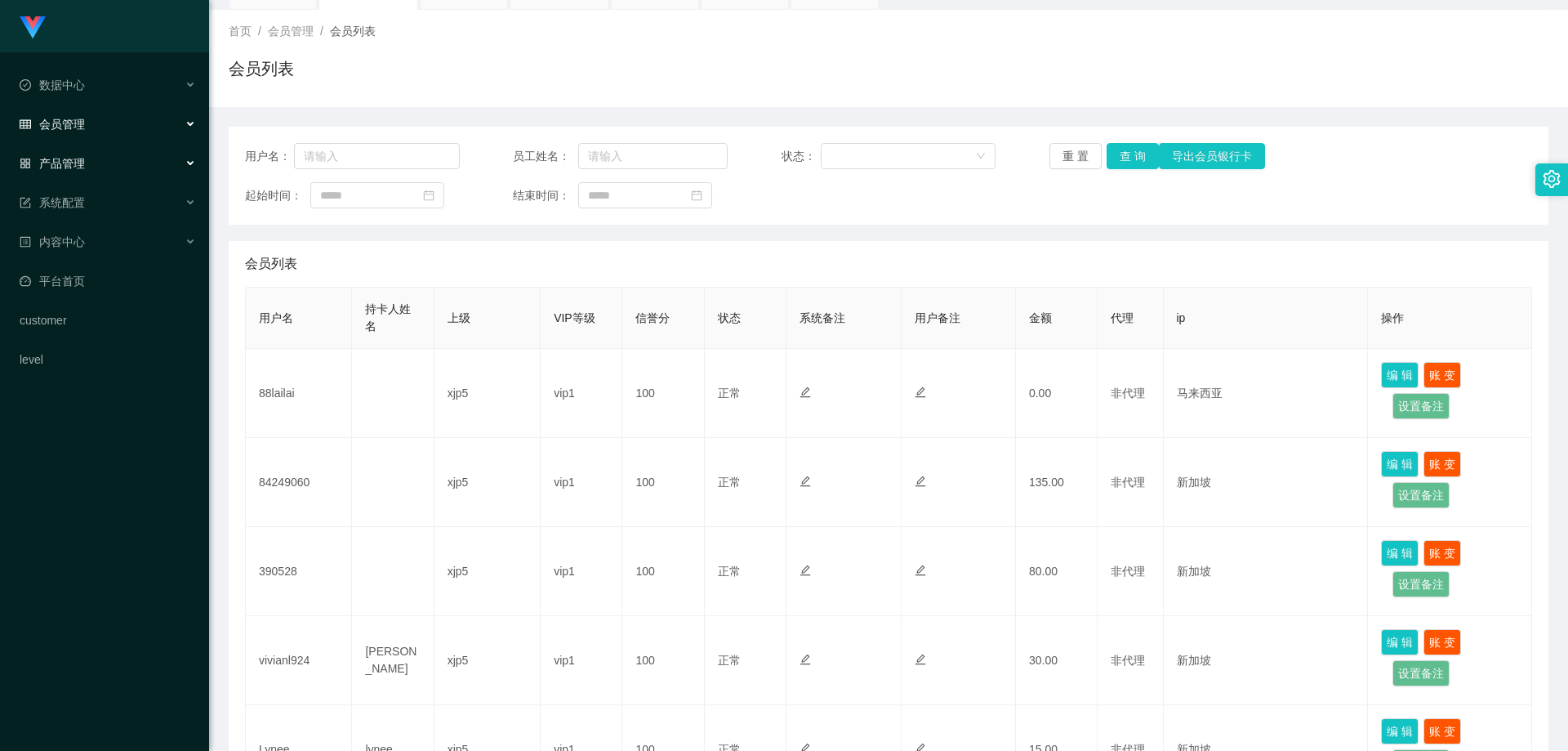
click at [66, 130] on span "会员管理" at bounding box center [52, 124] width 65 height 13
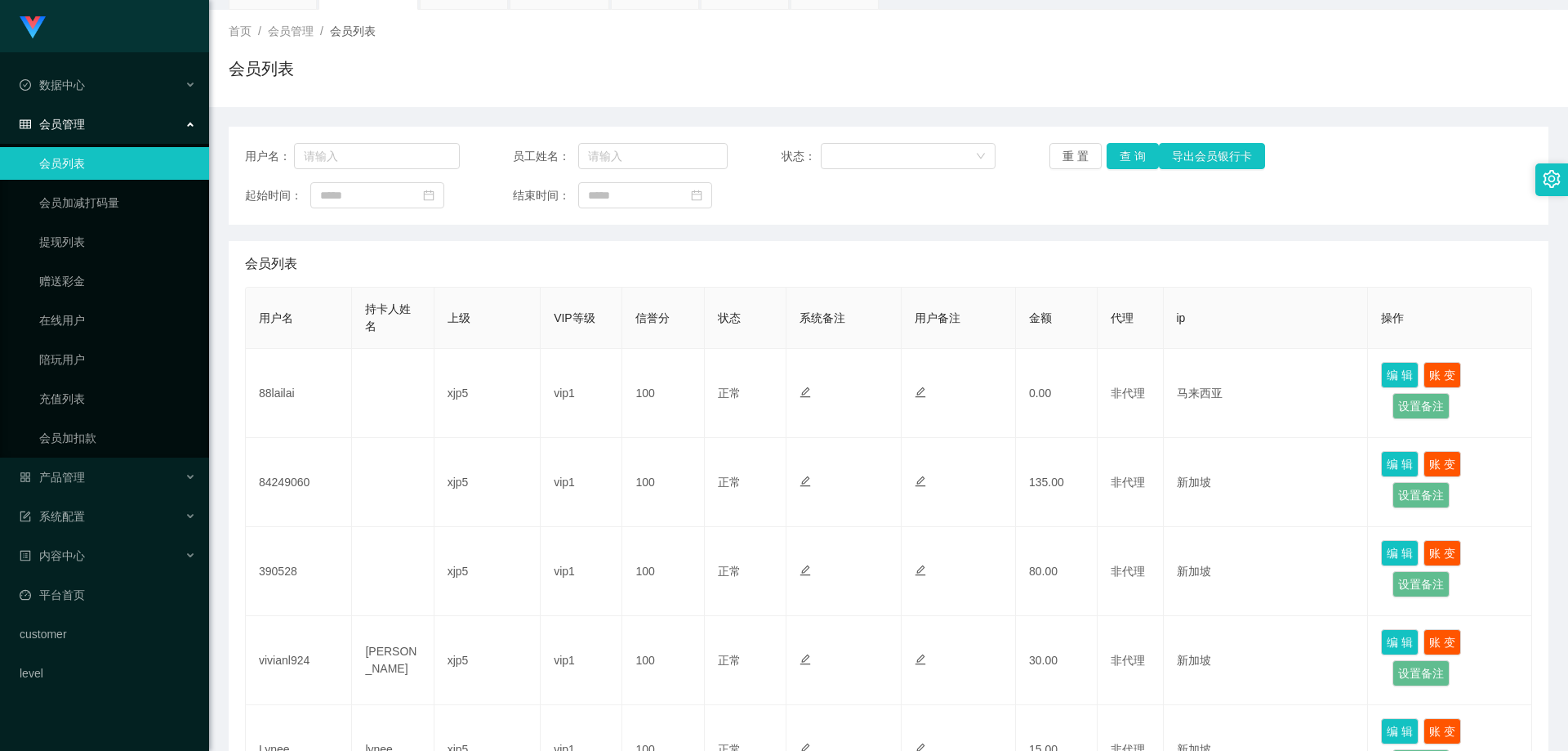
click at [84, 160] on link "会员列表" at bounding box center [118, 163] width 157 height 33
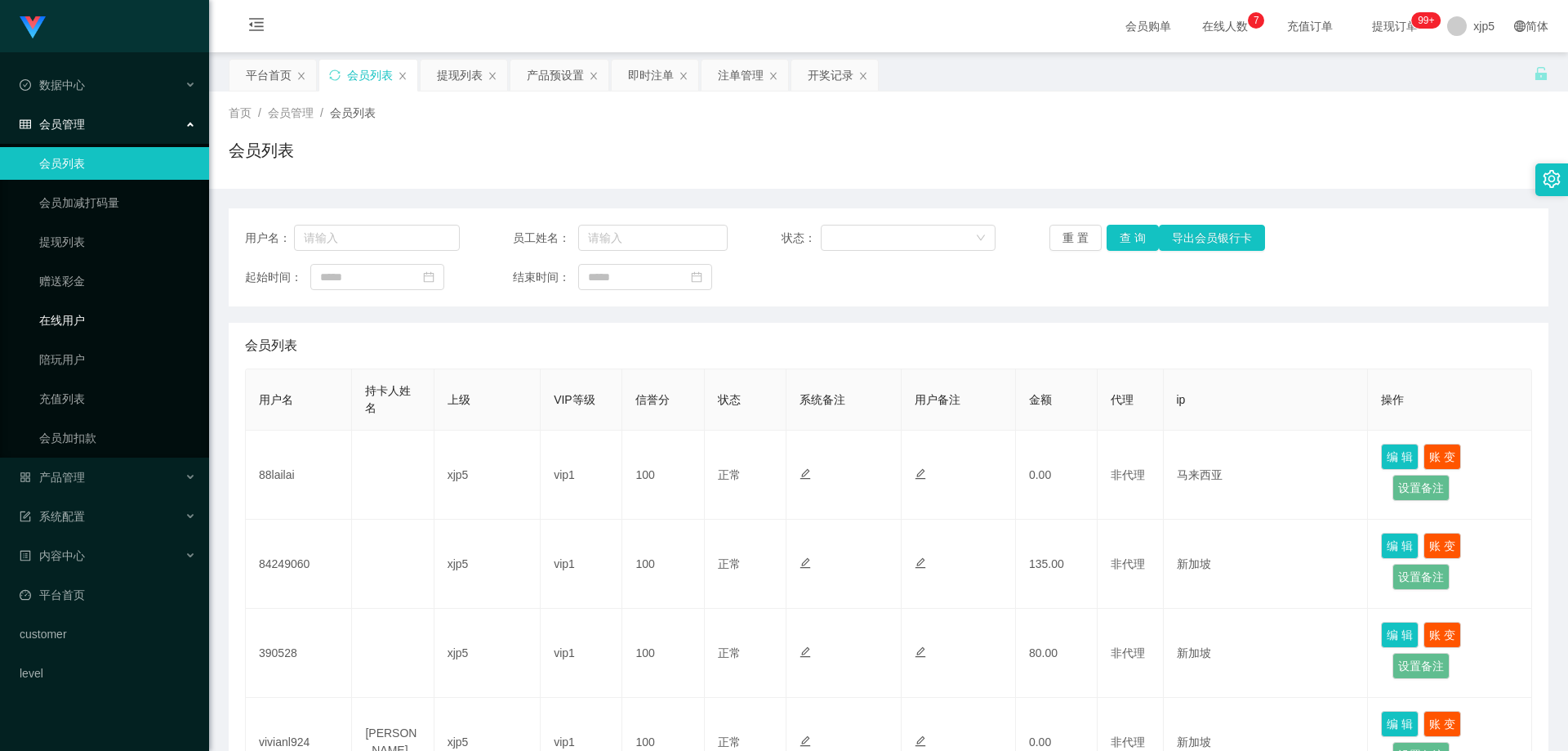
scroll to position [245, 0]
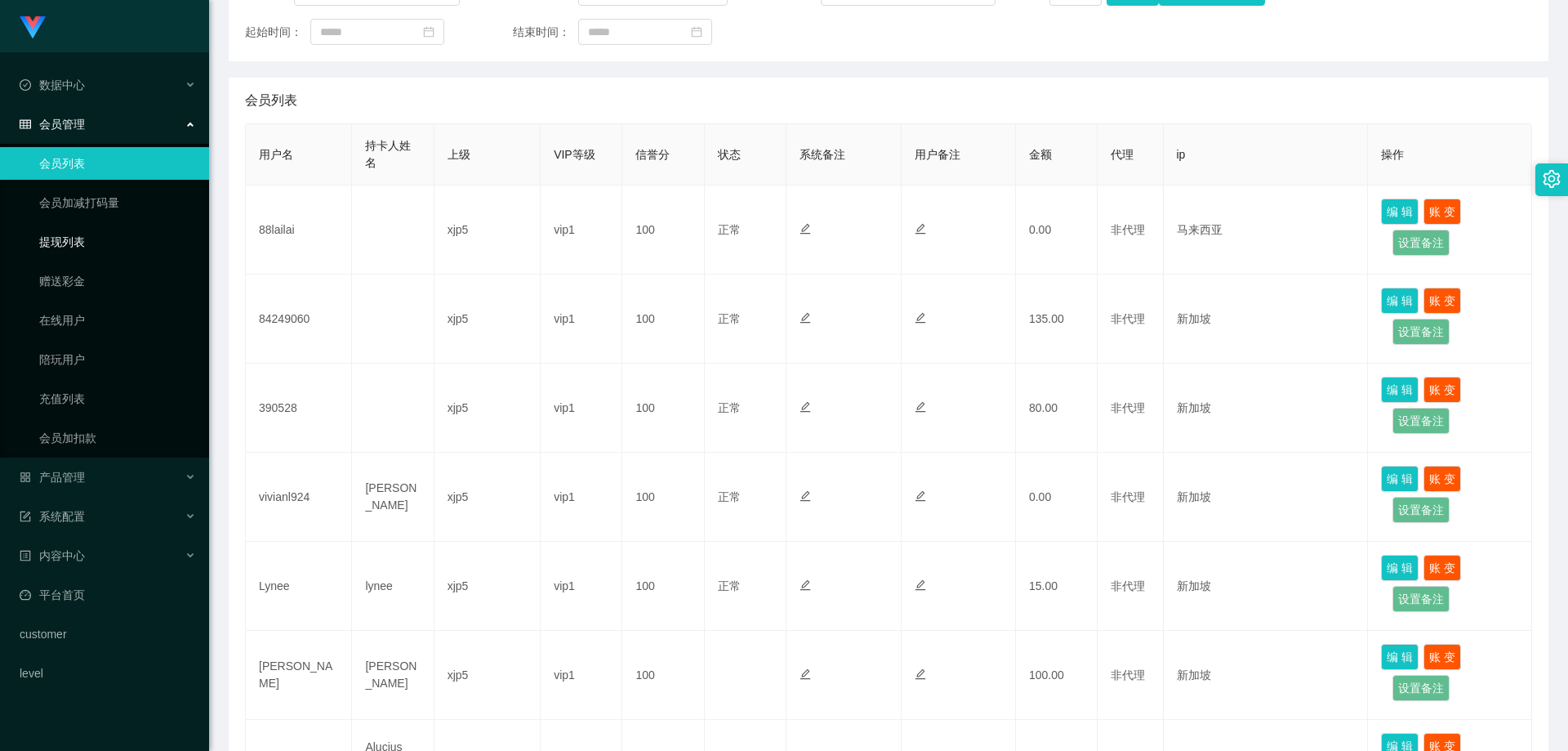
click at [79, 240] on link "提现列表" at bounding box center [118, 242] width 157 height 33
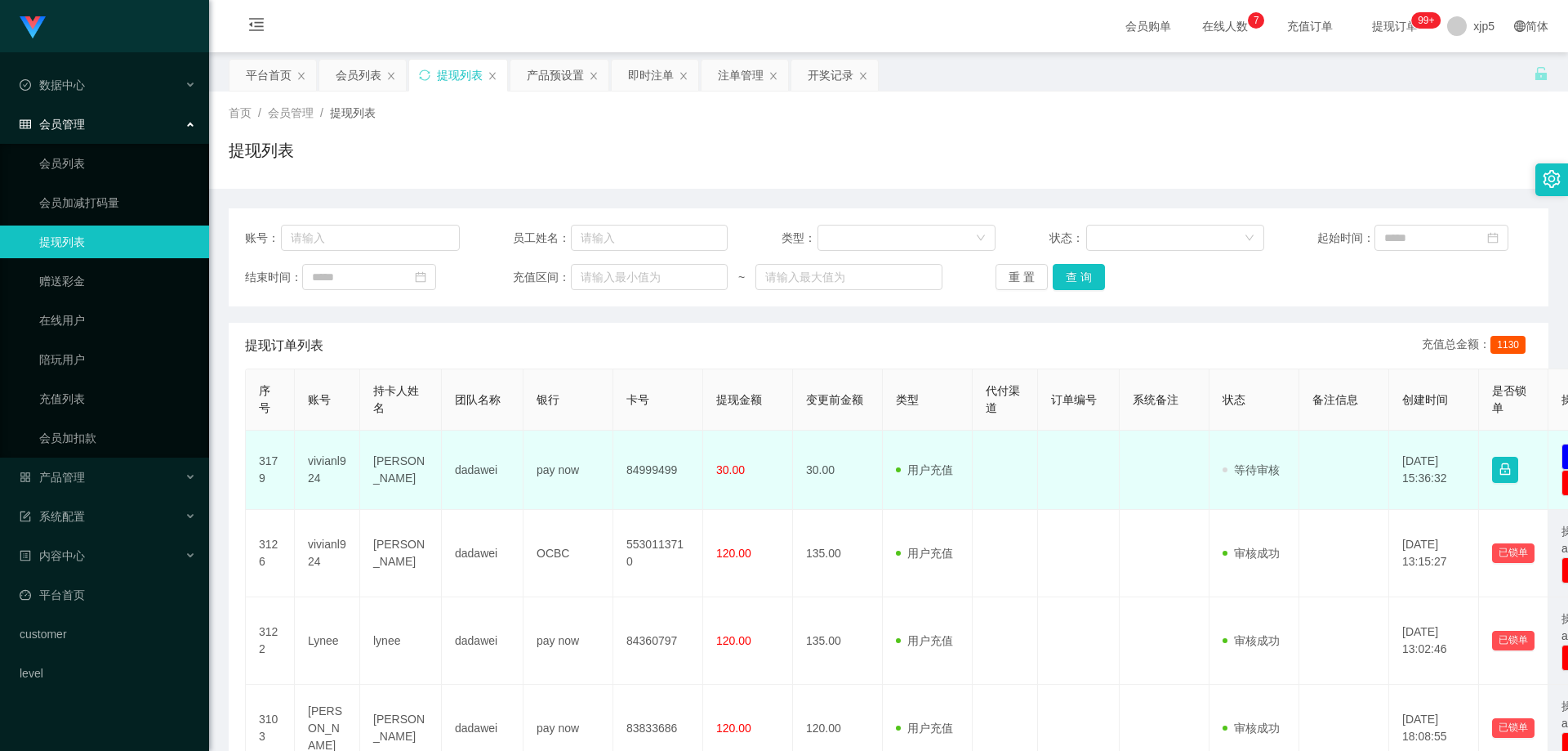
scroll to position [82, 0]
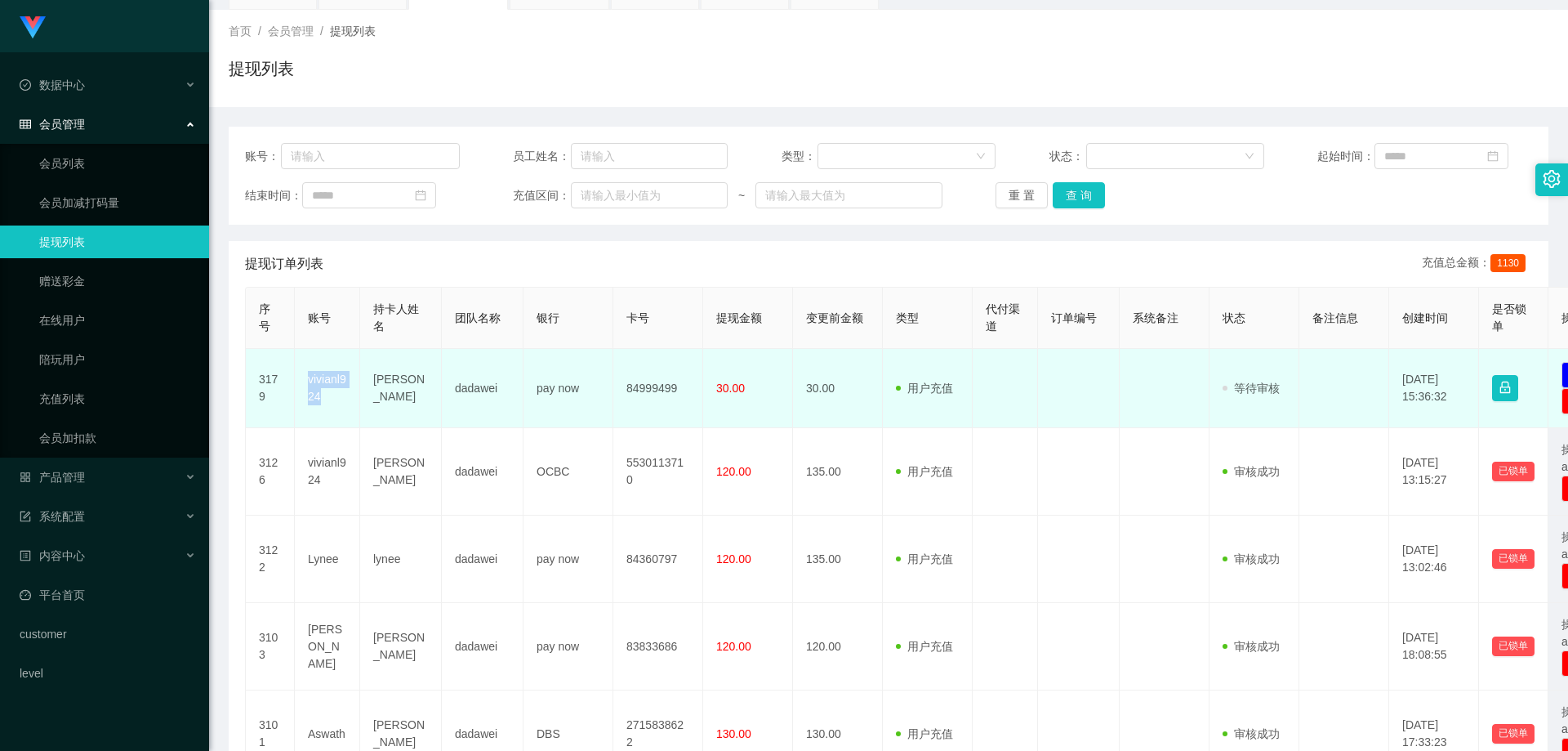
drag, startPoint x: 333, startPoint y: 392, endPoint x: 310, endPoint y: 383, distance: 24.7
click at [310, 383] on td "vivianl924" at bounding box center [328, 388] width 65 height 79
click at [783, 415] on td "30.00" at bounding box center [748, 388] width 90 height 79
drag, startPoint x: 334, startPoint y: 405, endPoint x: 303, endPoint y: 389, distance: 34.9
click at [303, 389] on td "vivianl924" at bounding box center [328, 388] width 65 height 79
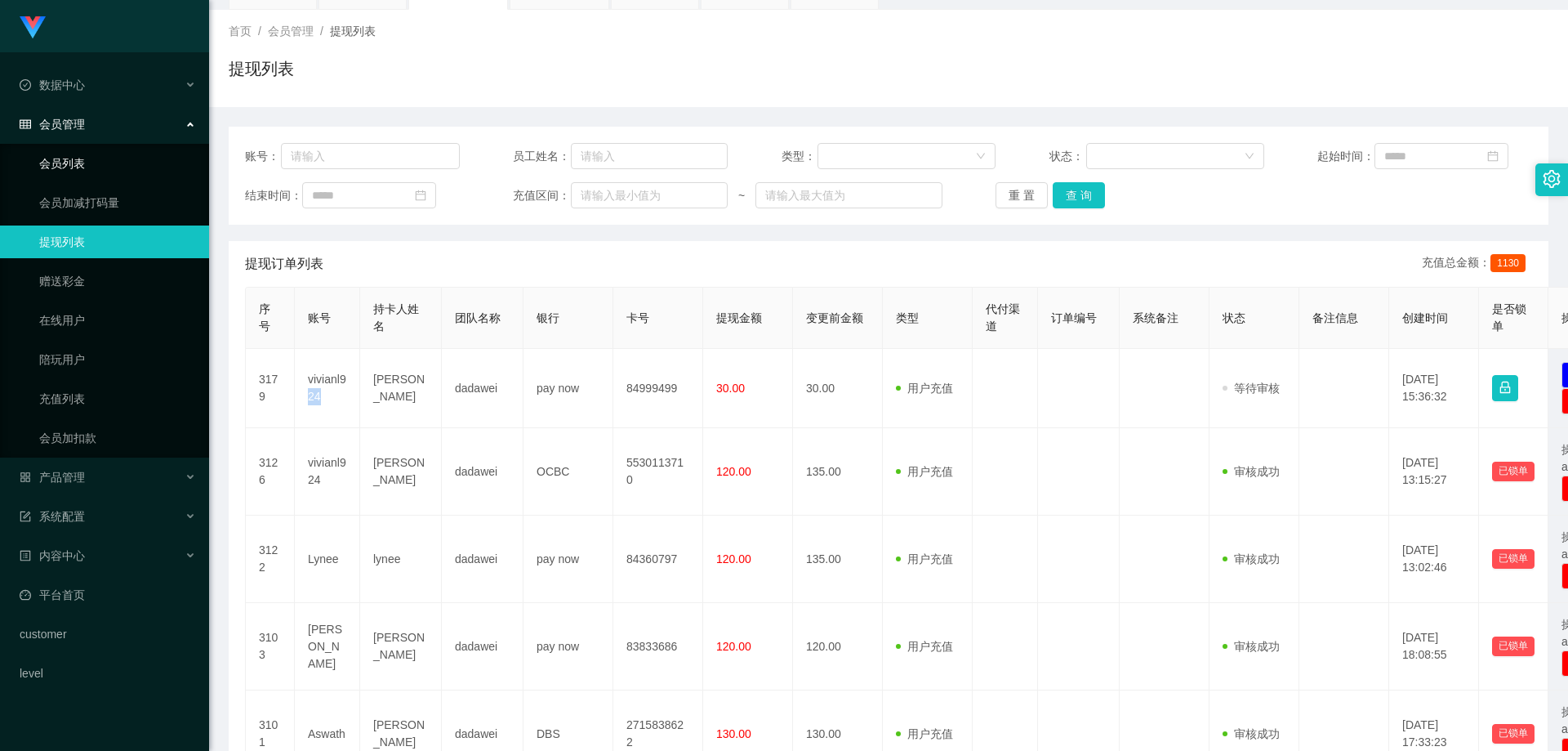
click at [79, 165] on link "会员列表" at bounding box center [118, 163] width 157 height 33
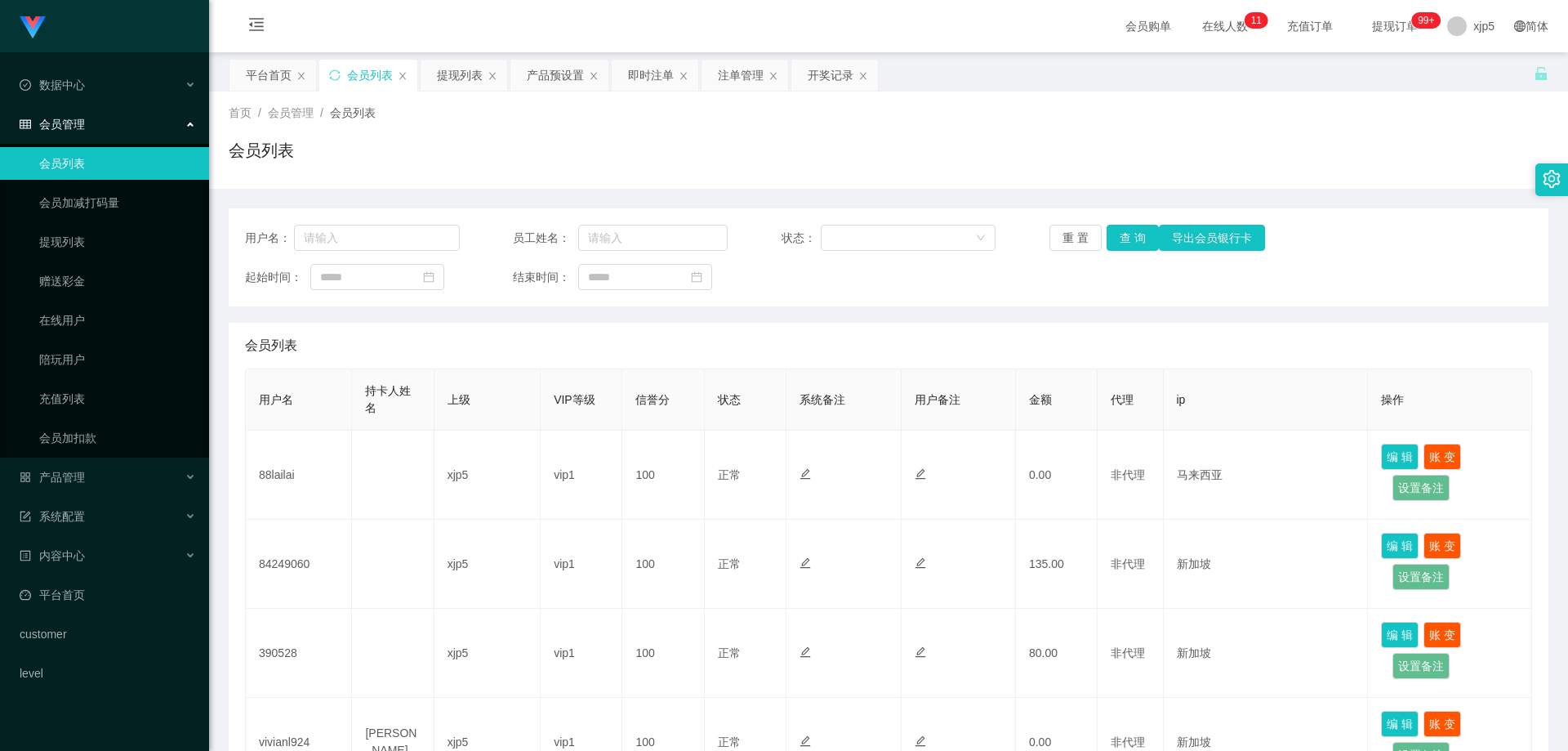
scroll to position [245, 0]
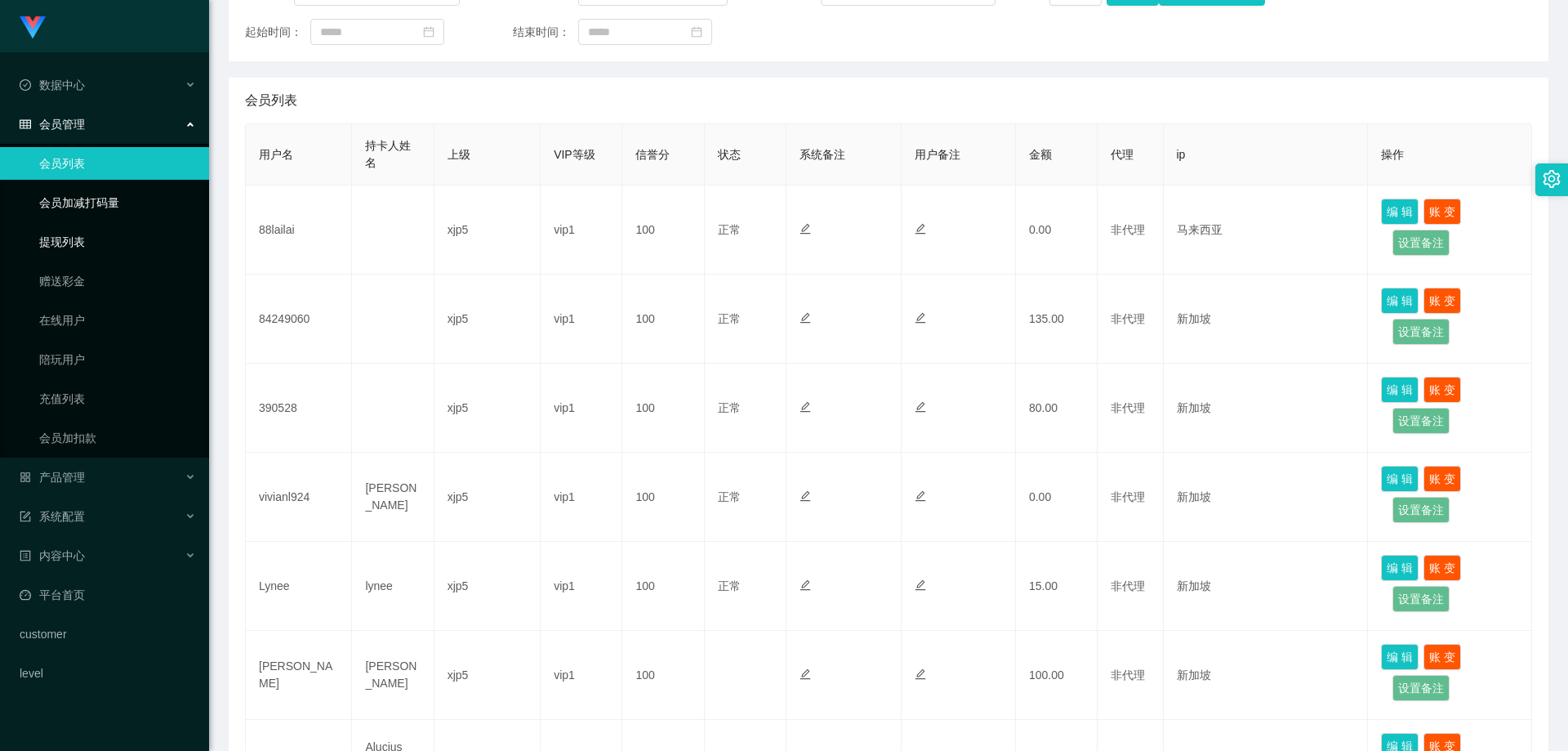
drag, startPoint x: 94, startPoint y: 241, endPoint x: 98, endPoint y: 210, distance: 31.3
click at [94, 241] on link "提现列表" at bounding box center [118, 242] width 157 height 33
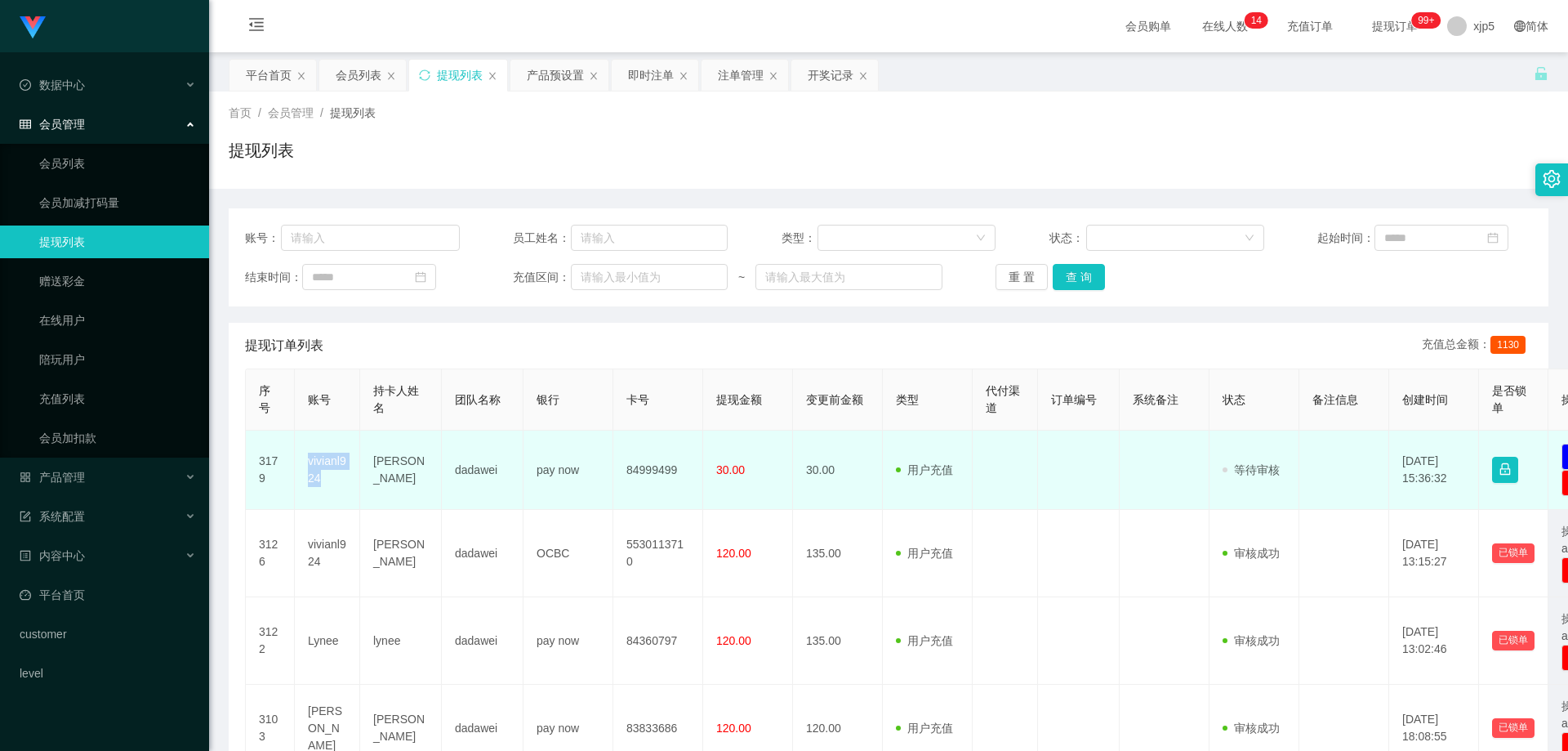
scroll to position [82, 0]
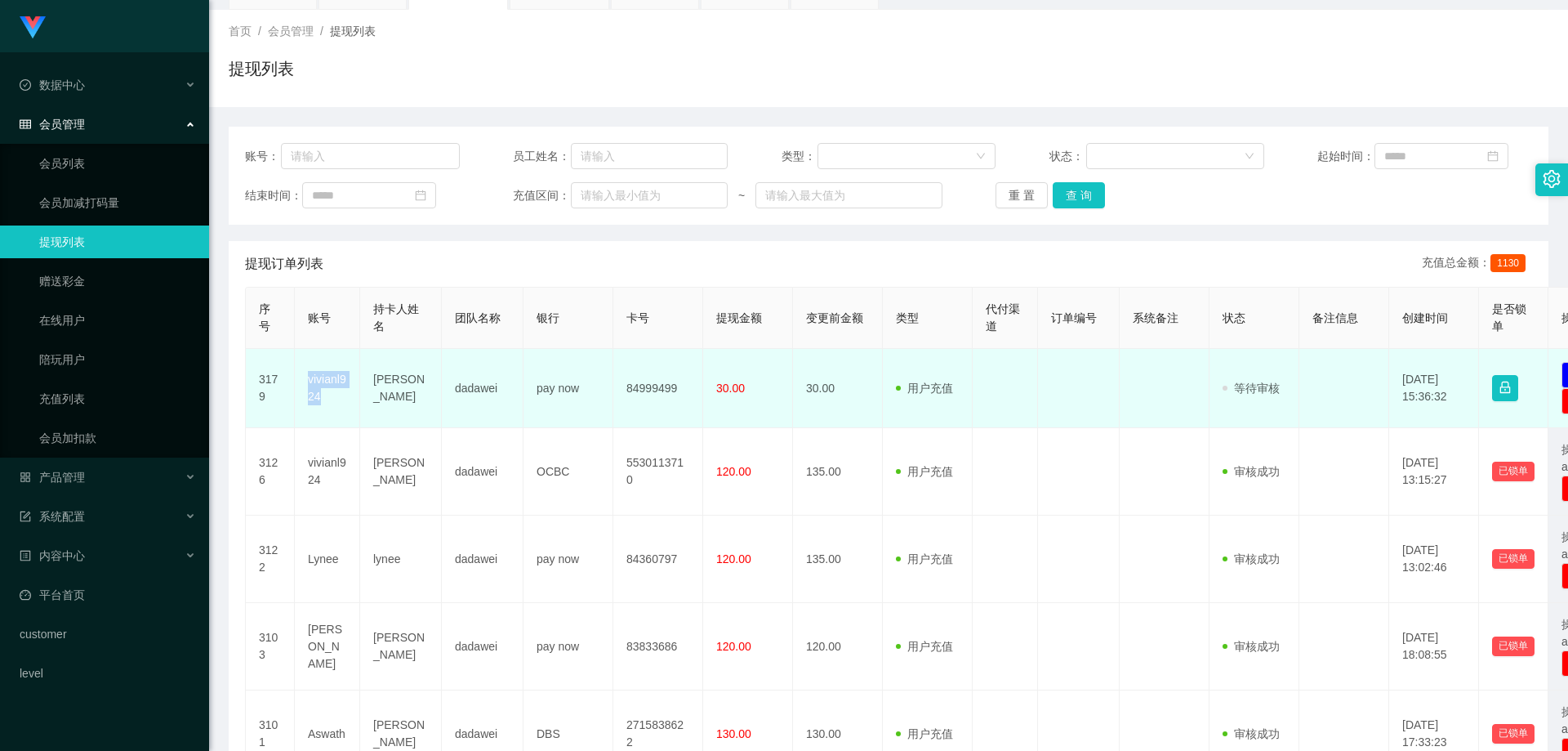
click at [305, 379] on td "vivianl924" at bounding box center [328, 388] width 65 height 79
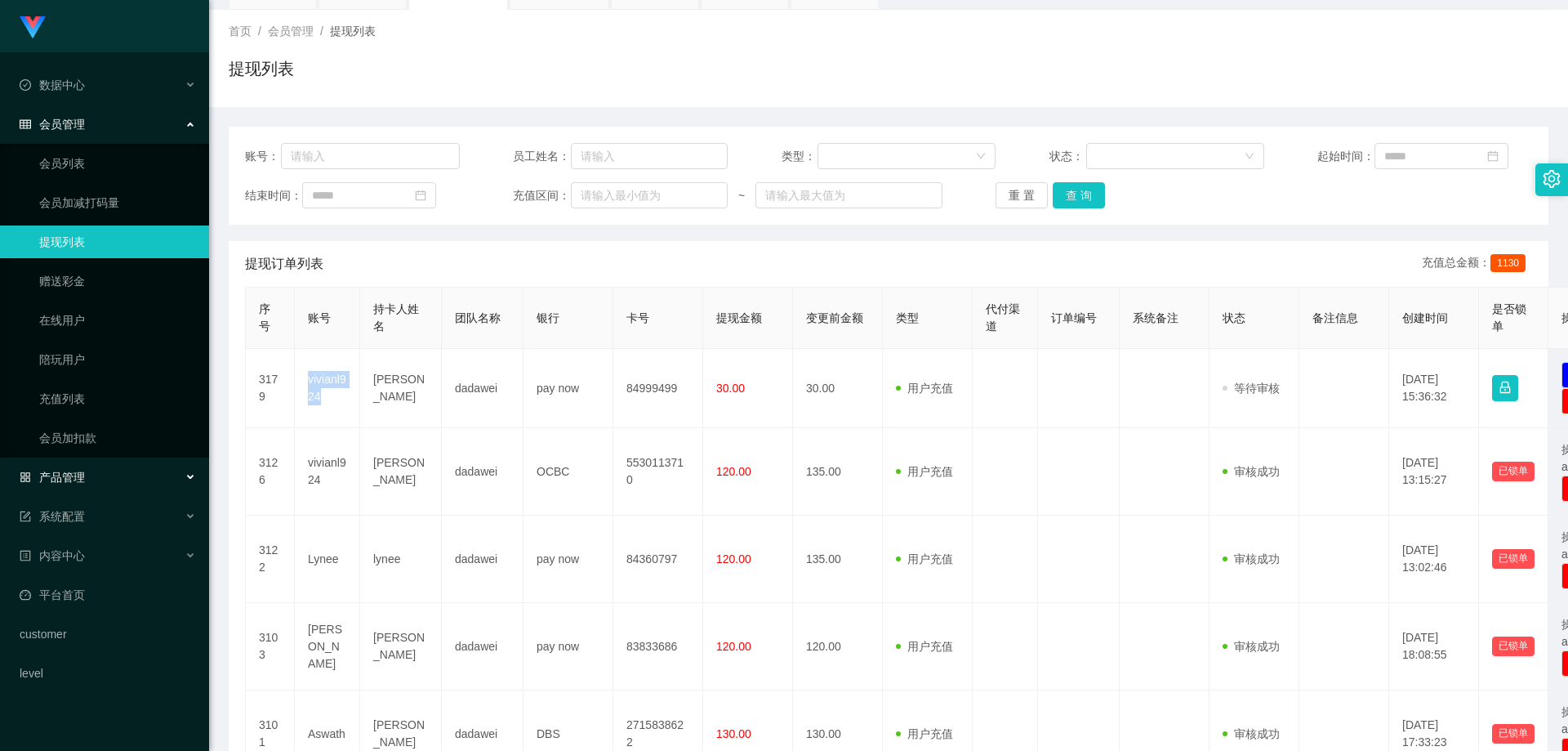
click at [130, 482] on div "产品管理" at bounding box center [105, 477] width 209 height 33
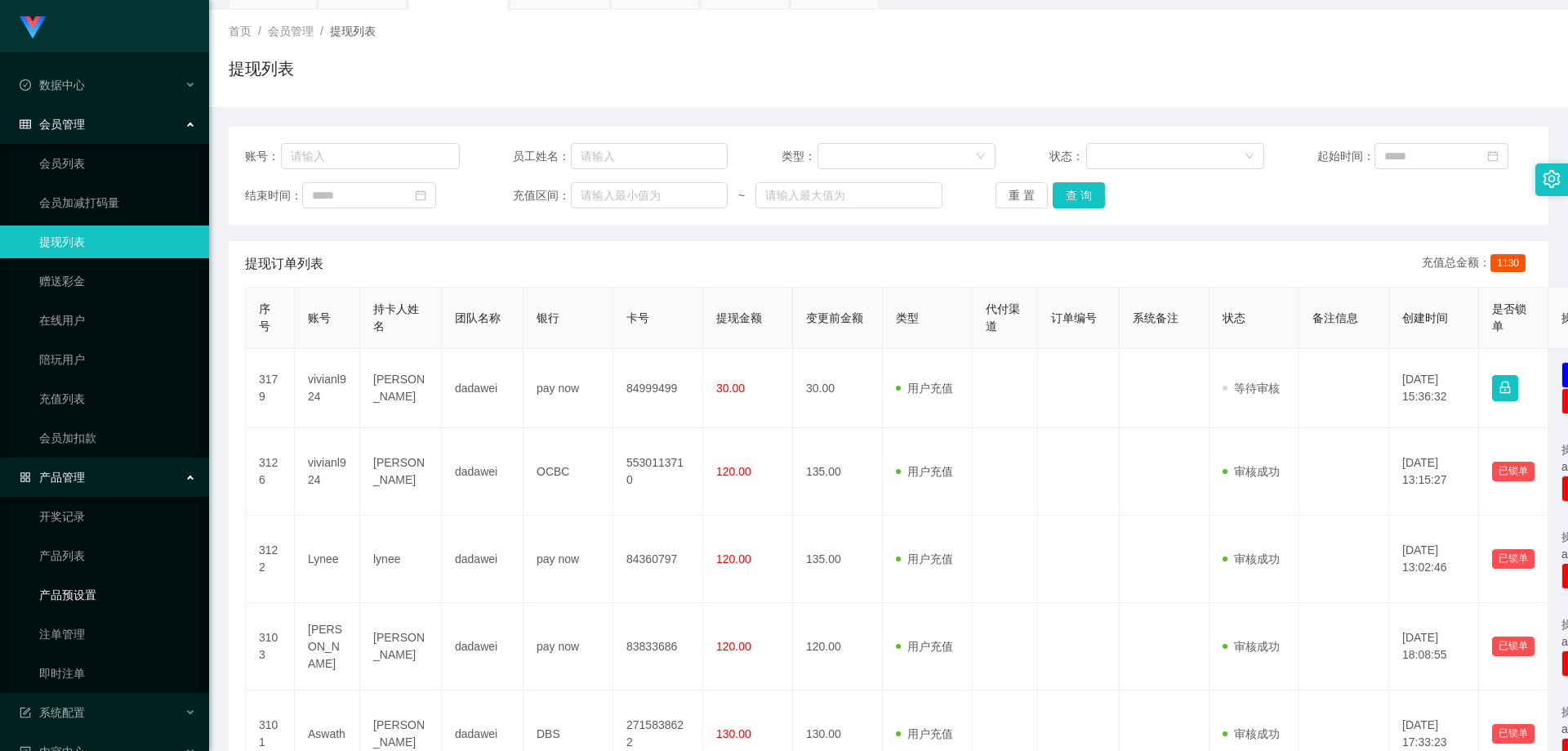
click at [109, 590] on link "产品预设置" at bounding box center [118, 595] width 157 height 33
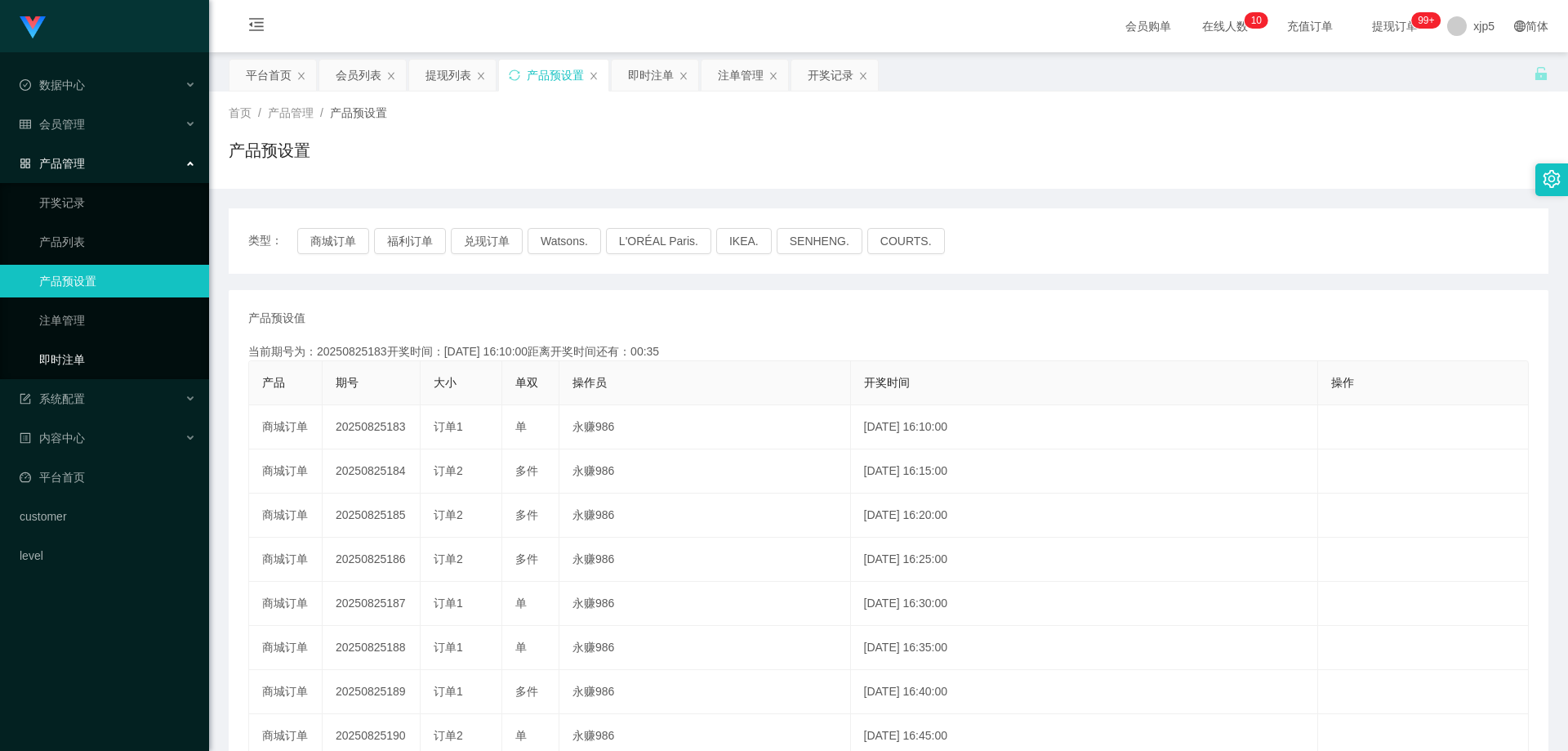
click at [76, 358] on link "即时注单" at bounding box center [118, 360] width 157 height 33
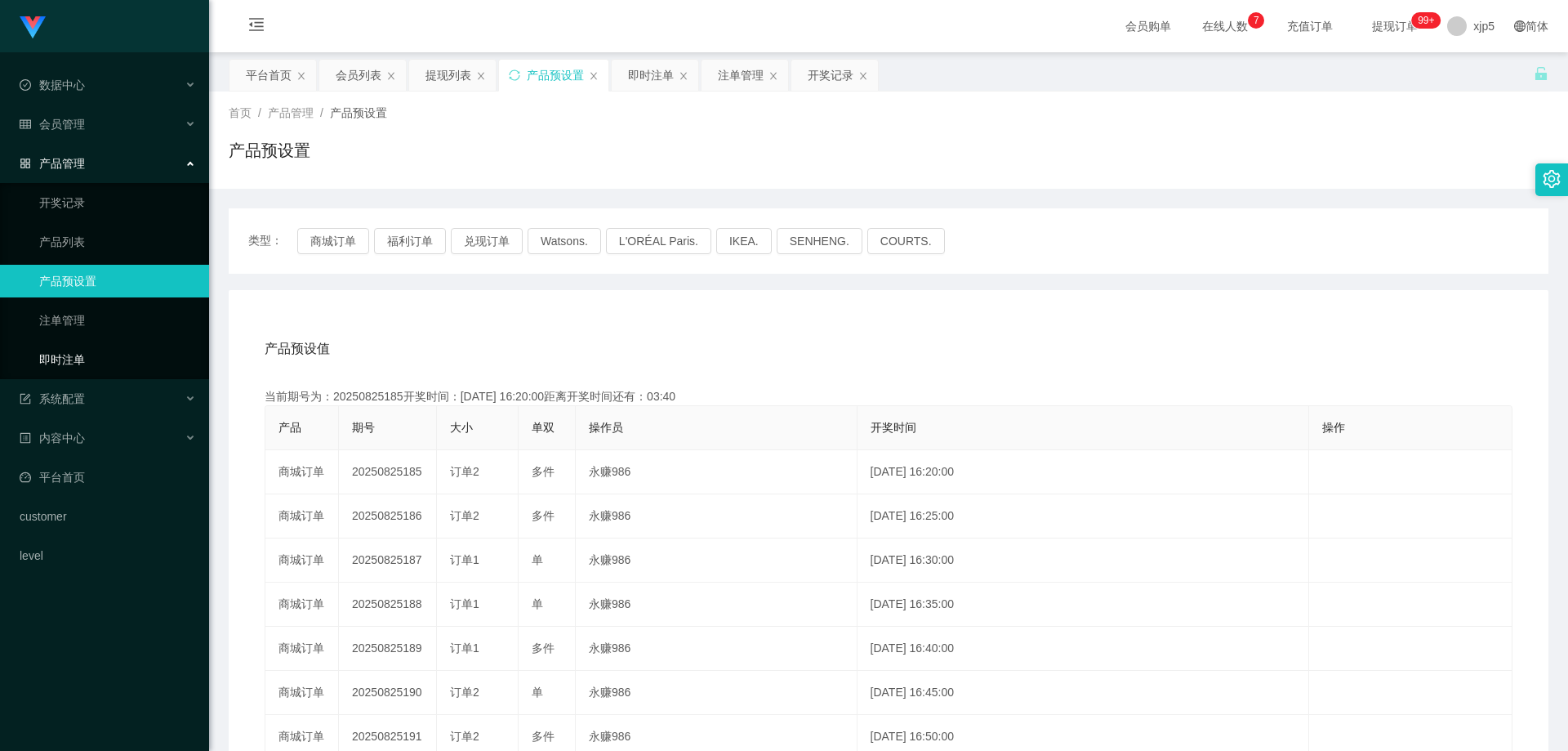
click at [87, 363] on link "即时注单" at bounding box center [118, 360] width 157 height 33
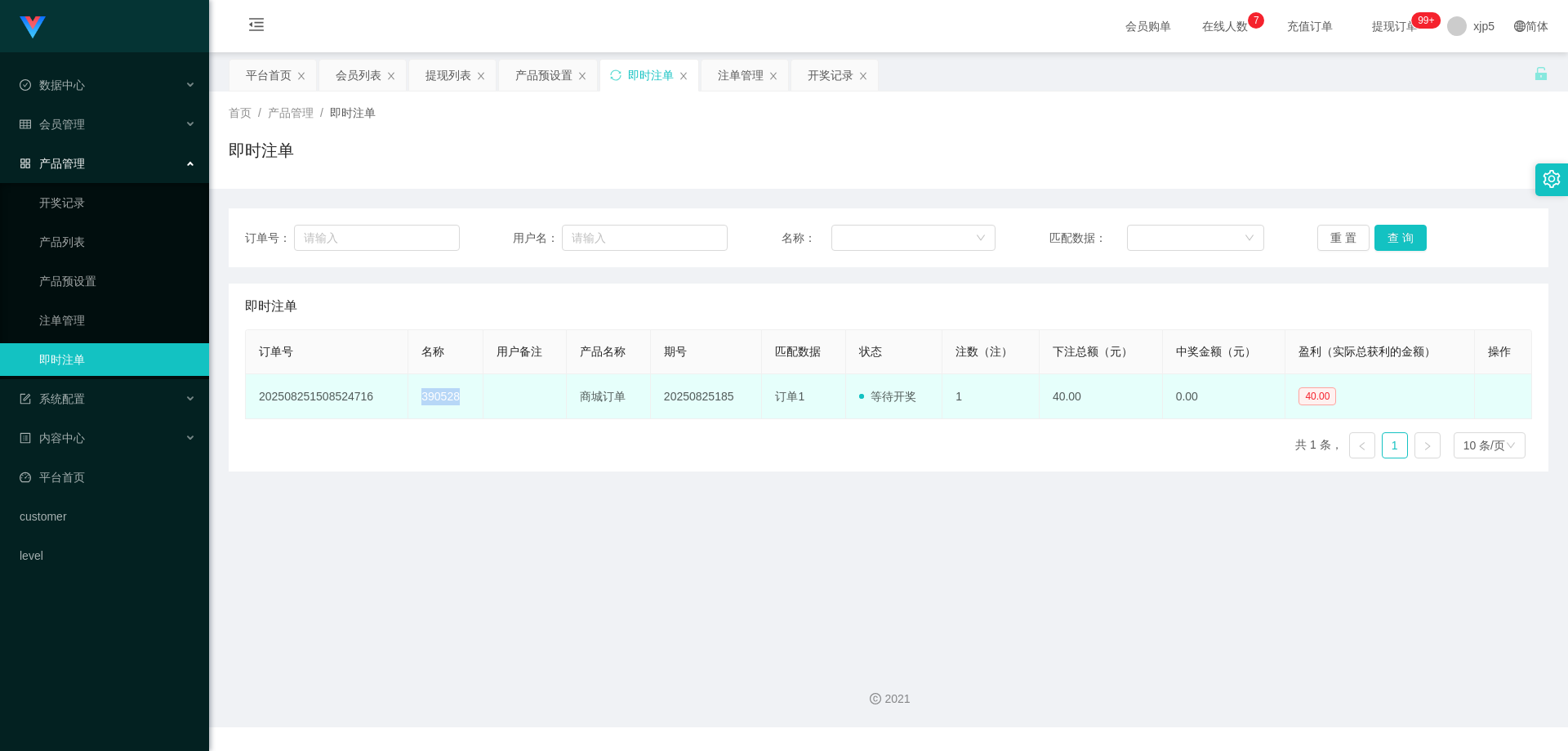
drag, startPoint x: 463, startPoint y: 398, endPoint x: 419, endPoint y: 397, distance: 44.0
click at [419, 397] on td "390528" at bounding box center [446, 397] width 76 height 45
copy td "390528"
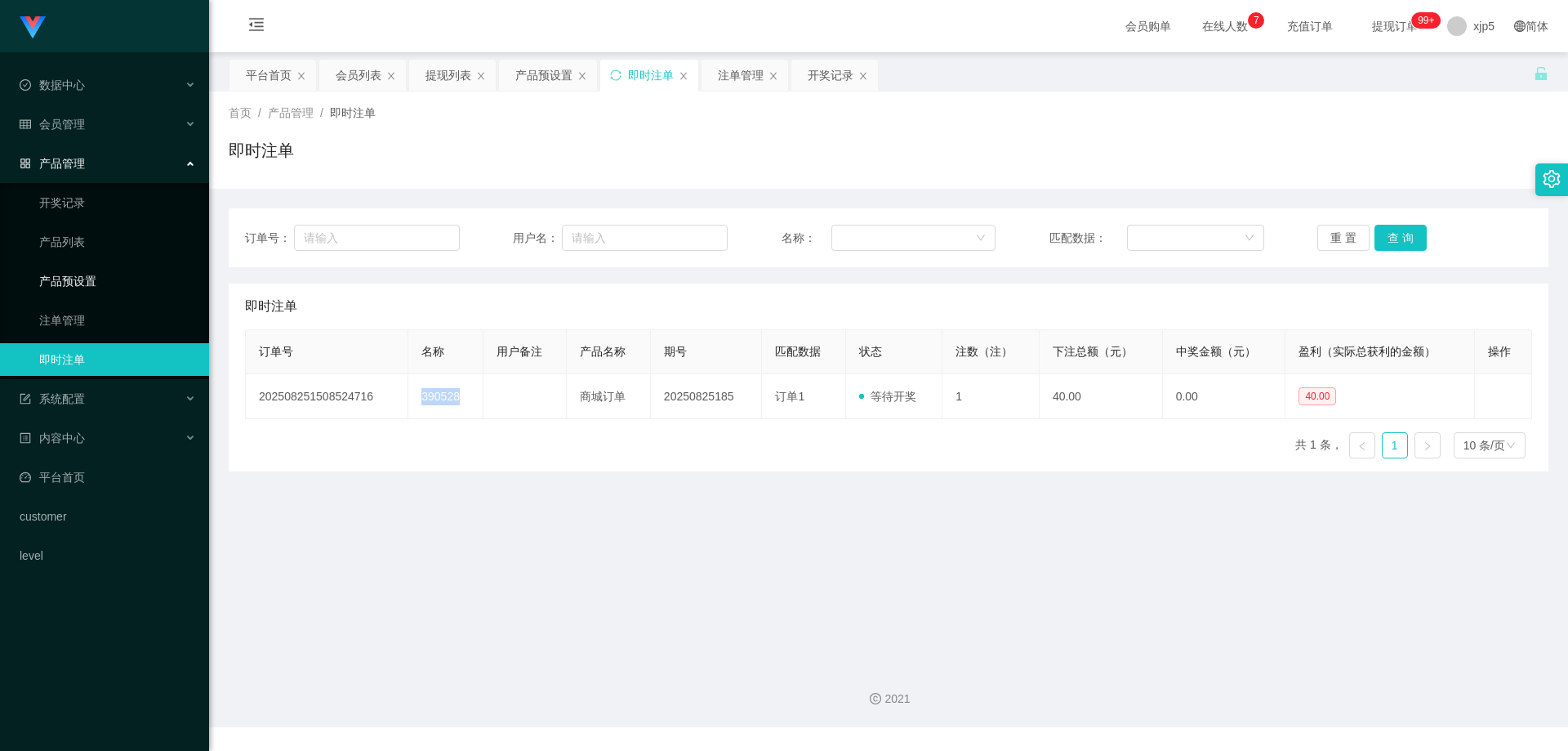
click at [111, 288] on link "产品预设置" at bounding box center [118, 281] width 157 height 33
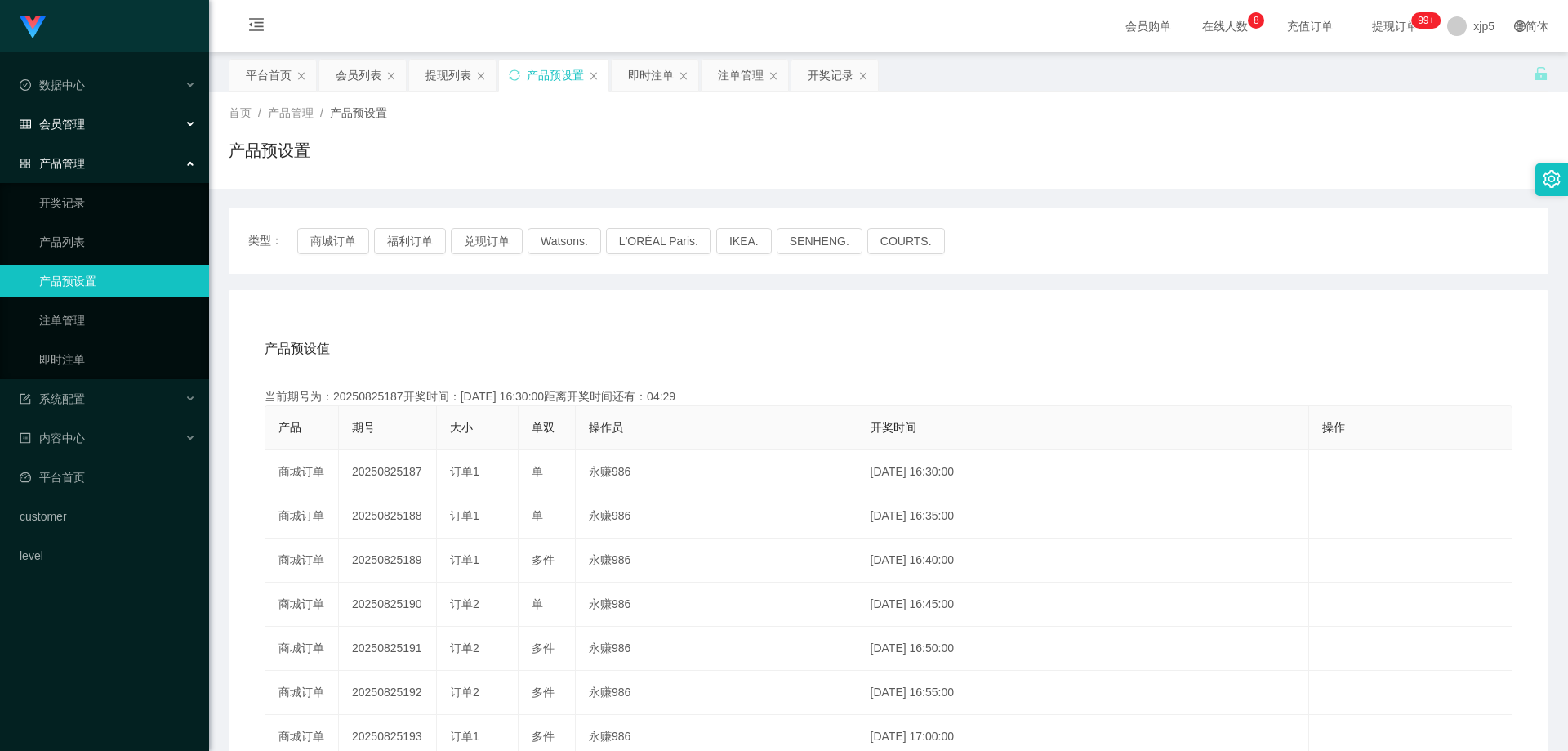
drag, startPoint x: 80, startPoint y: 121, endPoint x: 85, endPoint y: 153, distance: 32.4
click at [80, 121] on span "会员管理" at bounding box center [52, 124] width 65 height 13
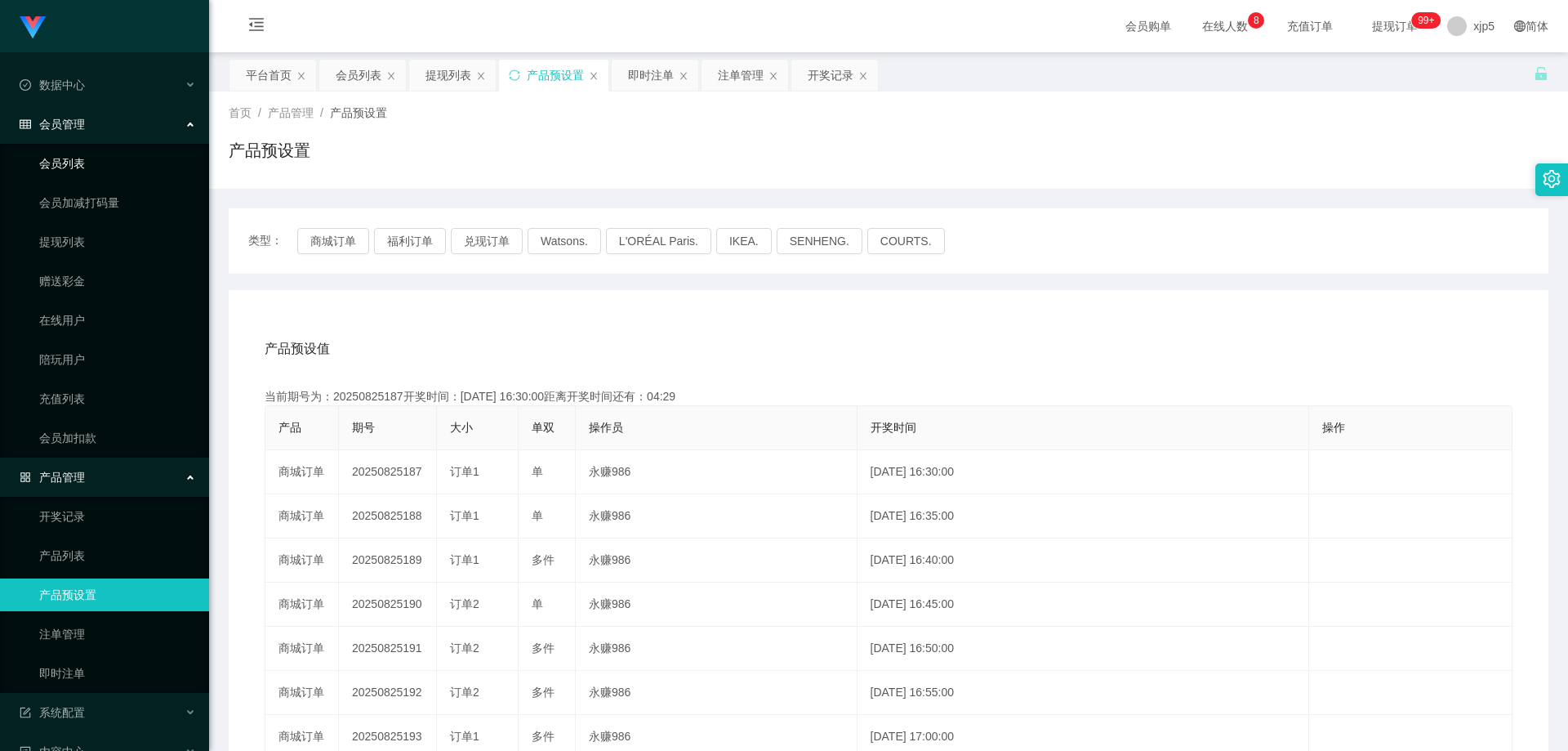
click at [75, 163] on link "会员列表" at bounding box center [118, 163] width 157 height 33
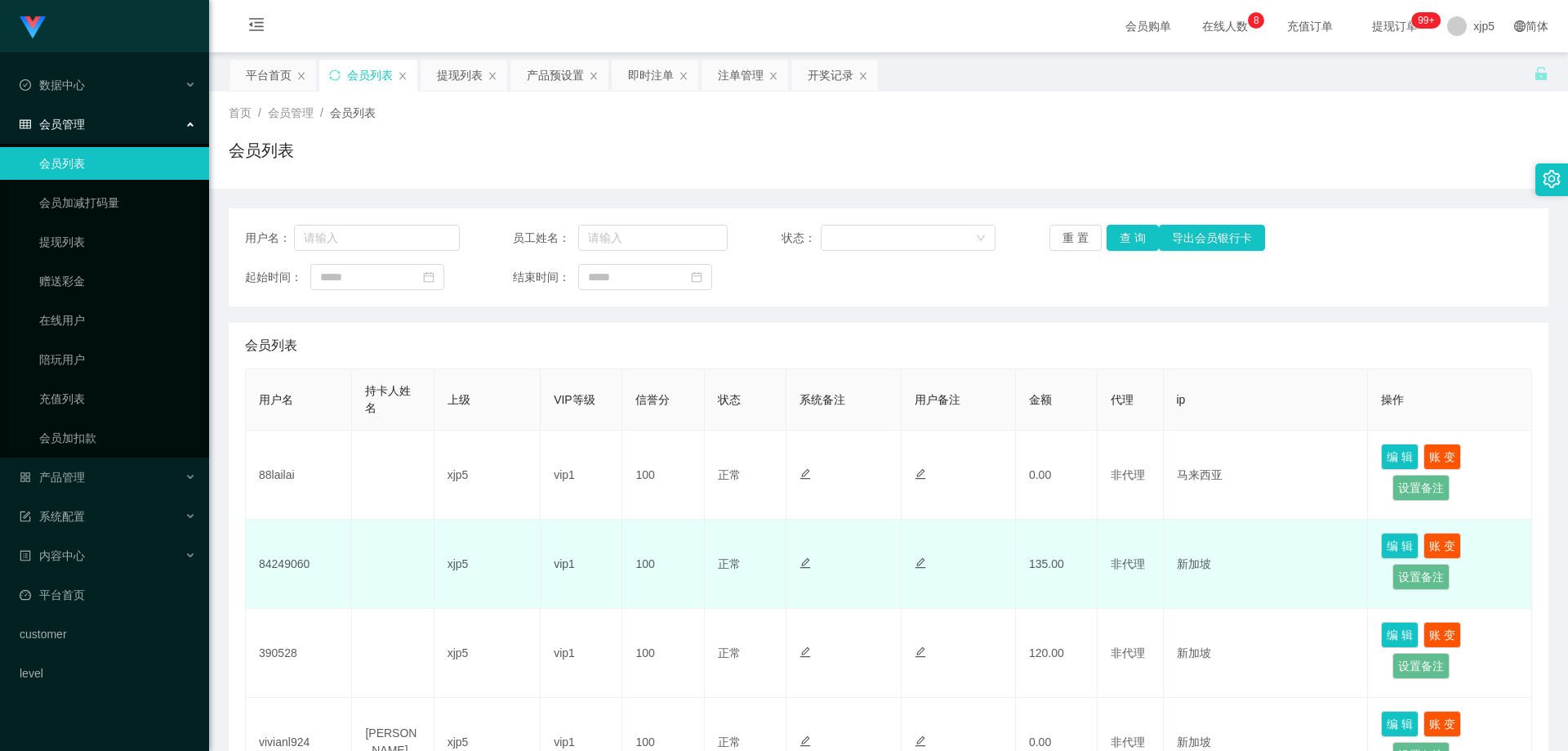
scroll to position [163, 0]
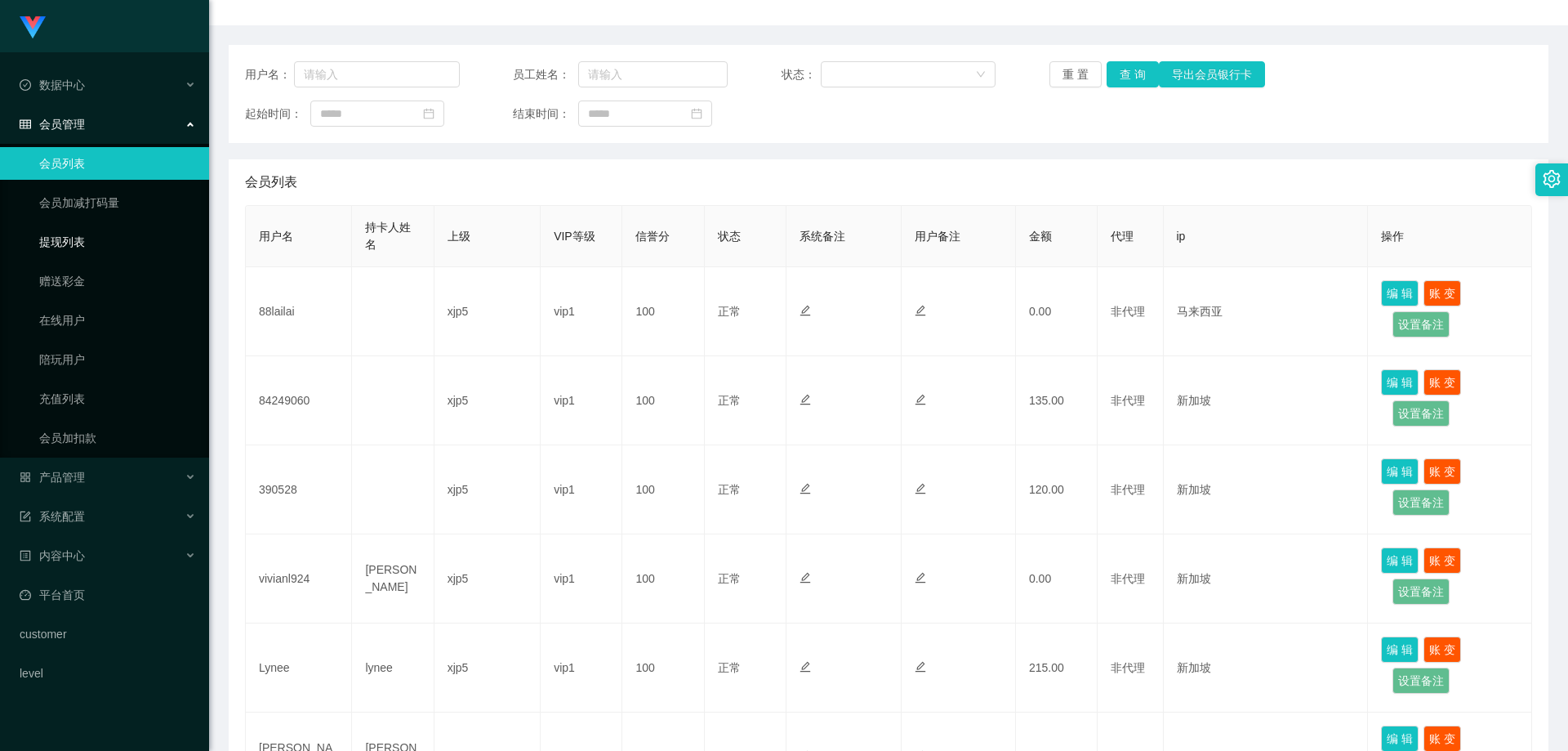
click at [79, 251] on link "提现列表" at bounding box center [118, 242] width 157 height 33
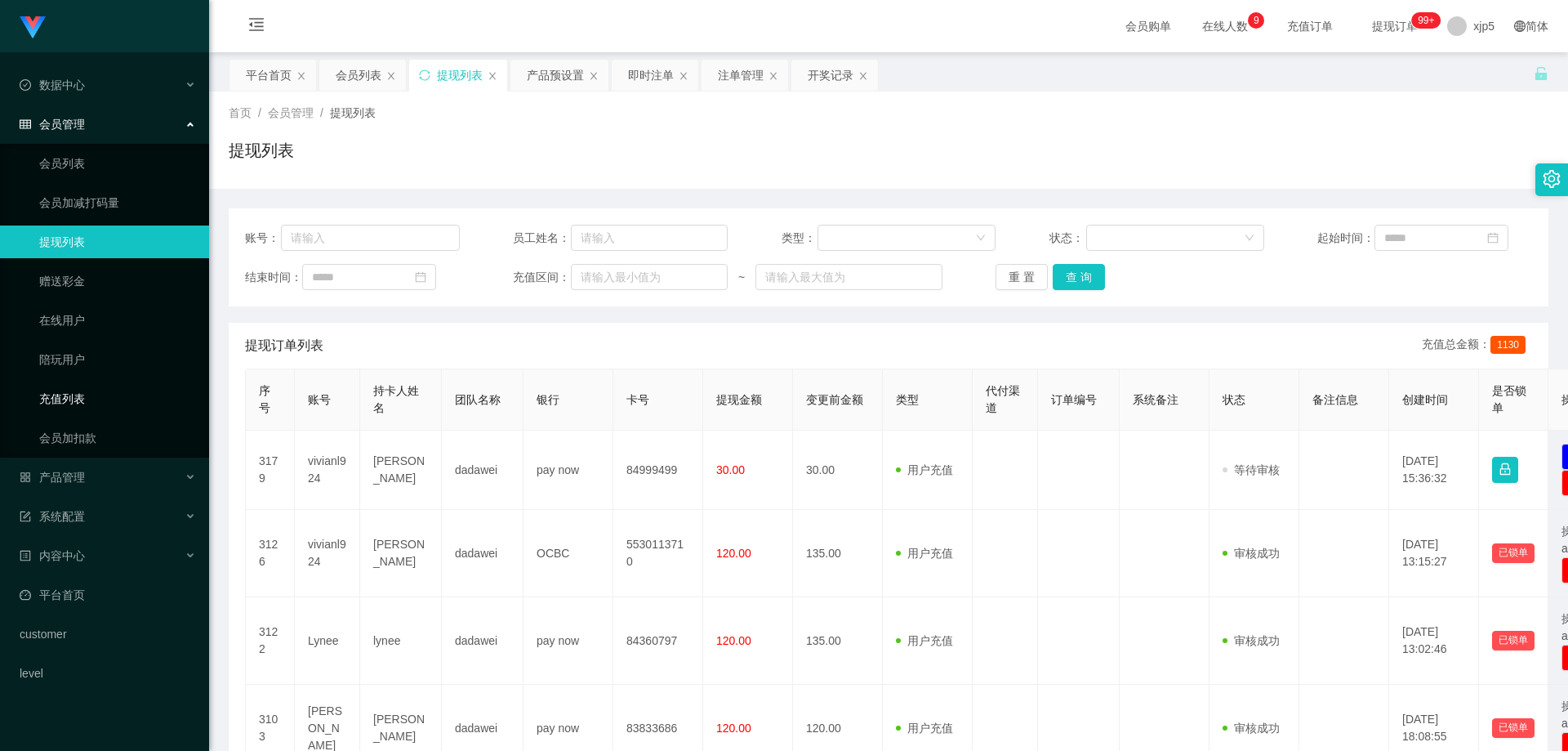
click at [90, 401] on link "充值列表" at bounding box center [118, 398] width 157 height 33
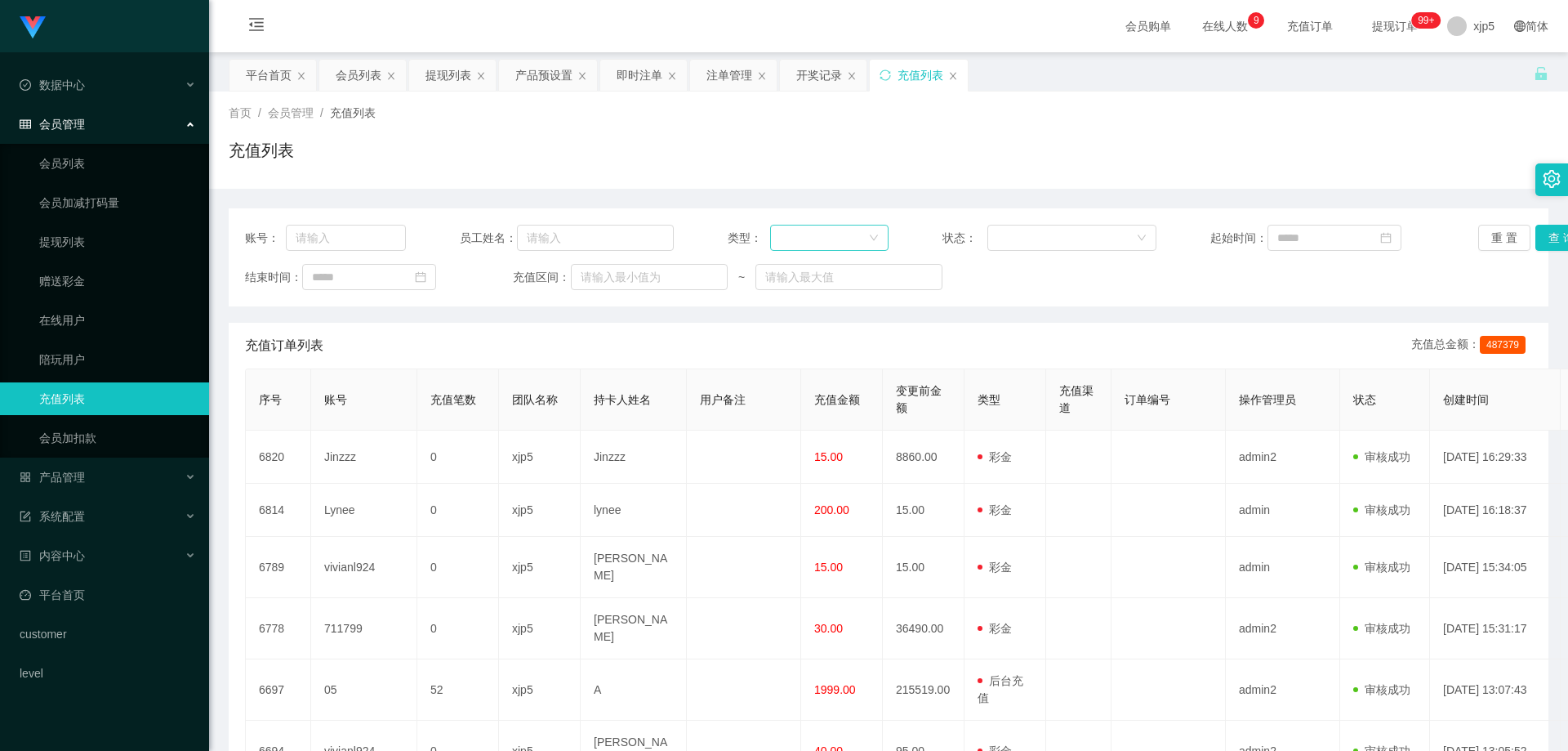
click at [845, 239] on div at bounding box center [824, 238] width 88 height 25
drag, startPoint x: 838, startPoint y: 273, endPoint x: 932, endPoint y: 273, distance: 94.0
click at [838, 272] on li "后台充值" at bounding box center [825, 270] width 118 height 26
click at [1550, 239] on button "查 询" at bounding box center [1561, 238] width 52 height 26
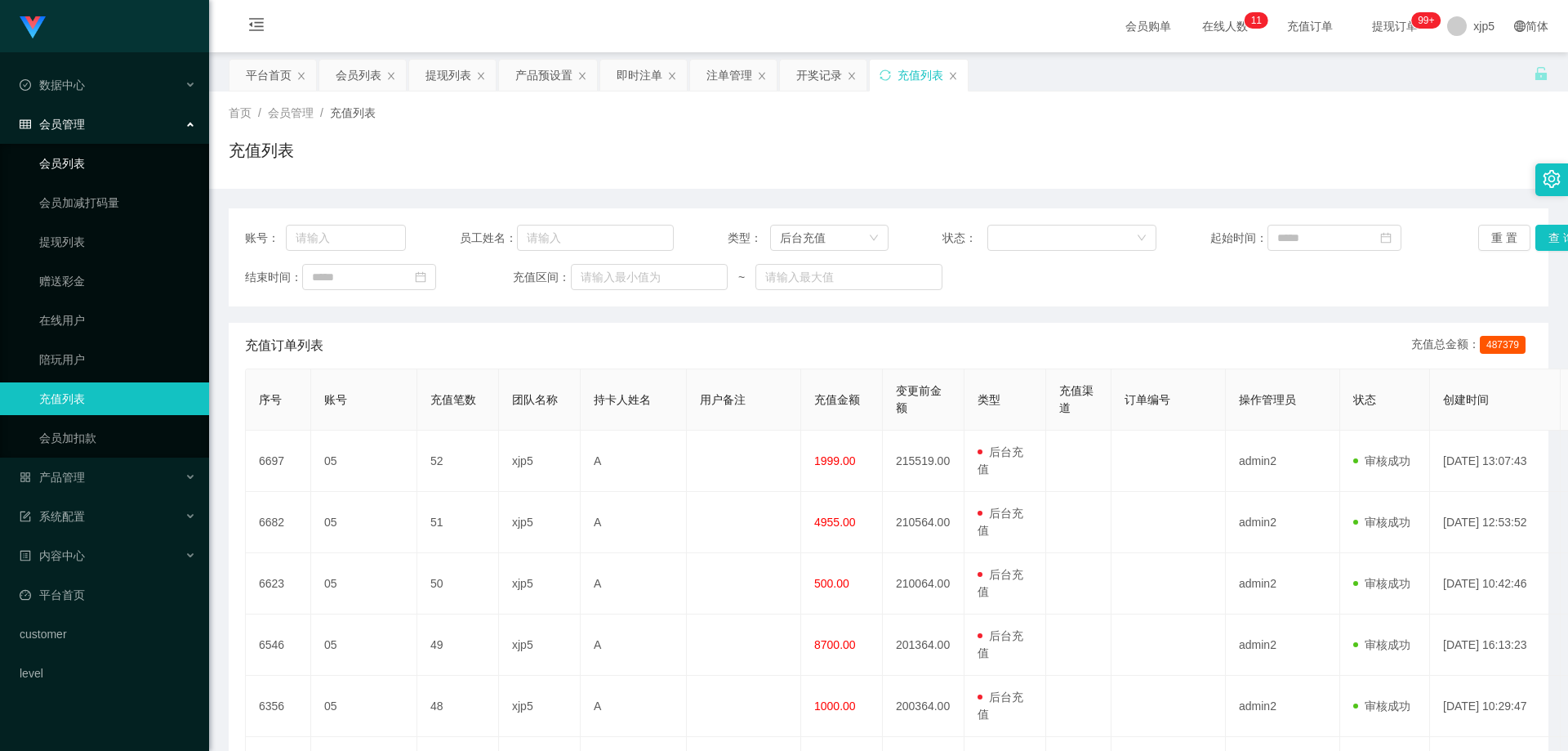
click at [80, 165] on link "会员列表" at bounding box center [118, 163] width 157 height 33
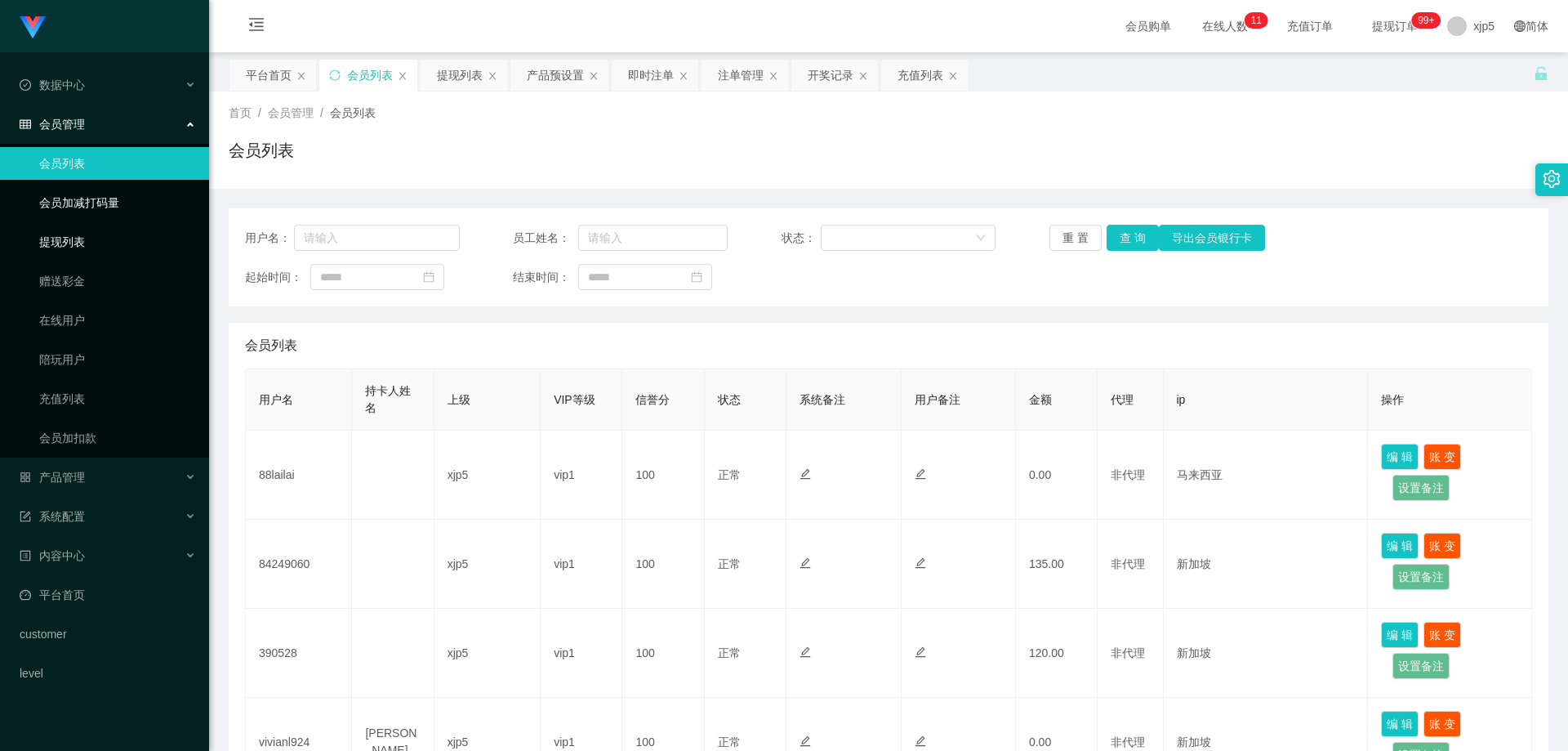
click at [83, 238] on link "提现列表" at bounding box center [118, 242] width 157 height 33
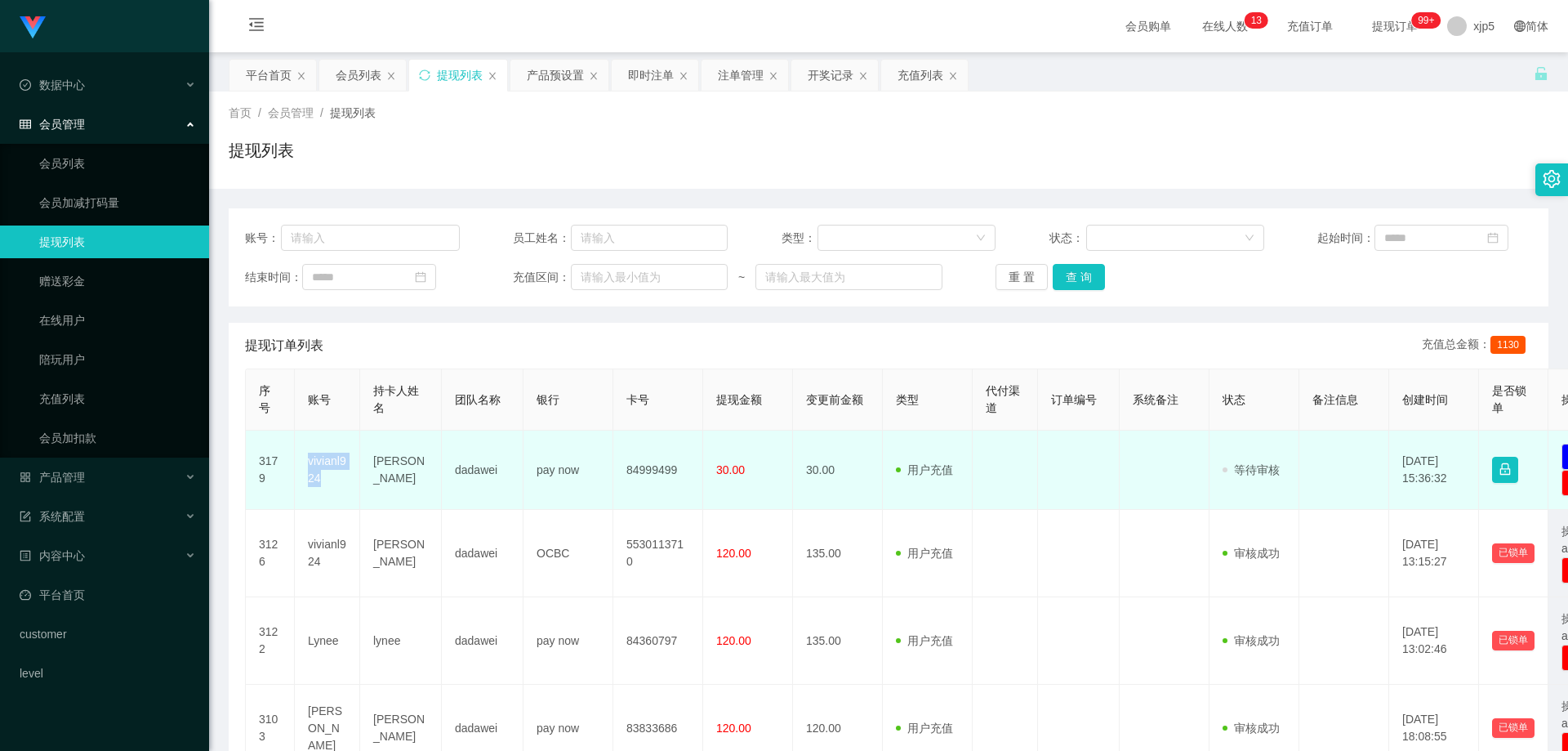
click at [308, 464] on td "vivianl924" at bounding box center [328, 470] width 65 height 79
click at [303, 470] on td "390528" at bounding box center [328, 470] width 65 height 79
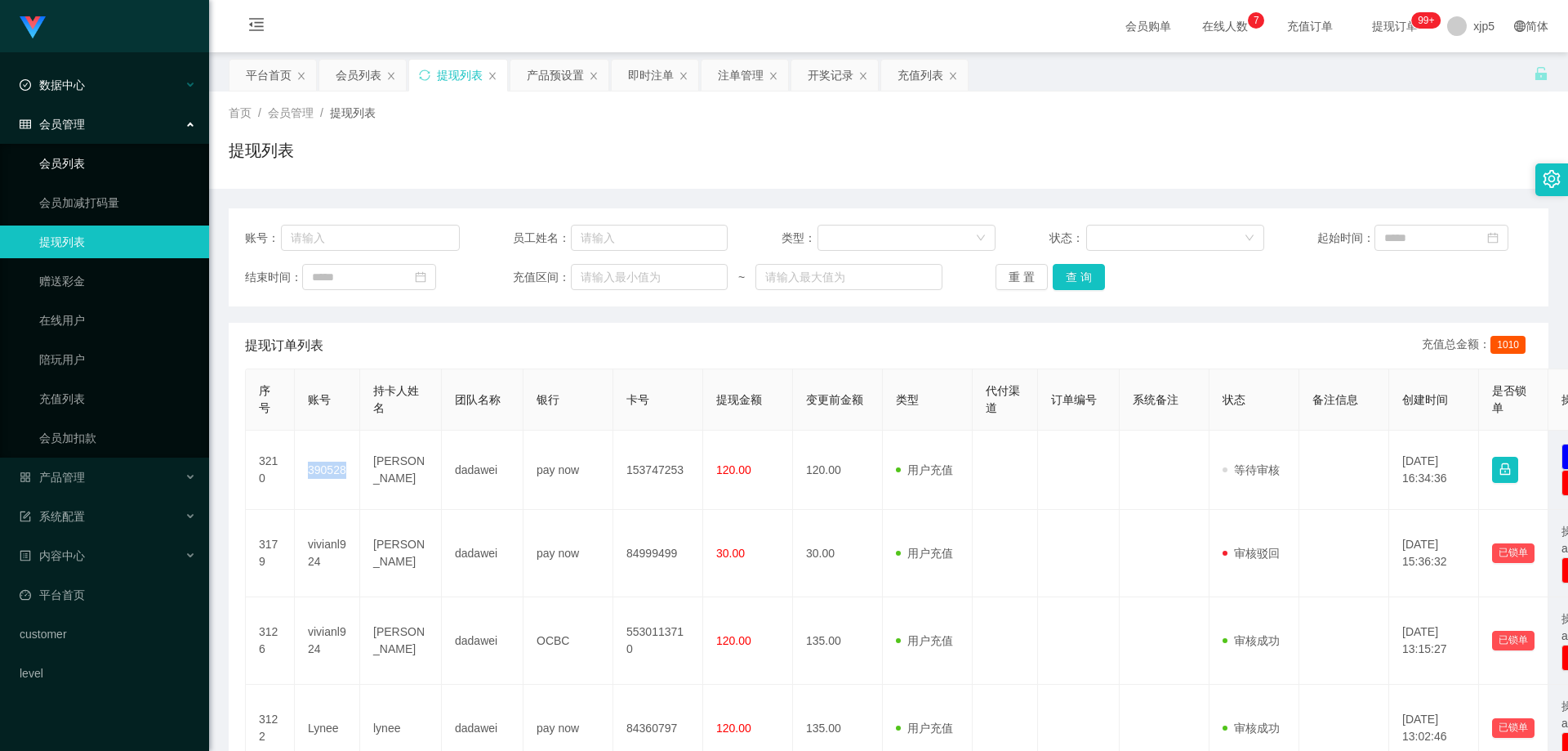
click at [106, 160] on link "会员列表" at bounding box center [118, 163] width 157 height 33
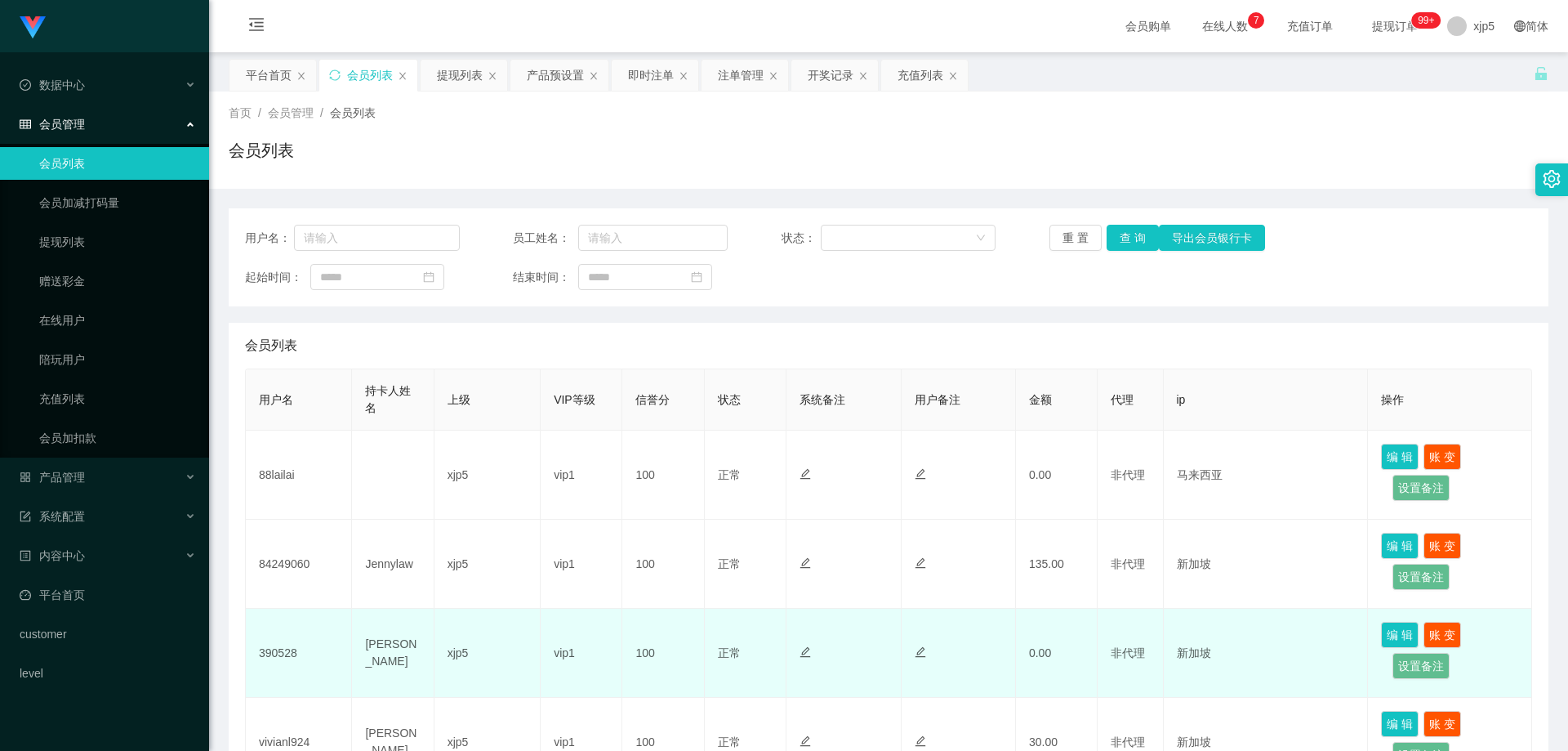
scroll to position [163, 0]
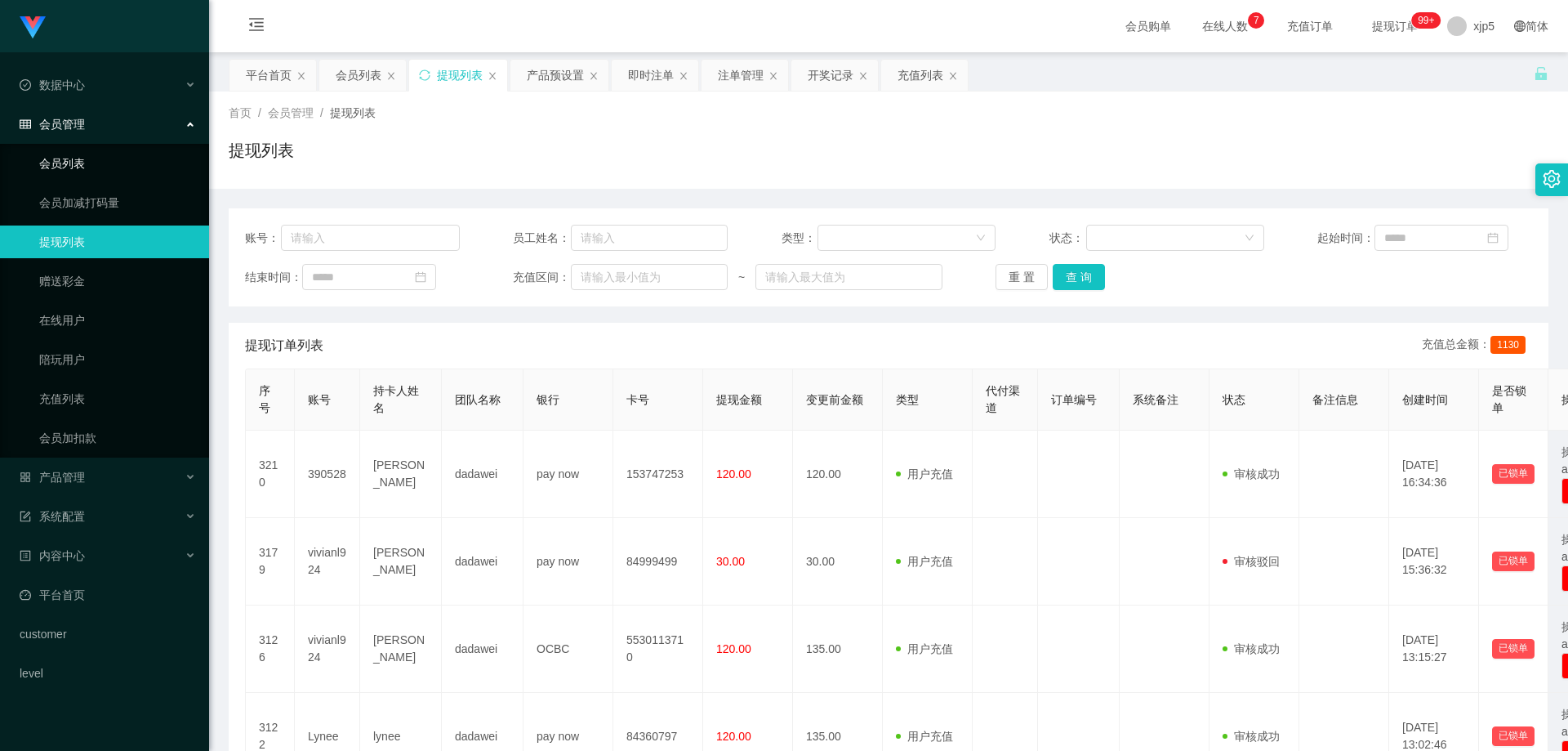
click at [82, 172] on link "会员列表" at bounding box center [118, 163] width 157 height 33
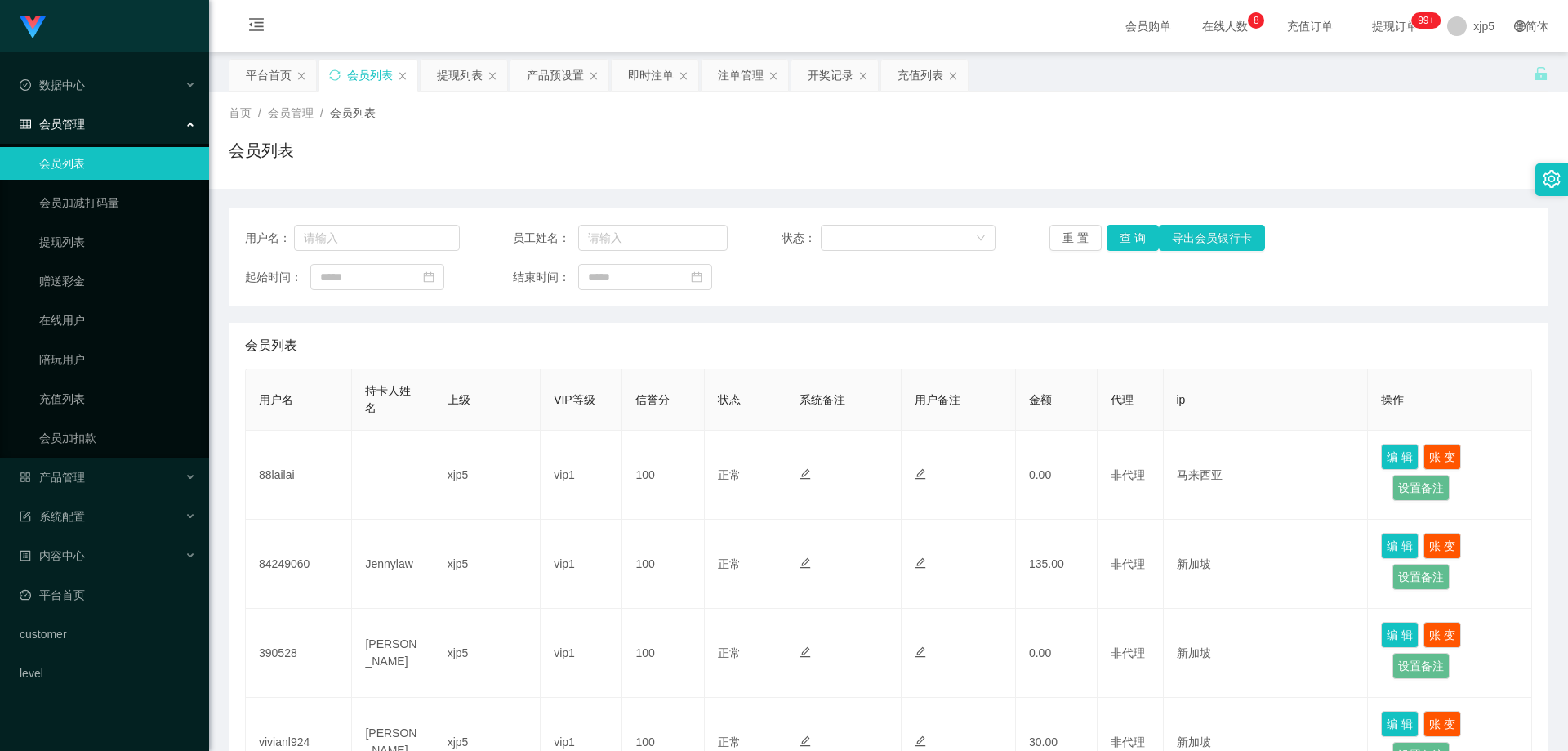
scroll to position [163, 0]
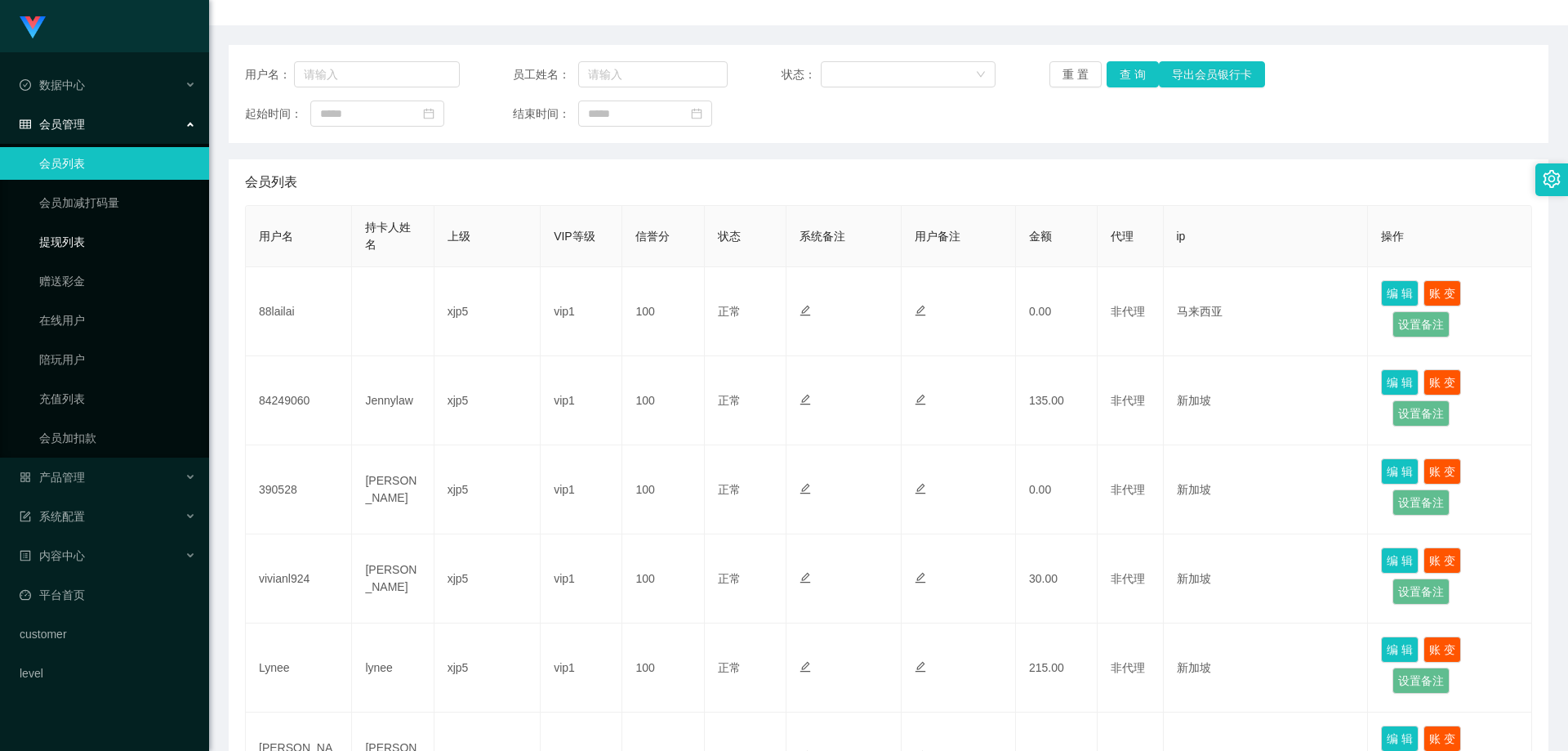
drag, startPoint x: 94, startPoint y: 246, endPoint x: 98, endPoint y: 205, distance: 41.2
click at [94, 246] on link "提现列表" at bounding box center [118, 242] width 157 height 33
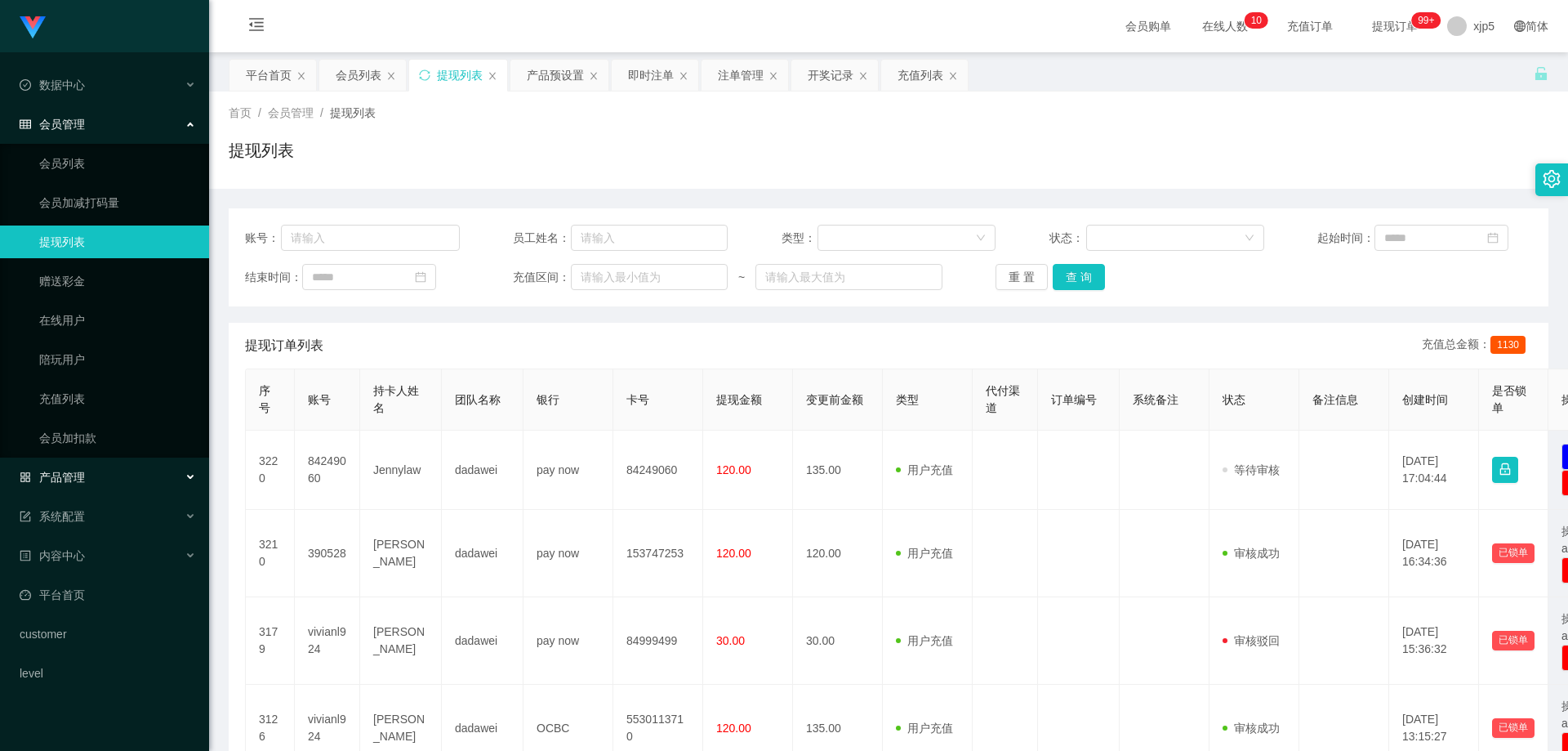
click at [107, 476] on div "产品管理" at bounding box center [105, 477] width 209 height 33
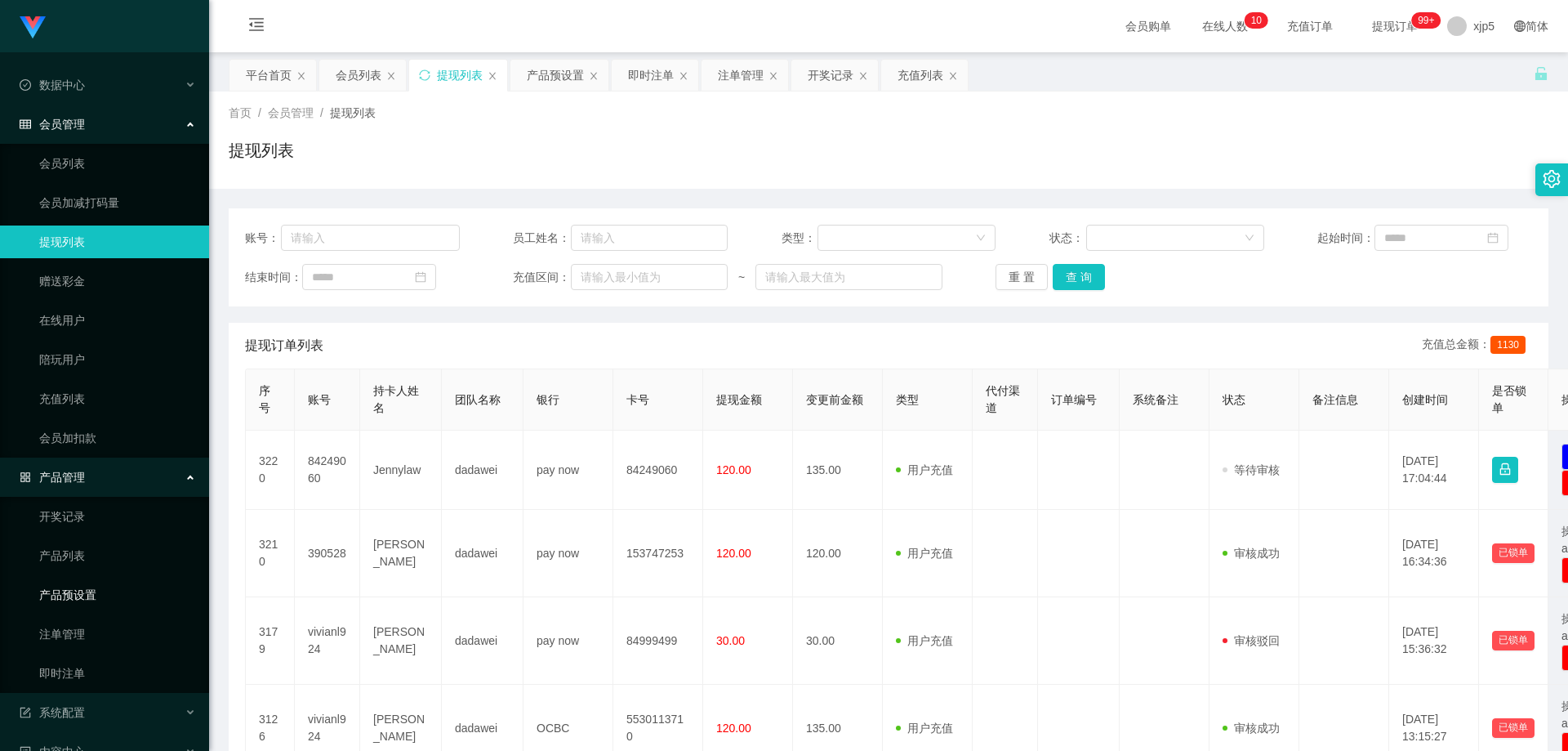
click at [88, 593] on link "产品预设置" at bounding box center [118, 595] width 157 height 33
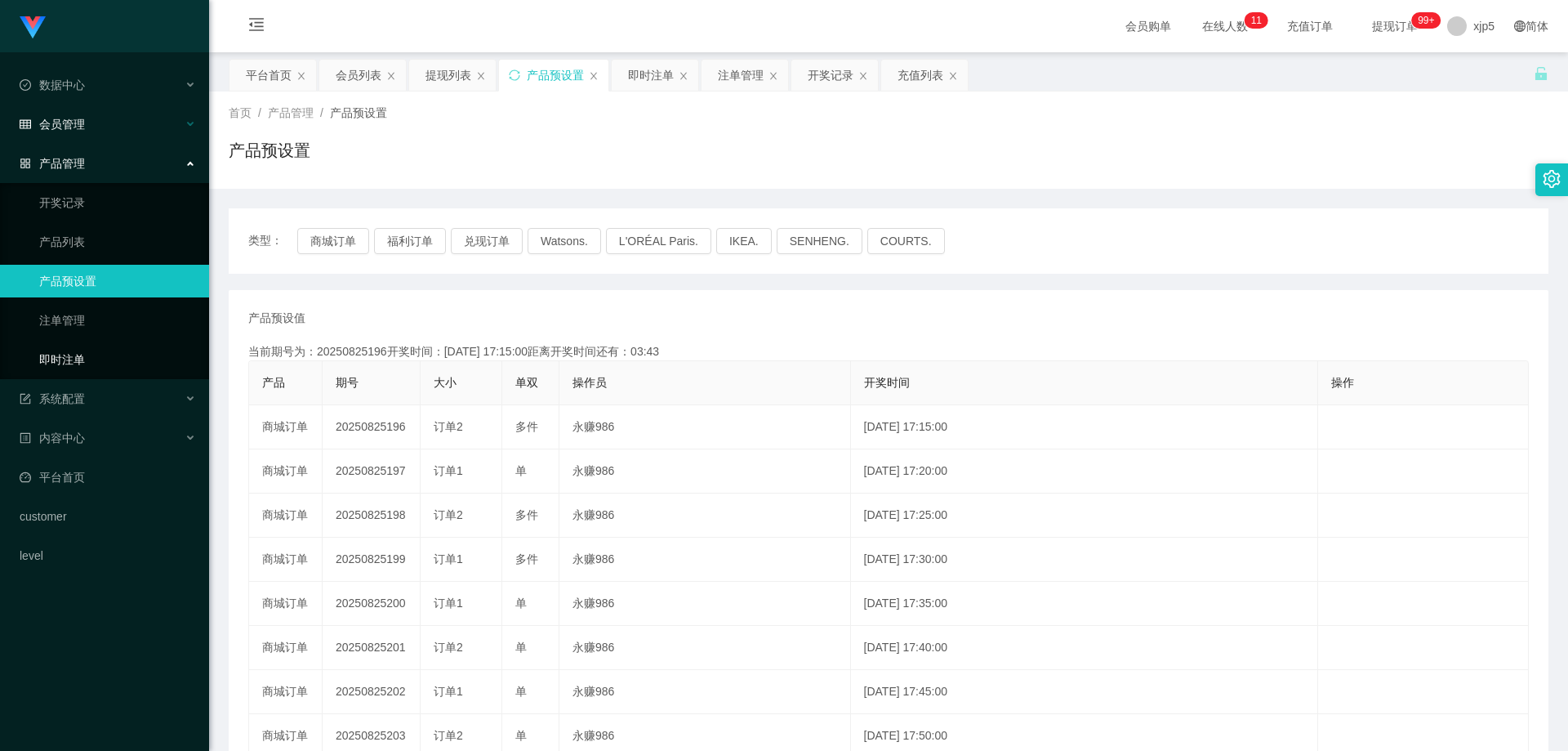
click at [112, 364] on link "即时注单" at bounding box center [118, 360] width 157 height 33
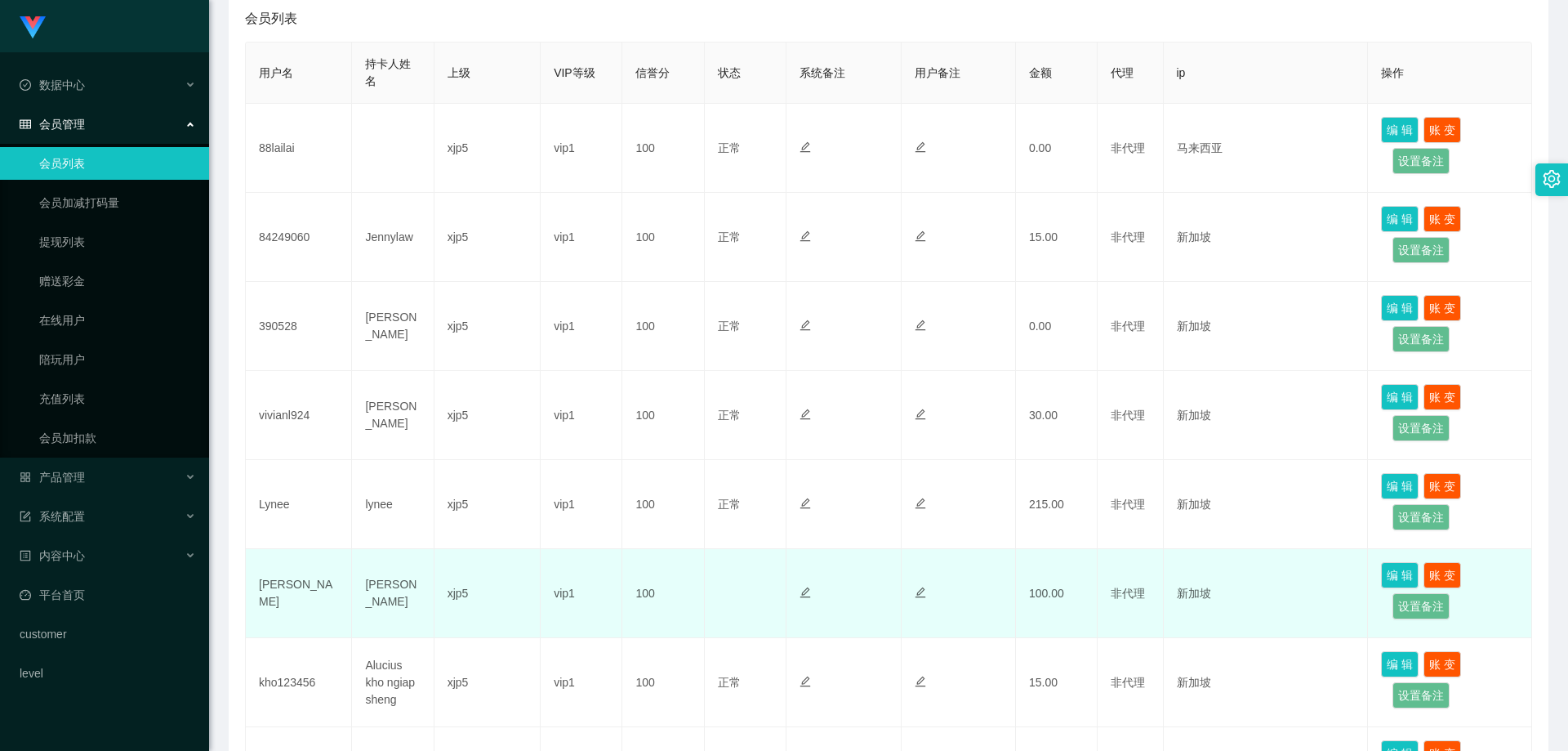
scroll to position [409, 0]
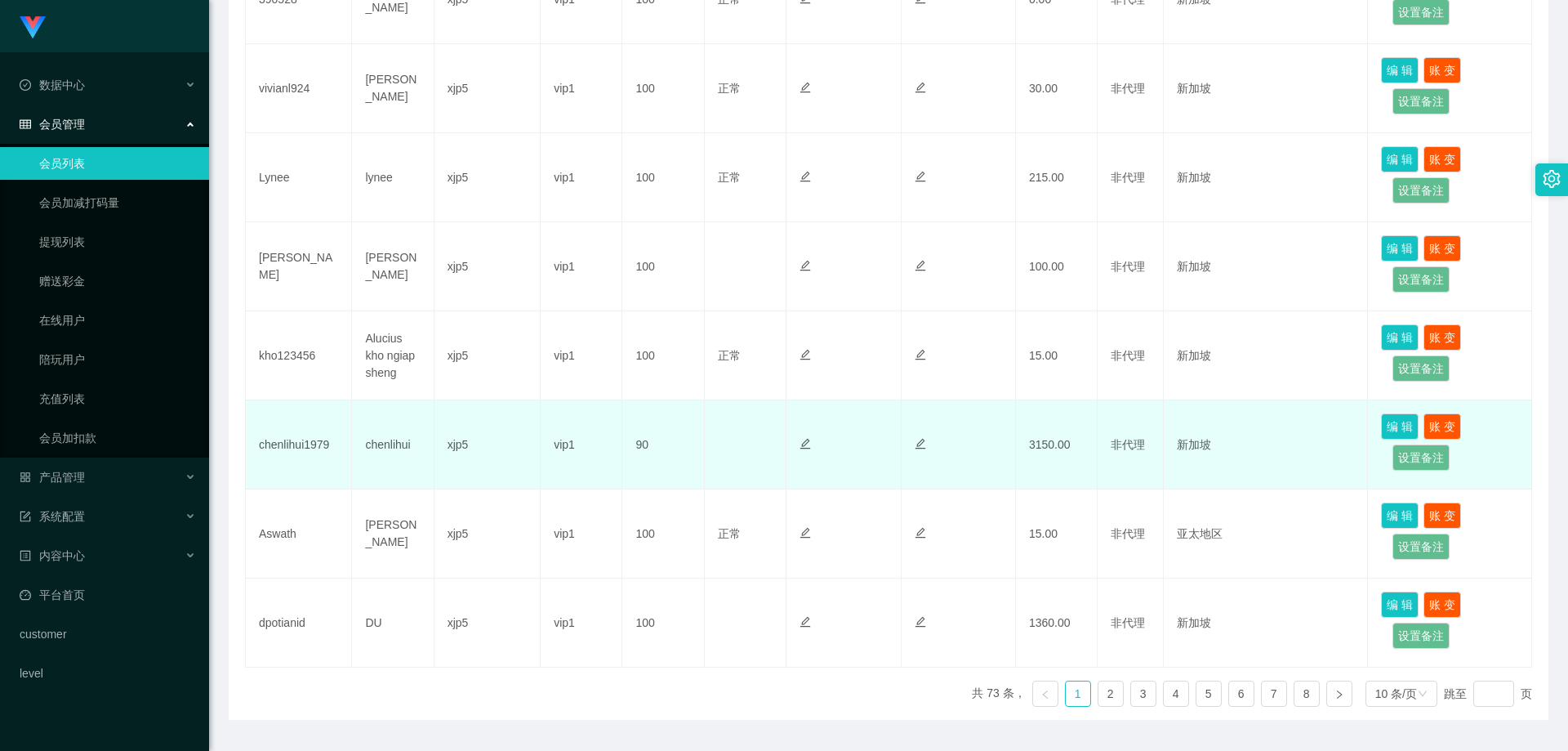
scroll to position [572, 0]
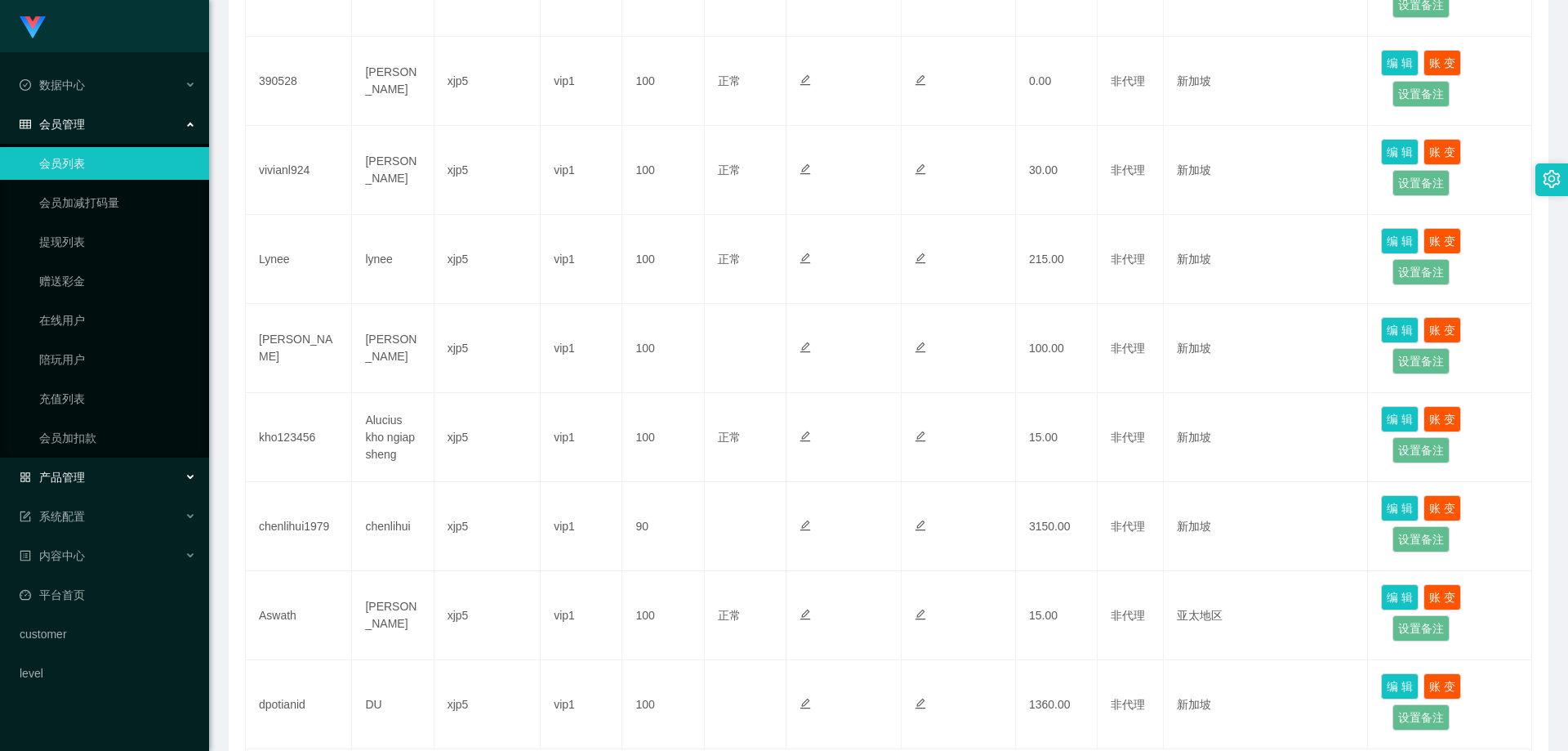
click at [97, 492] on div "产品管理" at bounding box center [105, 477] width 209 height 33
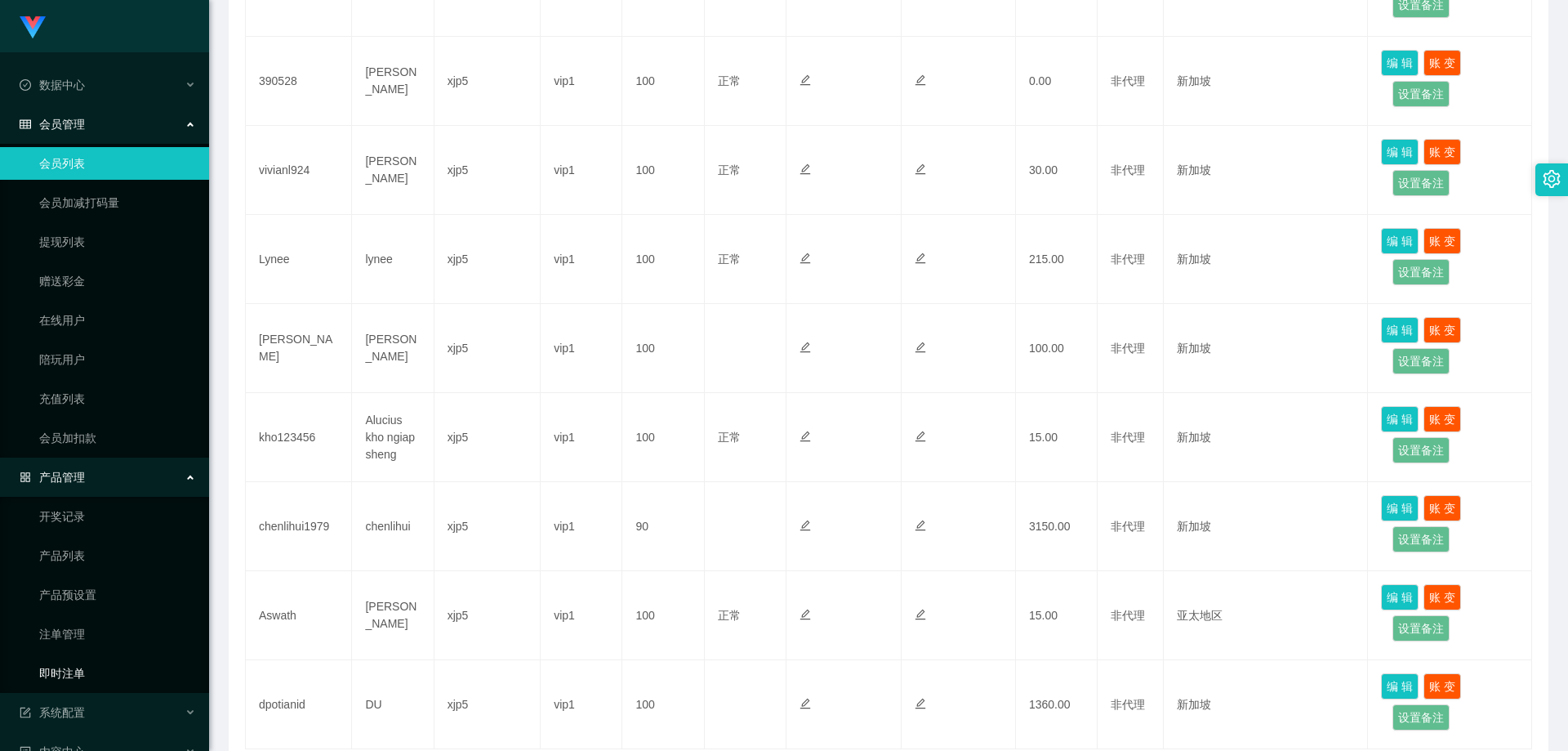
click at [106, 669] on link "即时注单" at bounding box center [118, 673] width 157 height 33
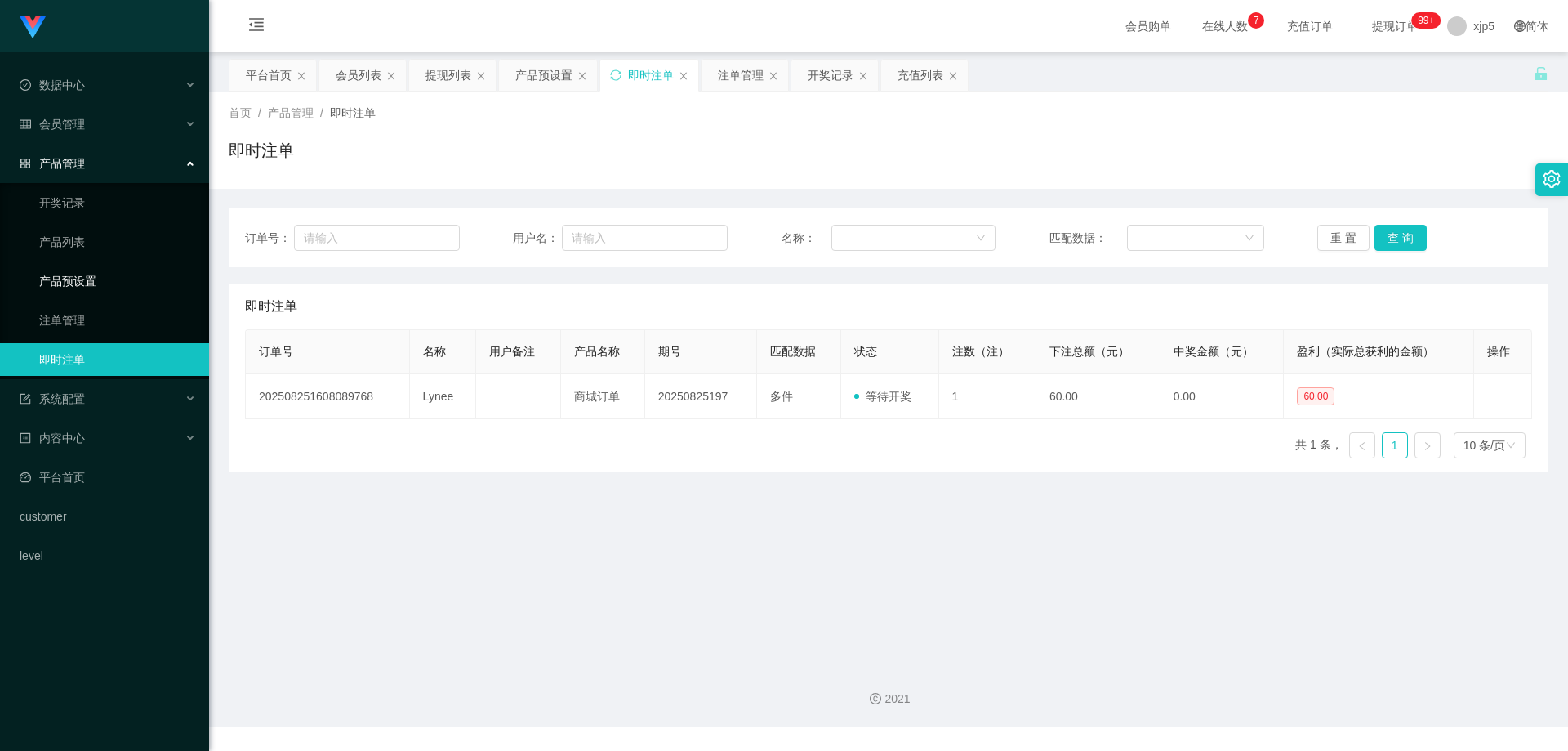
drag, startPoint x: 104, startPoint y: 280, endPoint x: 201, endPoint y: 289, distance: 97.4
click at [104, 280] on link "产品预设置" at bounding box center [118, 281] width 157 height 33
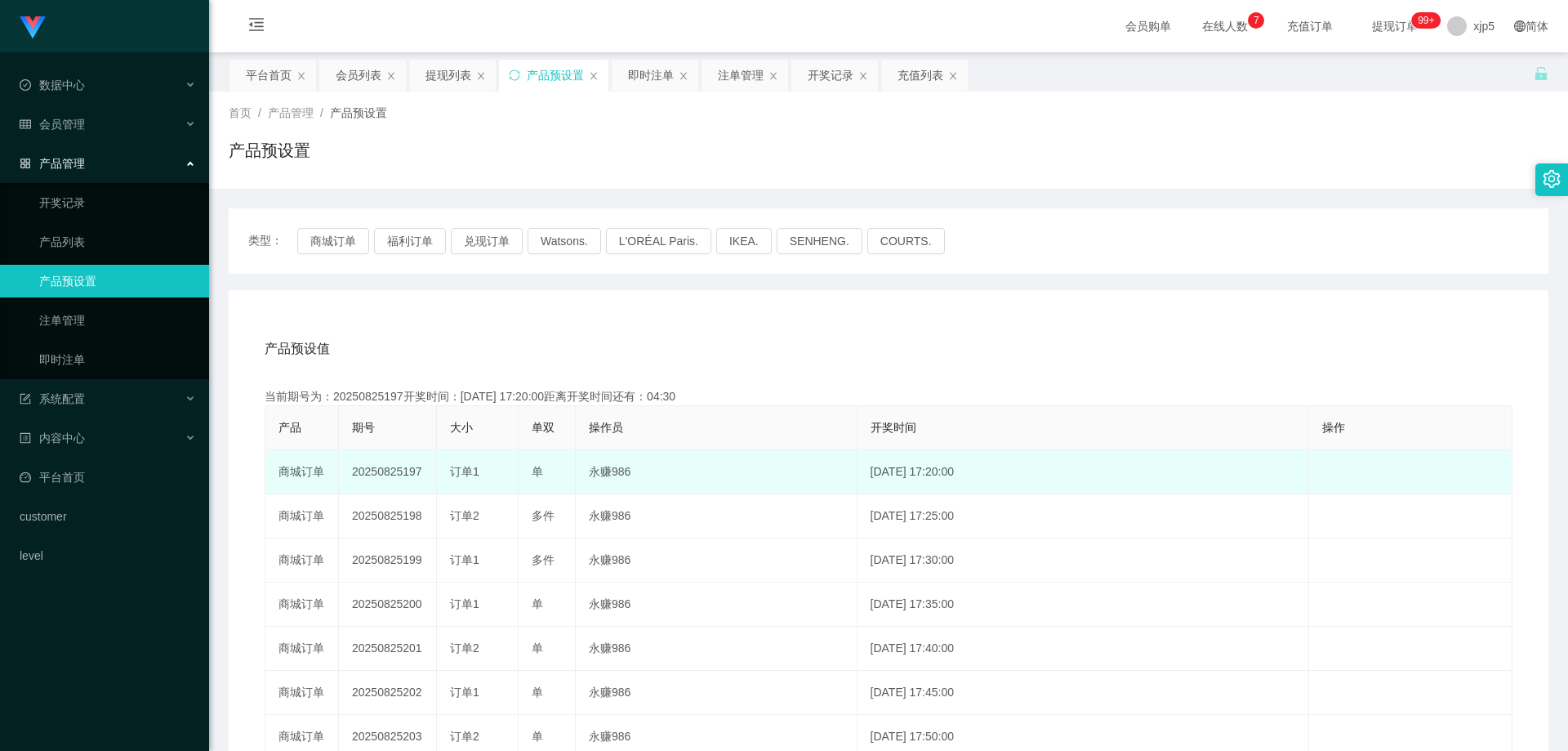
drag, startPoint x: 423, startPoint y: 475, endPoint x: 360, endPoint y: 471, distance: 63.1
click at [346, 475] on td "20250825197" at bounding box center [388, 471] width 98 height 44
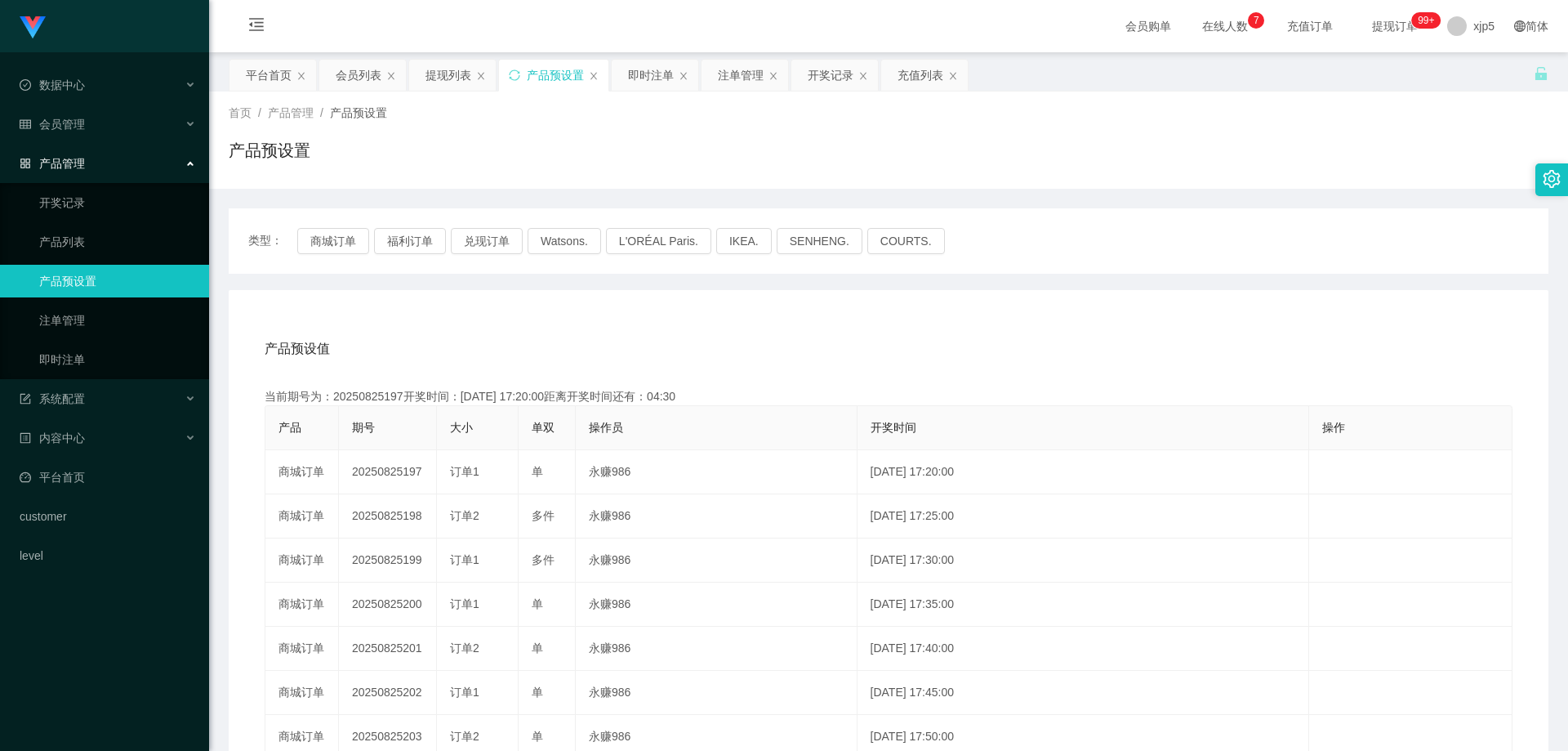
copy td "20250825197"
click at [103, 400] on div "系统配置" at bounding box center [105, 398] width 209 height 33
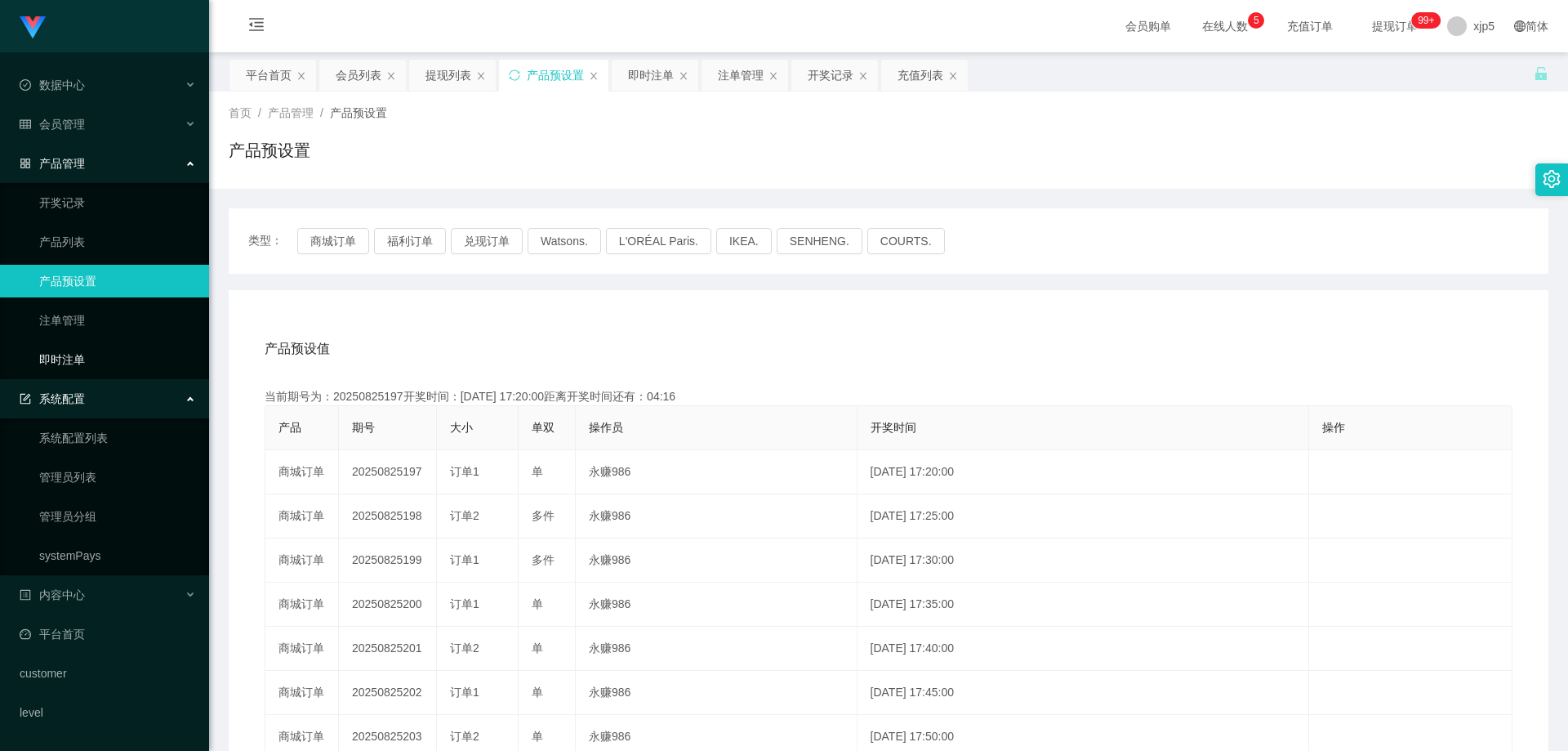
click at [79, 360] on link "即时注单" at bounding box center [118, 360] width 157 height 33
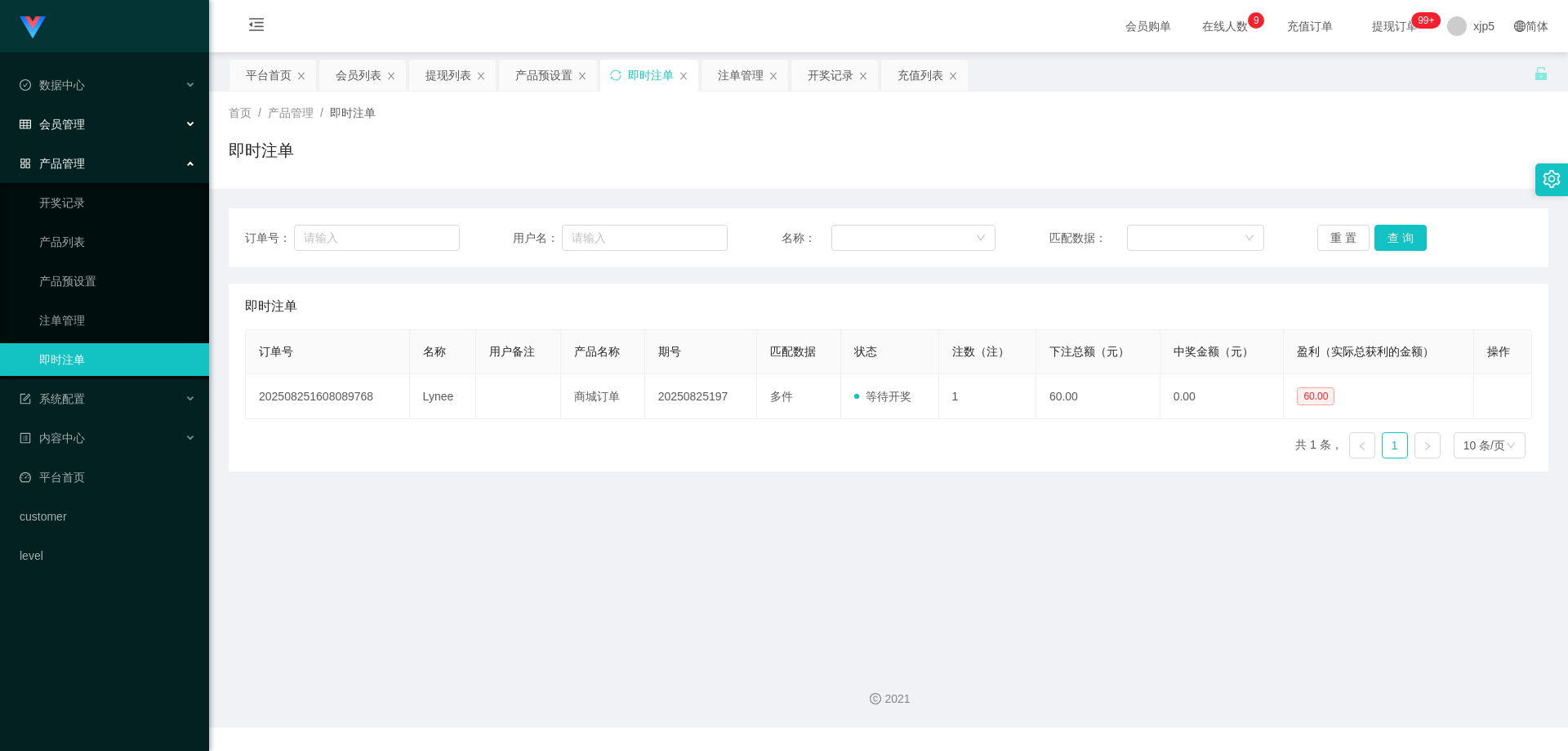
click at [88, 127] on div "会员管理" at bounding box center [105, 124] width 209 height 33
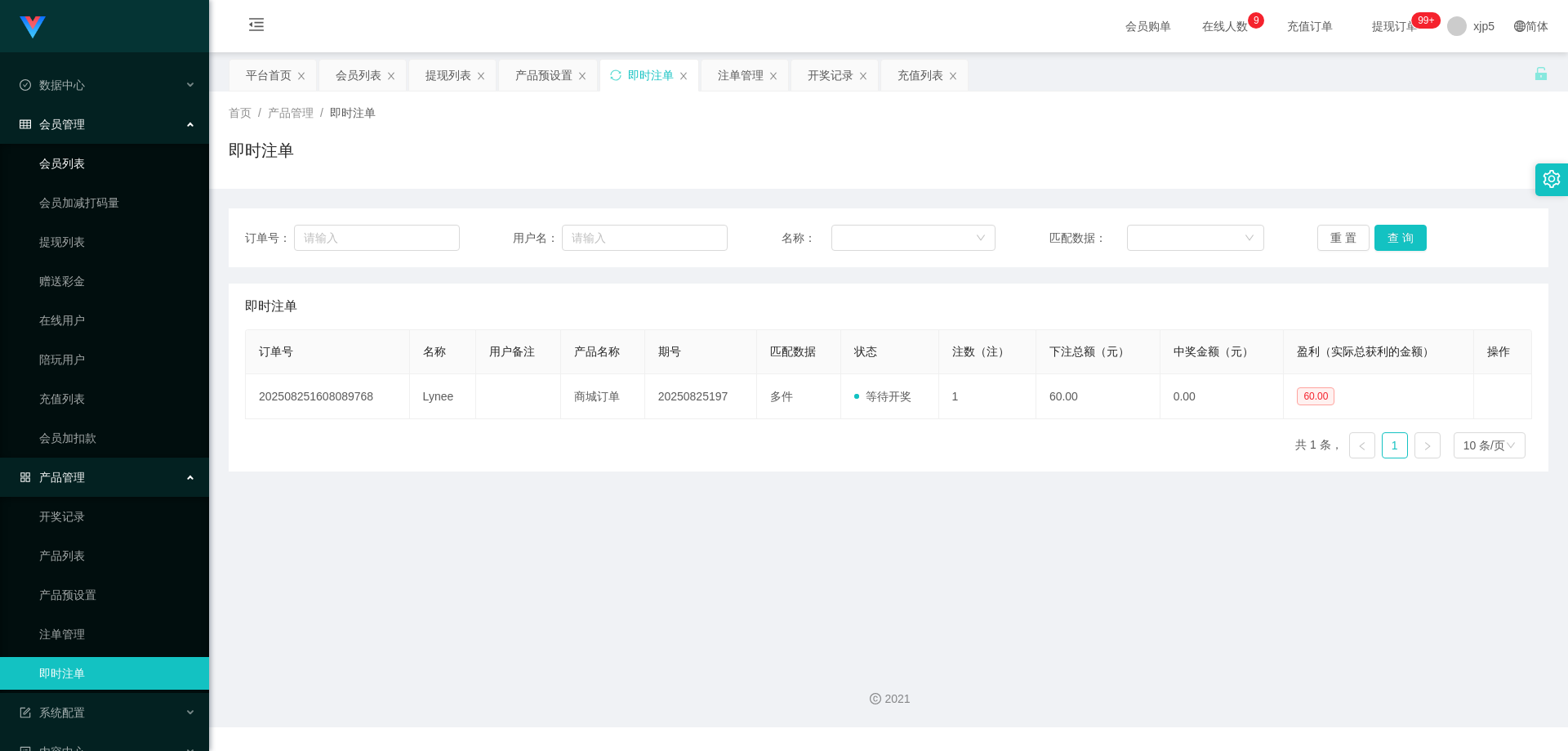
click at [88, 160] on link "会员列表" at bounding box center [118, 163] width 157 height 33
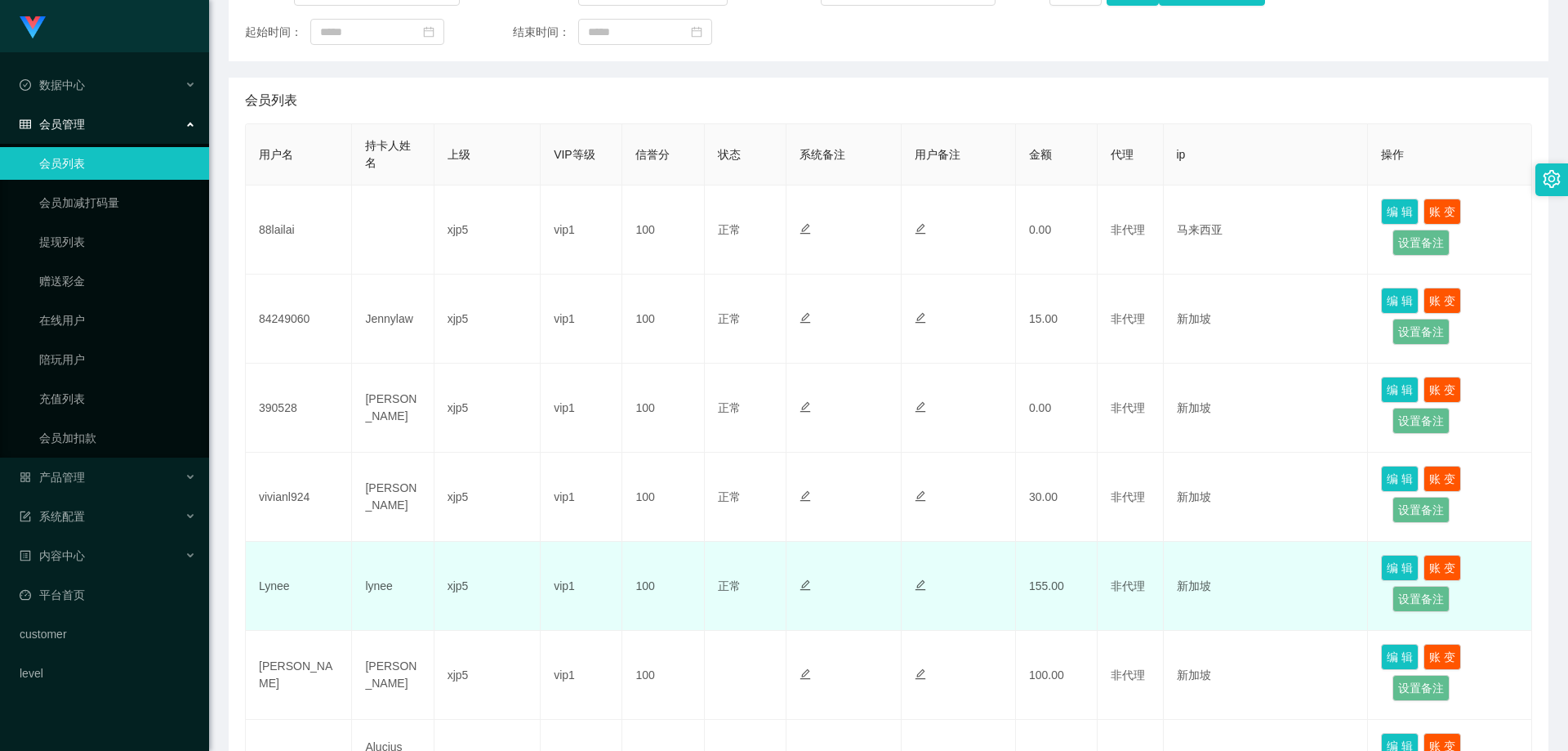
scroll to position [327, 0]
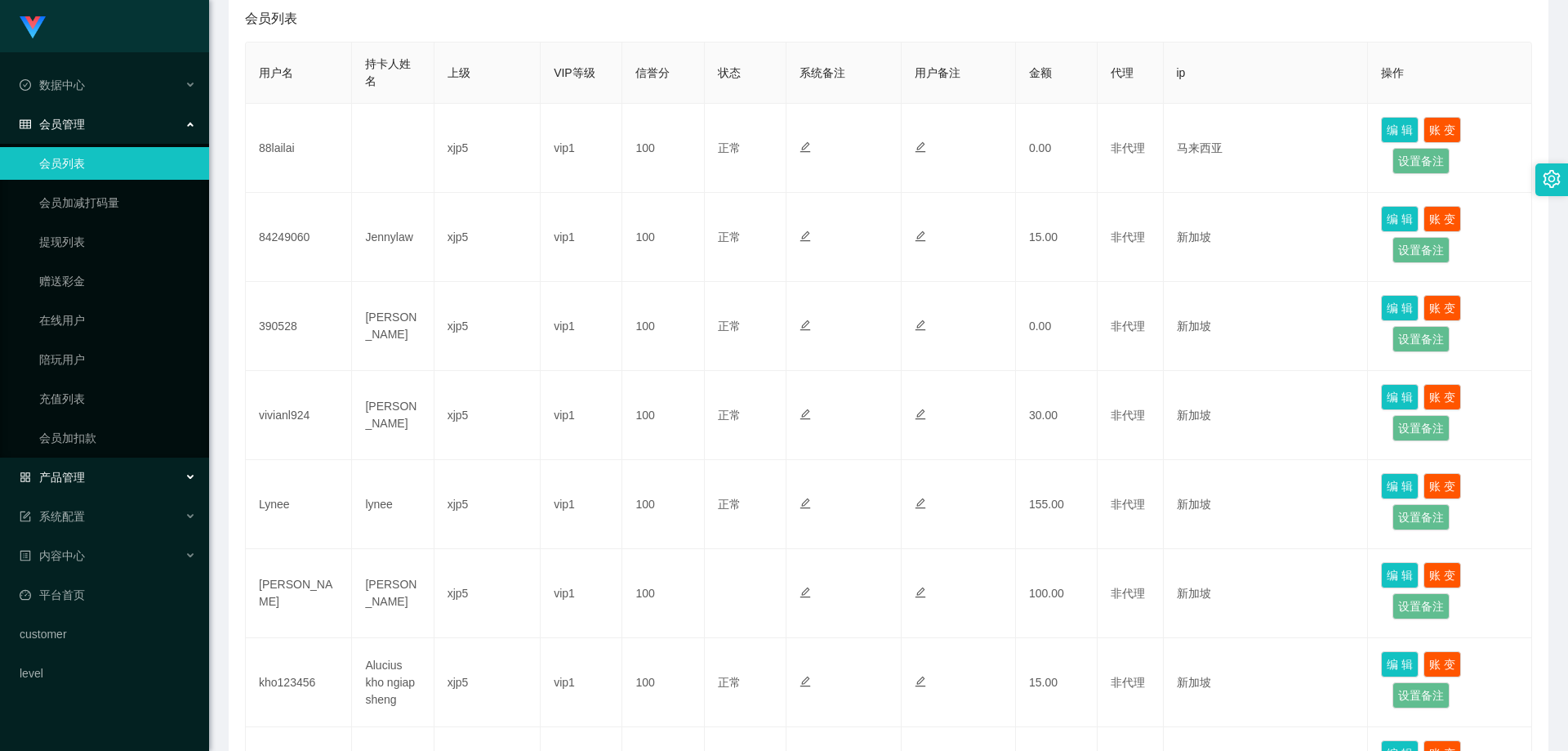
click at [81, 470] on span "产品管理" at bounding box center [52, 476] width 65 height 13
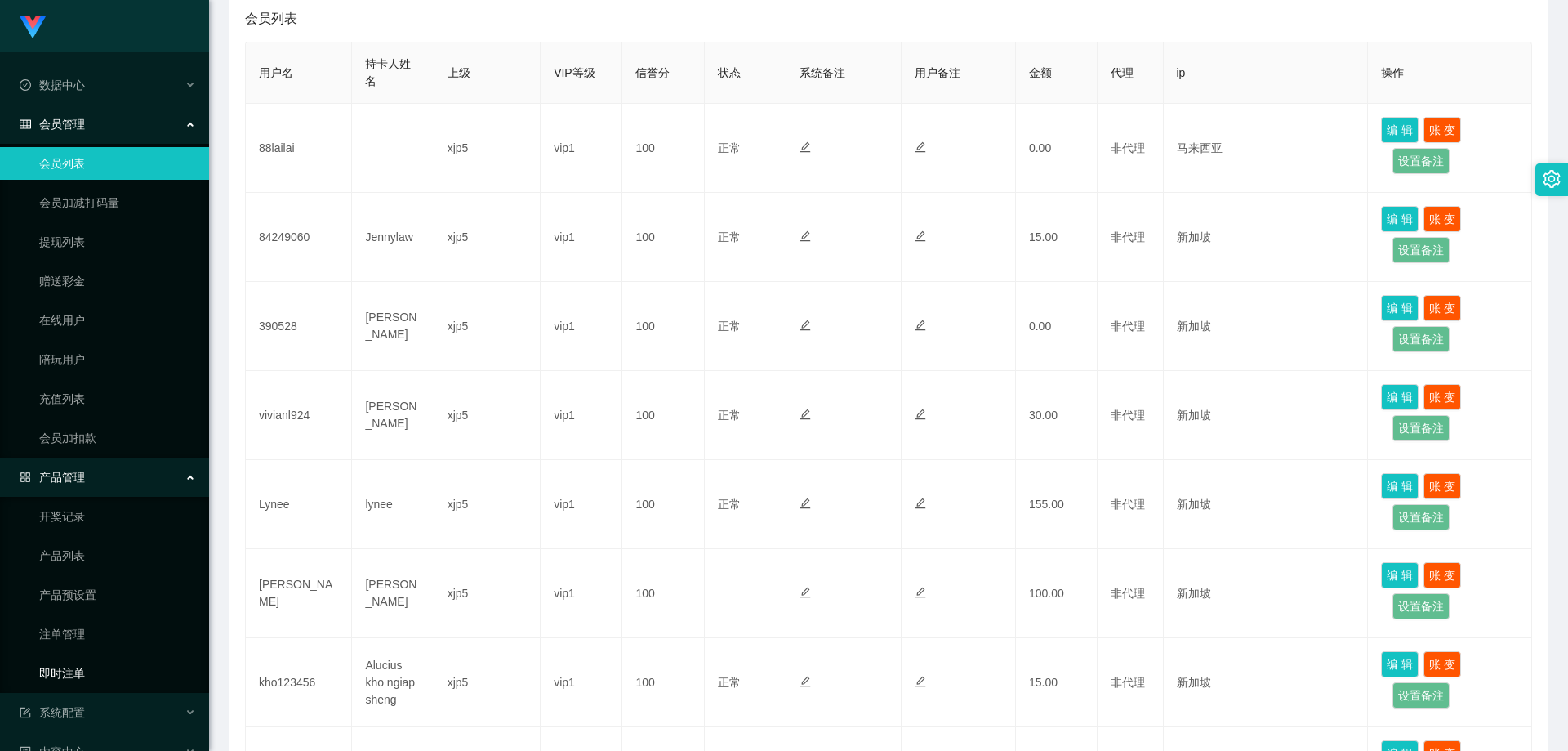
click at [88, 683] on link "即时注单" at bounding box center [118, 673] width 157 height 33
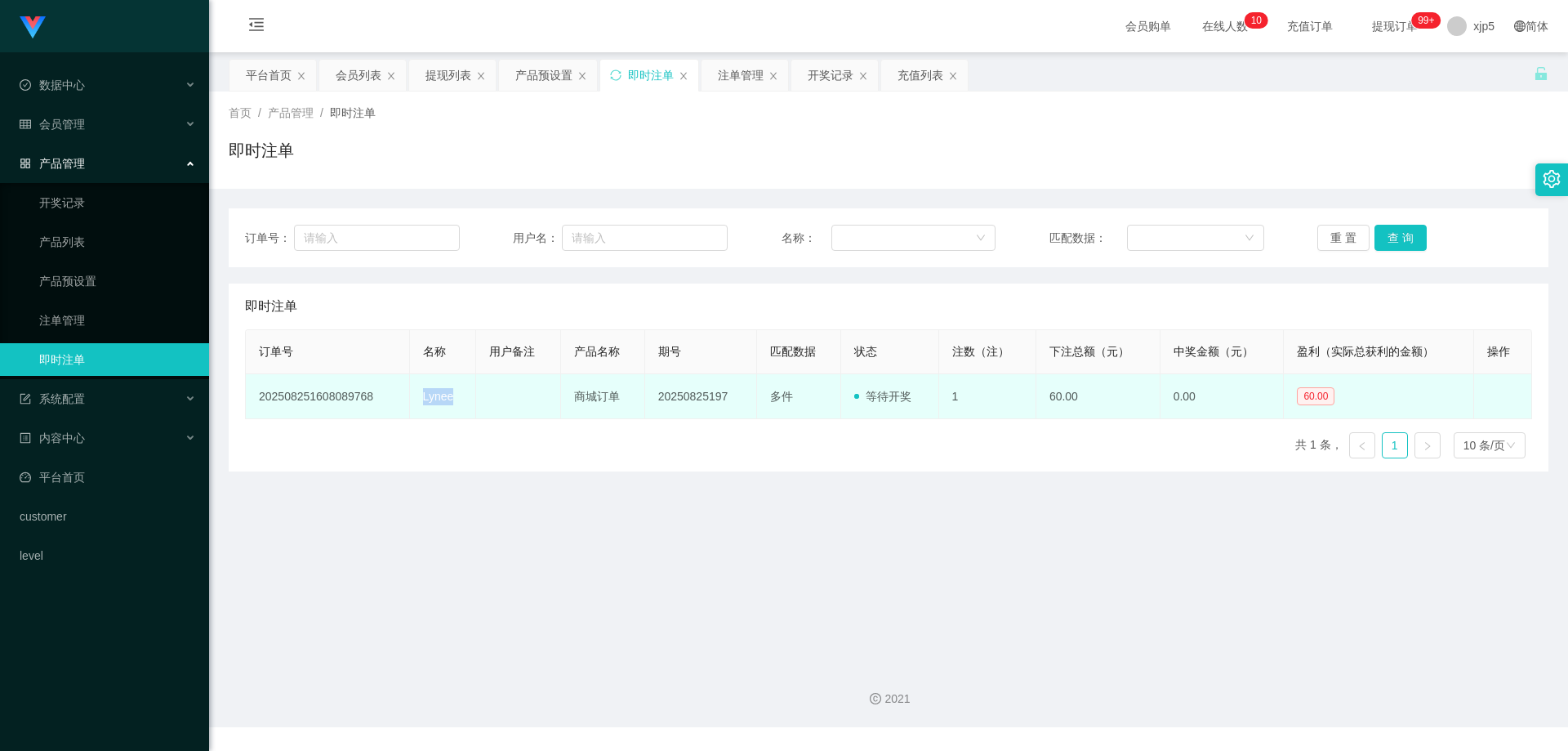
drag, startPoint x: 435, startPoint y: 403, endPoint x: 415, endPoint y: 402, distance: 20.0
click at [415, 402] on td "Lynee" at bounding box center [444, 397] width 67 height 45
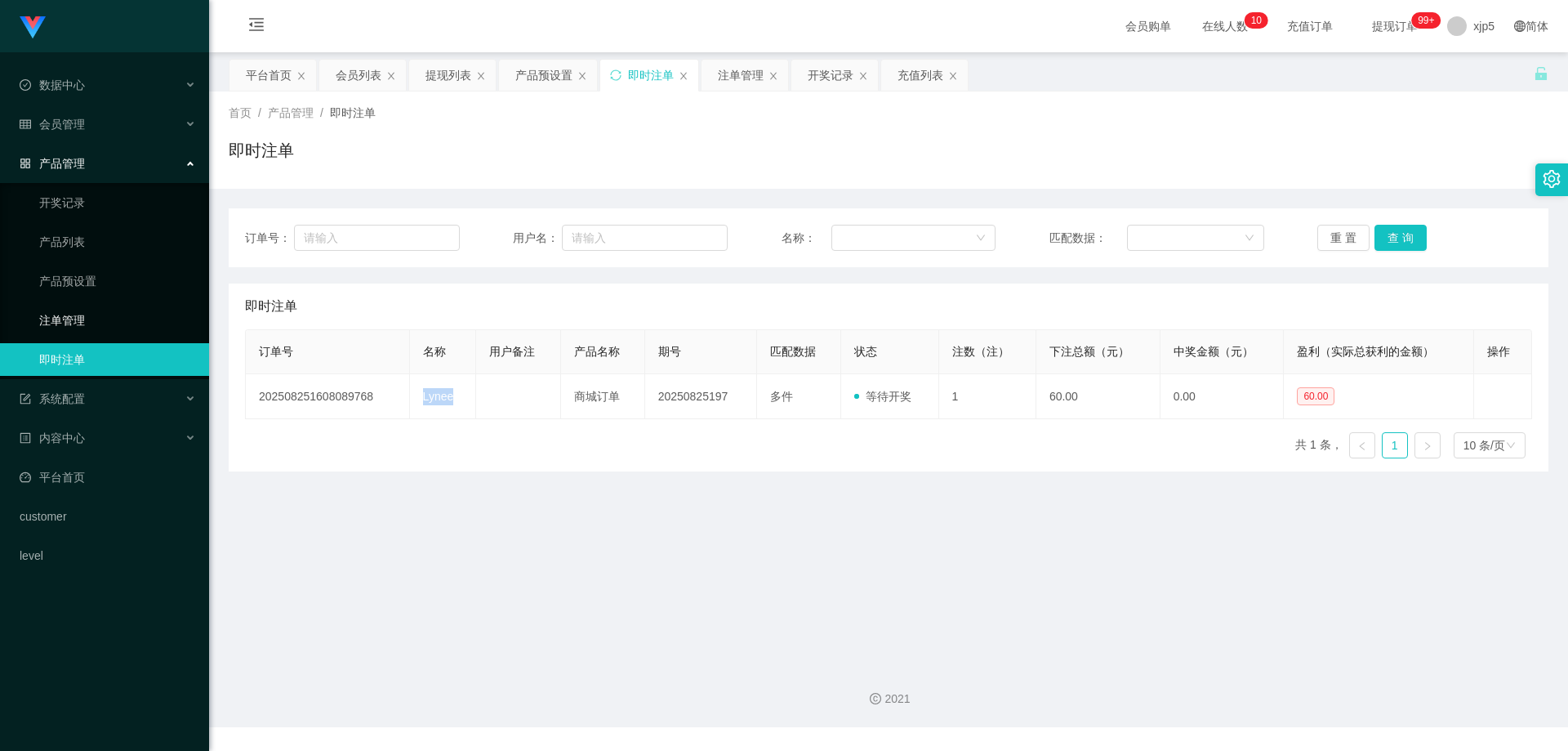
copy td "Lynee"
click at [120, 282] on link "产品预设置" at bounding box center [118, 281] width 157 height 33
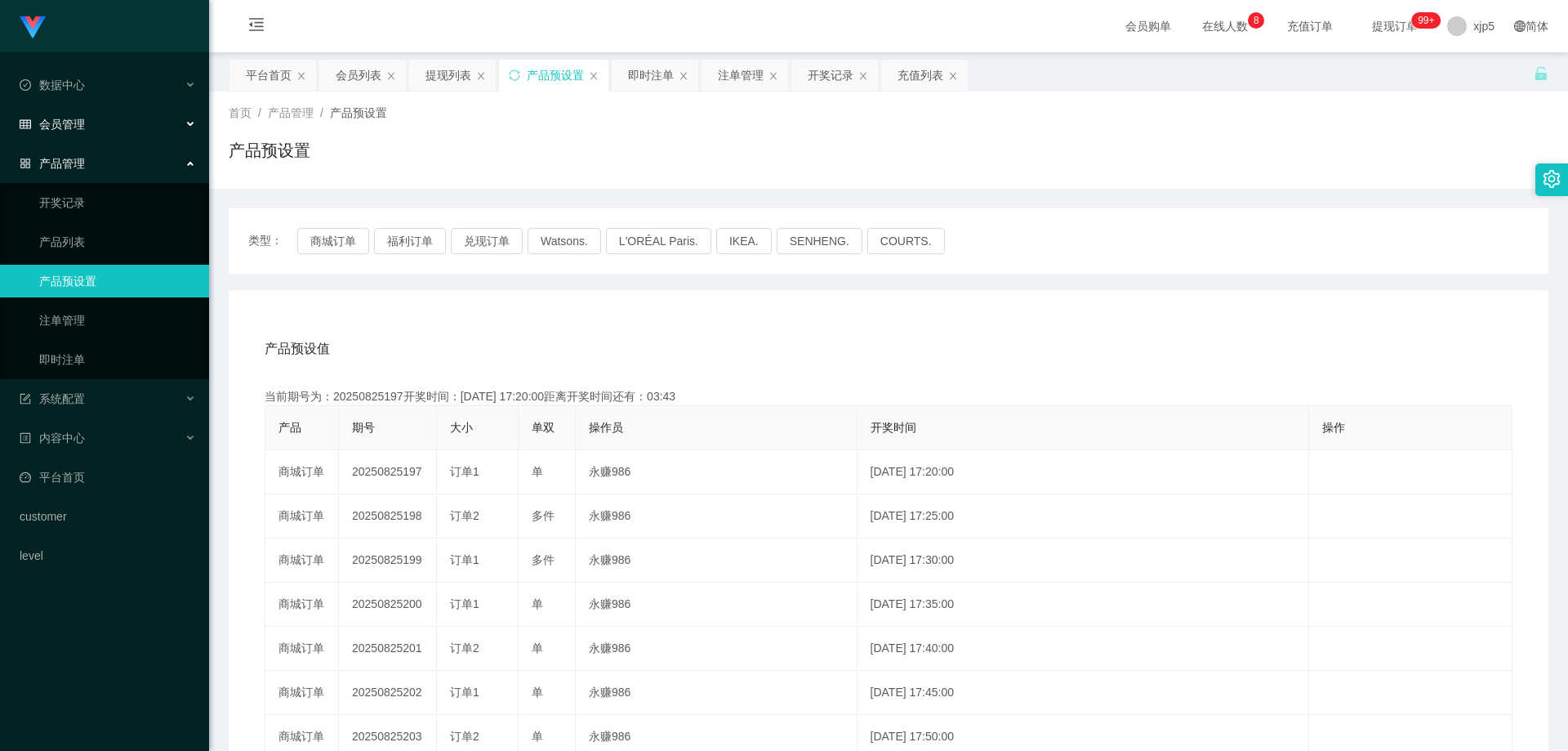
click at [111, 121] on div "会员管理" at bounding box center [105, 124] width 209 height 33
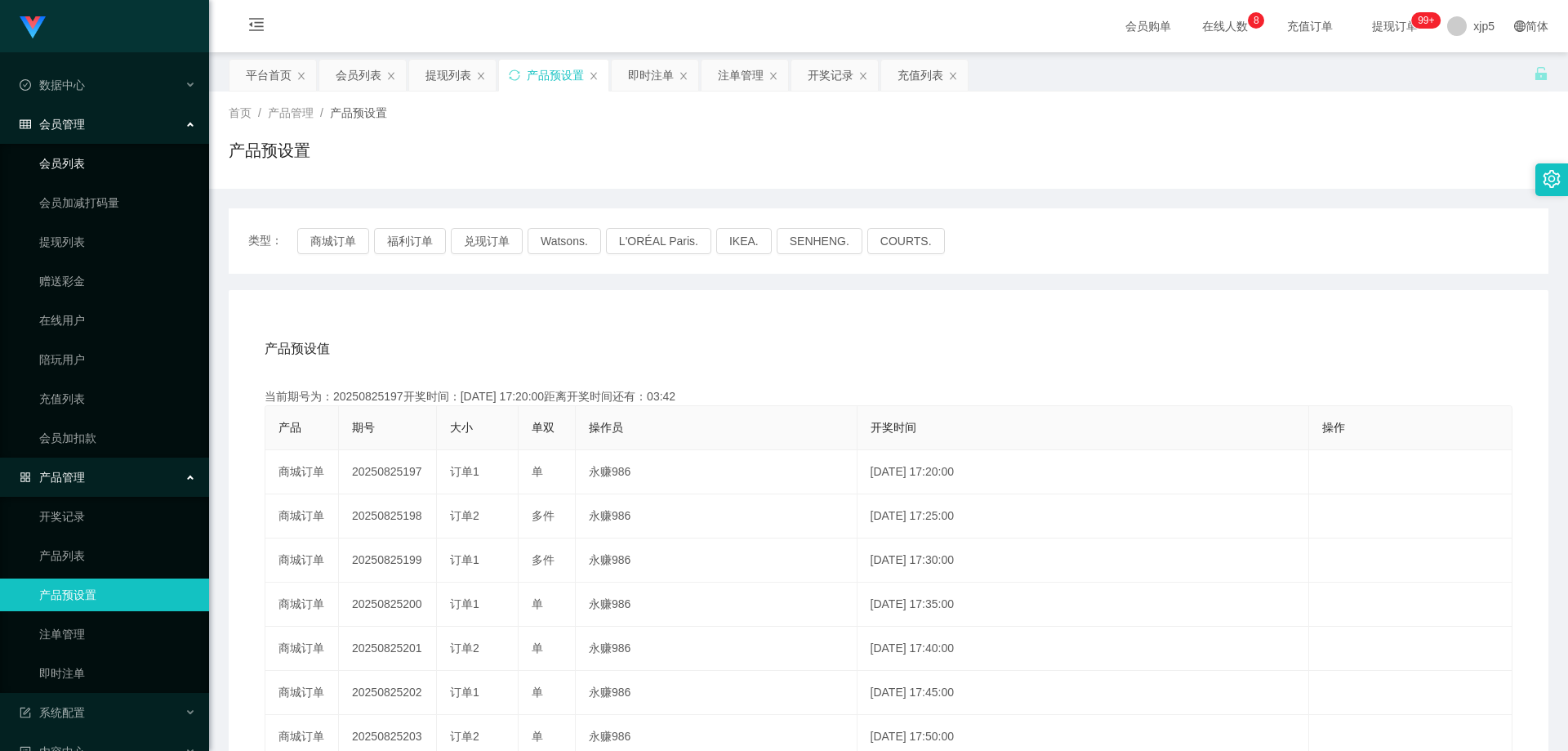
click at [99, 154] on link "会员列表" at bounding box center [118, 163] width 157 height 33
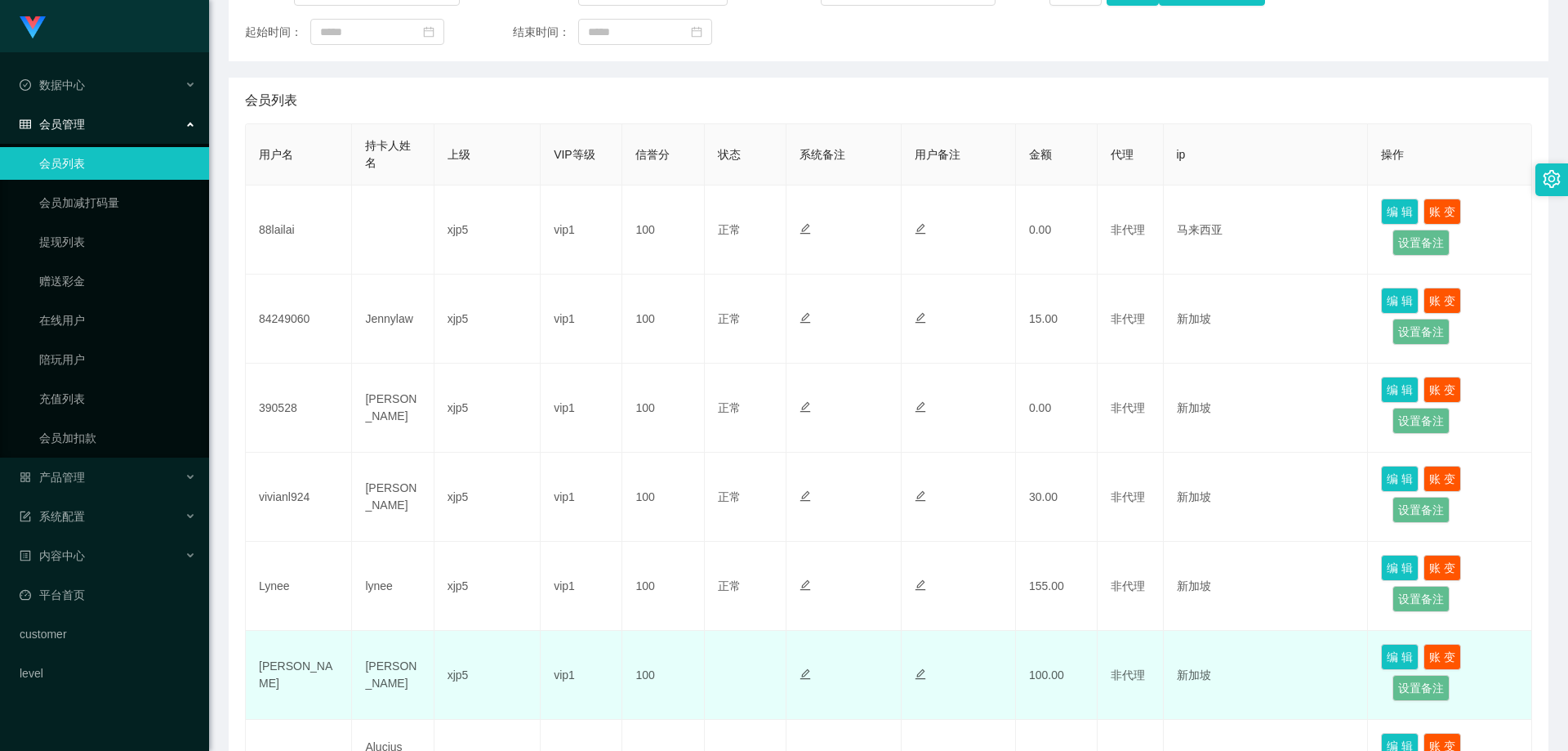
scroll to position [409, 0]
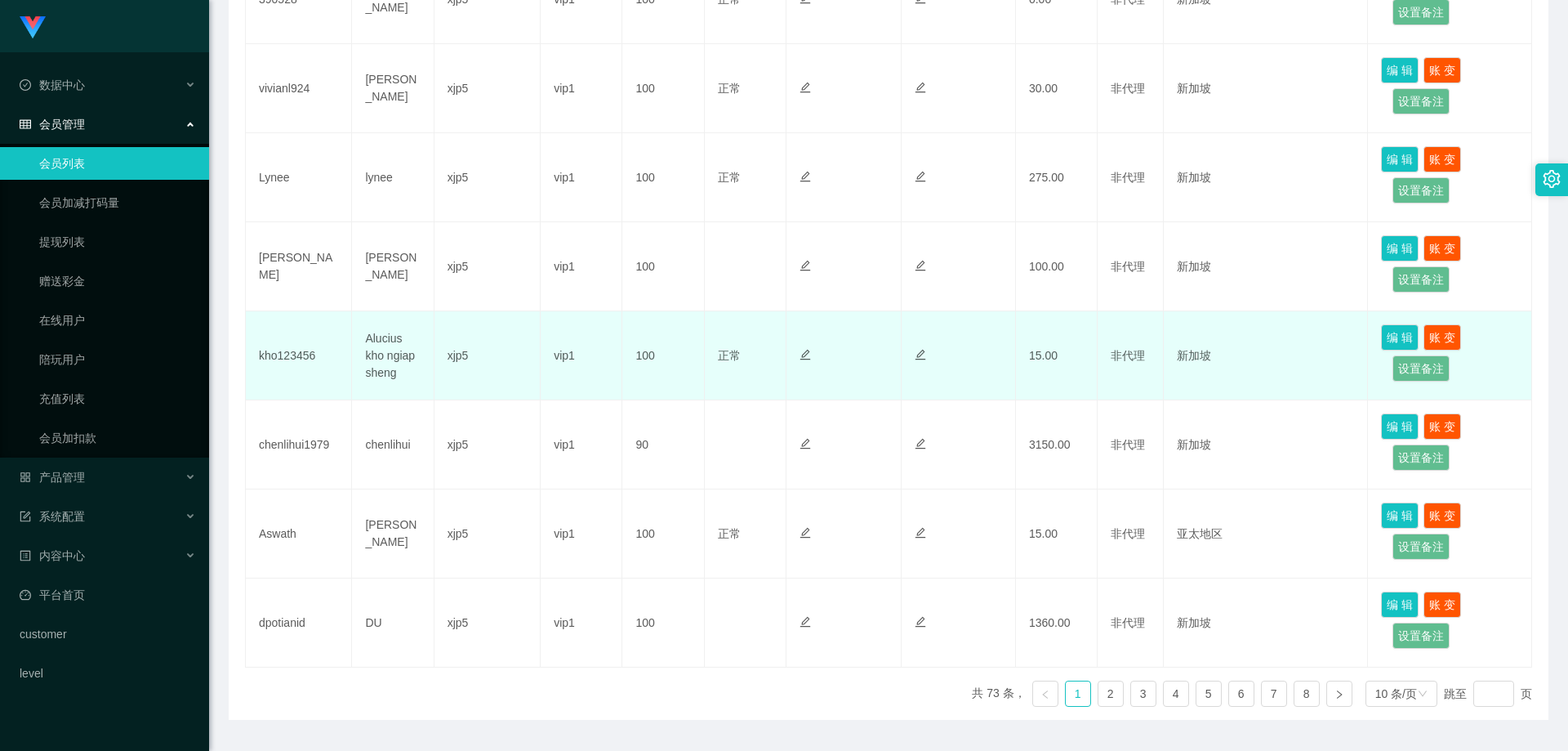
scroll to position [572, 0]
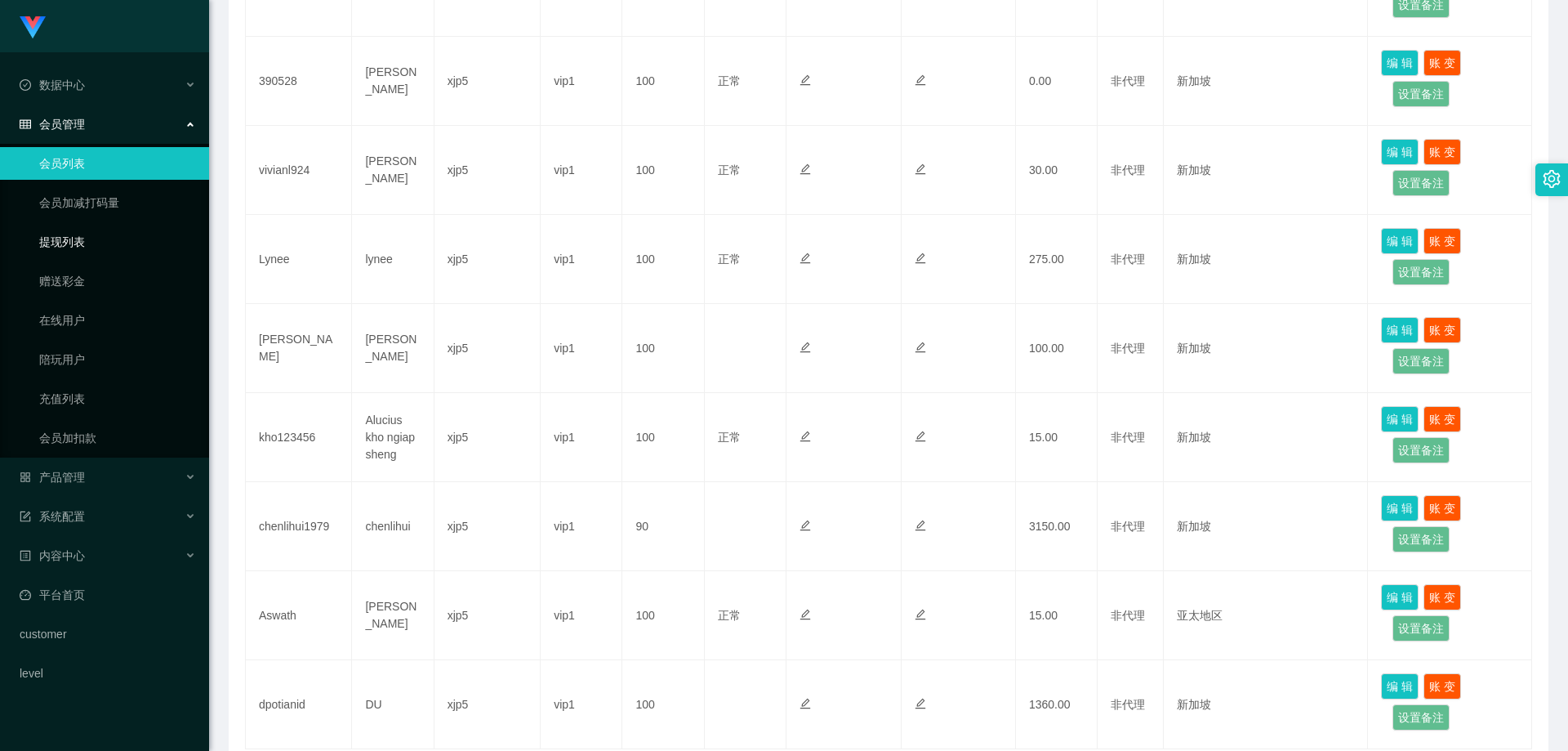
click at [77, 247] on link "提现列表" at bounding box center [118, 242] width 157 height 33
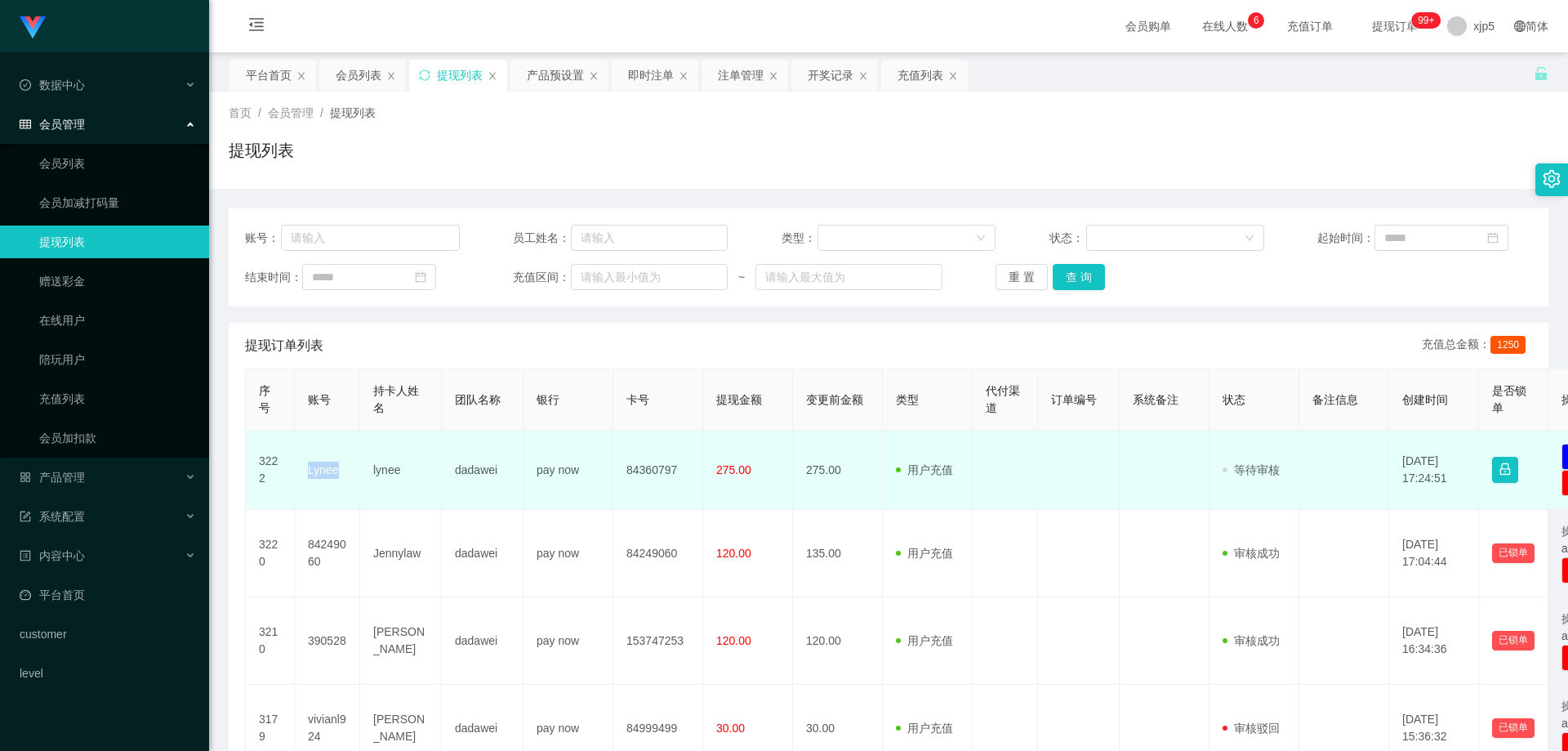
drag, startPoint x: 358, startPoint y: 481, endPoint x: 306, endPoint y: 474, distance: 52.5
click at [306, 474] on td "Lynee" at bounding box center [328, 470] width 65 height 79
copy td "Lynee"
